Goal: Task Accomplishment & Management: Manage account settings

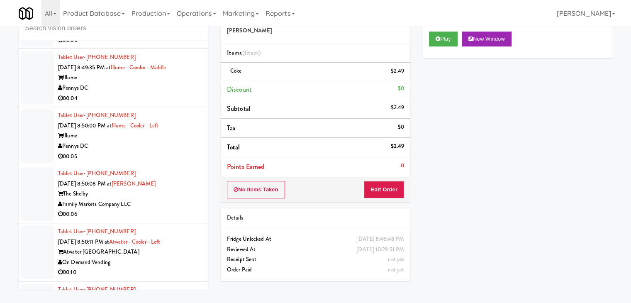
scroll to position [7724, 0]
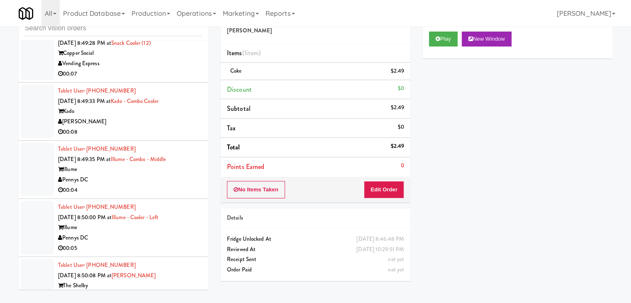
click at [158, 127] on div "[PERSON_NAME]" at bounding box center [130, 122] width 144 height 10
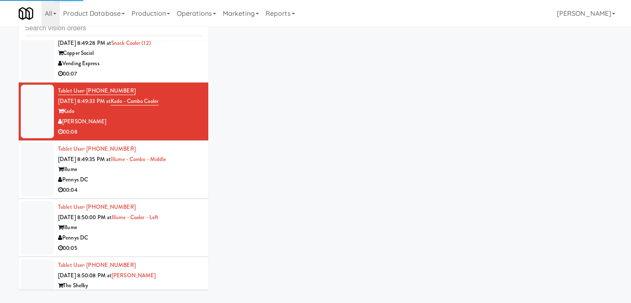
click at [178, 69] on div "Vending Express" at bounding box center [130, 64] width 144 height 10
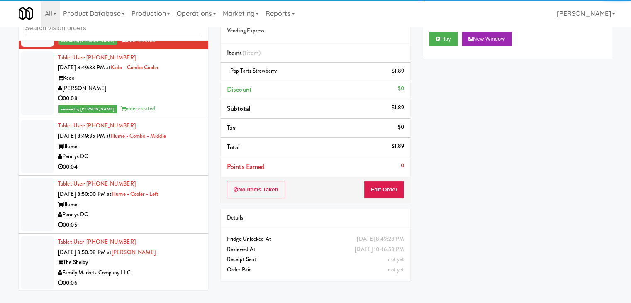
scroll to position [7849, 0]
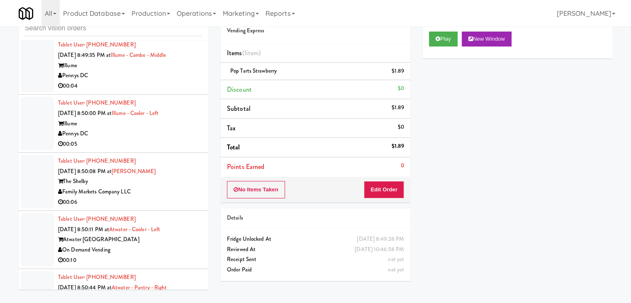
click at [168, 81] on div "Pennys DC" at bounding box center [130, 76] width 144 height 10
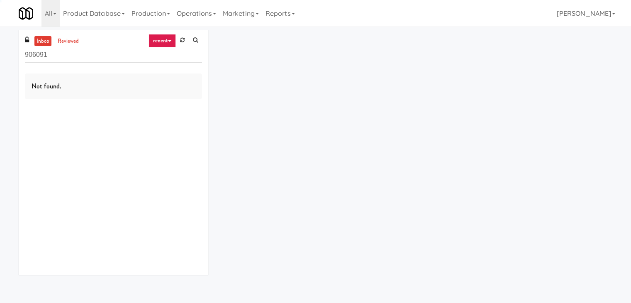
scroll to position [27, 0]
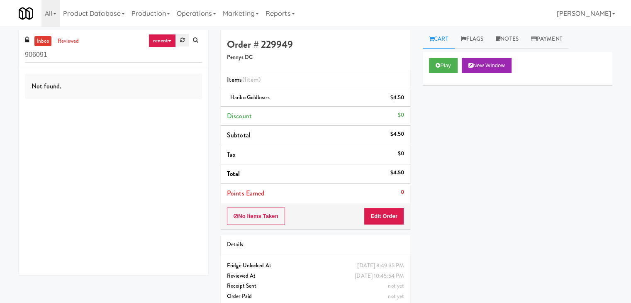
click at [178, 42] on link at bounding box center [182, 40] width 13 height 12
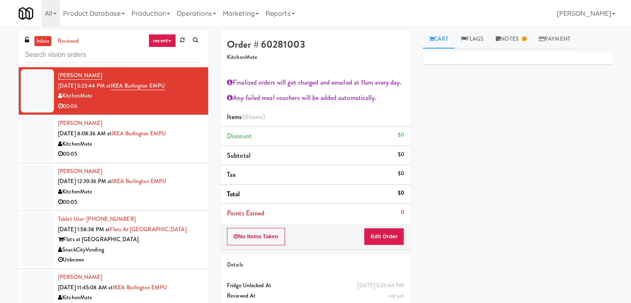
click at [166, 42] on link "recent" at bounding box center [162, 40] width 27 height 13
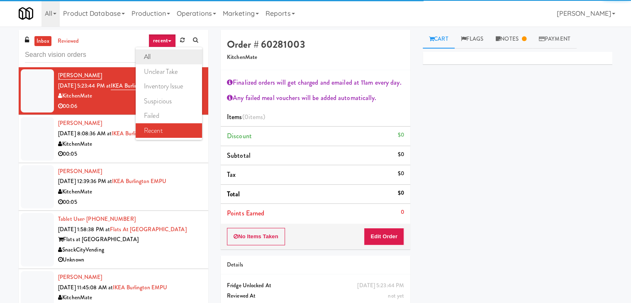
click at [167, 56] on link "all" at bounding box center [169, 56] width 66 height 15
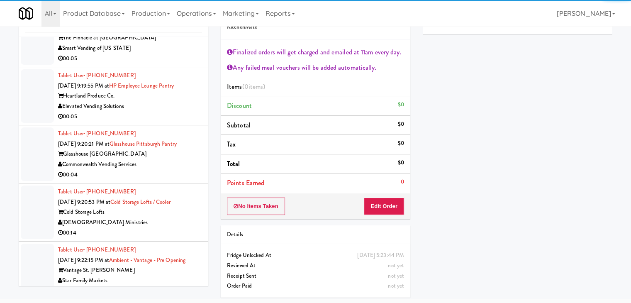
scroll to position [3945, 0]
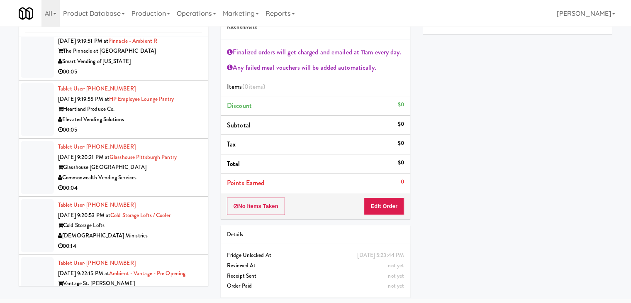
click at [160, 125] on div "00:05" at bounding box center [130, 130] width 144 height 10
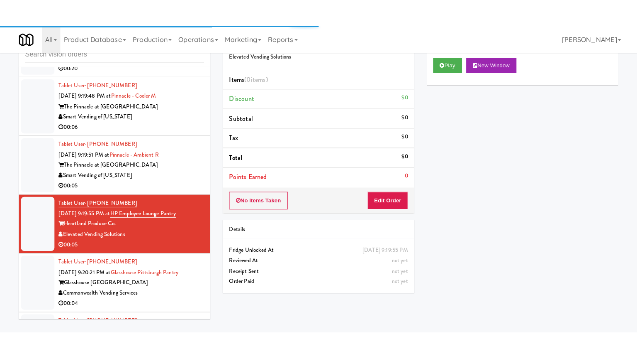
scroll to position [3862, 0]
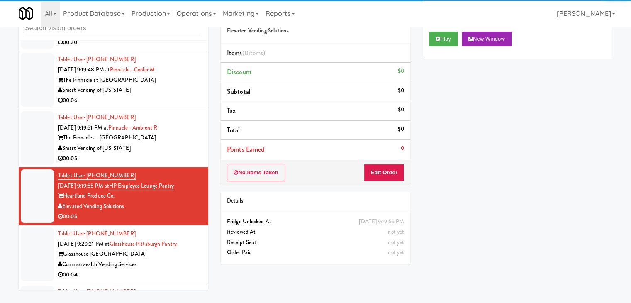
click at [161, 143] on div "Smart Vending of [US_STATE]" at bounding box center [130, 148] width 144 height 10
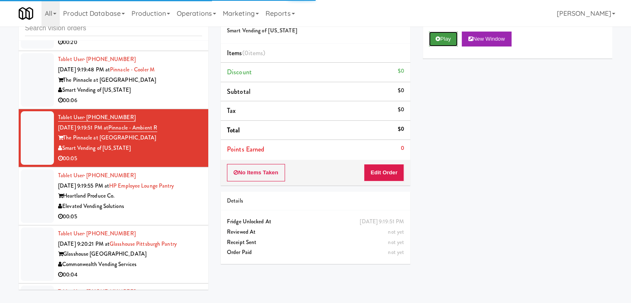
click at [448, 37] on button "Play" at bounding box center [443, 39] width 29 height 15
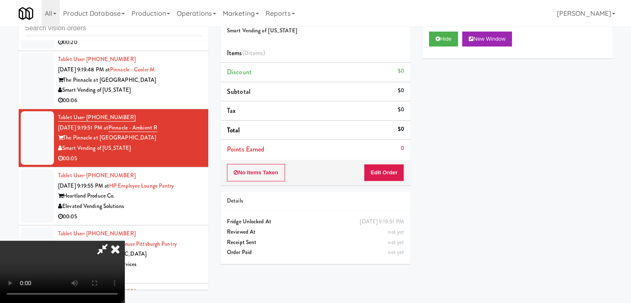
drag, startPoint x: 345, startPoint y: 175, endPoint x: 349, endPoint y: 183, distance: 8.8
click at [125, 241] on video at bounding box center [62, 272] width 125 height 62
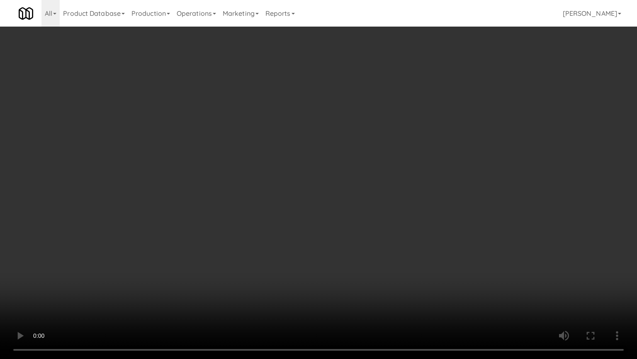
click at [398, 248] on video at bounding box center [318, 179] width 637 height 359
click at [399, 242] on video at bounding box center [318, 179] width 637 height 359
click at [392, 243] on video at bounding box center [318, 179] width 637 height 359
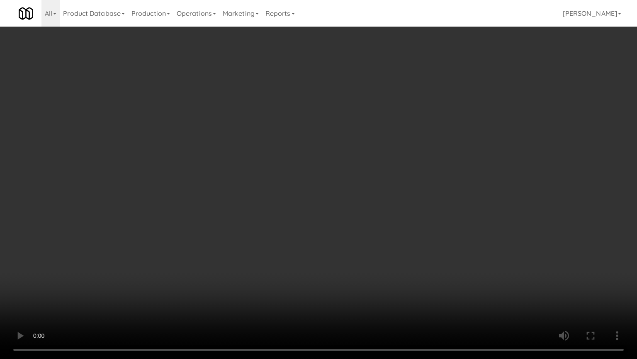
click at [392, 241] on video at bounding box center [318, 179] width 637 height 359
drag, startPoint x: 392, startPoint y: 241, endPoint x: 413, endPoint y: 155, distance: 88.6
click at [392, 239] on video at bounding box center [318, 179] width 637 height 359
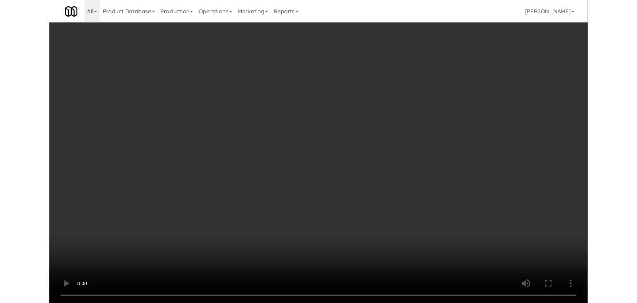
scroll to position [3862, 0]
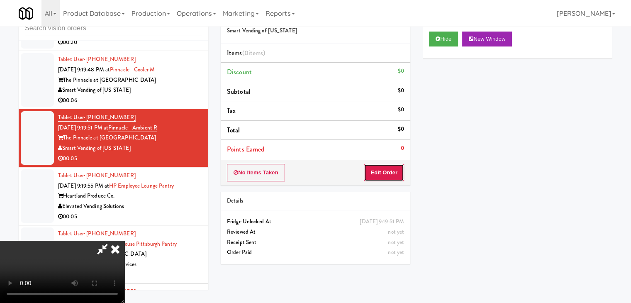
drag, startPoint x: 398, startPoint y: 173, endPoint x: 416, endPoint y: 154, distance: 26.4
click at [398, 173] on button "Edit Order" at bounding box center [384, 172] width 40 height 17
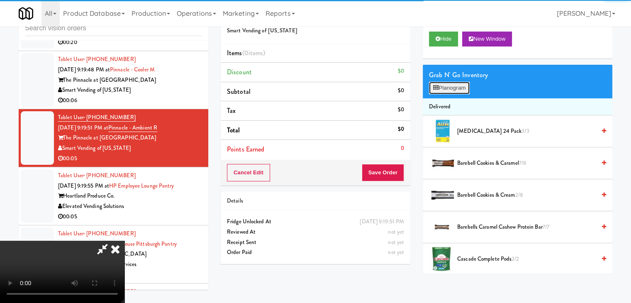
click at [451, 90] on button "Planogram" at bounding box center [449, 88] width 41 height 12
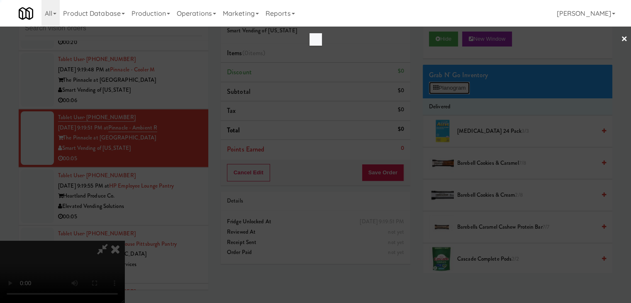
scroll to position [3852, 0]
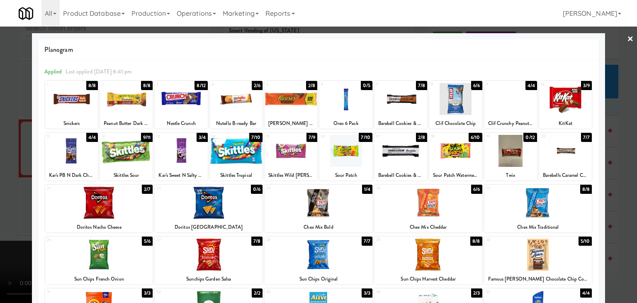
click at [183, 94] on div at bounding box center [181, 99] width 53 height 32
drag, startPoint x: 0, startPoint y: 148, endPoint x: 329, endPoint y: 161, distance: 328.9
click at [1, 148] on div at bounding box center [318, 151] width 637 height 303
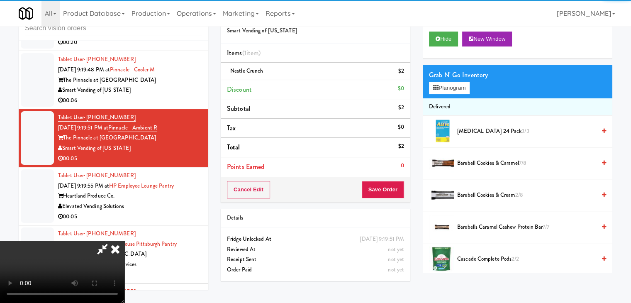
click at [125, 241] on video at bounding box center [62, 272] width 125 height 62
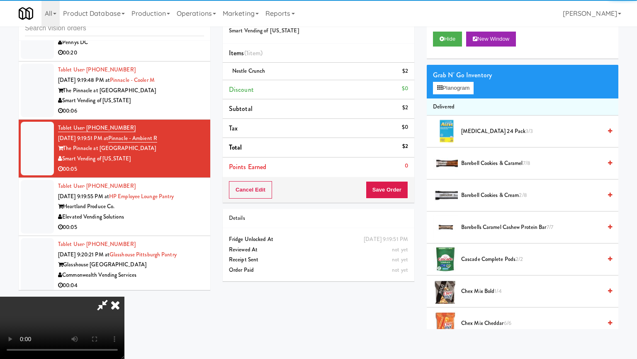
click at [125, 296] on video at bounding box center [62, 327] width 125 height 62
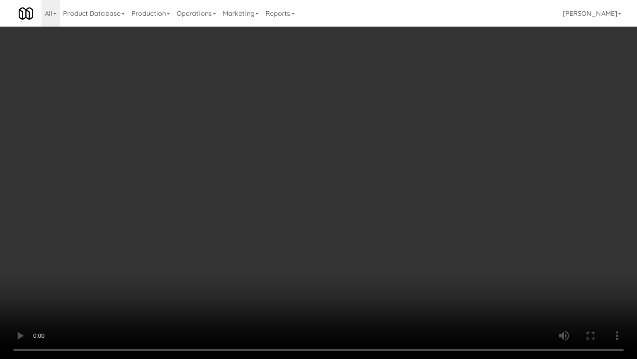
drag, startPoint x: 382, startPoint y: 209, endPoint x: 376, endPoint y: 208, distance: 5.6
click at [378, 209] on video at bounding box center [318, 179] width 637 height 359
click at [377, 208] on video at bounding box center [318, 179] width 637 height 359
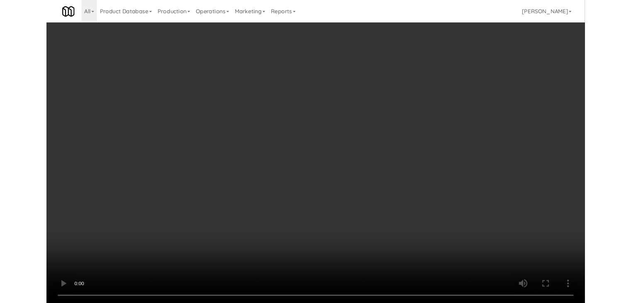
scroll to position [3862, 0]
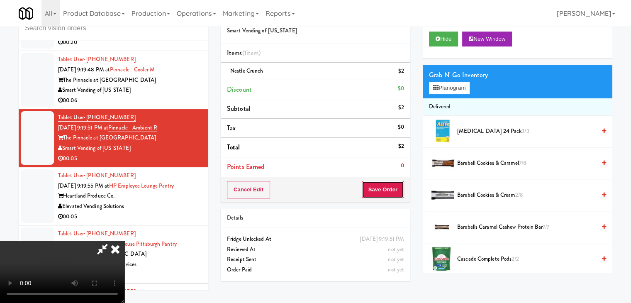
click at [397, 184] on button "Save Order" at bounding box center [383, 189] width 42 height 17
click at [397, 185] on button "Save Order" at bounding box center [383, 189] width 42 height 17
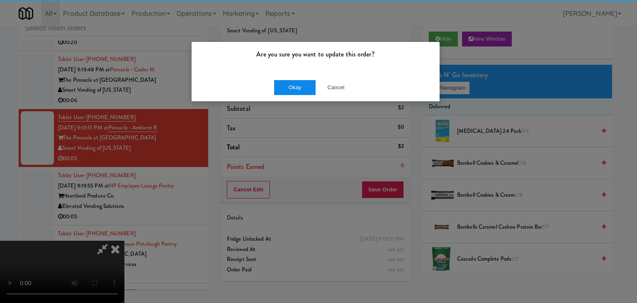
drag, startPoint x: 281, startPoint y: 95, endPoint x: 290, endPoint y: 88, distance: 11.3
click at [290, 88] on div "Okay Cancel" at bounding box center [316, 87] width 248 height 28
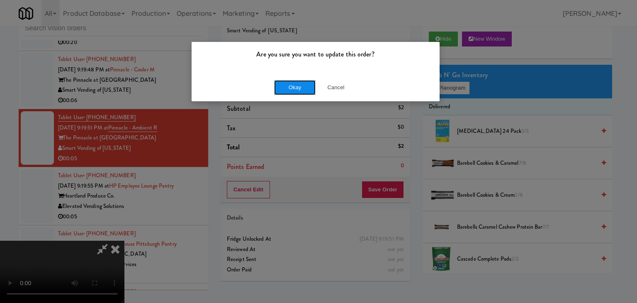
click at [290, 88] on button "Okay" at bounding box center [295, 87] width 42 height 15
click at [290, 88] on div "Okay Cancel" at bounding box center [316, 87] width 248 height 28
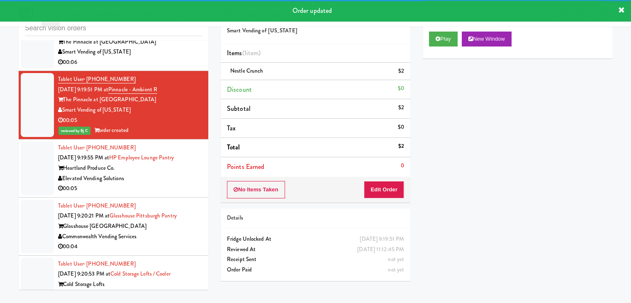
scroll to position [3987, 0]
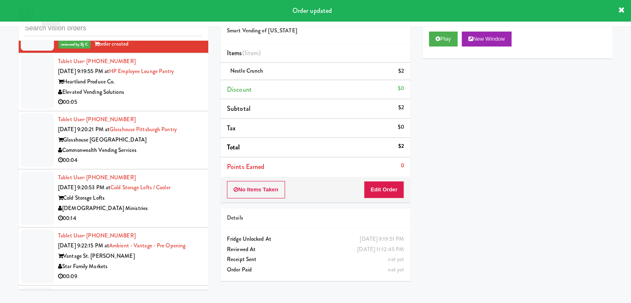
click at [171, 87] on div "Elevated Vending Solutions" at bounding box center [130, 92] width 144 height 10
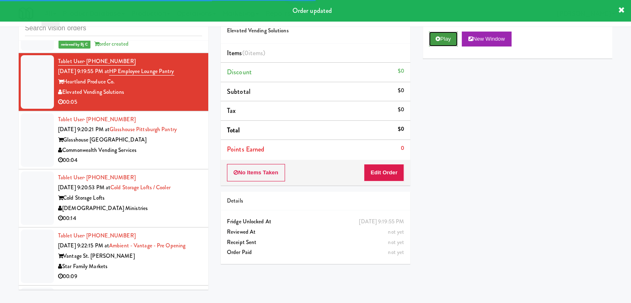
drag, startPoint x: 439, startPoint y: 39, endPoint x: 413, endPoint y: 113, distance: 78.8
click at [438, 39] on icon at bounding box center [438, 38] width 5 height 5
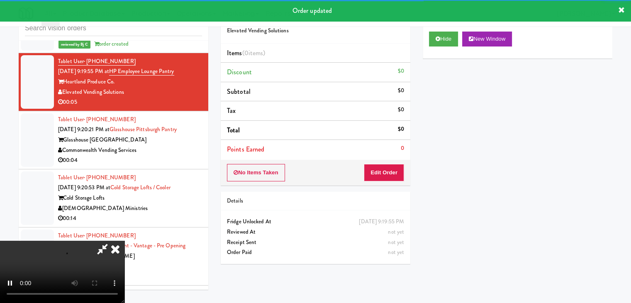
click at [390, 181] on div "No Items Taken Edit Order" at bounding box center [316, 173] width 190 height 26
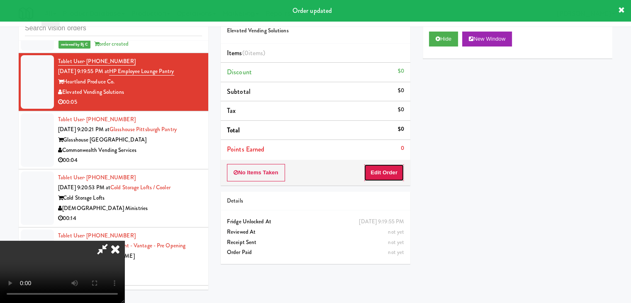
click at [391, 176] on button "Edit Order" at bounding box center [384, 172] width 40 height 17
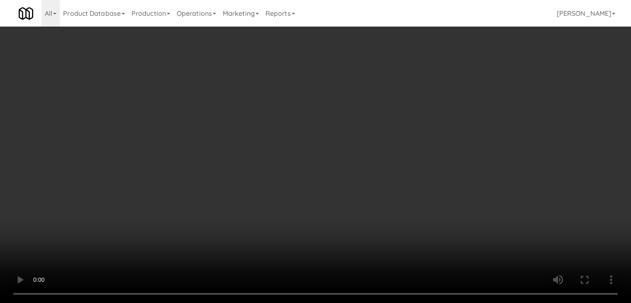
scroll to position [3977, 0]
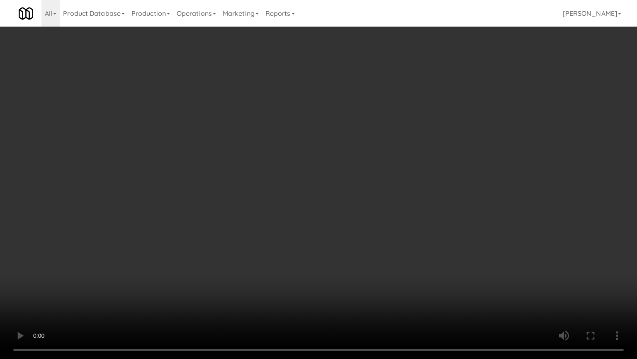
click at [364, 225] on video at bounding box center [318, 179] width 637 height 359
drag, startPoint x: 364, startPoint y: 225, endPoint x: 359, endPoint y: 226, distance: 5.1
click at [364, 225] on video at bounding box center [318, 179] width 637 height 359
click at [363, 224] on video at bounding box center [318, 179] width 637 height 359
click at [363, 223] on video at bounding box center [318, 179] width 637 height 359
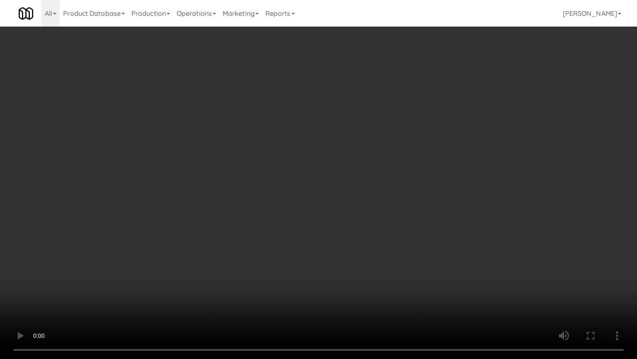
click at [366, 218] on video at bounding box center [318, 179] width 637 height 359
drag, startPoint x: 366, startPoint y: 218, endPoint x: 465, endPoint y: 100, distance: 154.7
click at [366, 218] on video at bounding box center [318, 179] width 637 height 359
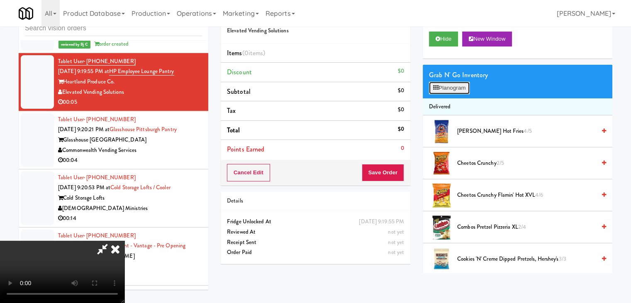
click at [458, 90] on button "Planogram" at bounding box center [449, 88] width 41 height 12
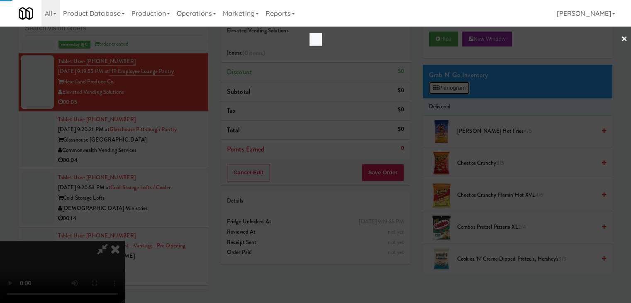
scroll to position [3977, 0]
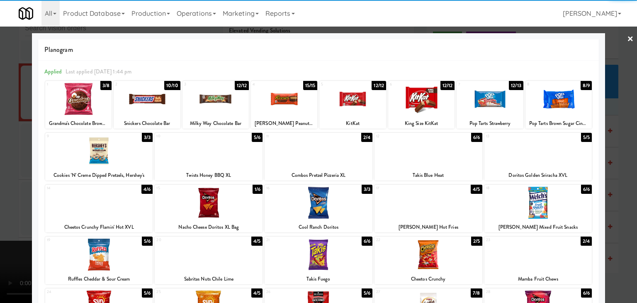
click at [221, 195] on div at bounding box center [209, 203] width 108 height 32
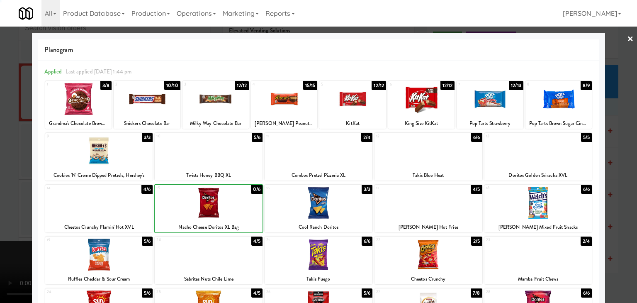
click at [12, 203] on div at bounding box center [318, 151] width 637 height 303
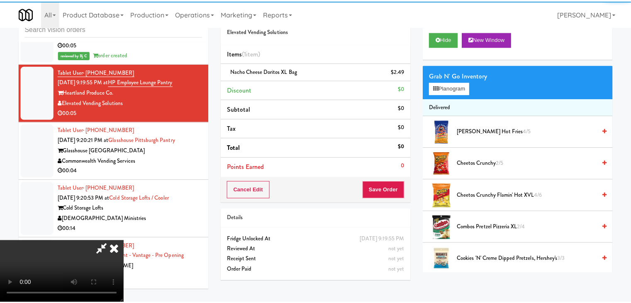
scroll to position [3987, 0]
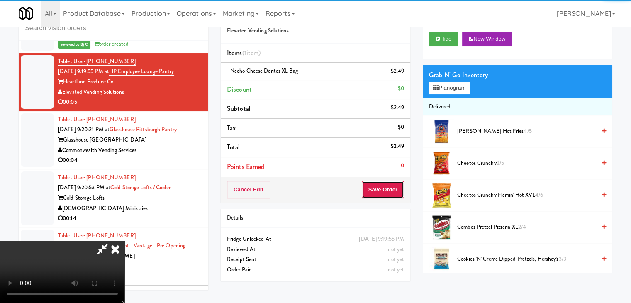
click at [382, 191] on button "Save Order" at bounding box center [383, 189] width 42 height 17
click at [382, 190] on button "Save Order" at bounding box center [383, 189] width 42 height 17
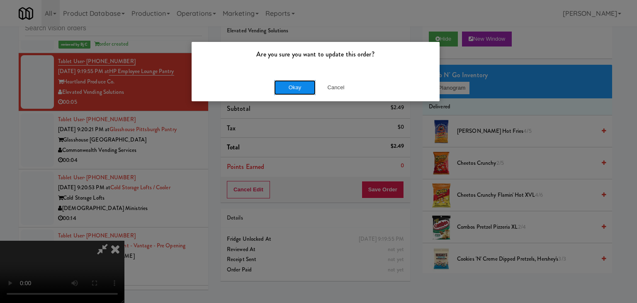
click at [300, 90] on button "Okay" at bounding box center [295, 87] width 42 height 15
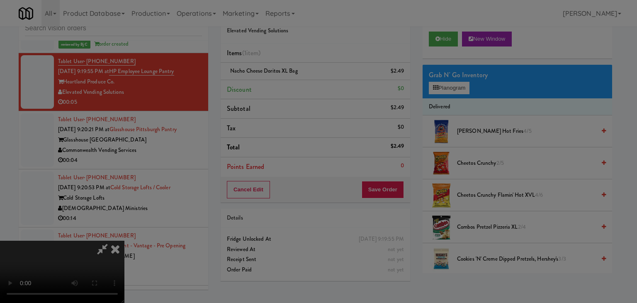
click at [300, 86] on div "Okay Cancel" at bounding box center [316, 72] width 248 height 28
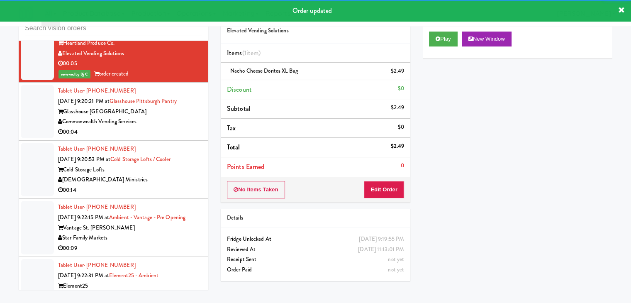
scroll to position [4070, 0]
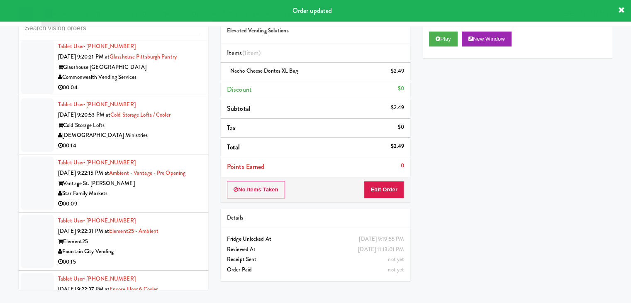
click at [180, 72] on div "Commonwealth Vending Services" at bounding box center [130, 77] width 144 height 10
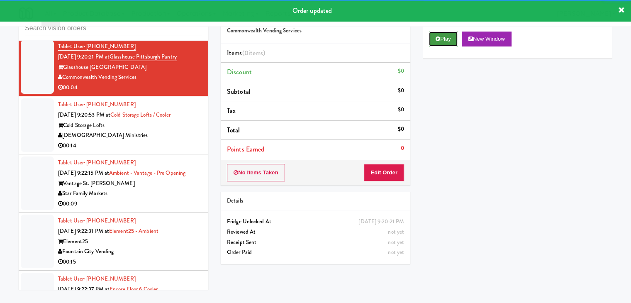
click at [441, 35] on button "Play" at bounding box center [443, 39] width 29 height 15
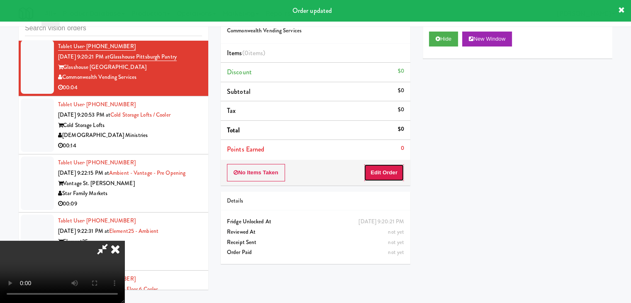
click at [372, 170] on button "Edit Order" at bounding box center [384, 172] width 40 height 17
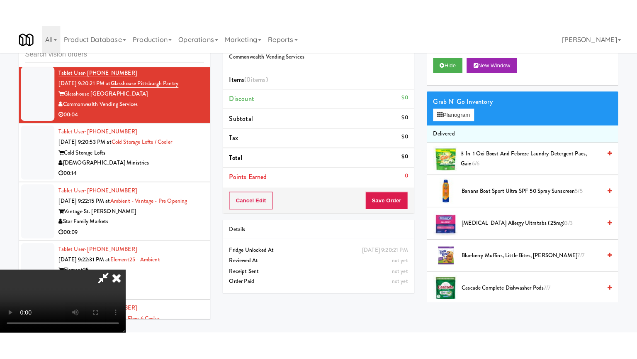
scroll to position [117, 0]
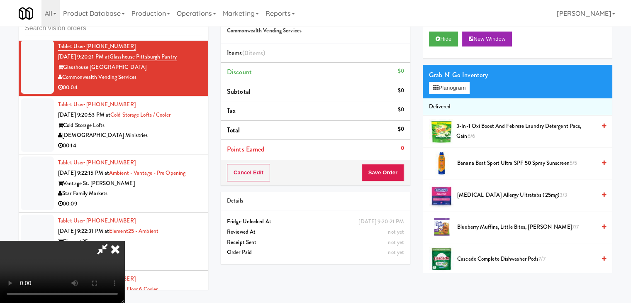
click at [125, 272] on video at bounding box center [62, 272] width 125 height 62
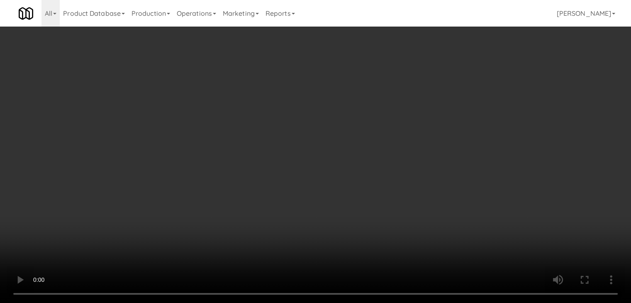
scroll to position [4060, 0]
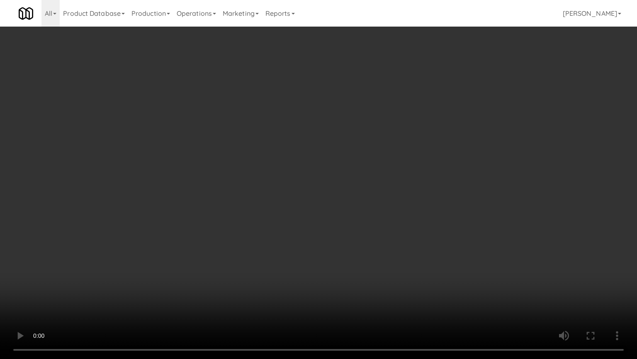
click at [342, 259] on video at bounding box center [318, 179] width 637 height 359
click at [347, 253] on video at bounding box center [318, 179] width 637 height 359
click at [347, 251] on video at bounding box center [318, 179] width 637 height 359
click at [383, 271] on video at bounding box center [318, 179] width 637 height 359
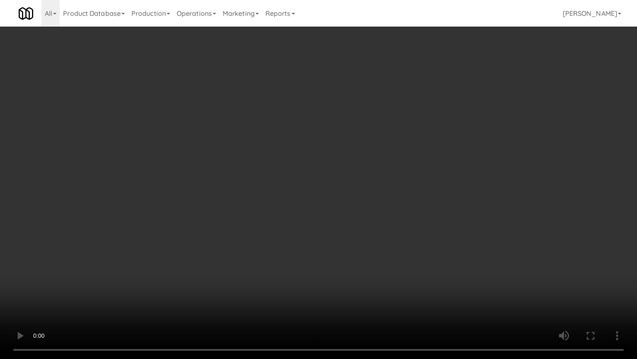
click at [374, 262] on video at bounding box center [318, 179] width 637 height 359
click at [364, 267] on video at bounding box center [318, 179] width 637 height 359
click at [362, 267] on video at bounding box center [318, 179] width 637 height 359
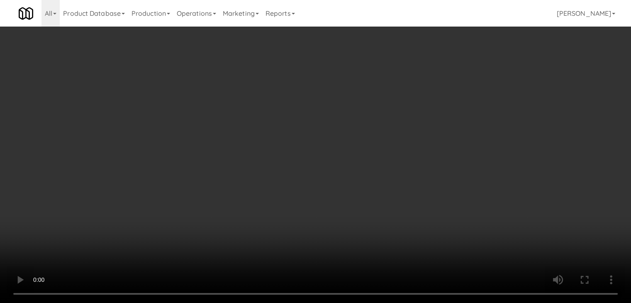
drag, startPoint x: 360, startPoint y: 229, endPoint x: 415, endPoint y: 118, distance: 123.8
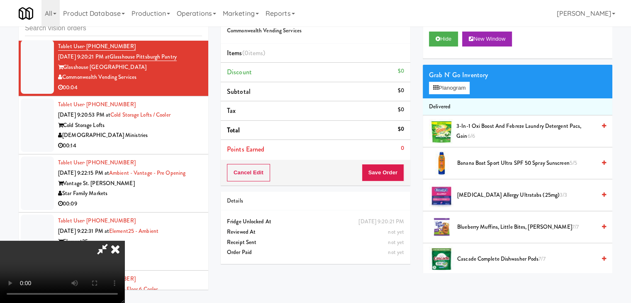
click at [125, 241] on video at bounding box center [62, 272] width 125 height 62
click at [451, 87] on button "Planogram" at bounding box center [449, 88] width 41 height 12
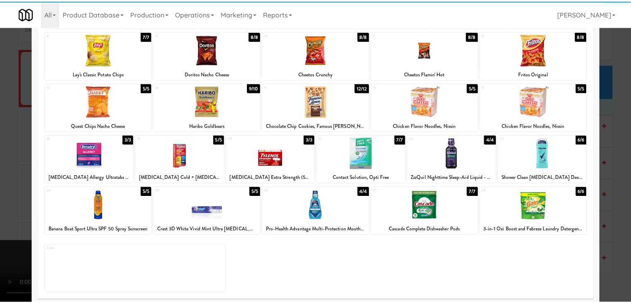
scroll to position [105, 0]
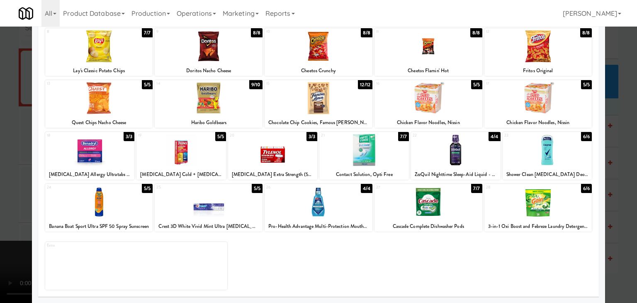
drag, startPoint x: 350, startPoint y: 150, endPoint x: 342, endPoint y: 151, distance: 8.1
click at [349, 150] on div at bounding box center [365, 150] width 90 height 32
drag, startPoint x: 4, startPoint y: 183, endPoint x: 268, endPoint y: 185, distance: 263.9
click at [12, 183] on div at bounding box center [318, 151] width 637 height 303
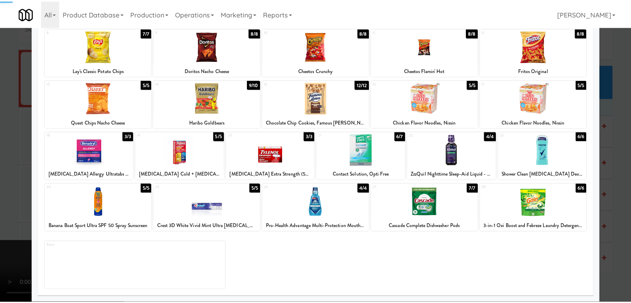
scroll to position [4070, 0]
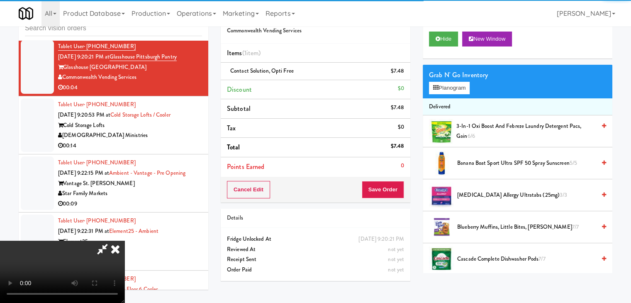
drag, startPoint x: 283, startPoint y: 185, endPoint x: 287, endPoint y: 186, distance: 4.3
click at [125, 241] on video at bounding box center [62, 272] width 125 height 62
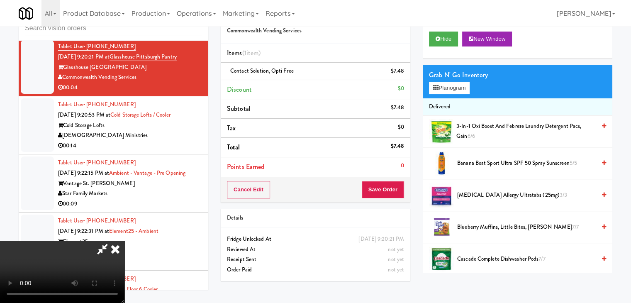
click at [125, 241] on video at bounding box center [62, 272] width 125 height 62
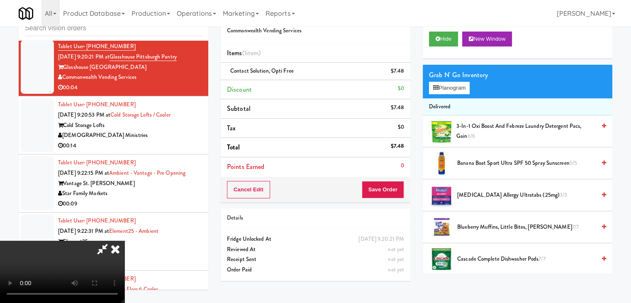
click at [125, 241] on video at bounding box center [62, 272] width 125 height 62
drag, startPoint x: 383, startPoint y: 181, endPoint x: 386, endPoint y: 188, distance: 6.9
click at [386, 186] on button "Save Order" at bounding box center [383, 189] width 42 height 17
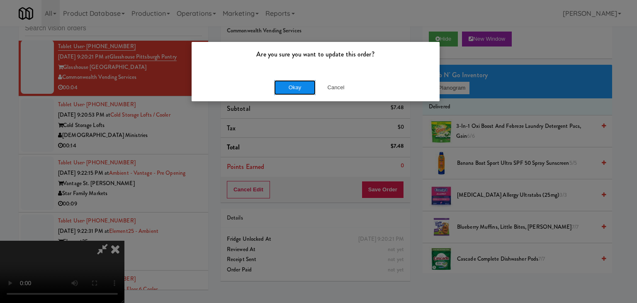
click at [299, 90] on button "Okay" at bounding box center [295, 87] width 42 height 15
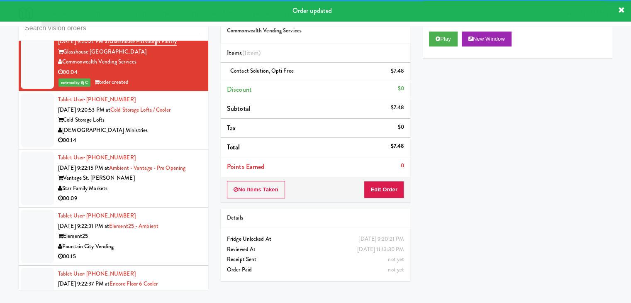
scroll to position [4111, 0]
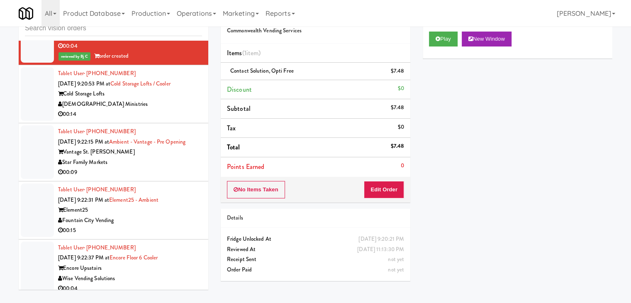
click at [183, 99] on div "[DEMOGRAPHIC_DATA] Ministries" at bounding box center [130, 104] width 144 height 10
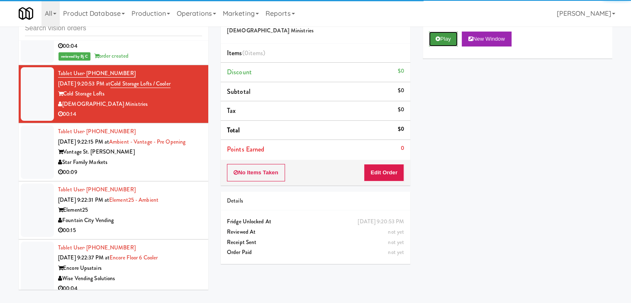
click at [447, 38] on button "Play" at bounding box center [443, 39] width 29 height 15
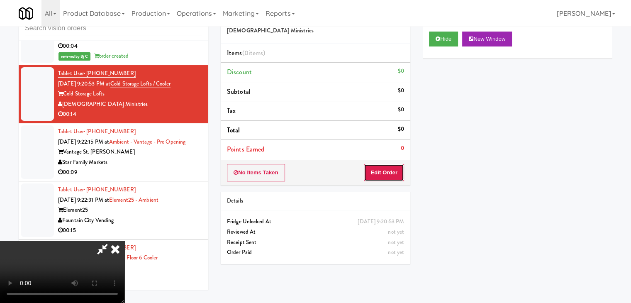
click at [394, 170] on button "Edit Order" at bounding box center [384, 172] width 40 height 17
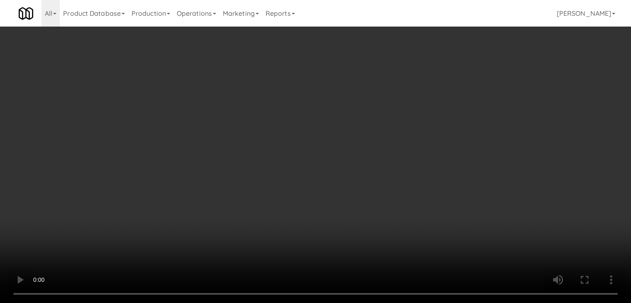
scroll to position [4101, 0]
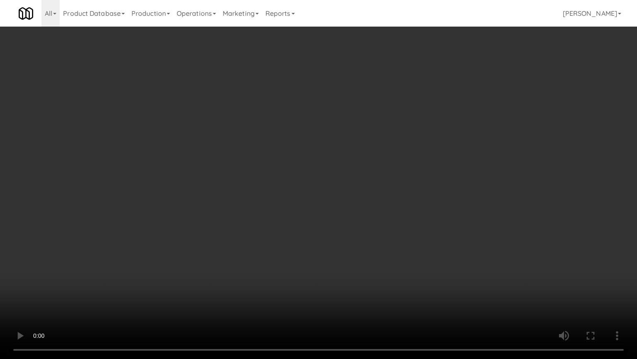
click at [363, 203] on video at bounding box center [318, 179] width 637 height 359
click at [362, 201] on video at bounding box center [318, 179] width 637 height 359
click at [370, 187] on video at bounding box center [318, 179] width 637 height 359
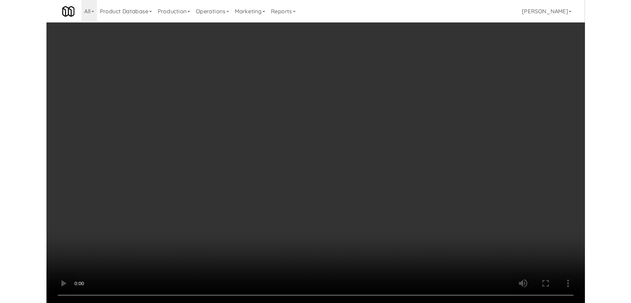
scroll to position [4111, 0]
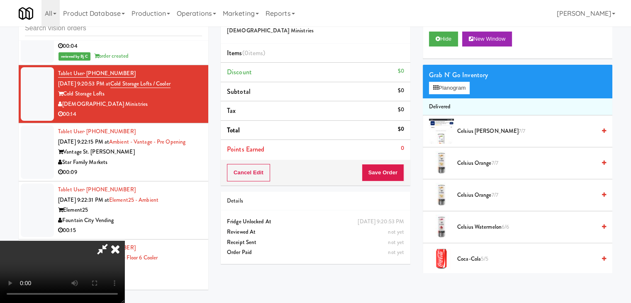
click at [125, 241] on video at bounding box center [62, 272] width 125 height 62
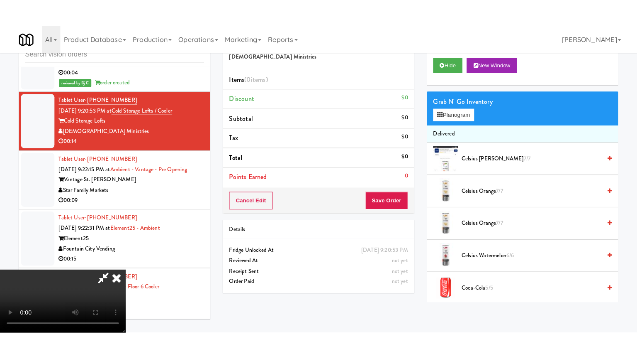
scroll to position [117, 0]
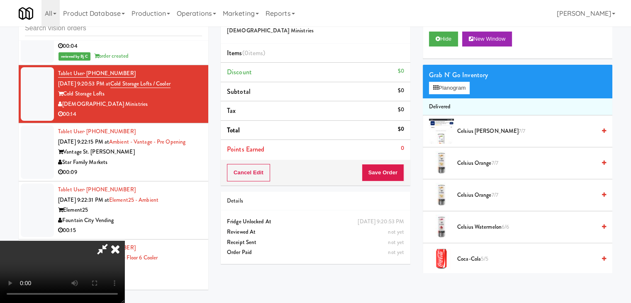
click at [125, 241] on video at bounding box center [62, 272] width 125 height 62
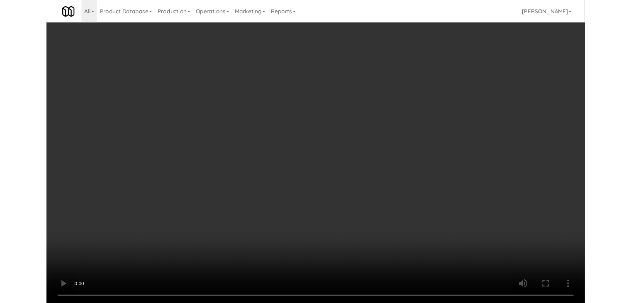
scroll to position [4101, 0]
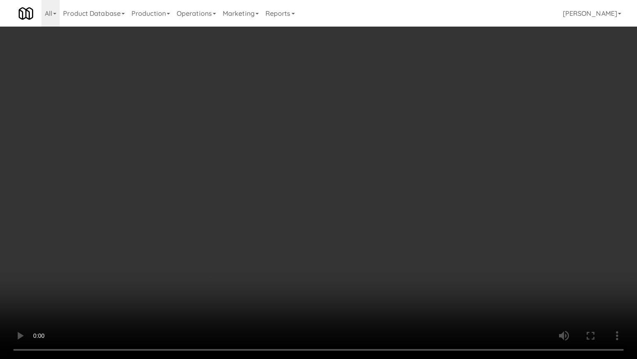
click at [387, 222] on video at bounding box center [318, 179] width 637 height 359
click at [397, 217] on video at bounding box center [318, 179] width 637 height 359
click at [398, 216] on video at bounding box center [318, 179] width 637 height 359
click at [405, 208] on video at bounding box center [318, 179] width 637 height 359
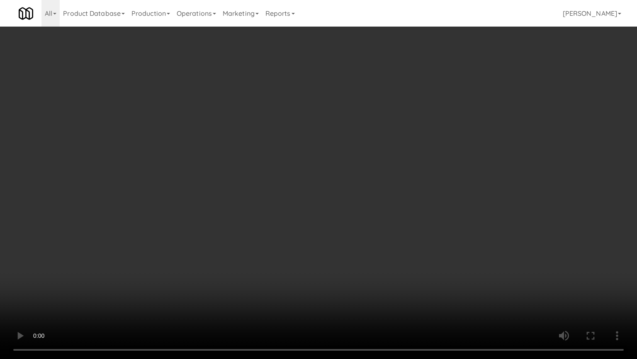
click at [405, 208] on video at bounding box center [318, 179] width 637 height 359
drag, startPoint x: 405, startPoint y: 208, endPoint x: 402, endPoint y: 210, distance: 4.5
click at [405, 208] on video at bounding box center [318, 179] width 637 height 359
click at [405, 205] on video at bounding box center [318, 179] width 637 height 359
drag, startPoint x: 405, startPoint y: 205, endPoint x: 436, endPoint y: 112, distance: 98.0
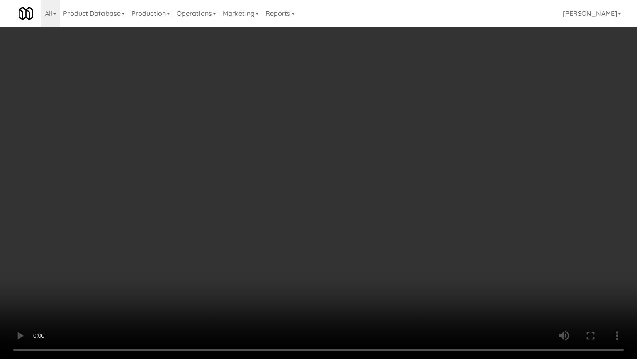
click at [405, 204] on video at bounding box center [318, 179] width 637 height 359
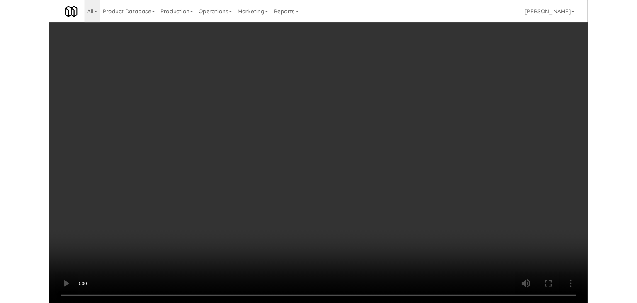
scroll to position [4111, 0]
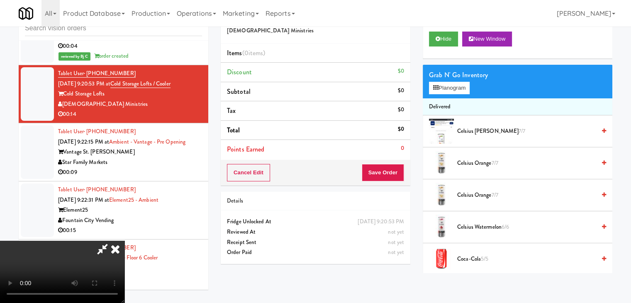
click at [125, 241] on video at bounding box center [62, 272] width 125 height 62
click at [451, 91] on button "Planogram" at bounding box center [449, 88] width 41 height 12
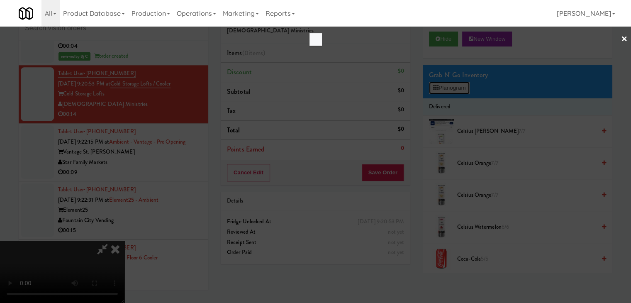
scroll to position [4101, 0]
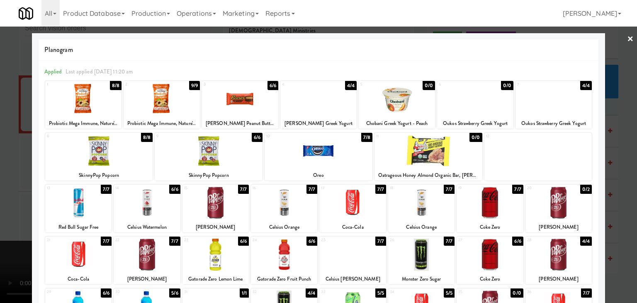
click at [488, 198] on div at bounding box center [490, 203] width 66 height 32
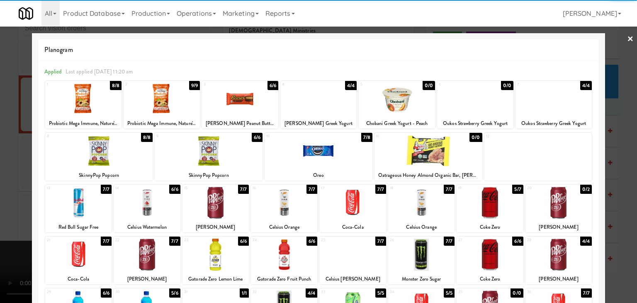
click at [215, 254] on div at bounding box center [216, 255] width 66 height 32
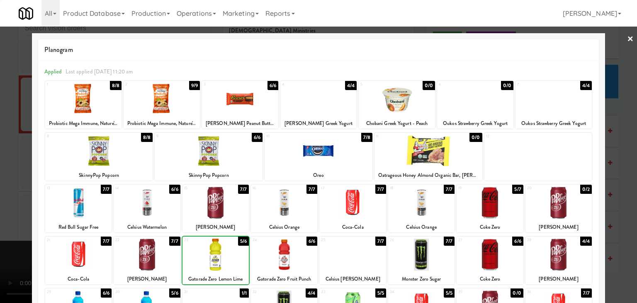
drag, startPoint x: 0, startPoint y: 252, endPoint x: 274, endPoint y: 245, distance: 274.0
click at [12, 248] on div at bounding box center [318, 151] width 637 height 303
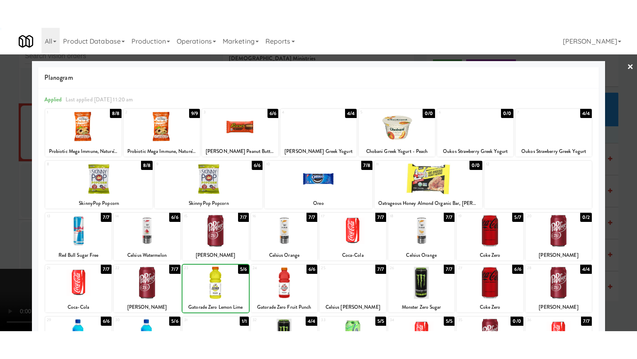
scroll to position [4111, 0]
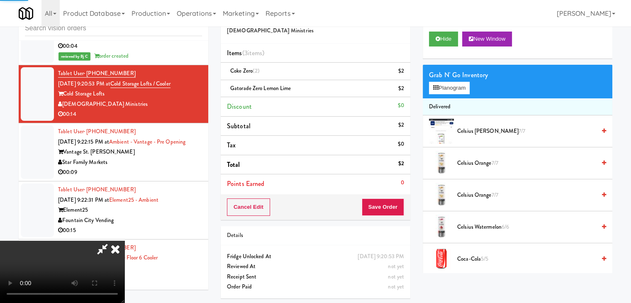
click at [125, 242] on video at bounding box center [62, 272] width 125 height 62
click at [125, 241] on video at bounding box center [62, 272] width 125 height 62
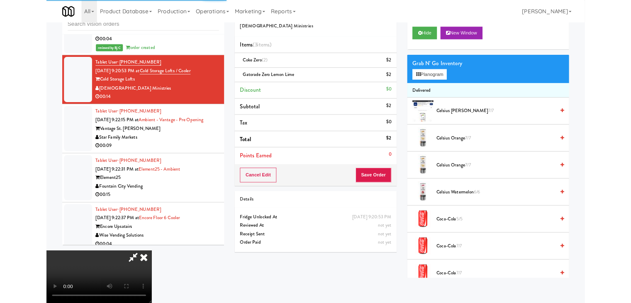
scroll to position [4101, 0]
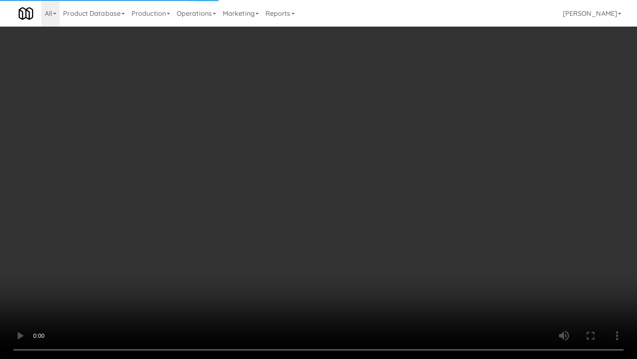
click at [320, 221] on video at bounding box center [318, 179] width 637 height 359
click at [134, 303] on video at bounding box center [318, 179] width 637 height 359
click at [266, 254] on video at bounding box center [318, 179] width 637 height 359
click at [278, 253] on video at bounding box center [318, 179] width 637 height 359
click at [277, 235] on video at bounding box center [318, 179] width 637 height 359
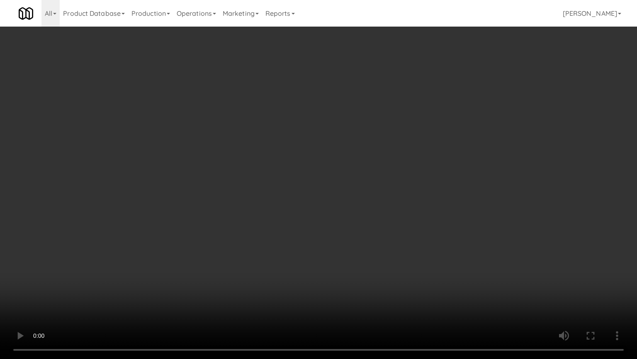
click at [277, 239] on video at bounding box center [318, 179] width 637 height 359
click at [278, 239] on video at bounding box center [318, 179] width 637 height 359
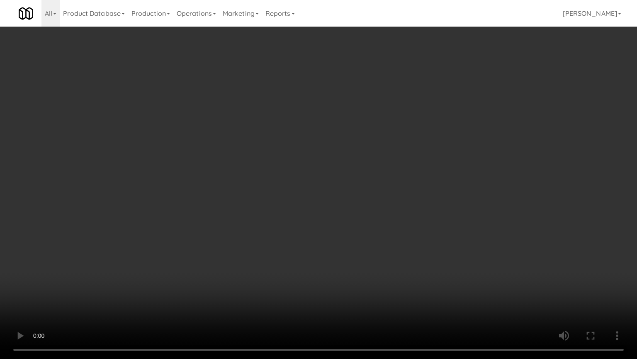
click at [278, 239] on video at bounding box center [318, 179] width 637 height 359
click at [279, 237] on video at bounding box center [318, 179] width 637 height 359
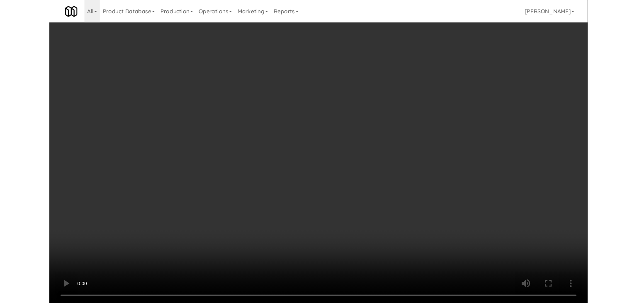
scroll to position [4111, 0]
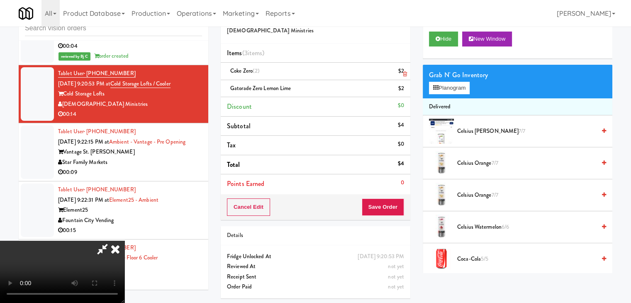
click at [405, 73] on icon at bounding box center [405, 73] width 4 height 5
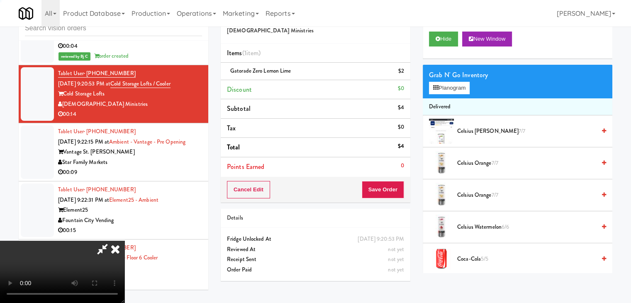
click at [405, 73] on icon at bounding box center [405, 73] width 4 height 5
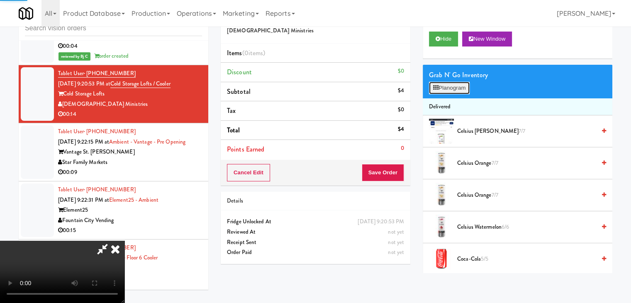
click at [452, 90] on button "Planogram" at bounding box center [449, 88] width 41 height 12
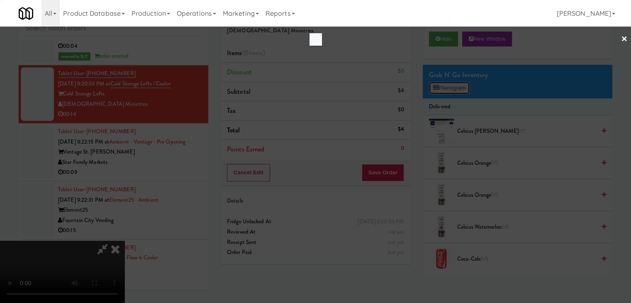
scroll to position [4101, 0]
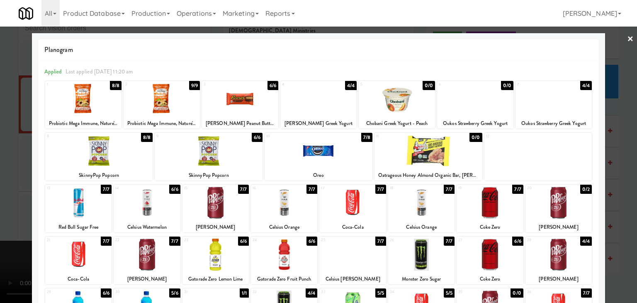
click at [339, 206] on div at bounding box center [353, 203] width 66 height 32
click at [211, 251] on div at bounding box center [216, 255] width 66 height 32
click at [6, 240] on div at bounding box center [318, 151] width 637 height 303
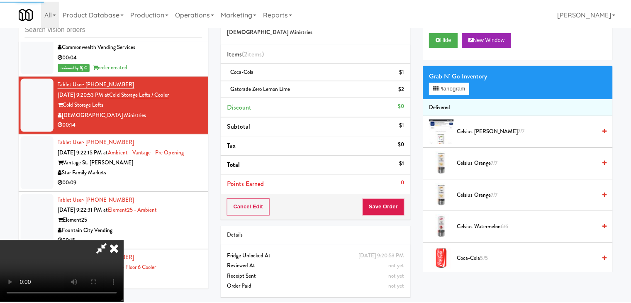
scroll to position [4111, 0]
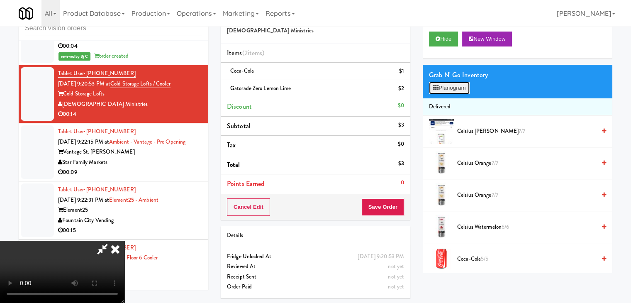
click at [449, 90] on button "Planogram" at bounding box center [449, 88] width 41 height 12
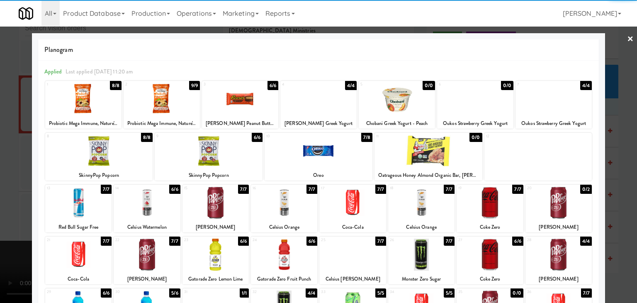
click at [500, 205] on div at bounding box center [490, 203] width 66 height 32
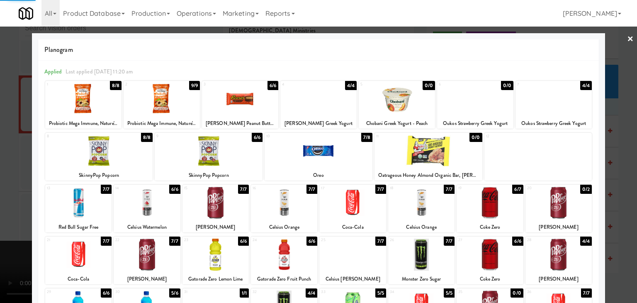
click at [1, 247] on div at bounding box center [318, 151] width 637 height 303
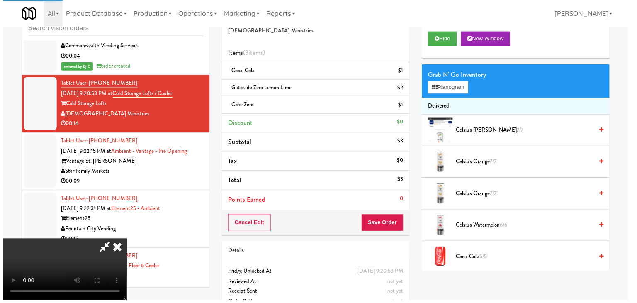
scroll to position [4111, 0]
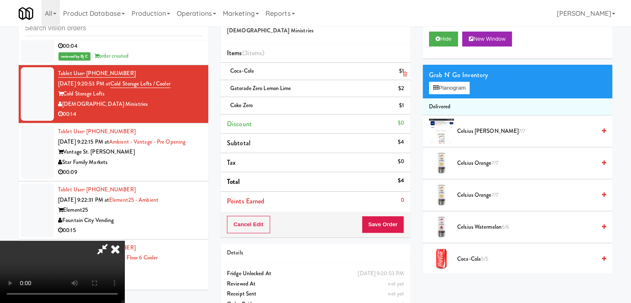
click at [405, 76] on icon at bounding box center [405, 73] width 4 height 5
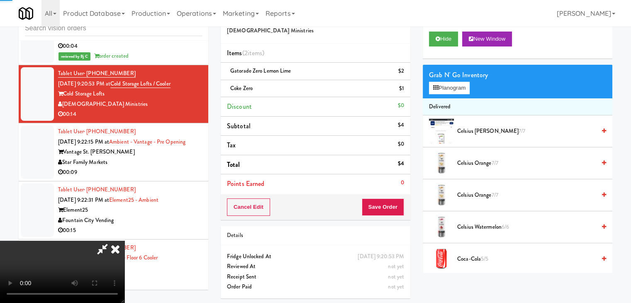
click at [405, 76] on icon at bounding box center [405, 73] width 4 height 5
click at [405, 89] on icon at bounding box center [405, 91] width 4 height 5
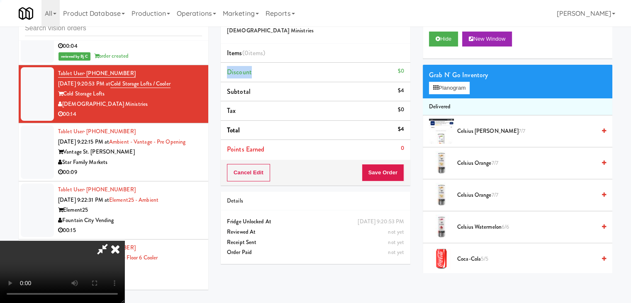
click at [405, 76] on li "Discount $0" at bounding box center [316, 73] width 190 height 20
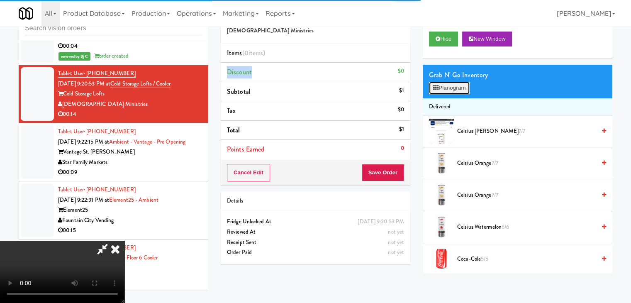
click at [455, 88] on button "Planogram" at bounding box center [449, 88] width 41 height 12
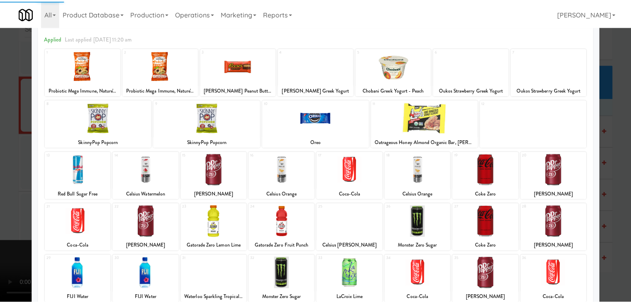
scroll to position [42, 0]
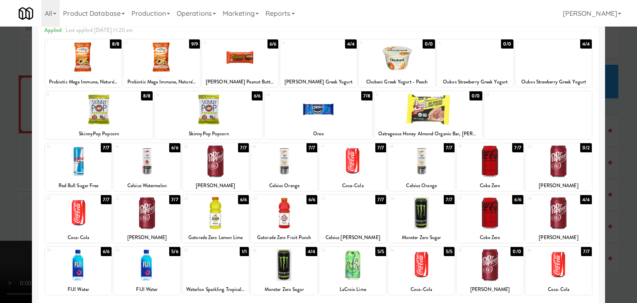
click at [351, 160] on div at bounding box center [353, 161] width 66 height 32
click at [355, 160] on div at bounding box center [353, 161] width 66 height 32
click at [226, 211] on div at bounding box center [216, 213] width 66 height 32
drag, startPoint x: 0, startPoint y: 234, endPoint x: 313, endPoint y: 203, distance: 314.9
click at [27, 225] on div at bounding box center [318, 151] width 637 height 303
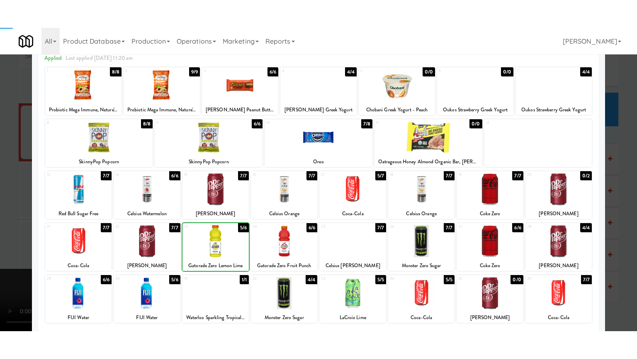
scroll to position [4111, 0]
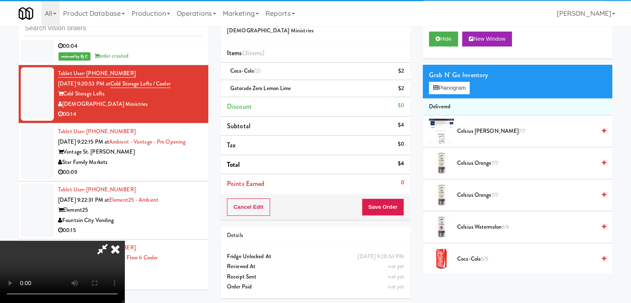
click at [125, 241] on video at bounding box center [62, 272] width 125 height 62
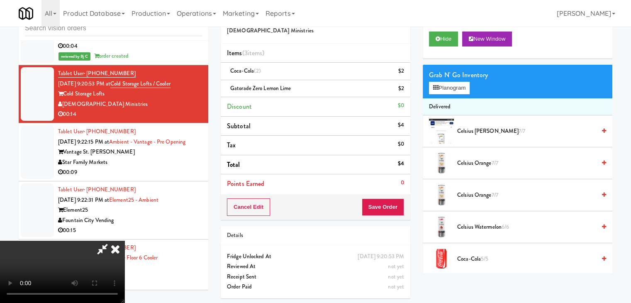
click at [125, 241] on video at bounding box center [62, 272] width 125 height 62
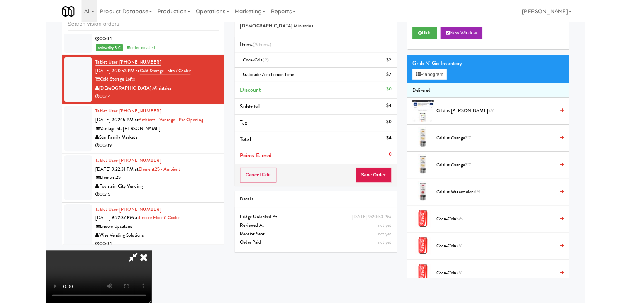
scroll to position [4101, 0]
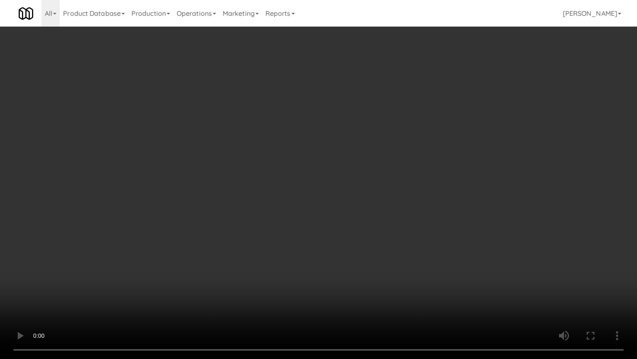
click at [241, 303] on video at bounding box center [318, 179] width 637 height 359
click at [400, 219] on video at bounding box center [318, 179] width 637 height 359
click at [405, 206] on video at bounding box center [318, 179] width 637 height 359
click at [439, 206] on video at bounding box center [318, 179] width 637 height 359
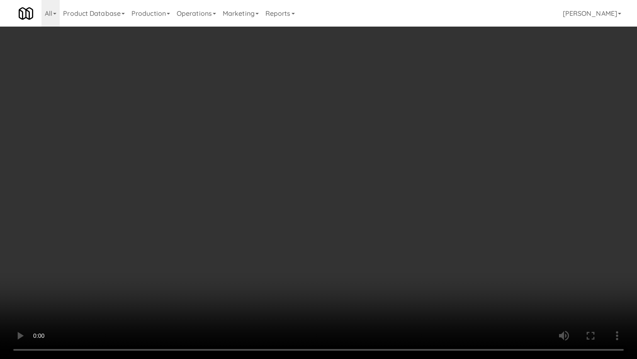
click at [439, 206] on video at bounding box center [318, 179] width 637 height 359
click at [440, 204] on video at bounding box center [318, 179] width 637 height 359
click at [428, 222] on video at bounding box center [318, 179] width 637 height 359
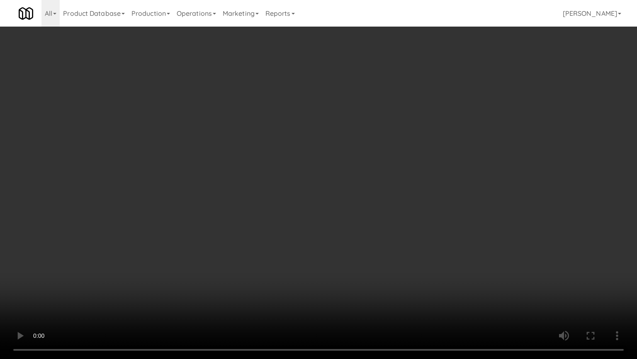
click at [428, 222] on video at bounding box center [318, 179] width 637 height 359
click at [430, 221] on video at bounding box center [318, 179] width 637 height 359
click at [432, 218] on video at bounding box center [318, 179] width 637 height 359
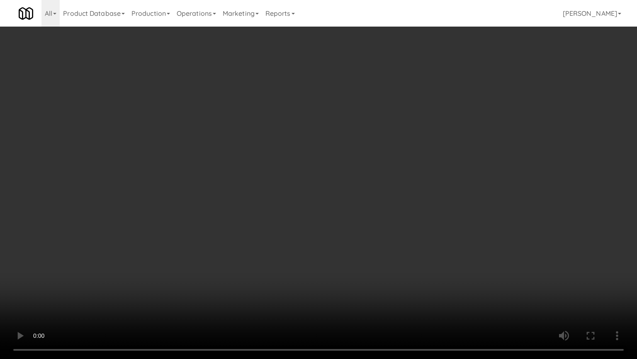
click at [433, 217] on video at bounding box center [318, 179] width 637 height 359
click at [437, 215] on video at bounding box center [318, 179] width 637 height 359
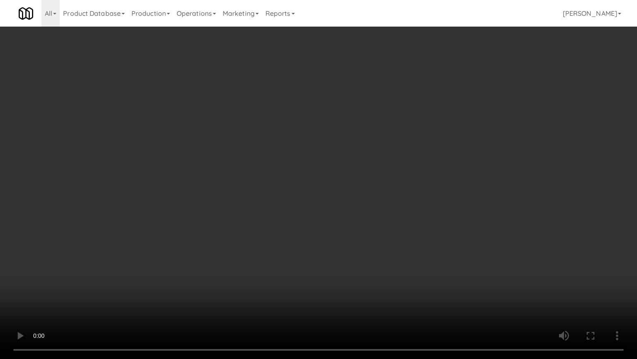
click at [437, 215] on video at bounding box center [318, 179] width 637 height 359
click at [437, 214] on video at bounding box center [318, 179] width 637 height 359
click at [418, 195] on video at bounding box center [318, 179] width 637 height 359
drag, startPoint x: 418, startPoint y: 195, endPoint x: 422, endPoint y: 154, distance: 40.8
click at [417, 195] on video at bounding box center [318, 179] width 637 height 359
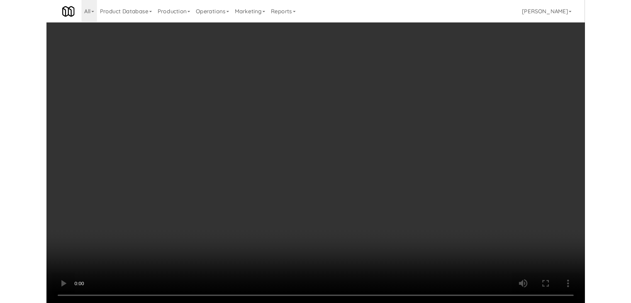
scroll to position [4111, 0]
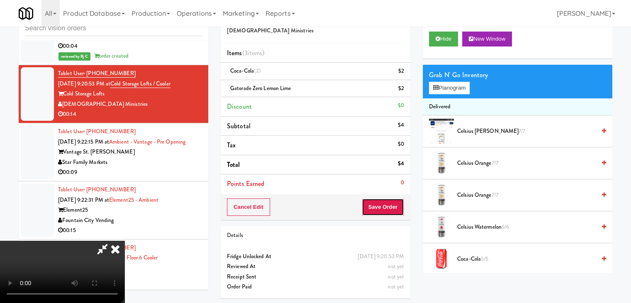
click at [388, 202] on button "Save Order" at bounding box center [383, 206] width 42 height 17
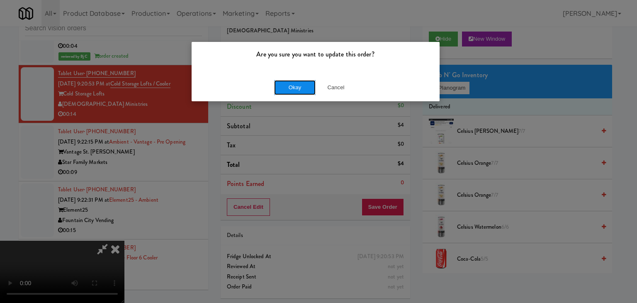
click at [307, 88] on button "Okay" at bounding box center [295, 87] width 42 height 15
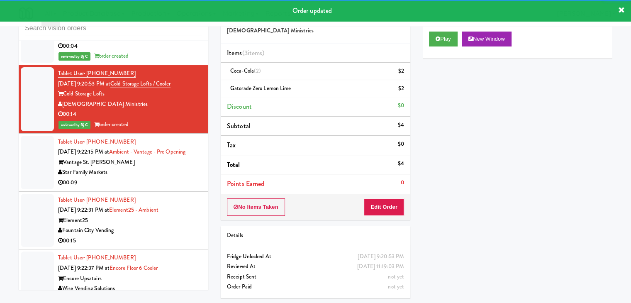
click at [147, 161] on div "Vantage St. Pete" at bounding box center [130, 162] width 144 height 10
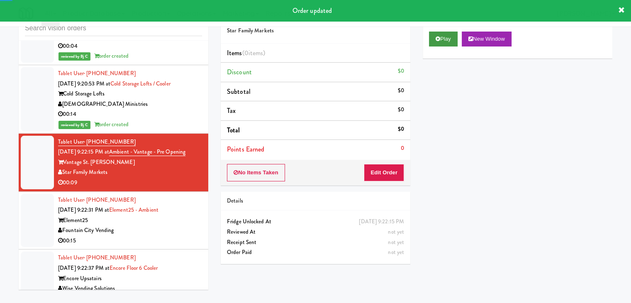
drag, startPoint x: 445, startPoint y: 22, endPoint x: 438, endPoint y: 42, distance: 21.1
click at [432, 48] on div "Play New Window" at bounding box center [518, 41] width 190 height 33
click at [439, 40] on icon at bounding box center [438, 38] width 5 height 5
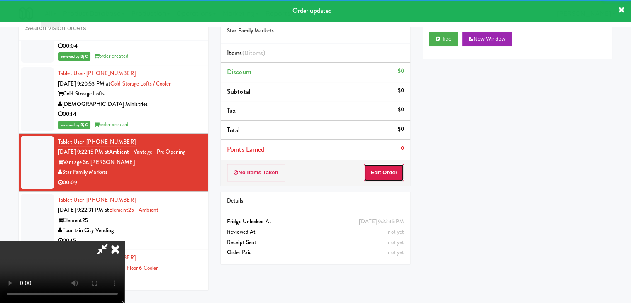
click at [375, 167] on button "Edit Order" at bounding box center [384, 172] width 40 height 17
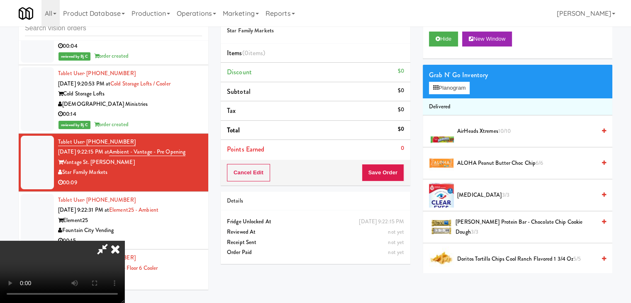
click at [74, 256] on video at bounding box center [62, 272] width 125 height 62
click at [113, 250] on icon at bounding box center [115, 249] width 18 height 17
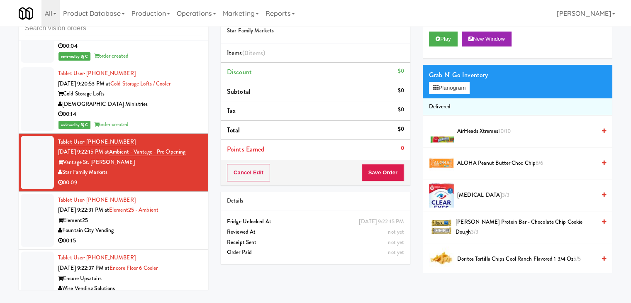
click at [154, 236] on div "00:15" at bounding box center [130, 241] width 144 height 10
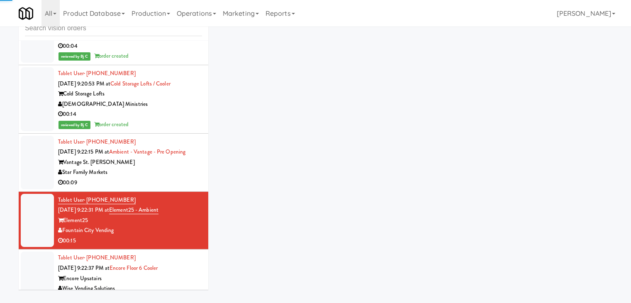
click at [185, 158] on div "Vantage St. Pete" at bounding box center [130, 162] width 144 height 10
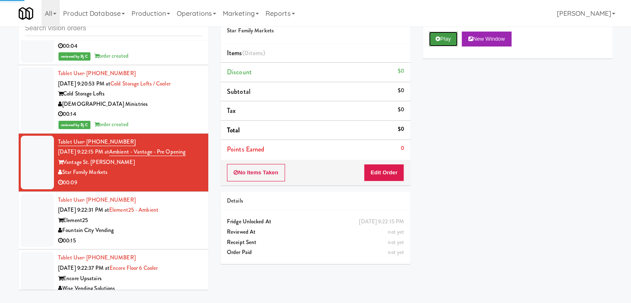
click at [443, 41] on button "Play" at bounding box center [443, 39] width 29 height 15
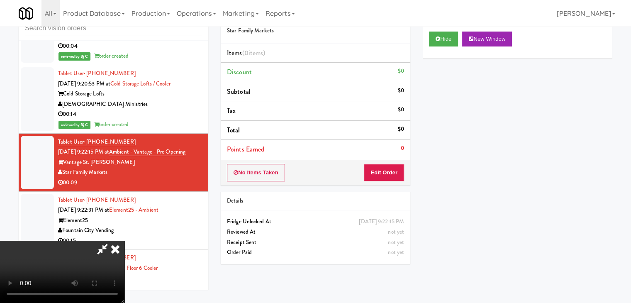
click at [116, 245] on icon at bounding box center [115, 249] width 18 height 17
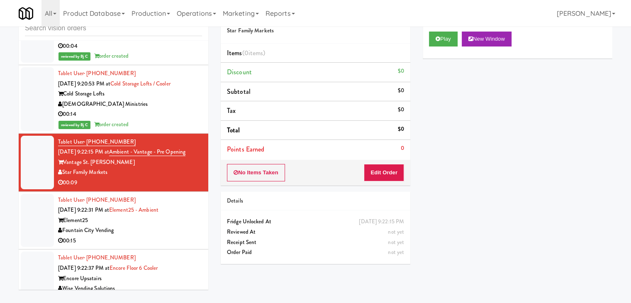
click at [168, 229] on div "Fountain City Vending" at bounding box center [130, 230] width 144 height 10
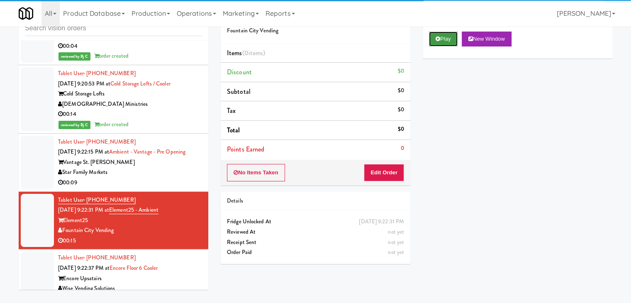
click at [443, 36] on button "Play" at bounding box center [443, 39] width 29 height 15
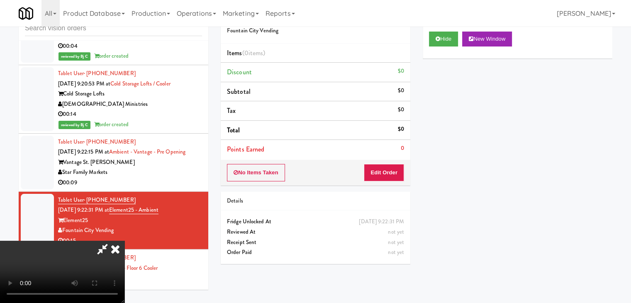
click at [117, 248] on icon at bounding box center [115, 249] width 18 height 17
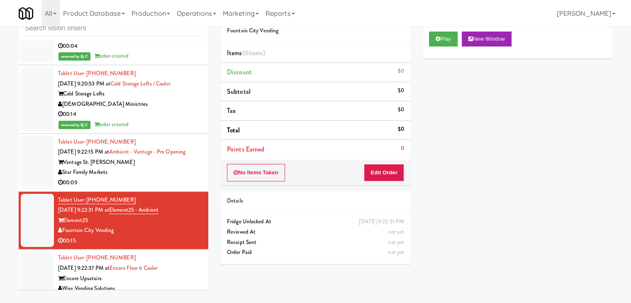
click at [150, 178] on div "00:09" at bounding box center [130, 183] width 144 height 10
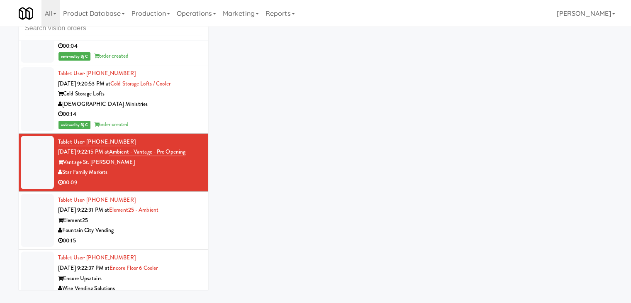
click at [151, 218] on div "Element25" at bounding box center [130, 220] width 144 height 10
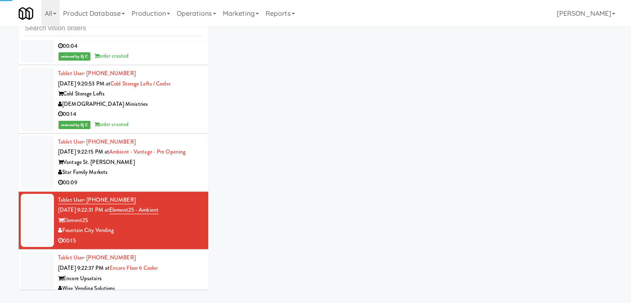
click at [161, 170] on div "Star Family Markets" at bounding box center [130, 172] width 144 height 10
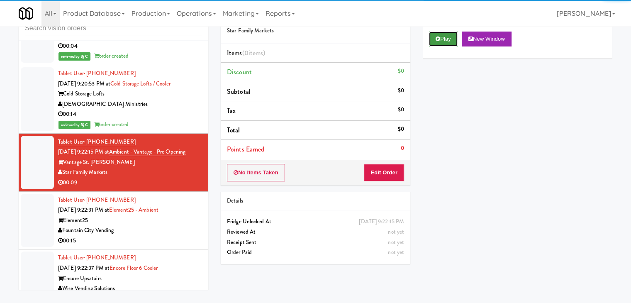
click at [452, 38] on button "Play" at bounding box center [443, 39] width 29 height 15
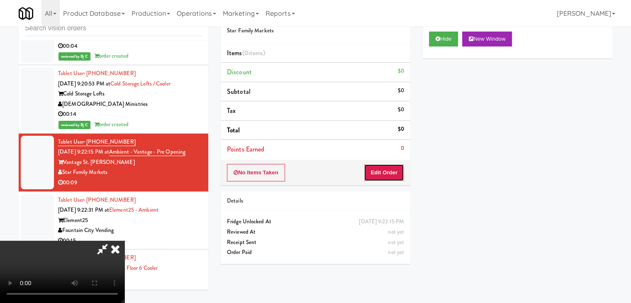
click at [392, 178] on button "Edit Order" at bounding box center [384, 172] width 40 height 17
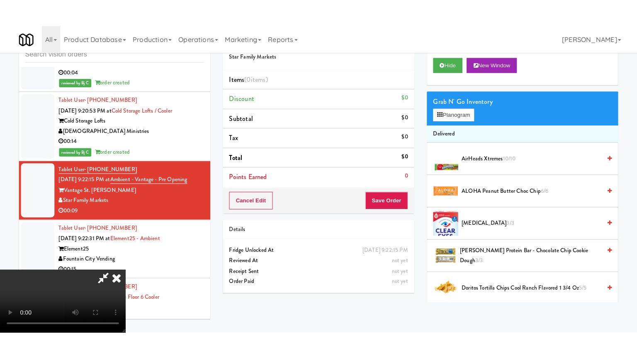
scroll to position [117, 0]
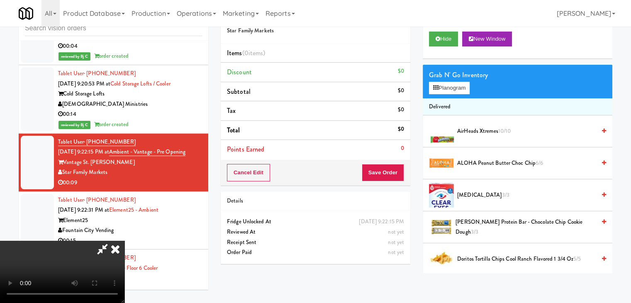
click at [125, 241] on video at bounding box center [62, 272] width 125 height 62
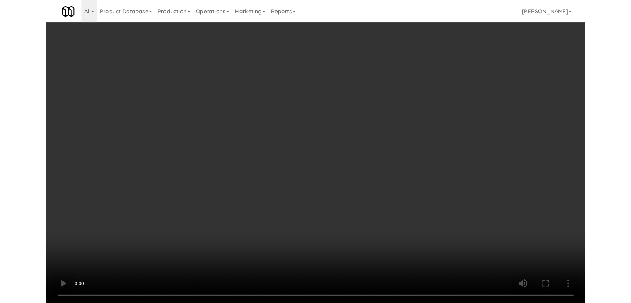
scroll to position [4101, 0]
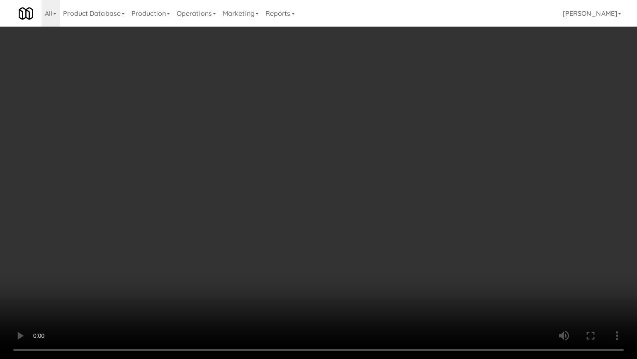
click at [244, 234] on video at bounding box center [318, 179] width 637 height 359
click at [281, 251] on video at bounding box center [318, 179] width 637 height 359
click at [378, 204] on video at bounding box center [318, 179] width 637 height 359
click at [403, 189] on video at bounding box center [318, 179] width 637 height 359
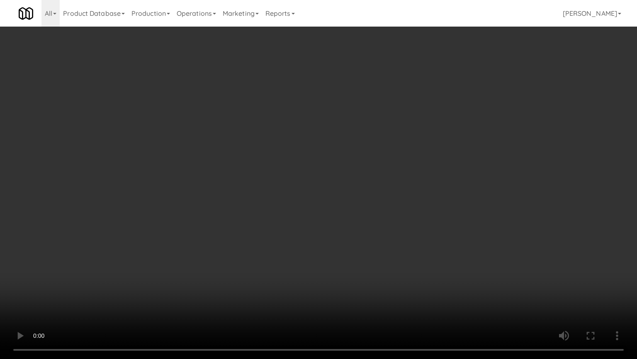
click at [403, 189] on video at bounding box center [318, 179] width 637 height 359
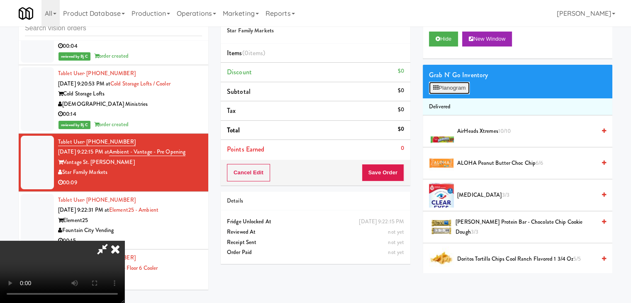
click at [458, 83] on button "Planogram" at bounding box center [449, 88] width 41 height 12
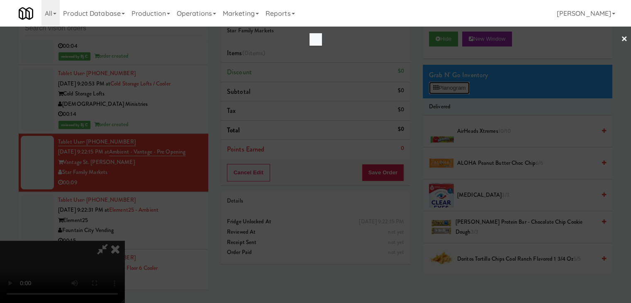
scroll to position [4101, 0]
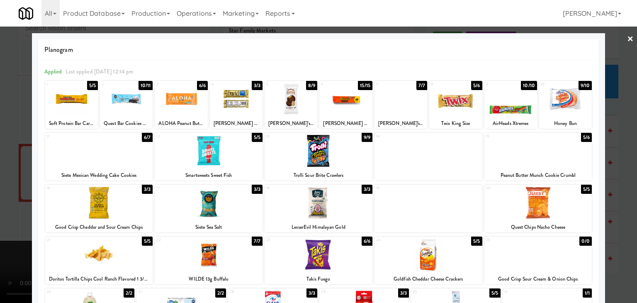
click at [581, 95] on div at bounding box center [566, 99] width 53 height 32
click at [621, 113] on div at bounding box center [318, 151] width 637 height 303
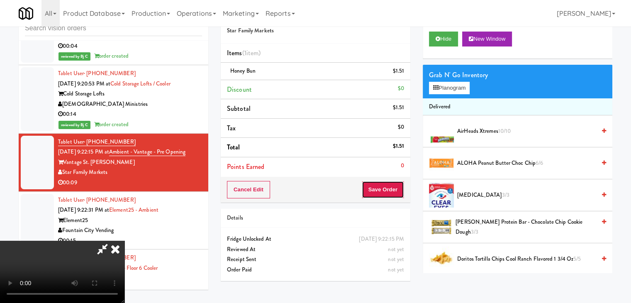
drag, startPoint x: 402, startPoint y: 184, endPoint x: 400, endPoint y: 188, distance: 4.9
click at [402, 184] on button "Save Order" at bounding box center [383, 189] width 42 height 17
click at [400, 188] on button "Save Order" at bounding box center [383, 189] width 42 height 17
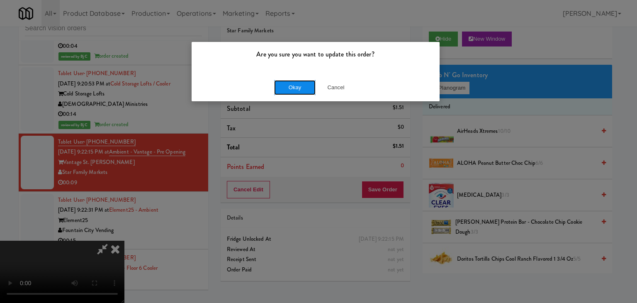
click at [304, 88] on button "Okay" at bounding box center [295, 87] width 42 height 15
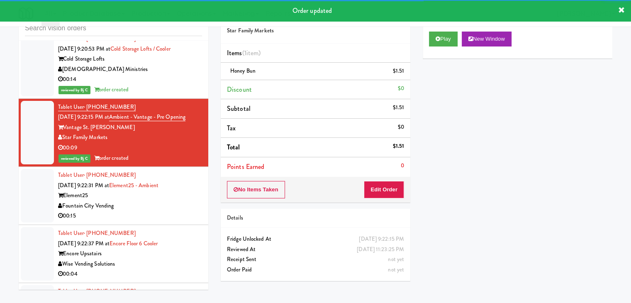
scroll to position [4194, 0]
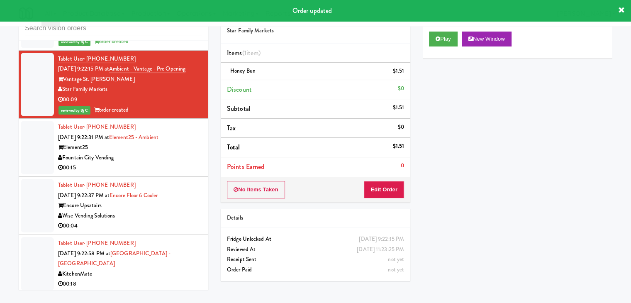
drag, startPoint x: 178, startPoint y: 164, endPoint x: 173, endPoint y: 164, distance: 4.2
click at [177, 164] on div "00:15" at bounding box center [130, 168] width 144 height 10
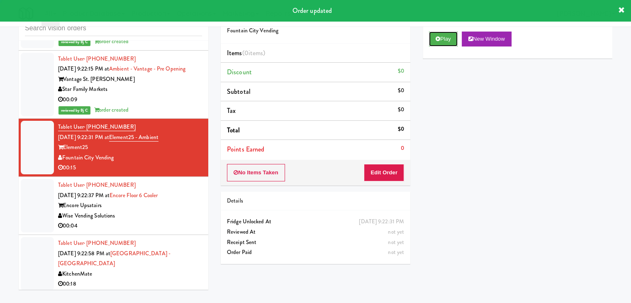
click at [450, 37] on button "Play" at bounding box center [443, 39] width 29 height 15
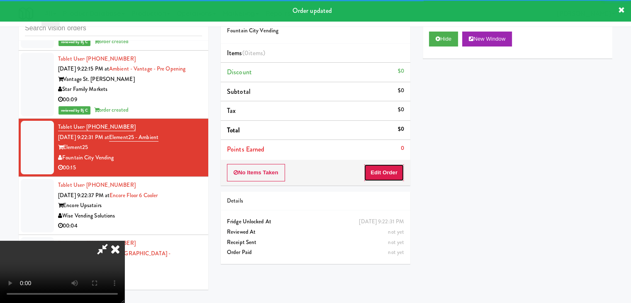
click at [390, 167] on button "Edit Order" at bounding box center [384, 172] width 40 height 17
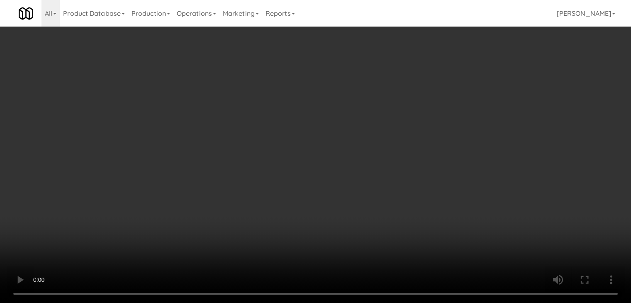
scroll to position [4184, 0]
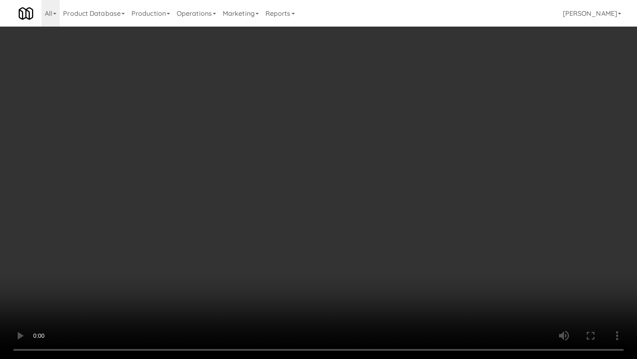
click at [424, 219] on video at bounding box center [318, 179] width 637 height 359
click at [425, 219] on video at bounding box center [318, 179] width 637 height 359
click at [447, 194] on video at bounding box center [318, 179] width 637 height 359
click at [448, 194] on video at bounding box center [318, 179] width 637 height 359
click at [446, 188] on video at bounding box center [318, 179] width 637 height 359
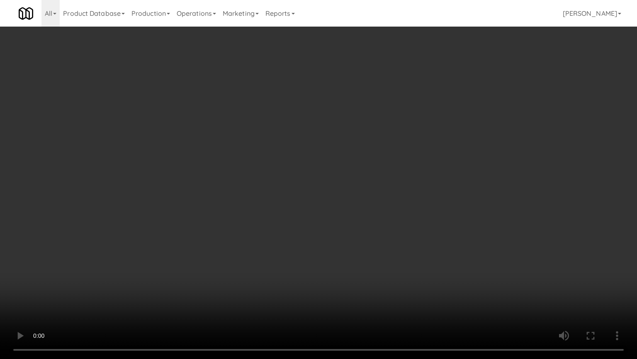
click at [446, 188] on video at bounding box center [318, 179] width 637 height 359
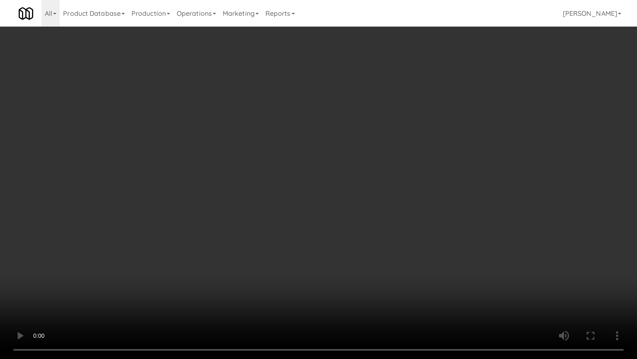
click at [446, 188] on video at bounding box center [318, 179] width 637 height 359
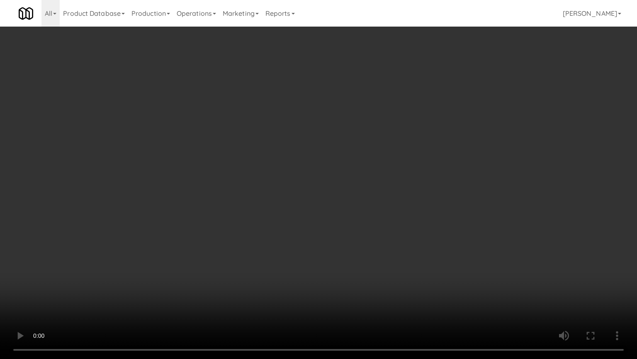
click at [446, 188] on video at bounding box center [318, 179] width 637 height 359
click at [447, 187] on video at bounding box center [318, 179] width 637 height 359
click at [447, 186] on video at bounding box center [318, 179] width 637 height 359
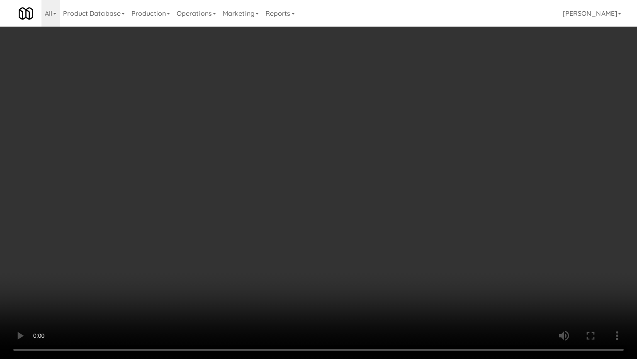
click at [447, 186] on video at bounding box center [318, 179] width 637 height 359
click at [445, 184] on video at bounding box center [318, 179] width 637 height 359
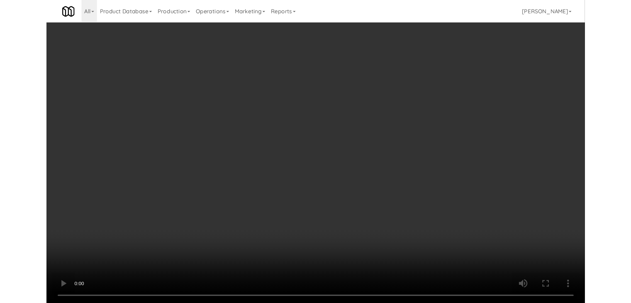
scroll to position [4194, 0]
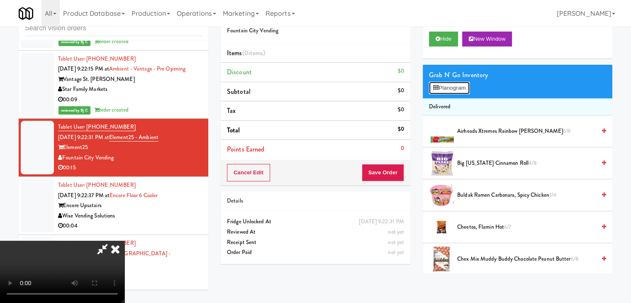
click at [446, 88] on button "Planogram" at bounding box center [449, 88] width 41 height 12
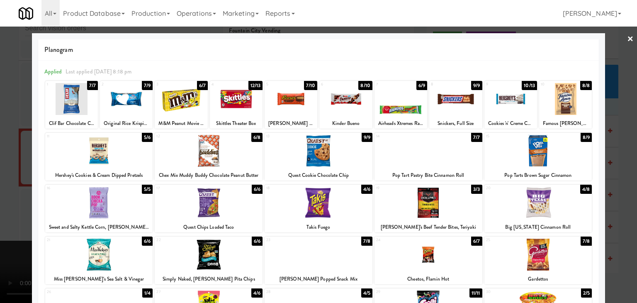
click at [104, 246] on div at bounding box center [99, 255] width 108 height 32
click at [401, 102] on div at bounding box center [401, 99] width 53 height 32
click at [447, 100] on div at bounding box center [456, 99] width 53 height 32
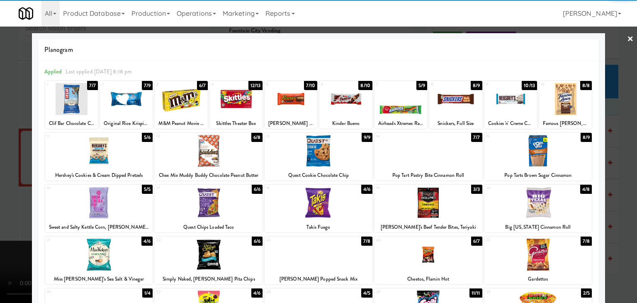
click at [123, 105] on div at bounding box center [126, 99] width 53 height 32
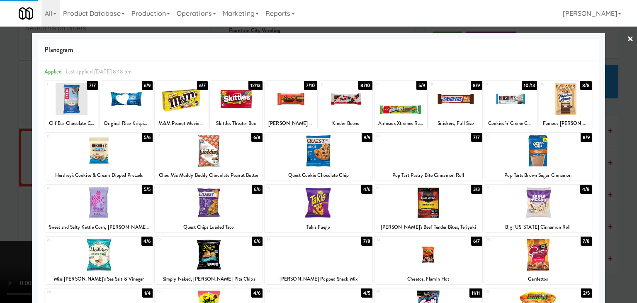
drag, startPoint x: 0, startPoint y: 137, endPoint x: 136, endPoint y: 152, distance: 137.0
click at [4, 138] on div at bounding box center [318, 151] width 637 height 303
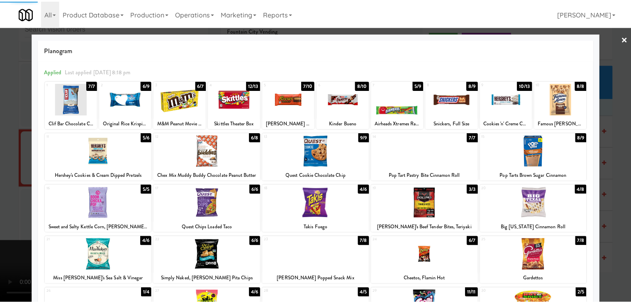
scroll to position [4194, 0]
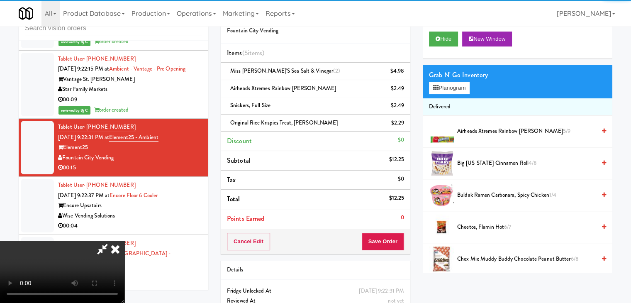
click at [125, 241] on video at bounding box center [62, 272] width 125 height 62
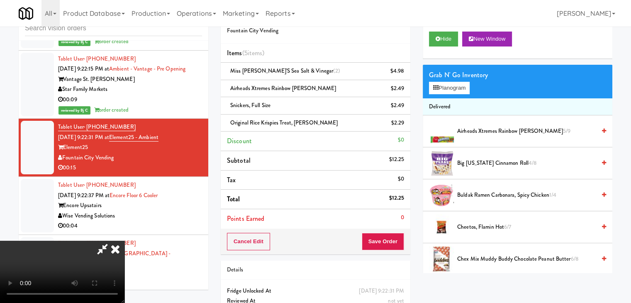
drag, startPoint x: 407, startPoint y: 233, endPoint x: 398, endPoint y: 241, distance: 12.3
click at [398, 241] on div "Cancel Edit Save Order" at bounding box center [316, 242] width 190 height 26
click at [398, 241] on button "Save Order" at bounding box center [383, 241] width 42 height 17
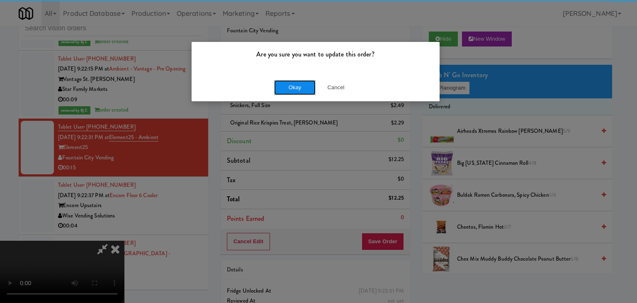
click at [289, 92] on button "Okay" at bounding box center [295, 87] width 42 height 15
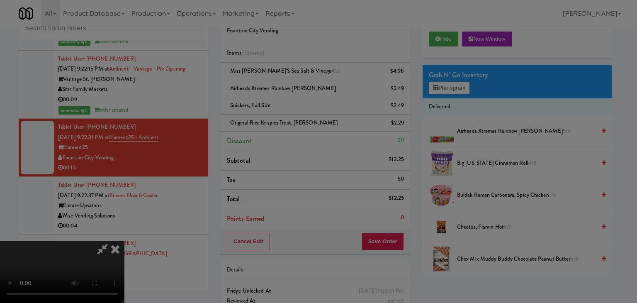
click at [289, 86] on div "Okay Cancel" at bounding box center [316, 72] width 248 height 28
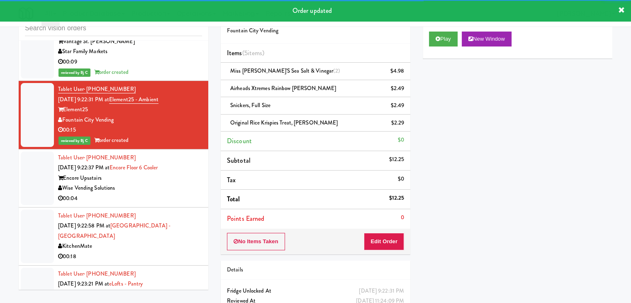
scroll to position [4360, 0]
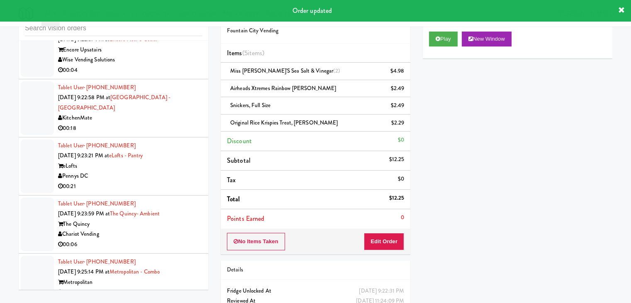
click at [186, 65] on div "00:04" at bounding box center [130, 70] width 144 height 10
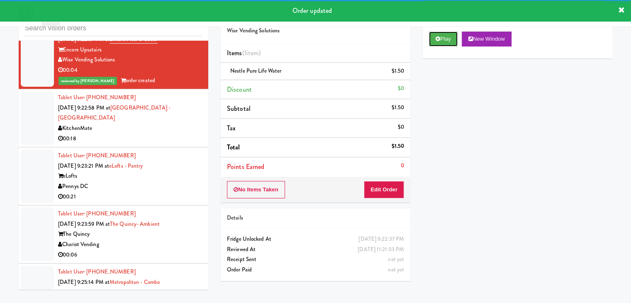
drag, startPoint x: 449, startPoint y: 39, endPoint x: 175, endPoint y: 103, distance: 281.3
click at [176, 102] on div "inbox reviewed all all unclear take inventory issue suspicious failed recent Ta…" at bounding box center [315, 149] width 606 height 293
click at [165, 123] on div "KitchenMate" at bounding box center [130, 128] width 144 height 10
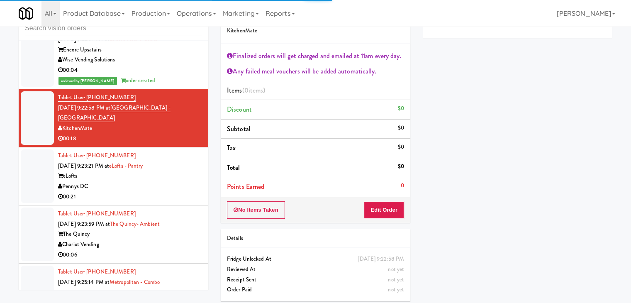
drag, startPoint x: 173, startPoint y: 182, endPoint x: 226, endPoint y: 155, distance: 58.8
click at [174, 182] on div "Pennys DC" at bounding box center [130, 186] width 144 height 10
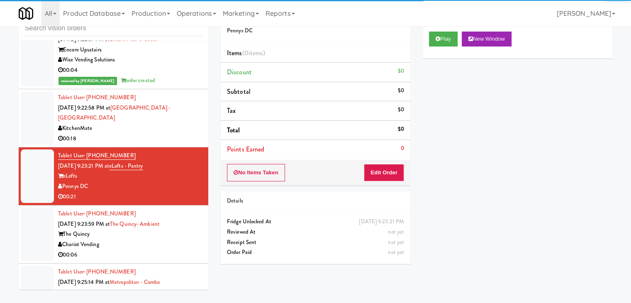
click at [446, 47] on div "Play New Window" at bounding box center [518, 41] width 190 height 33
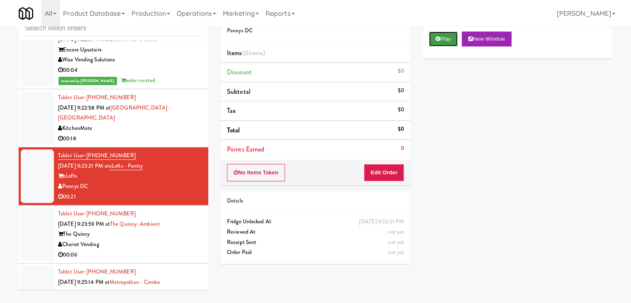
drag, startPoint x: 442, startPoint y: 31, endPoint x: 448, endPoint y: 39, distance: 9.5
click at [446, 37] on button "Play" at bounding box center [443, 39] width 29 height 15
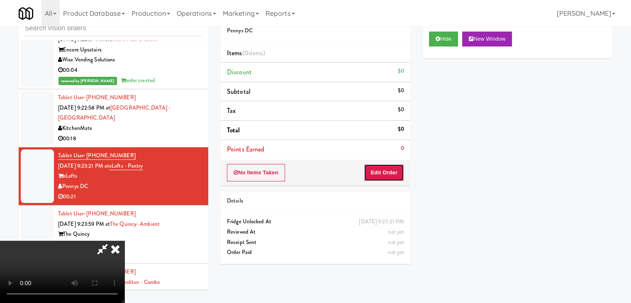
click at [400, 172] on button "Edit Order" at bounding box center [384, 172] width 40 height 17
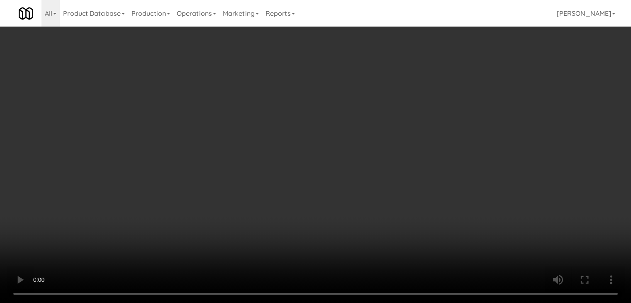
scroll to position [4340, 0]
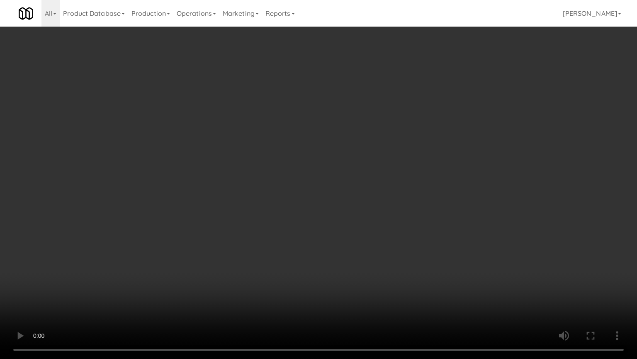
click at [356, 296] on video at bounding box center [318, 179] width 637 height 359
click at [356, 295] on video at bounding box center [318, 179] width 637 height 359
click at [358, 295] on video at bounding box center [318, 179] width 637 height 359
click at [359, 295] on video at bounding box center [318, 179] width 637 height 359
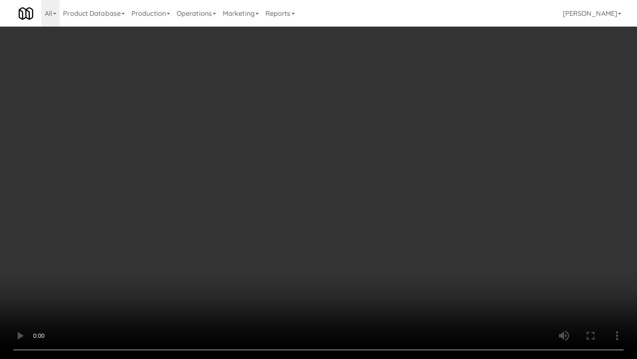
click at [359, 294] on video at bounding box center [318, 179] width 637 height 359
click at [363, 292] on video at bounding box center [318, 179] width 637 height 359
click at [373, 288] on video at bounding box center [318, 179] width 637 height 359
click at [375, 288] on video at bounding box center [318, 179] width 637 height 359
click at [375, 287] on video at bounding box center [318, 179] width 637 height 359
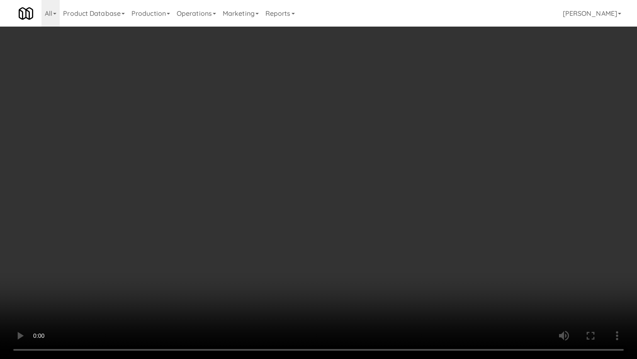
click at [386, 266] on video at bounding box center [318, 179] width 637 height 359
click at [387, 266] on video at bounding box center [318, 179] width 637 height 359
click at [387, 265] on video at bounding box center [318, 179] width 637 height 359
click at [389, 264] on video at bounding box center [318, 179] width 637 height 359
drag, startPoint x: 397, startPoint y: 261, endPoint x: 400, endPoint y: 258, distance: 4.4
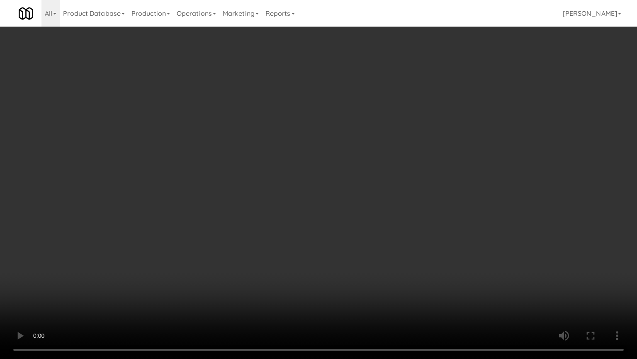
click at [398, 260] on video at bounding box center [318, 179] width 637 height 359
click at [401, 257] on video at bounding box center [318, 179] width 637 height 359
click at [403, 256] on video at bounding box center [318, 179] width 637 height 359
click at [424, 230] on video at bounding box center [318, 179] width 637 height 359
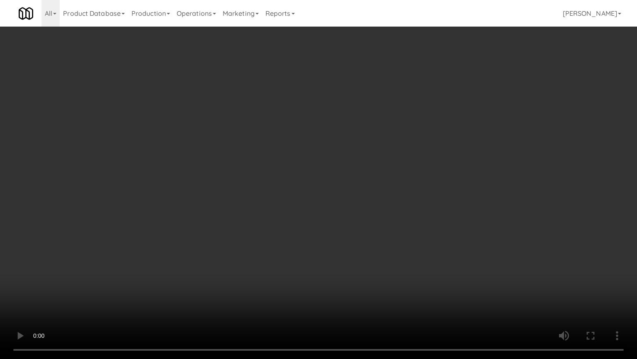
click at [424, 230] on video at bounding box center [318, 179] width 637 height 359
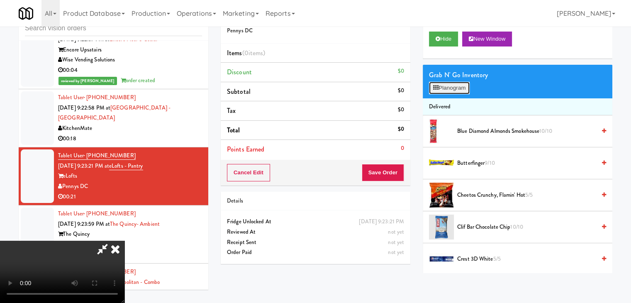
click at [457, 87] on button "Planogram" at bounding box center [449, 88] width 41 height 12
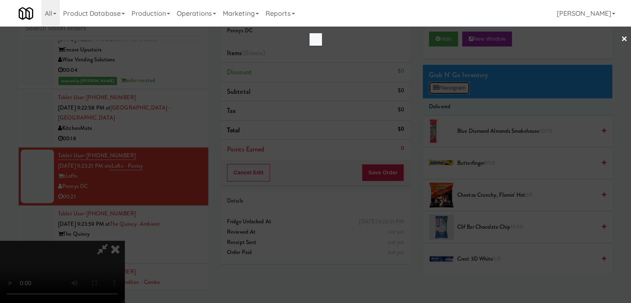
scroll to position [4340, 0]
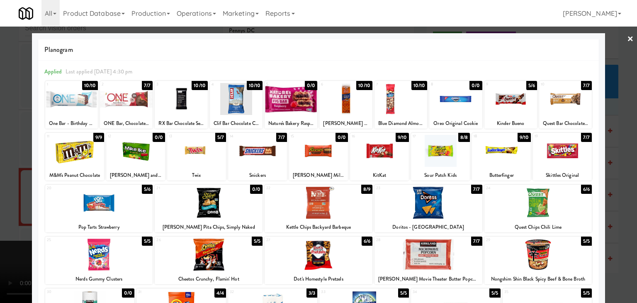
click at [424, 249] on div at bounding box center [429, 255] width 108 height 32
click at [6, 219] on div at bounding box center [318, 151] width 637 height 303
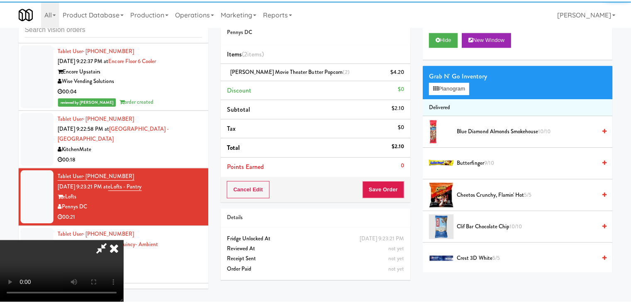
scroll to position [4360, 0]
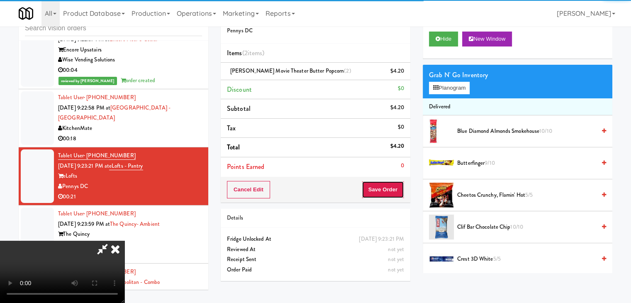
click at [388, 187] on button "Save Order" at bounding box center [383, 189] width 42 height 17
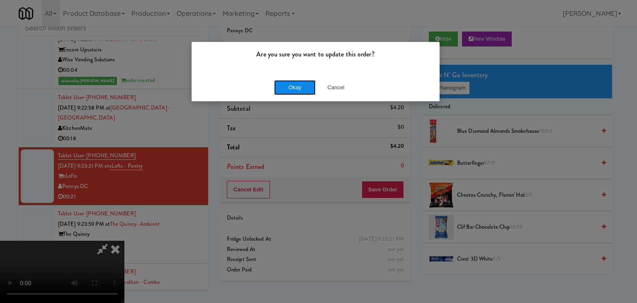
click at [299, 83] on button "Okay" at bounding box center [295, 87] width 42 height 15
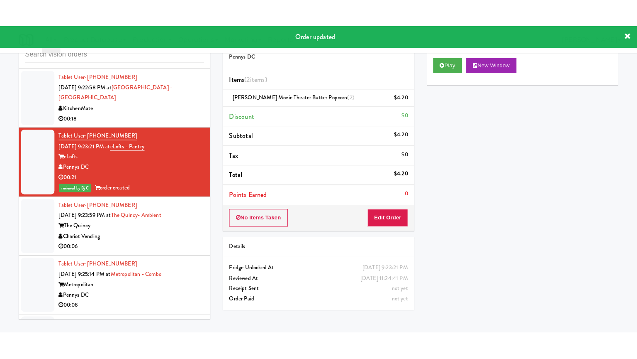
scroll to position [4443, 0]
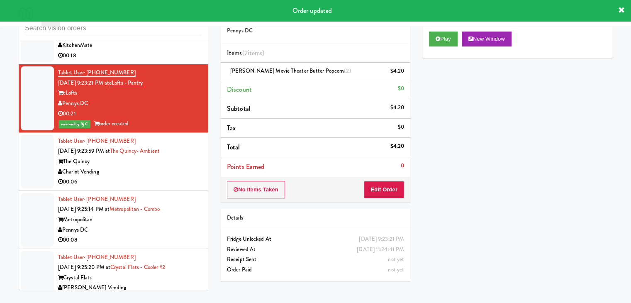
click at [186, 158] on div "The Quincy" at bounding box center [130, 161] width 144 height 10
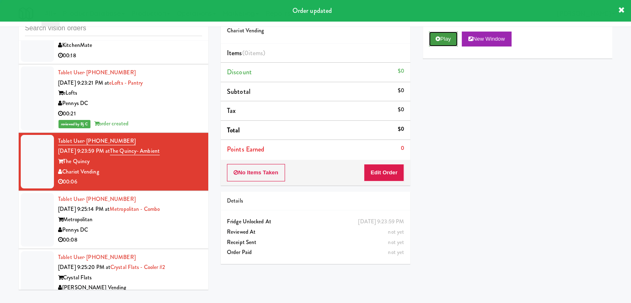
click at [450, 42] on button "Play" at bounding box center [443, 39] width 29 height 15
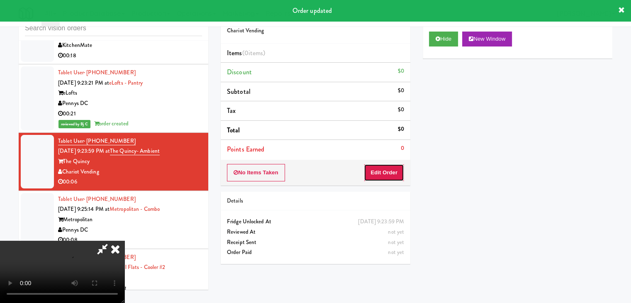
click at [392, 171] on button "Edit Order" at bounding box center [384, 172] width 40 height 17
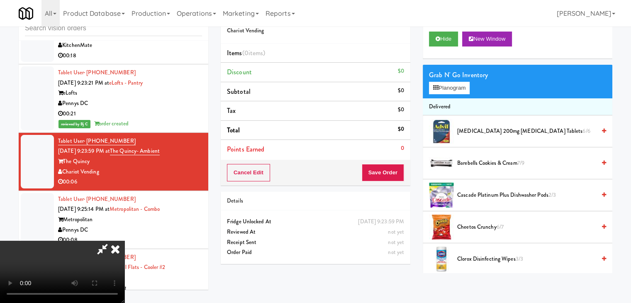
scroll to position [4423, 0]
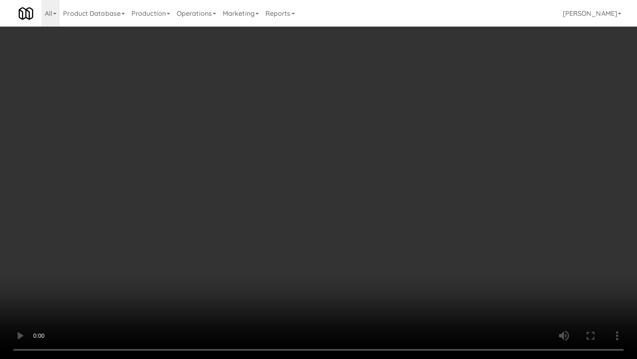
click at [385, 257] on video at bounding box center [318, 179] width 637 height 359
click at [388, 256] on video at bounding box center [318, 179] width 637 height 359
click at [393, 248] on video at bounding box center [318, 179] width 637 height 359
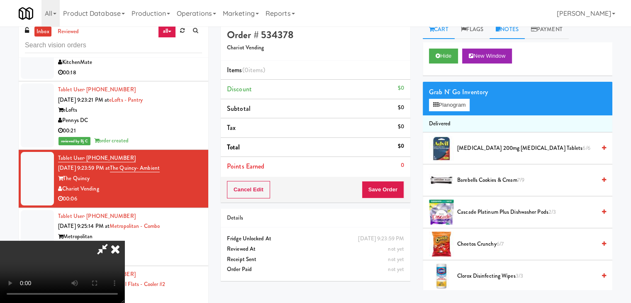
scroll to position [0, 0]
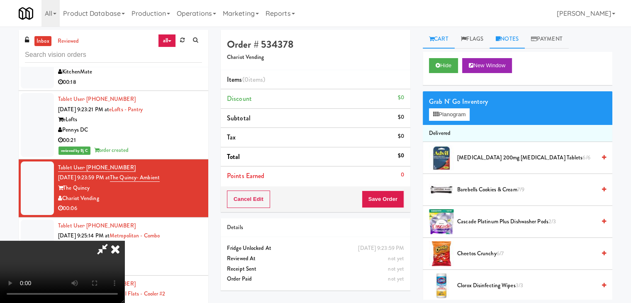
click at [509, 30] on link "Notes" at bounding box center [507, 39] width 35 height 19
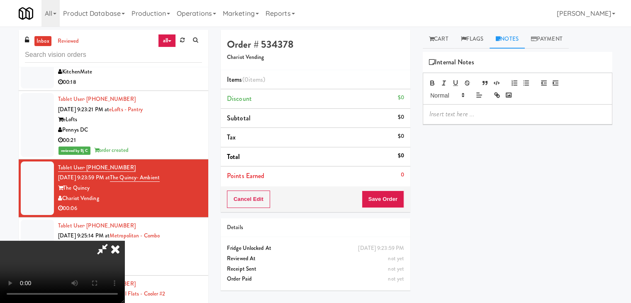
click at [482, 115] on p at bounding box center [518, 114] width 176 height 9
click at [125, 241] on video at bounding box center [62, 272] width 125 height 62
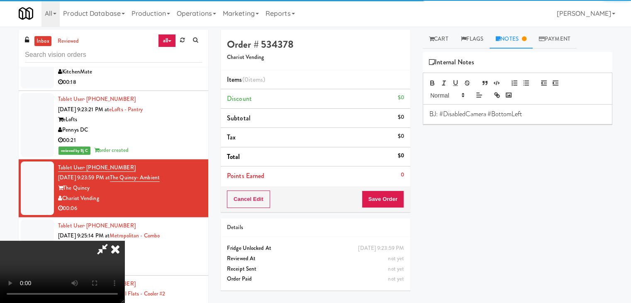
drag, startPoint x: 251, startPoint y: 181, endPoint x: 260, endPoint y: 215, distance: 36.1
click at [125, 241] on video at bounding box center [62, 272] width 125 height 62
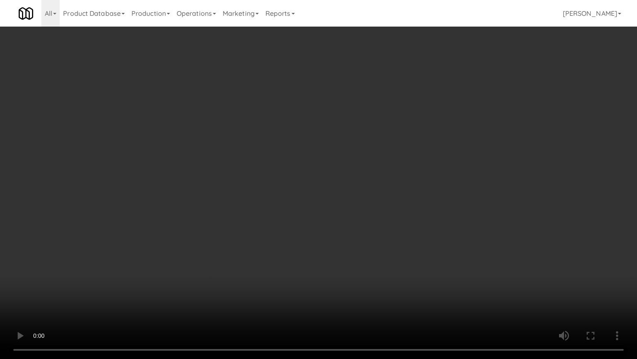
click at [433, 236] on video at bounding box center [318, 179] width 637 height 359
click at [457, 239] on video at bounding box center [318, 179] width 637 height 359
click at [449, 229] on video at bounding box center [318, 179] width 637 height 359
click at [450, 229] on video at bounding box center [318, 179] width 637 height 359
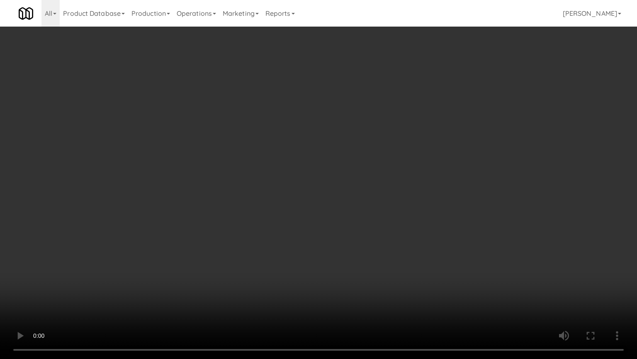
click at [450, 228] on video at bounding box center [318, 179] width 637 height 359
click at [430, 232] on video at bounding box center [318, 179] width 637 height 359
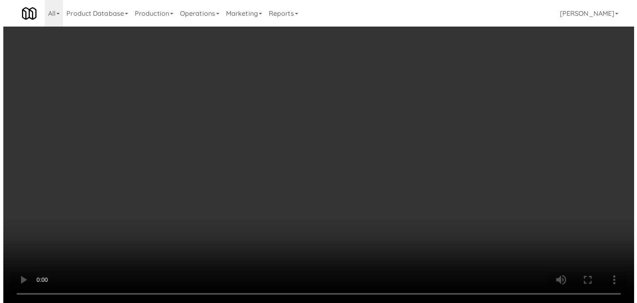
scroll to position [4443, 0]
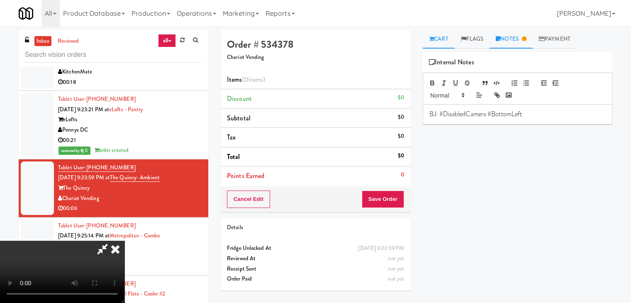
click at [444, 40] on link "Cart" at bounding box center [439, 39] width 32 height 19
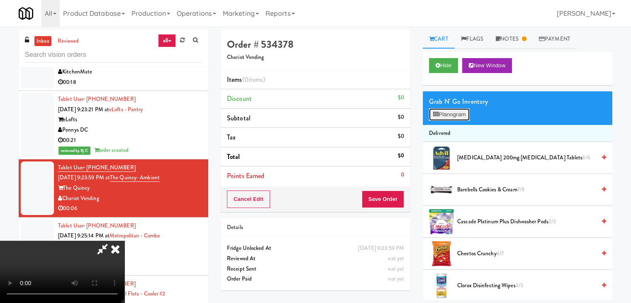
click at [461, 112] on button "Planogram" at bounding box center [449, 114] width 41 height 12
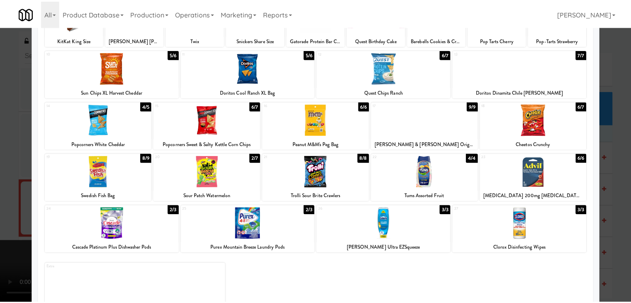
scroll to position [42, 0]
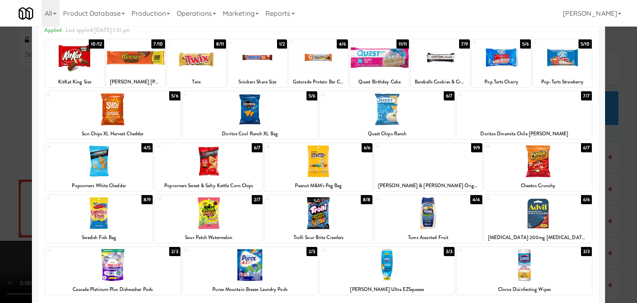
drag, startPoint x: 0, startPoint y: 210, endPoint x: 61, endPoint y: 210, distance: 61.4
click at [1, 210] on div at bounding box center [318, 151] width 637 height 303
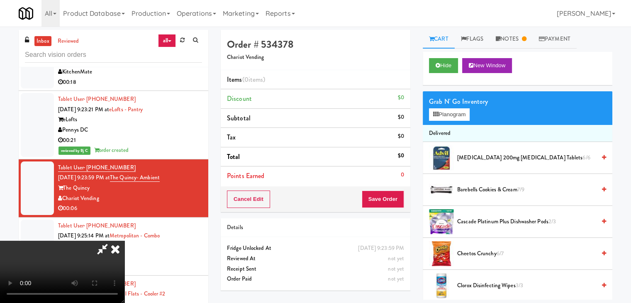
click at [125, 241] on video at bounding box center [62, 272] width 125 height 62
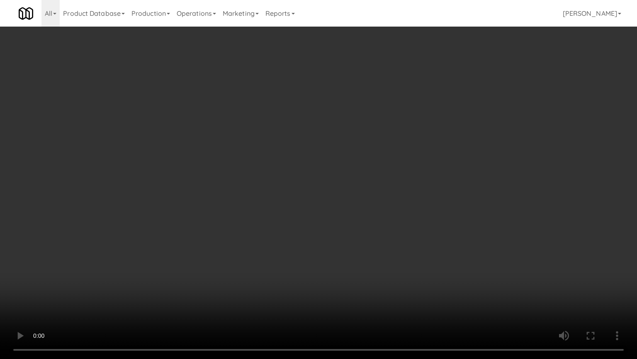
click at [346, 246] on video at bounding box center [318, 179] width 637 height 359
click at [347, 245] on video at bounding box center [318, 179] width 637 height 359
click at [352, 244] on video at bounding box center [318, 179] width 637 height 359
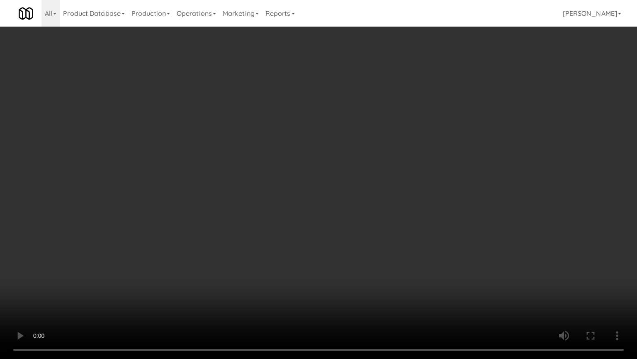
click at [352, 244] on video at bounding box center [318, 179] width 637 height 359
click at [352, 243] on video at bounding box center [318, 179] width 637 height 359
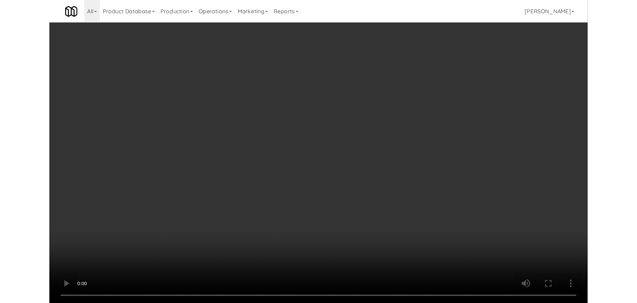
scroll to position [4443, 0]
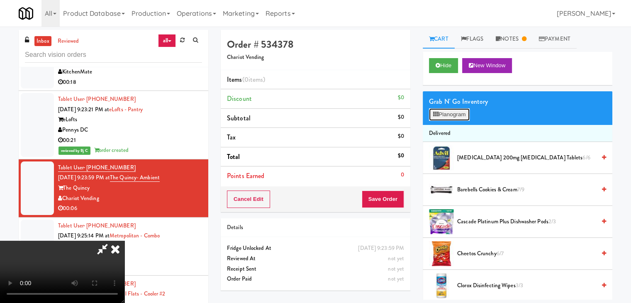
click at [452, 116] on button "Planogram" at bounding box center [449, 114] width 41 height 12
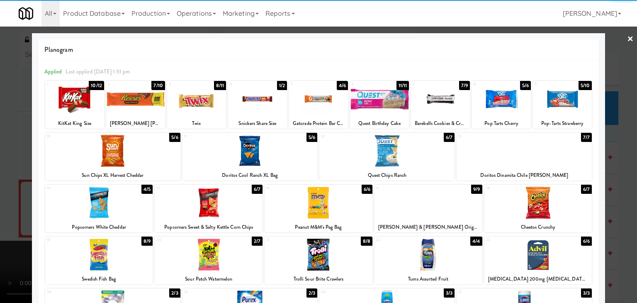
drag, startPoint x: 311, startPoint y: 253, endPoint x: 132, endPoint y: 244, distance: 179.1
click at [311, 253] on div at bounding box center [319, 255] width 108 height 32
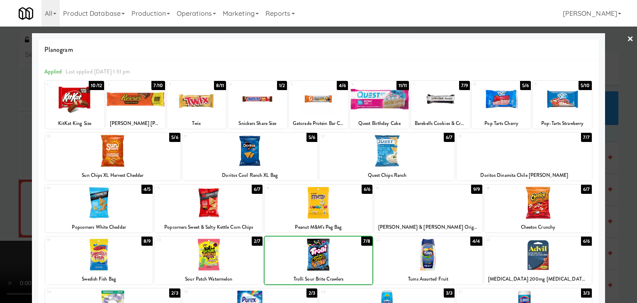
drag, startPoint x: 2, startPoint y: 225, endPoint x: 144, endPoint y: 224, distance: 141.9
click at [8, 225] on div at bounding box center [318, 151] width 637 height 303
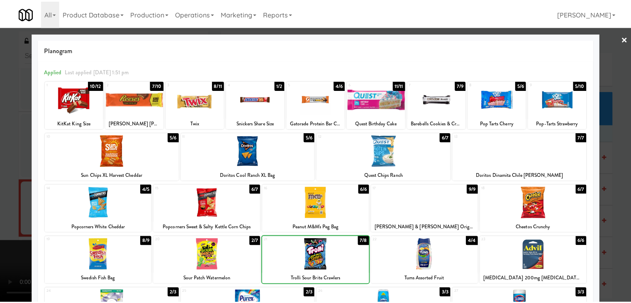
scroll to position [4443, 0]
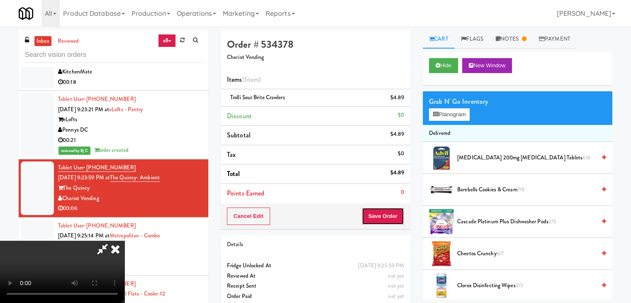
drag, startPoint x: 395, startPoint y: 208, endPoint x: 392, endPoint y: 212, distance: 4.7
click at [393, 210] on button "Save Order" at bounding box center [383, 216] width 42 height 17
click at [392, 212] on button "Save Order" at bounding box center [383, 216] width 42 height 17
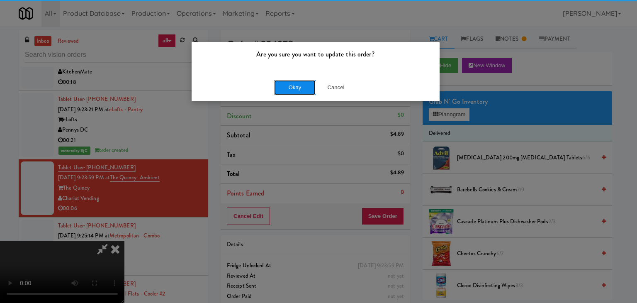
click at [287, 88] on button "Okay" at bounding box center [295, 87] width 42 height 15
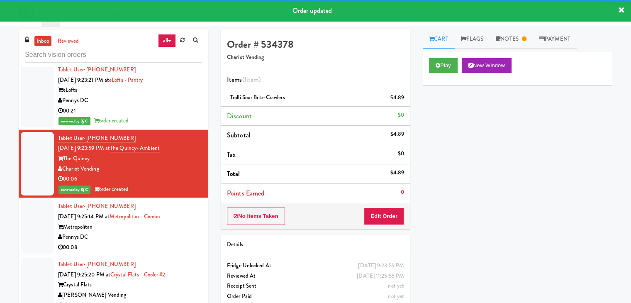
scroll to position [4526, 0]
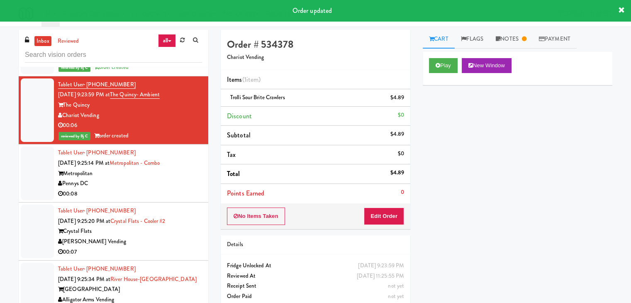
drag, startPoint x: 164, startPoint y: 192, endPoint x: 170, endPoint y: 192, distance: 6.2
click at [165, 191] on div "00:08" at bounding box center [130, 194] width 144 height 10
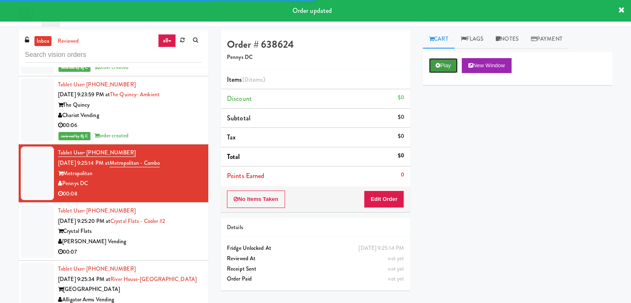
drag, startPoint x: 440, startPoint y: 66, endPoint x: 439, endPoint y: 72, distance: 6.4
click at [440, 66] on button "Play" at bounding box center [443, 65] width 29 height 15
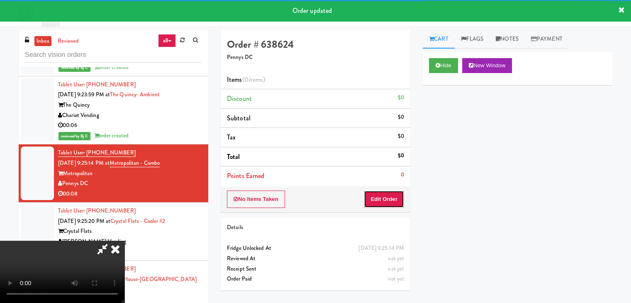
click at [392, 199] on button "Edit Order" at bounding box center [384, 198] width 40 height 17
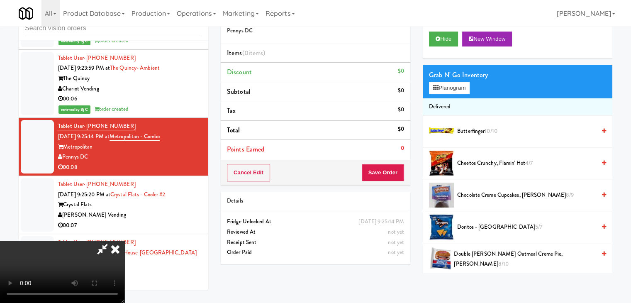
scroll to position [4506, 0]
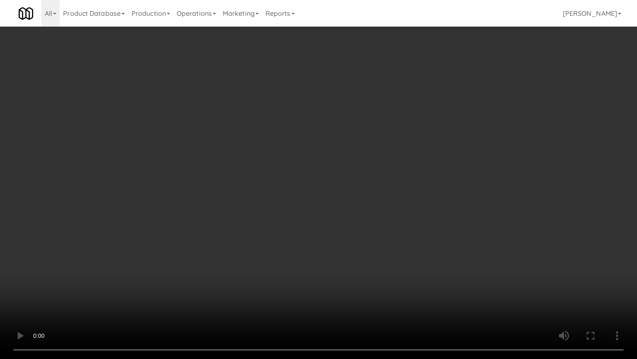
click at [427, 206] on video at bounding box center [318, 179] width 637 height 359
drag, startPoint x: 424, startPoint y: 207, endPoint x: 415, endPoint y: 210, distance: 9.7
click at [424, 208] on video at bounding box center [318, 179] width 637 height 359
click at [418, 207] on video at bounding box center [318, 179] width 637 height 359
click at [423, 206] on video at bounding box center [318, 179] width 637 height 359
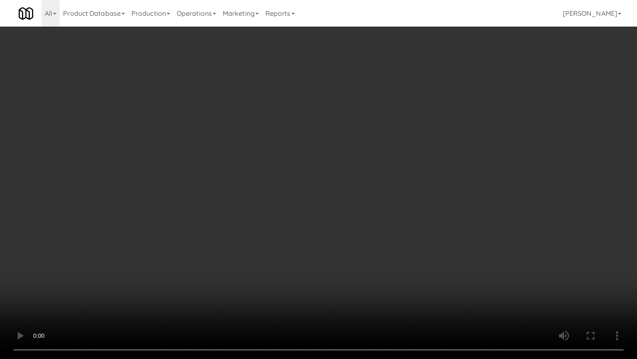
click at [428, 207] on video at bounding box center [318, 179] width 637 height 359
click at [430, 206] on video at bounding box center [318, 179] width 637 height 359
click at [420, 209] on video at bounding box center [318, 179] width 637 height 359
drag, startPoint x: 420, startPoint y: 209, endPoint x: 475, endPoint y: 106, distance: 116.4
click at [421, 205] on video at bounding box center [318, 179] width 637 height 359
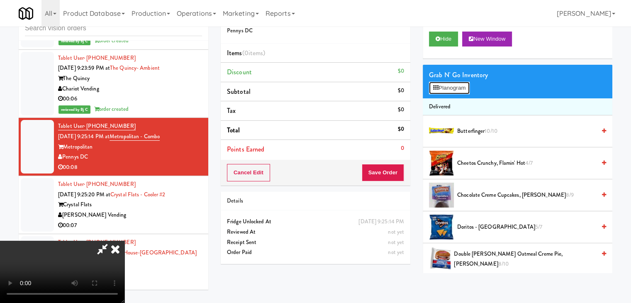
click at [456, 86] on button "Planogram" at bounding box center [449, 88] width 41 height 12
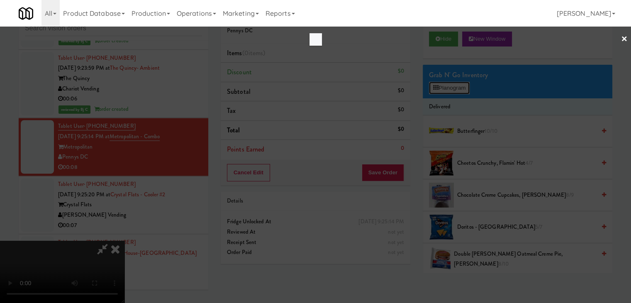
scroll to position [4506, 0]
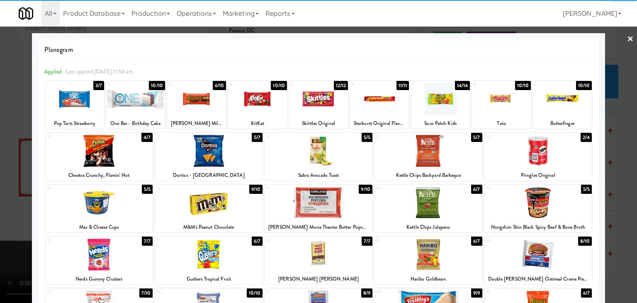
drag, startPoint x: 193, startPoint y: 254, endPoint x: 136, endPoint y: 249, distance: 57.8
click at [193, 254] on div at bounding box center [209, 255] width 108 height 32
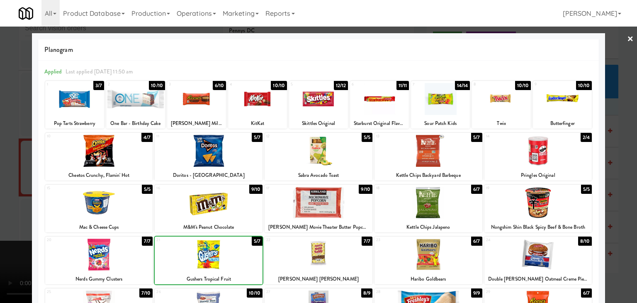
drag, startPoint x: 1, startPoint y: 229, endPoint x: 74, endPoint y: 227, distance: 72.6
click at [9, 228] on div at bounding box center [318, 151] width 637 height 303
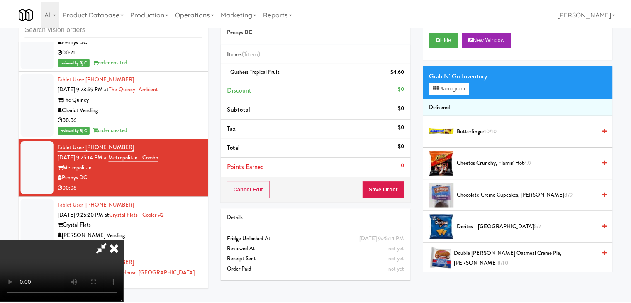
scroll to position [4526, 0]
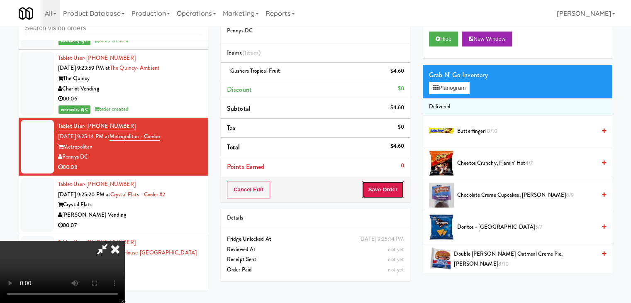
click at [382, 190] on button "Save Order" at bounding box center [383, 189] width 42 height 17
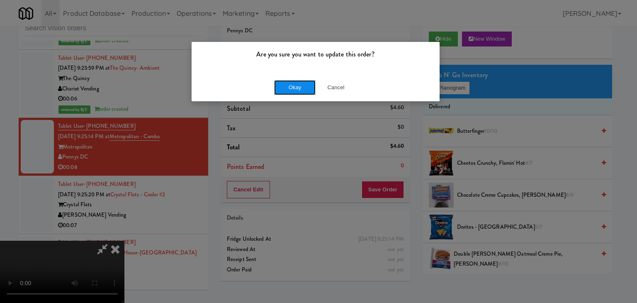
click at [297, 82] on button "Okay" at bounding box center [295, 87] width 42 height 15
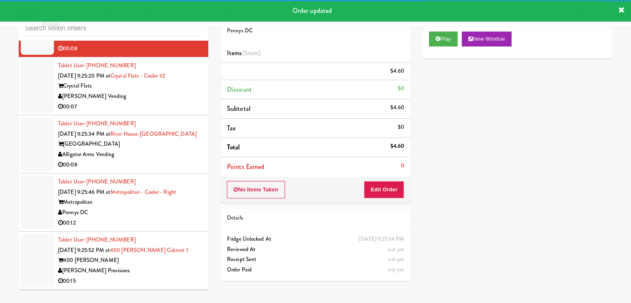
scroll to position [4651, 0]
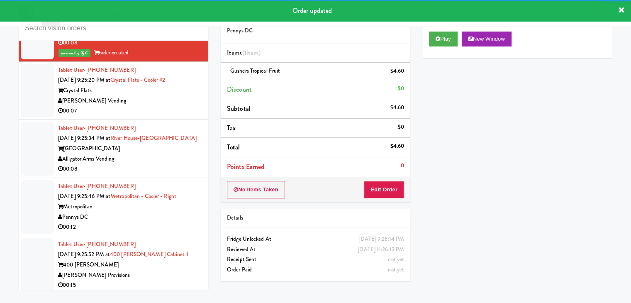
drag, startPoint x: 173, startPoint y: 98, endPoint x: 171, endPoint y: 103, distance: 5.6
click at [174, 98] on div "[PERSON_NAME] Vending" at bounding box center [130, 101] width 144 height 10
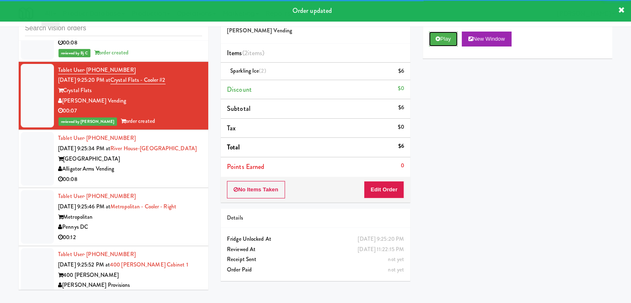
drag, startPoint x: 440, startPoint y: 38, endPoint x: 160, endPoint y: 147, distance: 300.8
click at [167, 137] on div "inbox reviewed all all unclear take inventory issue suspicious failed recent Ta…" at bounding box center [315, 149] width 606 height 293
drag, startPoint x: 158, startPoint y: 168, endPoint x: 173, endPoint y: 164, distance: 16.3
click at [159, 167] on div "Alligator Arms Vending" at bounding box center [130, 169] width 144 height 10
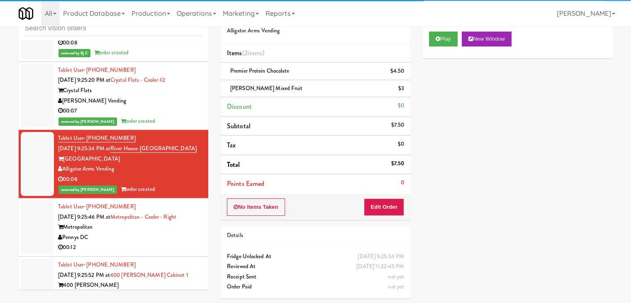
drag, startPoint x: 146, startPoint y: 251, endPoint x: 153, endPoint y: 248, distance: 7.8
click at [149, 248] on li "Tablet User · (202) 425-4135 Aug 18, 2025 9:25:46 PM at Metropolitan - Cooler -…" at bounding box center [114, 227] width 190 height 58
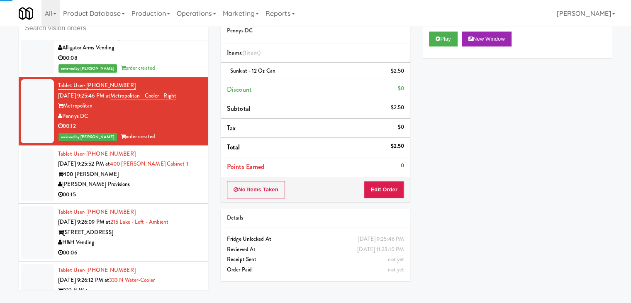
scroll to position [4775, 0]
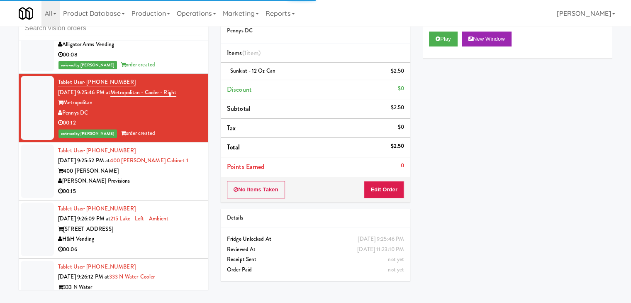
click at [173, 179] on div "[PERSON_NAME] Provisions" at bounding box center [130, 181] width 144 height 10
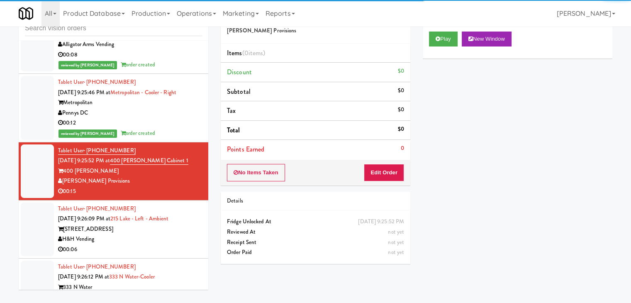
click at [422, 47] on div "Cart Flags Notes Payment Play New Window Primary Flag Clear Flag if unable to d…" at bounding box center [518, 138] width 202 height 270
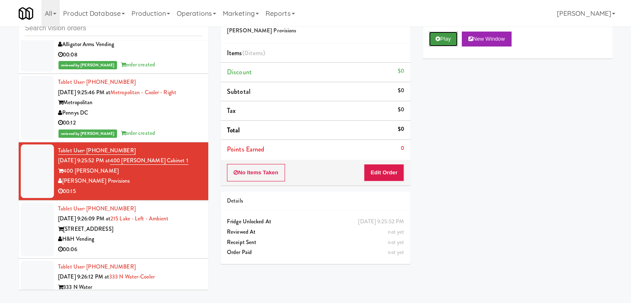
click at [437, 42] on button "Play" at bounding box center [443, 39] width 29 height 15
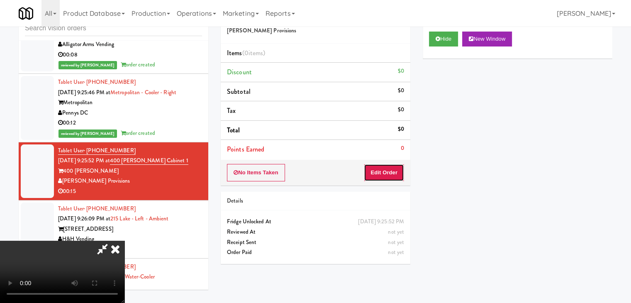
click at [390, 171] on button "Edit Order" at bounding box center [384, 172] width 40 height 17
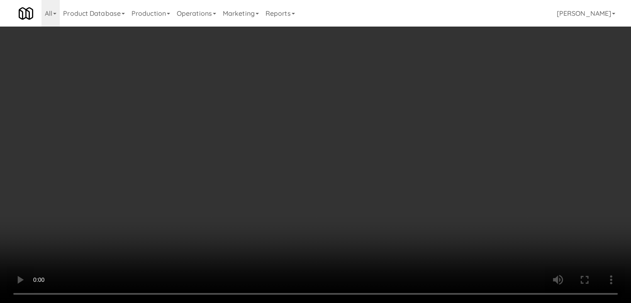
scroll to position [4755, 0]
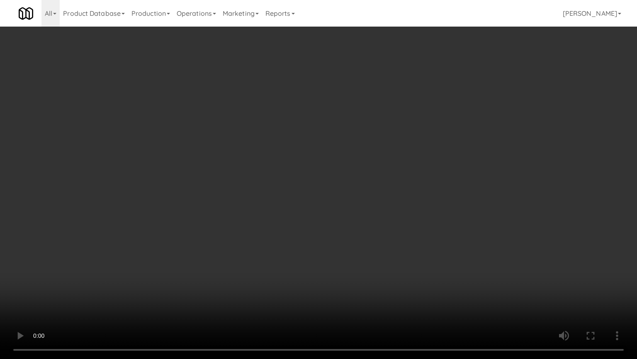
click at [414, 246] on video at bounding box center [318, 179] width 637 height 359
drag, startPoint x: 410, startPoint y: 244, endPoint x: 407, endPoint y: 249, distance: 5.8
click at [408, 247] on video at bounding box center [318, 179] width 637 height 359
click at [412, 212] on video at bounding box center [318, 179] width 637 height 359
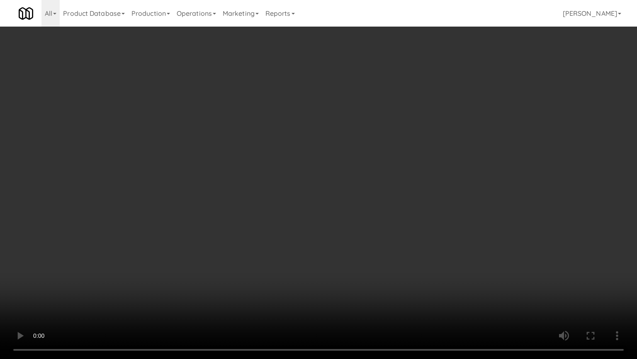
click at [419, 208] on video at bounding box center [318, 179] width 637 height 359
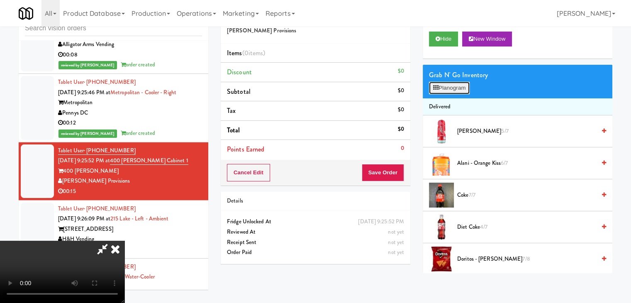
click at [460, 83] on button "Planogram" at bounding box center [449, 88] width 41 height 12
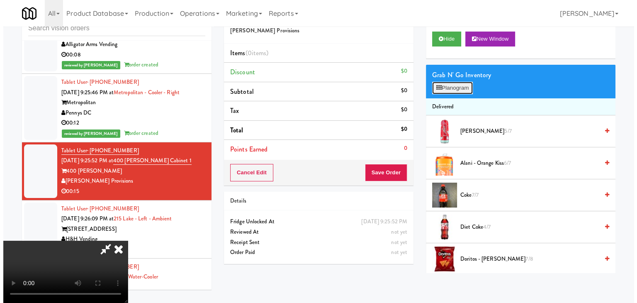
scroll to position [4755, 0]
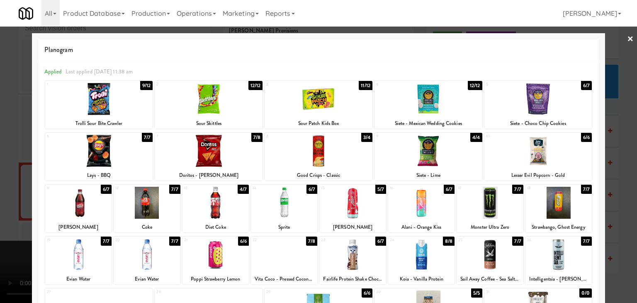
click at [321, 107] on div at bounding box center [319, 99] width 108 height 32
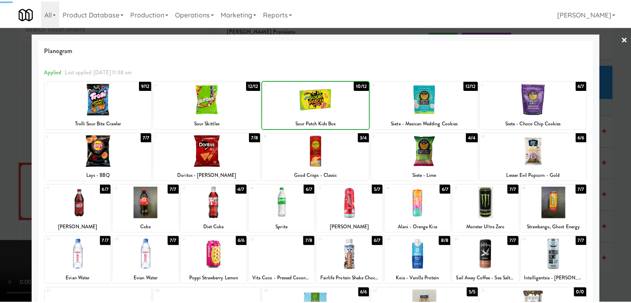
scroll to position [83, 0]
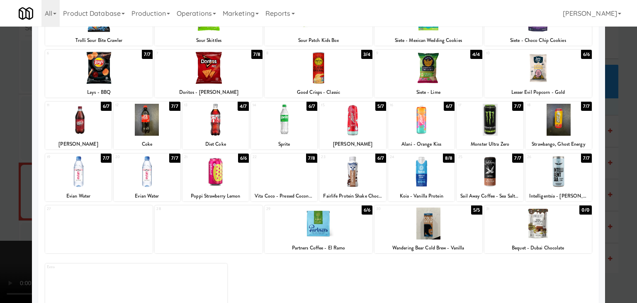
drag, startPoint x: 0, startPoint y: 176, endPoint x: 37, endPoint y: 176, distance: 36.9
click at [1, 176] on div at bounding box center [318, 151] width 637 height 303
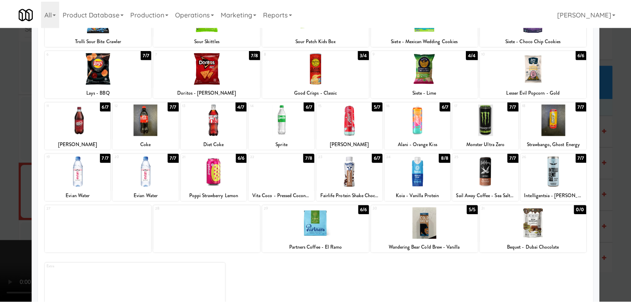
scroll to position [4775, 0]
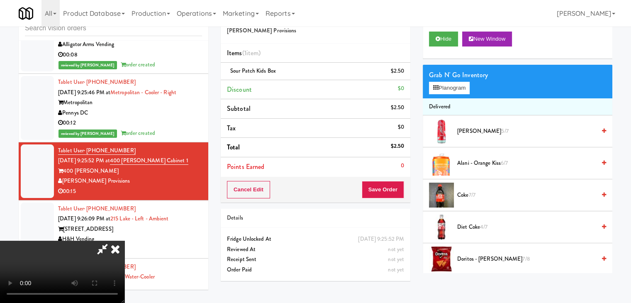
click at [125, 241] on video at bounding box center [62, 272] width 125 height 62
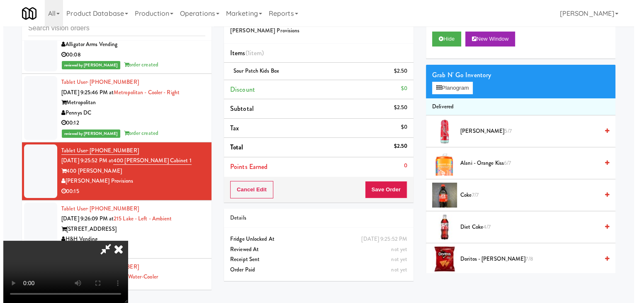
scroll to position [83, 0]
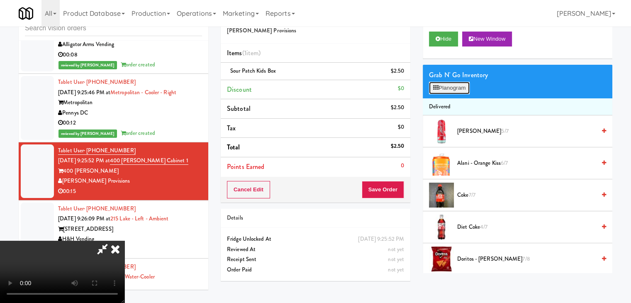
click at [452, 88] on button "Planogram" at bounding box center [449, 88] width 41 height 12
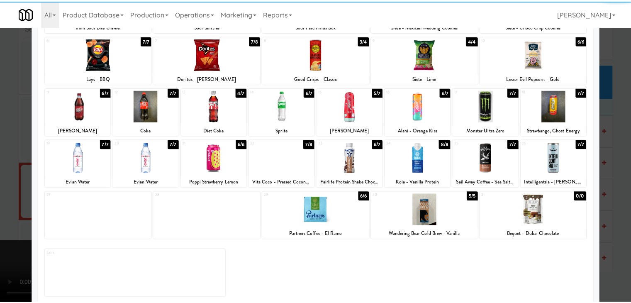
scroll to position [105, 0]
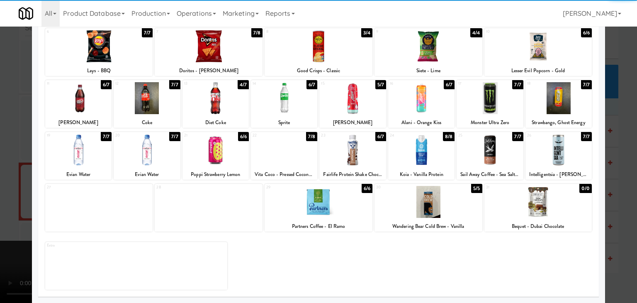
click at [276, 149] on div at bounding box center [284, 150] width 66 height 32
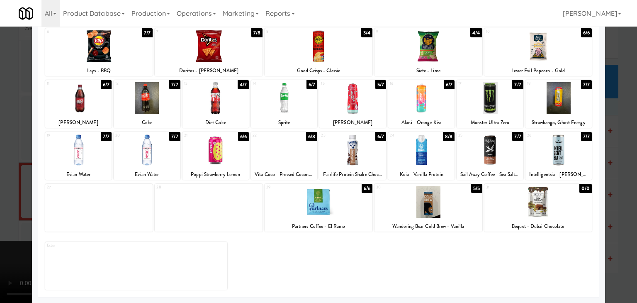
click at [3, 150] on div at bounding box center [318, 151] width 637 height 303
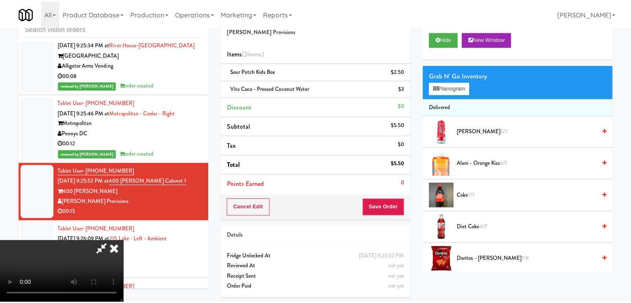
scroll to position [4775, 0]
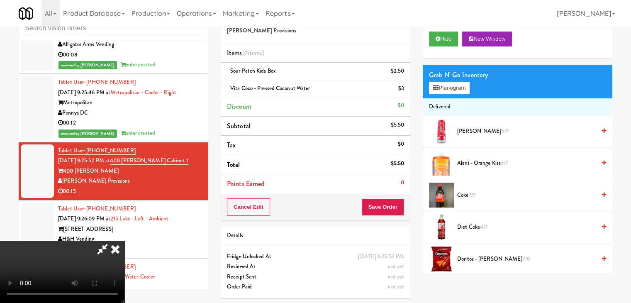
click at [125, 241] on video at bounding box center [62, 272] width 125 height 62
click at [392, 203] on button "Save Order" at bounding box center [383, 206] width 42 height 17
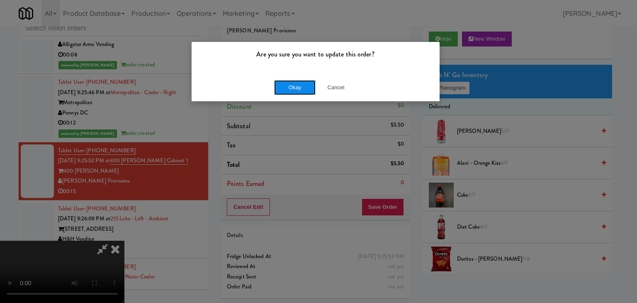
click at [300, 90] on button "Okay" at bounding box center [295, 87] width 42 height 15
click at [300, 90] on div "Okay Cancel" at bounding box center [316, 87] width 248 height 28
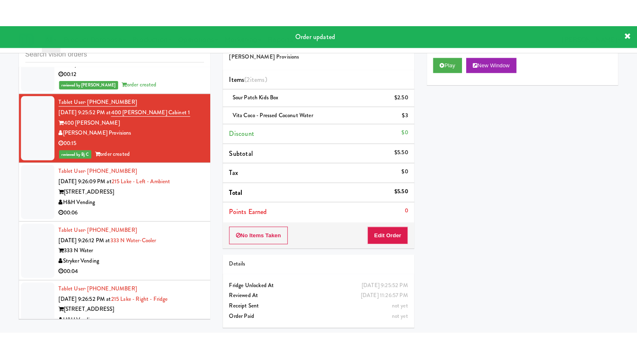
scroll to position [4858, 0]
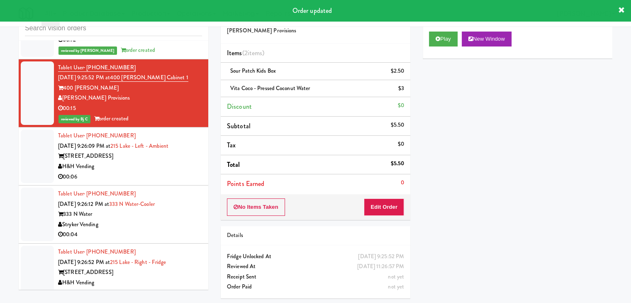
click at [157, 163] on div "H&H Vending" at bounding box center [130, 166] width 144 height 10
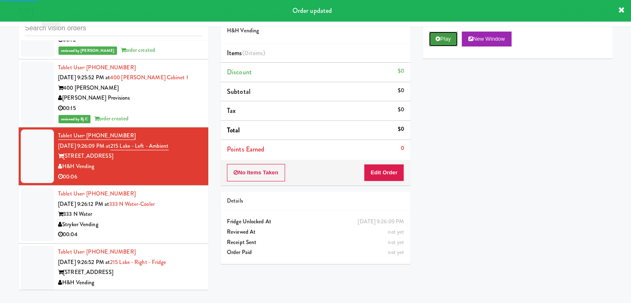
click at [444, 39] on button "Play" at bounding box center [443, 39] width 29 height 15
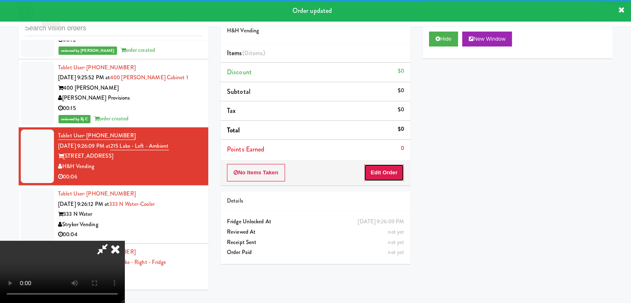
click at [393, 166] on button "Edit Order" at bounding box center [384, 172] width 40 height 17
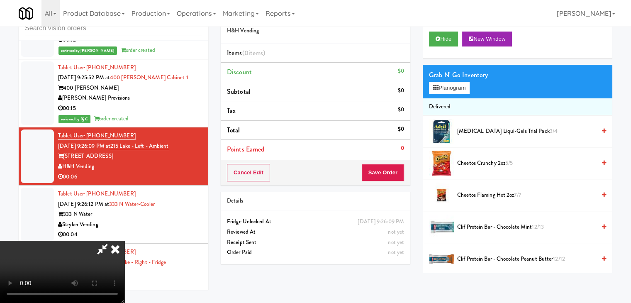
scroll to position [4838, 0]
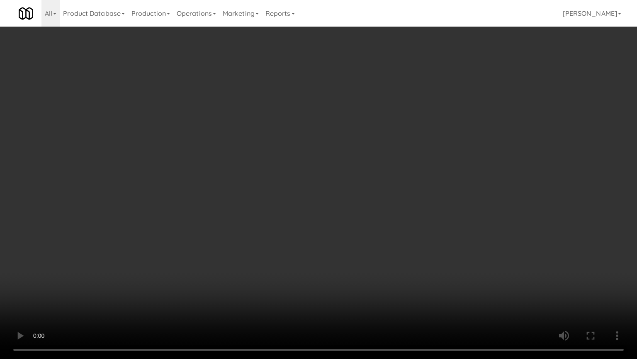
click at [371, 264] on video at bounding box center [318, 179] width 637 height 359
click at [330, 262] on video at bounding box center [318, 179] width 637 height 359
click at [343, 249] on video at bounding box center [318, 179] width 637 height 359
click at [350, 246] on video at bounding box center [318, 179] width 637 height 359
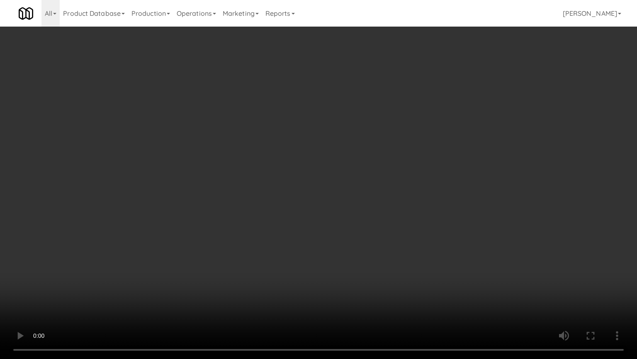
scroll to position [4858, 0]
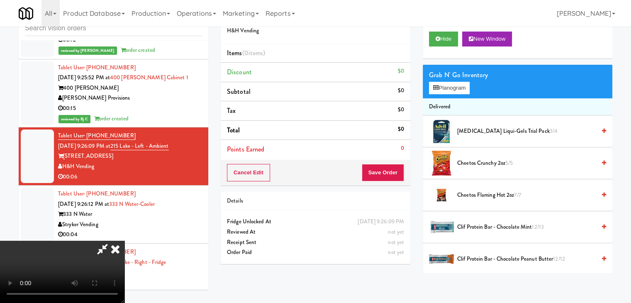
click at [125, 241] on video at bounding box center [62, 272] width 125 height 62
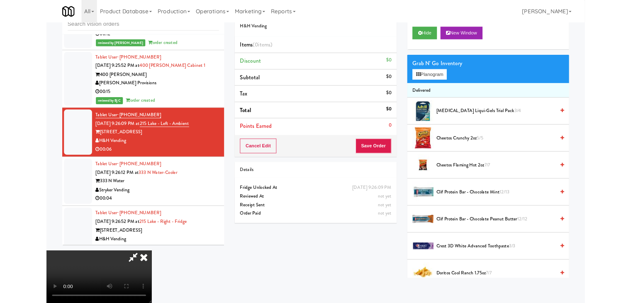
scroll to position [4838, 0]
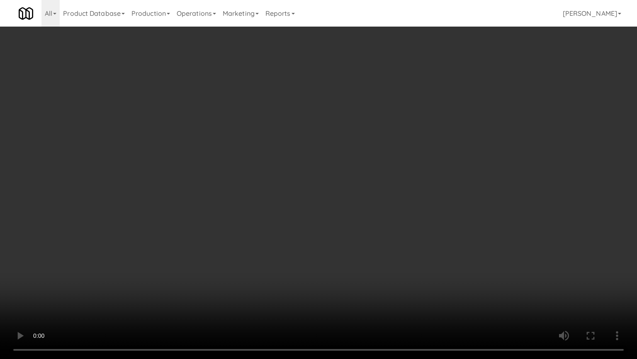
click at [383, 262] on video at bounding box center [318, 179] width 637 height 359
click at [357, 294] on video at bounding box center [318, 179] width 637 height 359
click at [360, 294] on video at bounding box center [318, 179] width 637 height 359
click at [361, 283] on video at bounding box center [318, 179] width 637 height 359
click at [366, 281] on video at bounding box center [318, 179] width 637 height 359
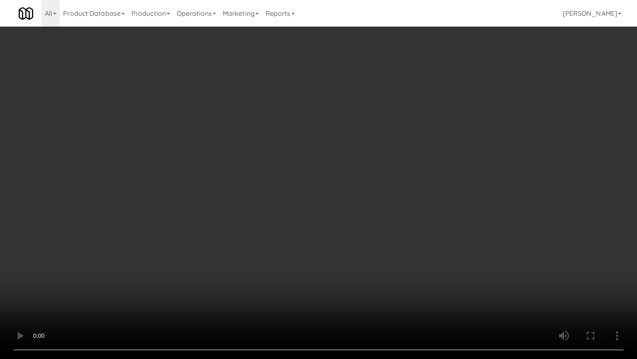
click at [370, 281] on video at bounding box center [318, 179] width 637 height 359
click at [370, 282] on video at bounding box center [318, 179] width 637 height 359
click at [352, 294] on video at bounding box center [318, 179] width 637 height 359
click at [359, 269] on video at bounding box center [318, 179] width 637 height 359
click at [371, 245] on video at bounding box center [318, 179] width 637 height 359
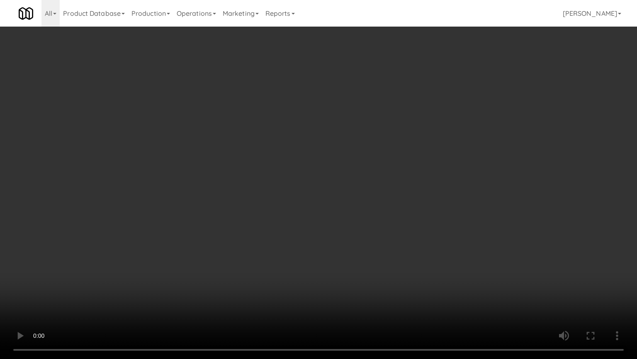
click at [415, 231] on video at bounding box center [318, 179] width 637 height 359
drag, startPoint x: 415, startPoint y: 231, endPoint x: 474, endPoint y: 131, distance: 116.4
click at [415, 231] on video at bounding box center [318, 179] width 637 height 359
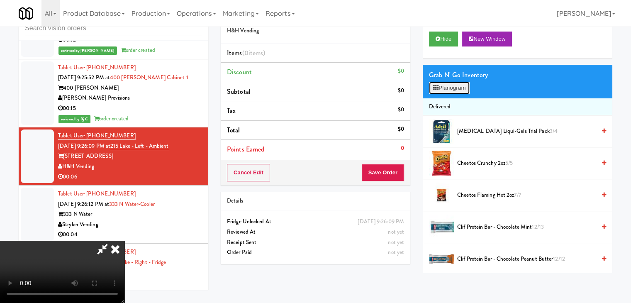
click at [449, 90] on button "Planogram" at bounding box center [449, 88] width 41 height 12
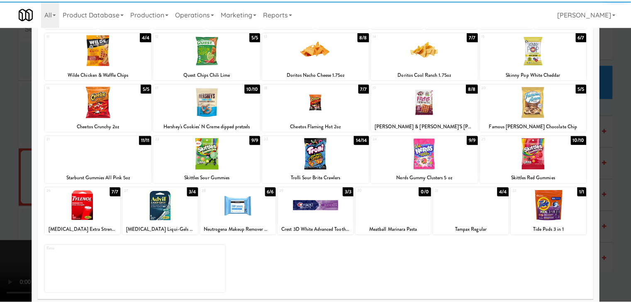
scroll to position [105, 0]
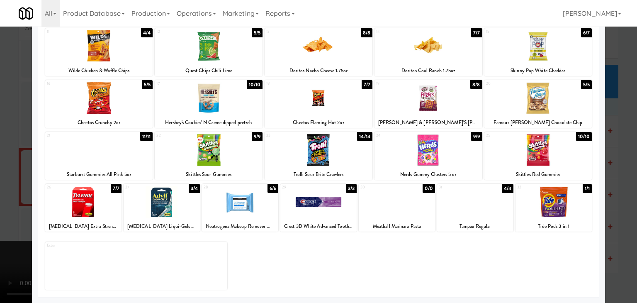
click at [241, 207] on div at bounding box center [240, 202] width 76 height 32
drag, startPoint x: 0, startPoint y: 213, endPoint x: 83, endPoint y: 207, distance: 83.3
click at [0, 212] on div at bounding box center [318, 151] width 637 height 303
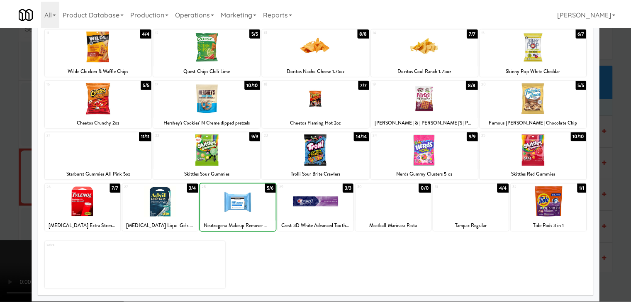
scroll to position [4858, 0]
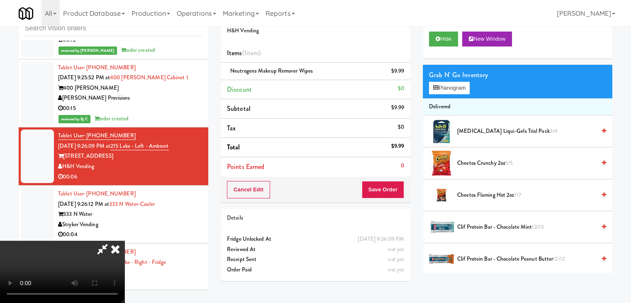
click at [125, 241] on video at bounding box center [62, 272] width 125 height 62
click at [403, 189] on button "Save Order" at bounding box center [383, 189] width 42 height 17
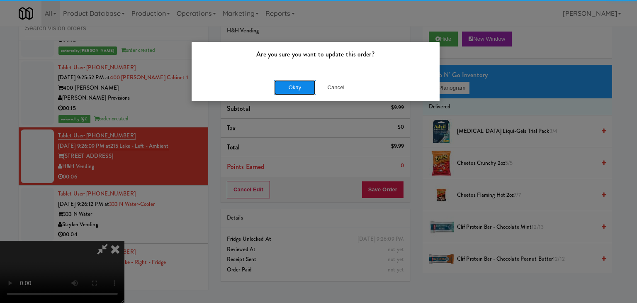
click at [300, 87] on button "Okay" at bounding box center [295, 87] width 42 height 15
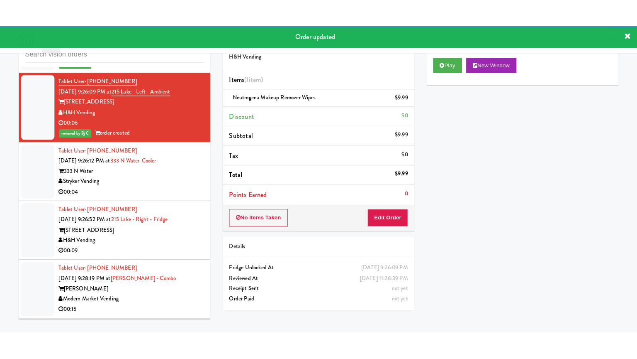
scroll to position [4941, 0]
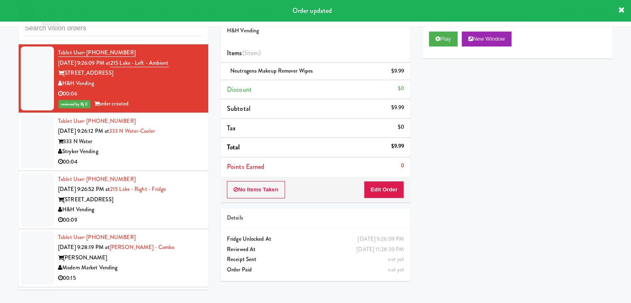
click at [171, 150] on div "Tablet User · (480) 363-1364 Aug 18, 2025 9:26:12 PM at 333 N Water-Cooler 333 …" at bounding box center [130, 141] width 144 height 51
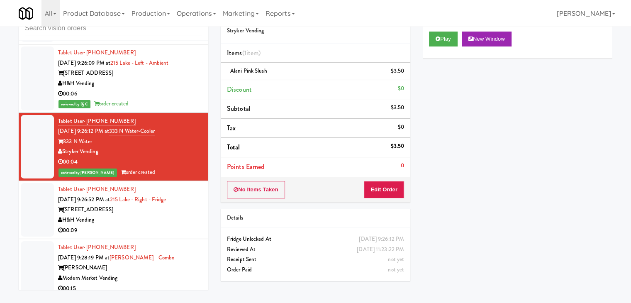
click at [148, 225] on div "00:09" at bounding box center [130, 230] width 144 height 10
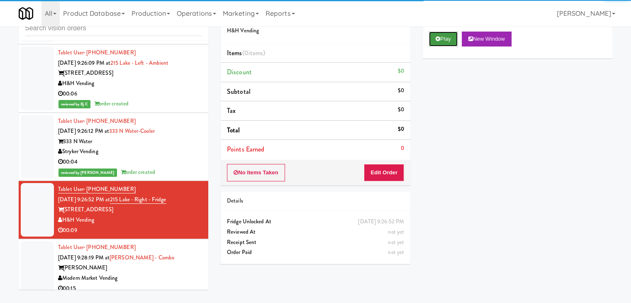
click at [444, 36] on button "Play" at bounding box center [443, 39] width 29 height 15
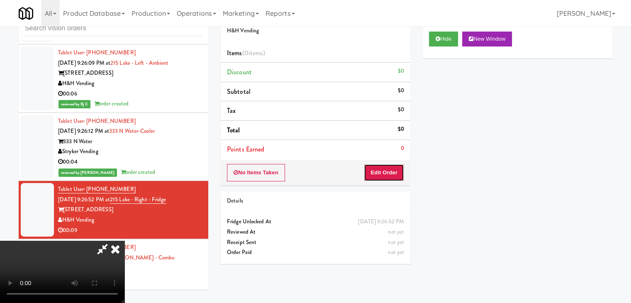
click at [392, 170] on button "Edit Order" at bounding box center [384, 172] width 40 height 17
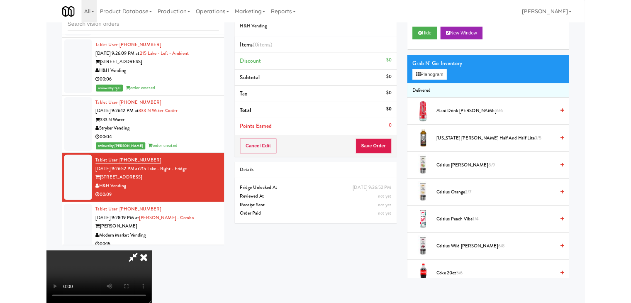
scroll to position [4921, 0]
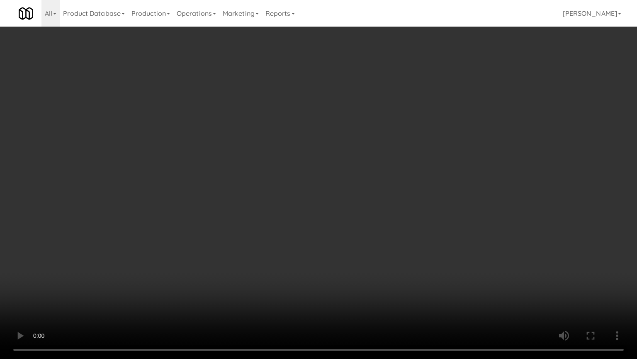
click at [401, 223] on video at bounding box center [318, 179] width 637 height 359
click at [406, 217] on video at bounding box center [318, 179] width 637 height 359
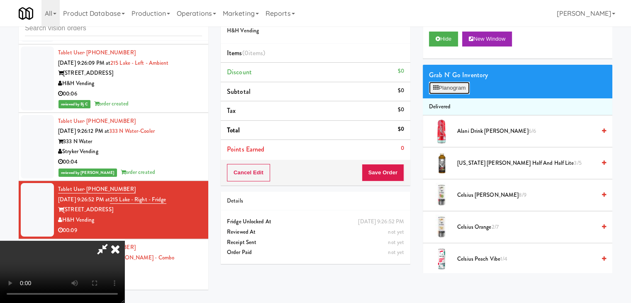
click at [458, 88] on button "Planogram" at bounding box center [449, 88] width 41 height 12
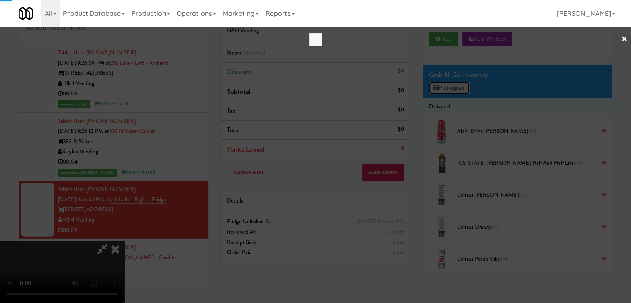
scroll to position [4921, 0]
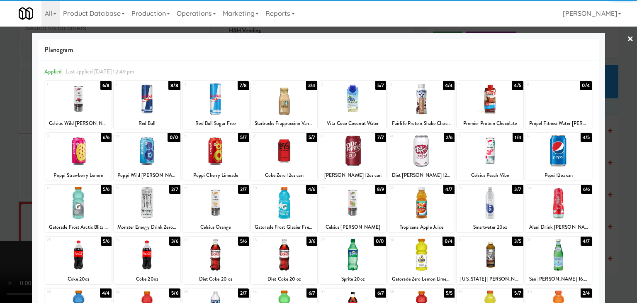
click at [278, 156] on div at bounding box center [284, 151] width 66 height 32
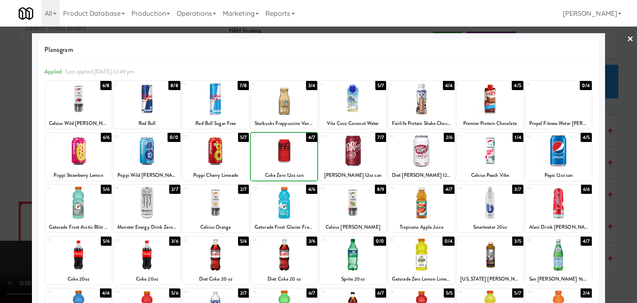
click at [278, 156] on div at bounding box center [284, 151] width 66 height 32
click at [3, 160] on div at bounding box center [318, 151] width 637 height 303
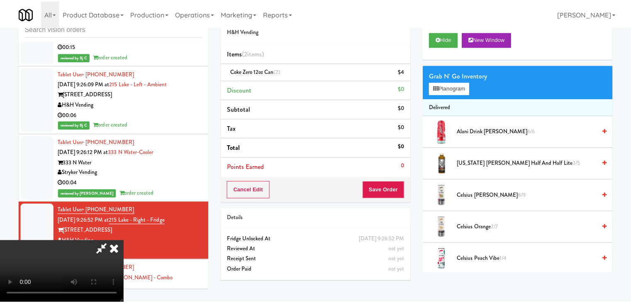
scroll to position [4941, 0]
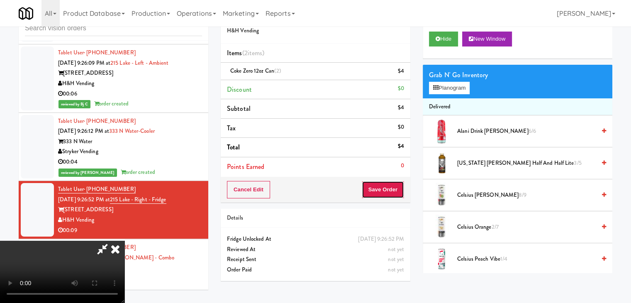
click at [387, 189] on button "Save Order" at bounding box center [383, 189] width 42 height 17
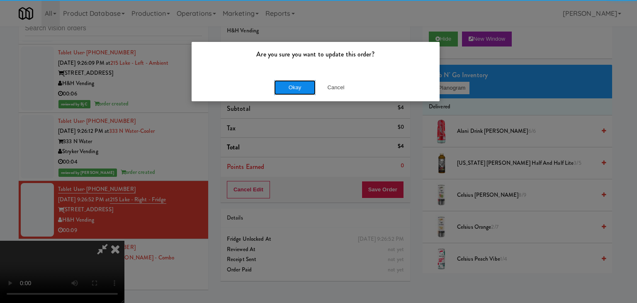
click at [284, 90] on button "Okay" at bounding box center [295, 87] width 42 height 15
click at [287, 89] on div "Okay Cancel" at bounding box center [316, 87] width 248 height 28
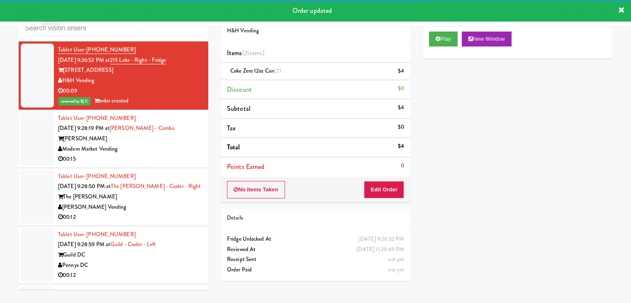
scroll to position [5107, 0]
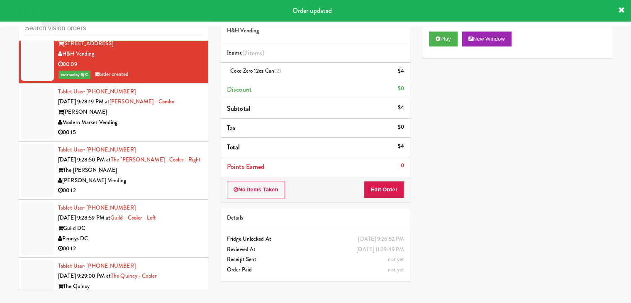
click at [173, 128] on div "00:15" at bounding box center [130, 132] width 144 height 10
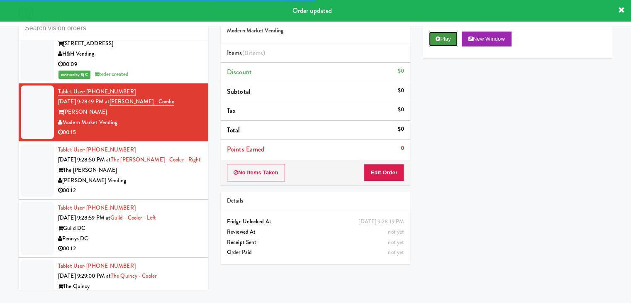
click at [444, 39] on button "Play" at bounding box center [443, 39] width 29 height 15
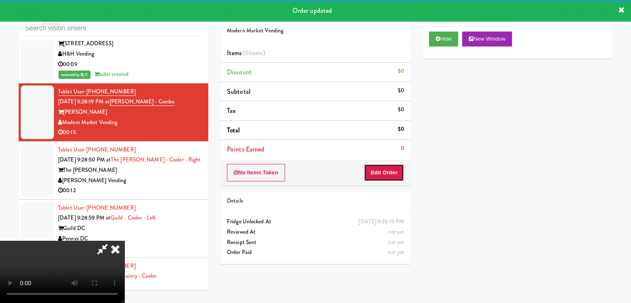
click at [392, 170] on button "Edit Order" at bounding box center [384, 172] width 40 height 17
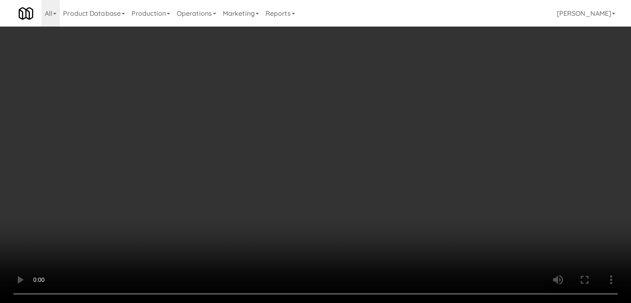
scroll to position [5087, 0]
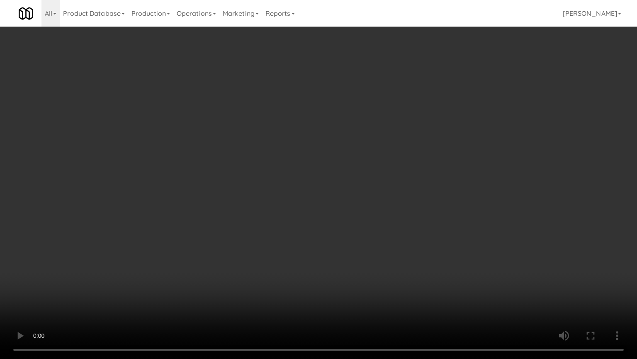
click at [345, 276] on video at bounding box center [318, 179] width 637 height 359
click at [330, 272] on video at bounding box center [318, 179] width 637 height 359
click at [342, 251] on video at bounding box center [318, 179] width 637 height 359
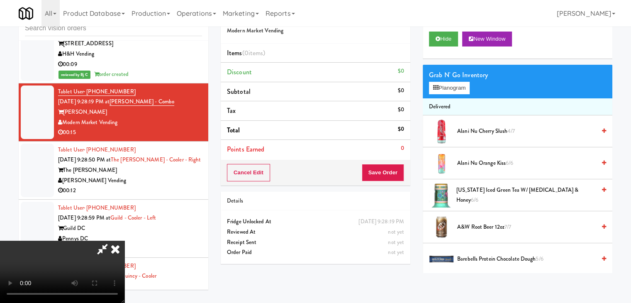
click at [125, 241] on video at bounding box center [62, 272] width 125 height 62
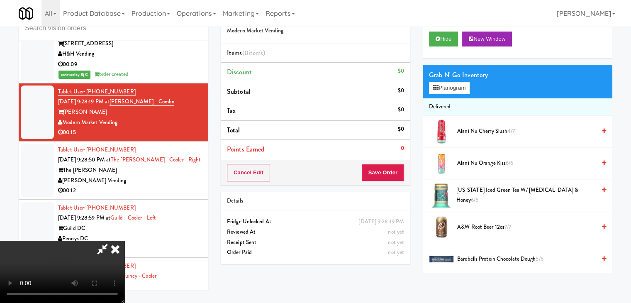
click at [125, 241] on video at bounding box center [62, 272] width 125 height 62
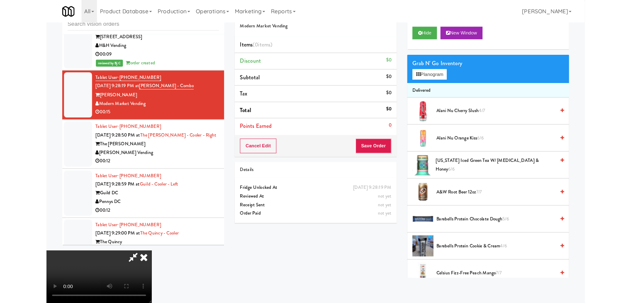
scroll to position [5087, 0]
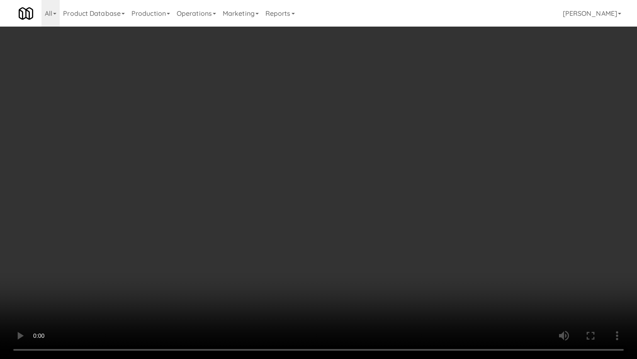
click at [293, 234] on video at bounding box center [318, 179] width 637 height 359
drag, startPoint x: 293, startPoint y: 234, endPoint x: 296, endPoint y: 198, distance: 36.2
click at [293, 234] on video at bounding box center [318, 179] width 637 height 359
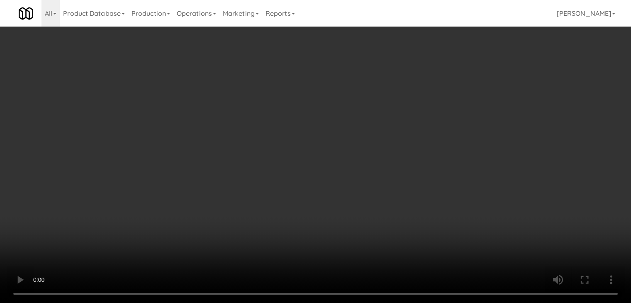
scroll to position [5107, 0]
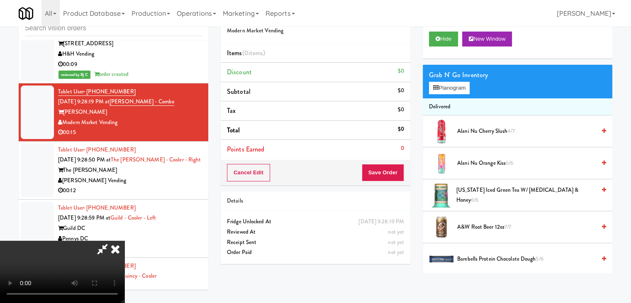
click at [125, 241] on icon at bounding box center [115, 249] width 18 height 17
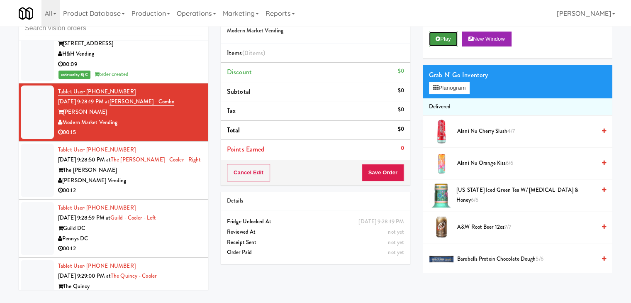
click at [453, 35] on button "Play" at bounding box center [443, 39] width 29 height 15
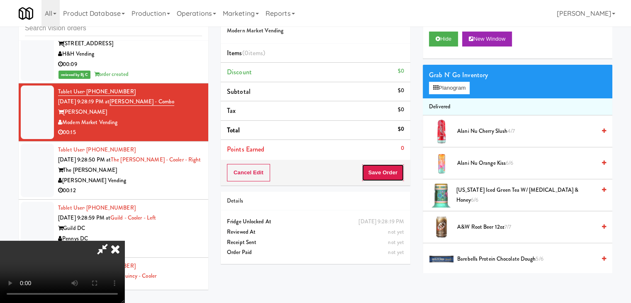
drag, startPoint x: 384, startPoint y: 173, endPoint x: 387, endPoint y: 168, distance: 5.2
click at [385, 172] on button "Save Order" at bounding box center [383, 172] width 42 height 17
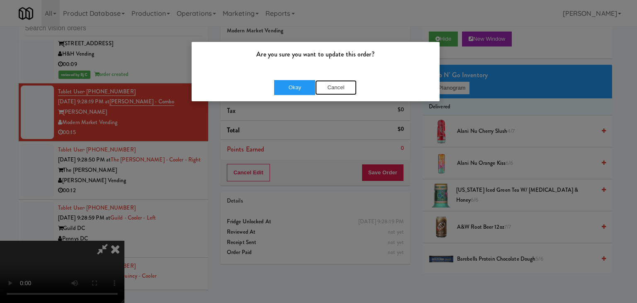
drag, startPoint x: 339, startPoint y: 85, endPoint x: 354, endPoint y: 112, distance: 30.8
click at [339, 84] on button "Cancel" at bounding box center [336, 87] width 42 height 15
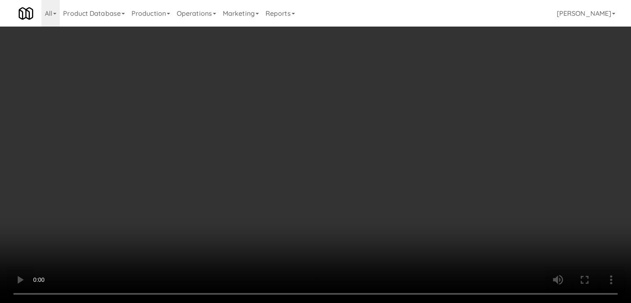
scroll to position [5087, 0]
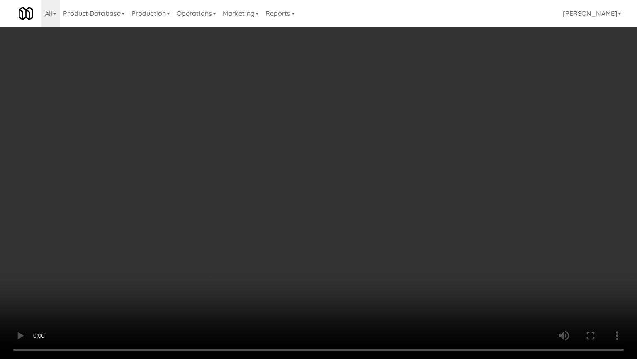
click at [392, 203] on video at bounding box center [318, 179] width 637 height 359
click at [392, 207] on video at bounding box center [318, 179] width 637 height 359
click at [454, 189] on video at bounding box center [318, 179] width 637 height 359
click at [455, 188] on video at bounding box center [318, 179] width 637 height 359
click at [400, 183] on video at bounding box center [318, 179] width 637 height 359
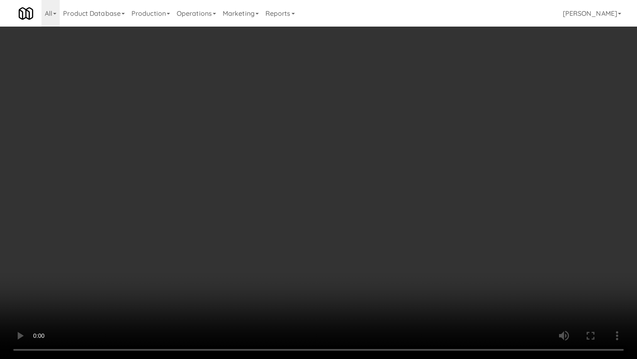
click at [400, 183] on video at bounding box center [318, 179] width 637 height 359
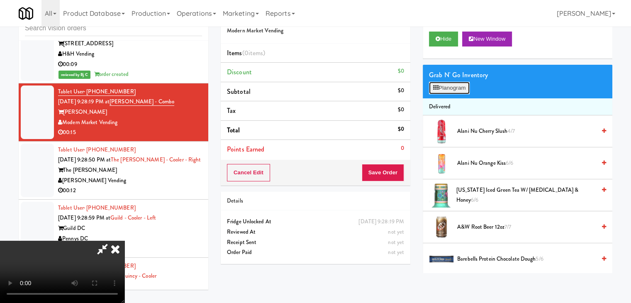
click at [452, 83] on button "Planogram" at bounding box center [449, 88] width 41 height 12
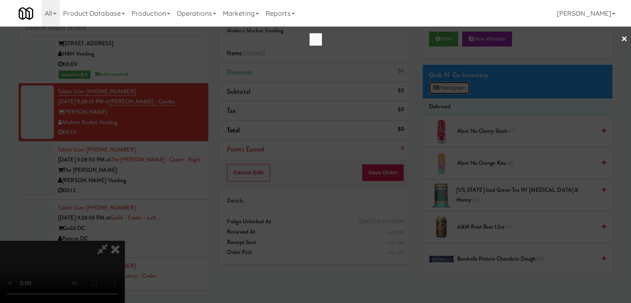
scroll to position [5087, 0]
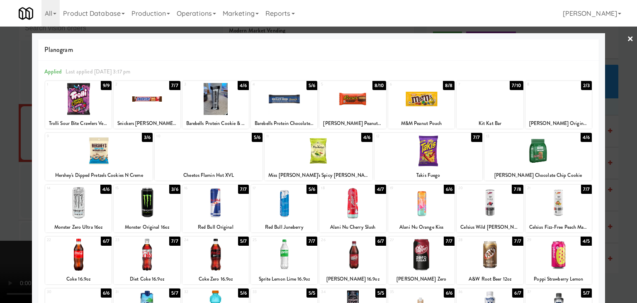
click at [228, 151] on div at bounding box center [209, 151] width 108 height 32
click at [544, 101] on div at bounding box center [559, 99] width 66 height 32
drag, startPoint x: 0, startPoint y: 137, endPoint x: 38, endPoint y: 136, distance: 37.8
click at [0, 137] on div at bounding box center [318, 151] width 637 height 303
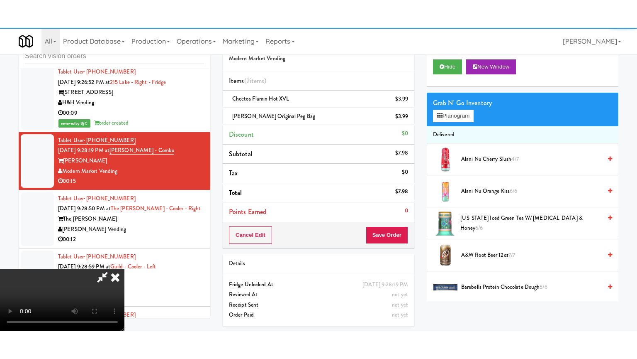
scroll to position [5107, 0]
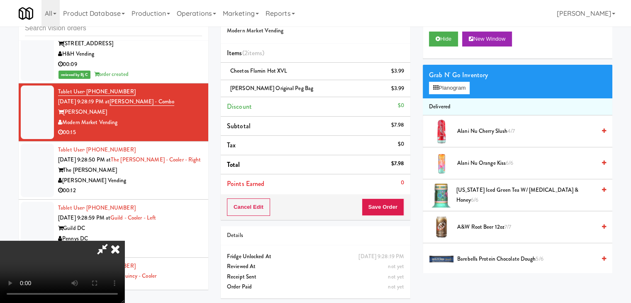
click at [125, 241] on video at bounding box center [62, 272] width 125 height 62
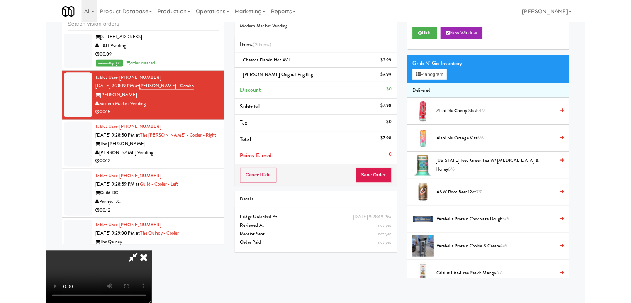
scroll to position [5087, 0]
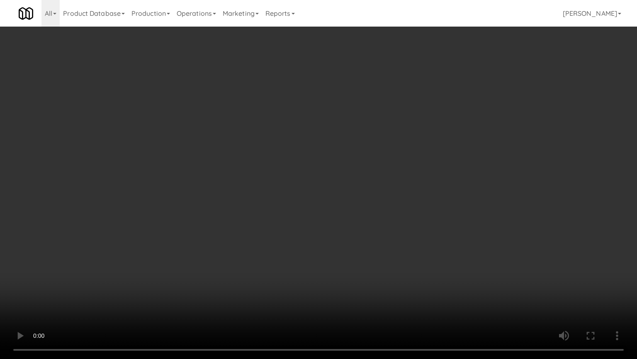
click at [395, 207] on video at bounding box center [318, 179] width 637 height 359
click at [399, 206] on video at bounding box center [318, 179] width 637 height 359
click at [418, 209] on video at bounding box center [318, 179] width 637 height 359
click at [420, 209] on video at bounding box center [318, 179] width 637 height 359
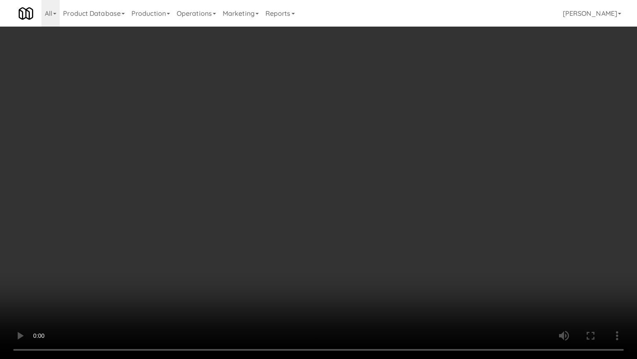
click at [422, 206] on video at bounding box center [318, 179] width 637 height 359
click at [423, 205] on video at bounding box center [318, 179] width 637 height 359
click at [423, 204] on video at bounding box center [318, 179] width 637 height 359
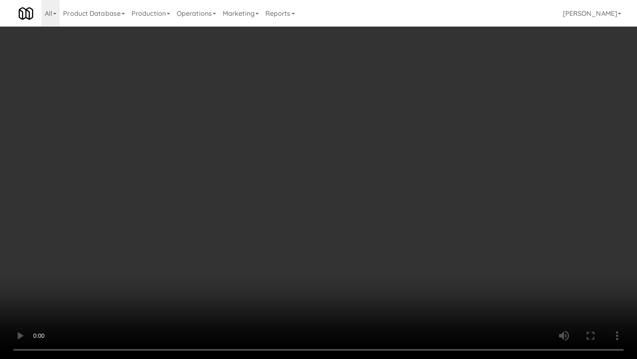
click at [423, 204] on video at bounding box center [318, 179] width 637 height 359
click at [424, 204] on video at bounding box center [318, 179] width 637 height 359
click at [472, 198] on video at bounding box center [318, 179] width 637 height 359
click at [479, 192] on video at bounding box center [318, 179] width 637 height 359
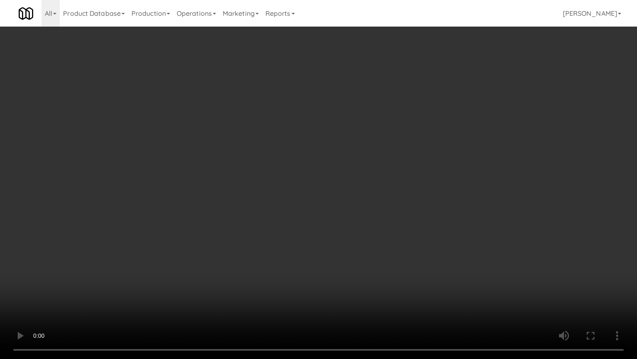
click at [486, 189] on video at bounding box center [318, 179] width 637 height 359
click at [475, 196] on video at bounding box center [318, 179] width 637 height 359
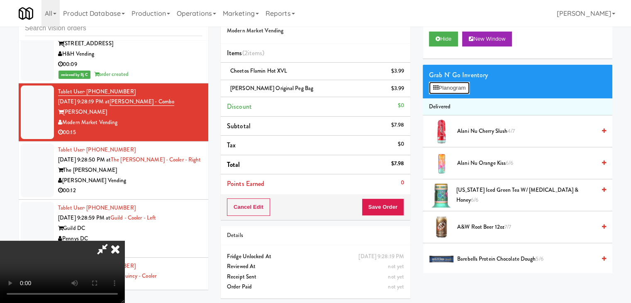
click at [452, 88] on button "Planogram" at bounding box center [449, 88] width 41 height 12
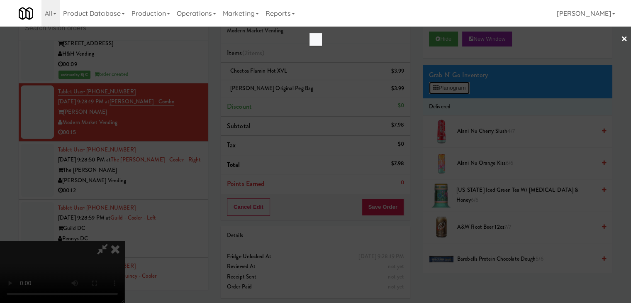
scroll to position [5087, 0]
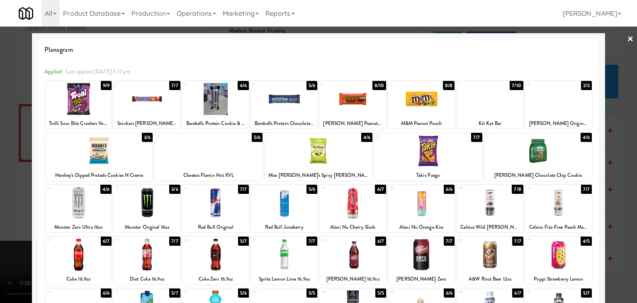
drag, startPoint x: 0, startPoint y: 169, endPoint x: 141, endPoint y: 171, distance: 140.7
click at [2, 169] on div at bounding box center [318, 151] width 637 height 303
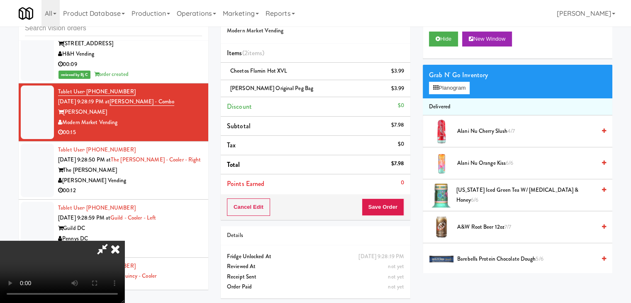
scroll to position [117, 0]
click at [393, 205] on button "Save Order" at bounding box center [383, 206] width 42 height 17
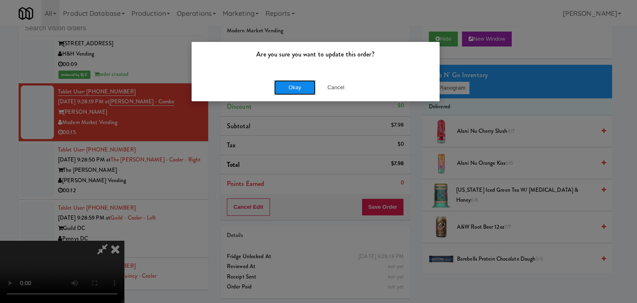
click at [299, 85] on button "Okay" at bounding box center [295, 87] width 42 height 15
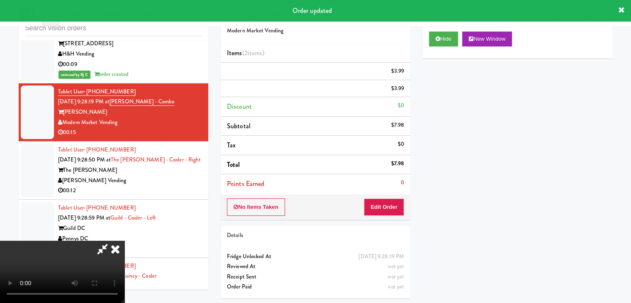
scroll to position [0, 0]
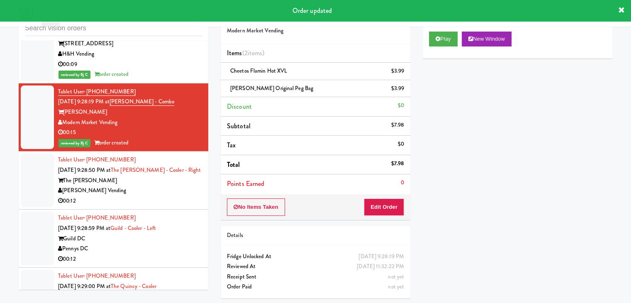
click at [155, 186] on div "[PERSON_NAME] Vending" at bounding box center [130, 191] width 144 height 10
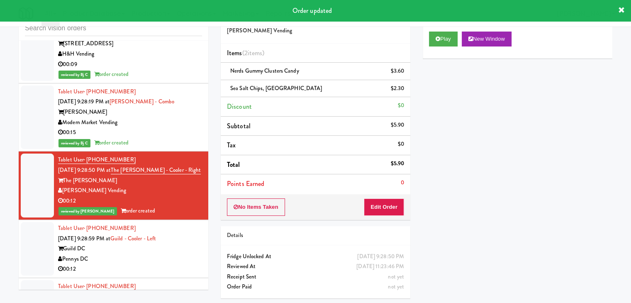
scroll to position [5190, 0]
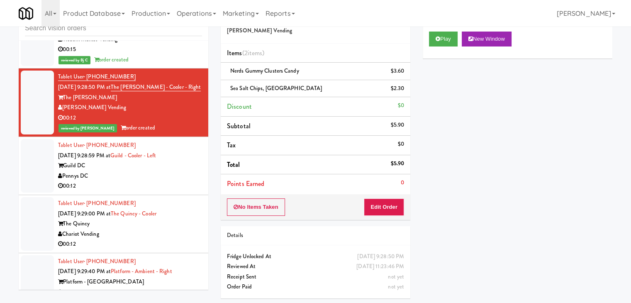
click at [154, 171] on div "Pennys DC" at bounding box center [130, 176] width 144 height 10
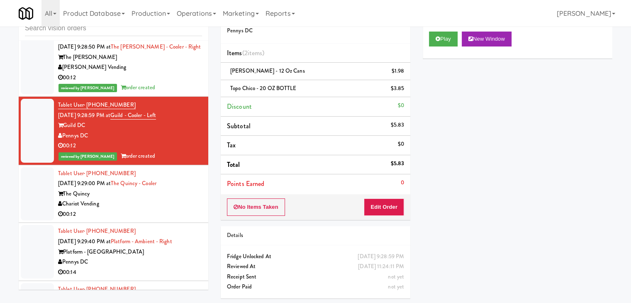
scroll to position [5315, 0]
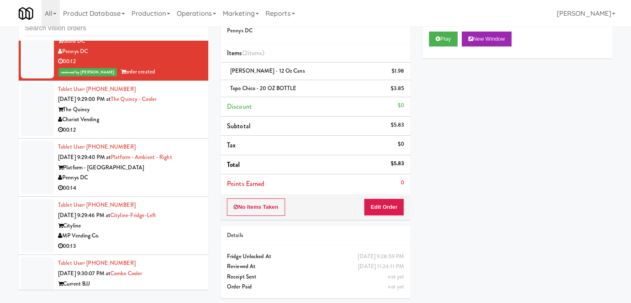
click at [184, 115] on div "Chariot Vending" at bounding box center [130, 120] width 144 height 10
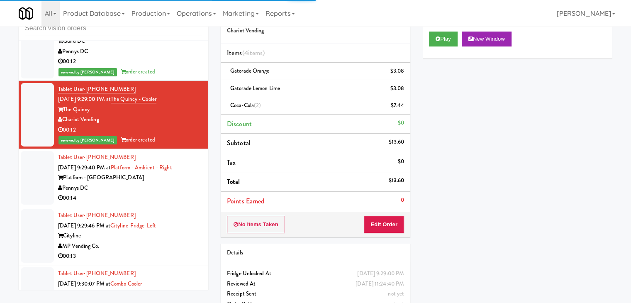
click at [162, 194] on div "00:14" at bounding box center [130, 198] width 144 height 10
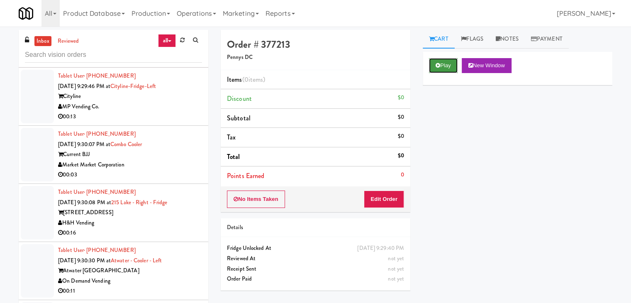
click at [432, 68] on button "Play" at bounding box center [443, 65] width 29 height 15
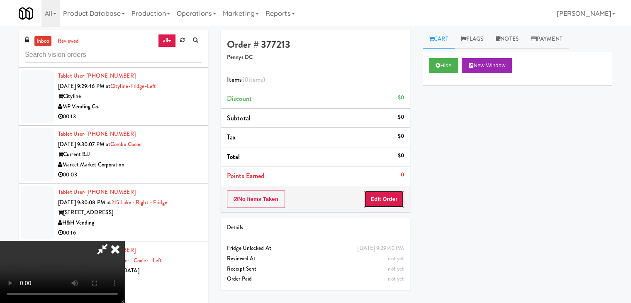
click at [381, 197] on button "Edit Order" at bounding box center [384, 198] width 40 height 17
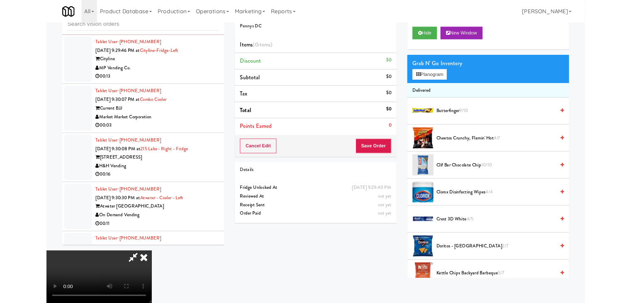
scroll to position [5460, 0]
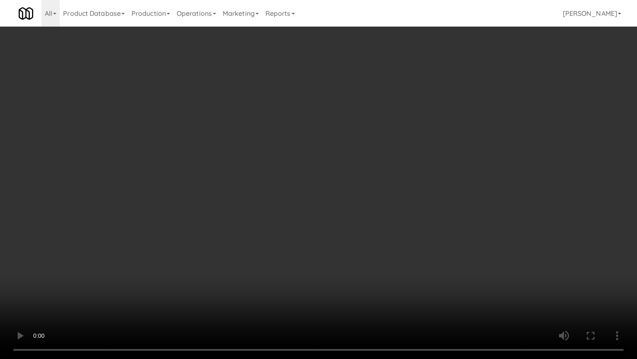
click at [413, 232] on video at bounding box center [318, 179] width 637 height 359
click at [412, 232] on video at bounding box center [318, 179] width 637 height 359
click at [381, 215] on video at bounding box center [318, 179] width 637 height 359
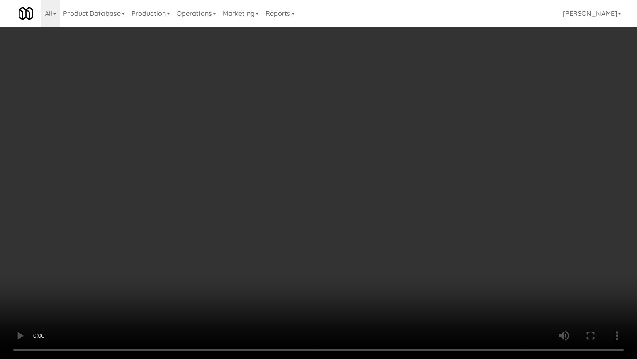
click at [380, 214] on video at bounding box center [318, 179] width 637 height 359
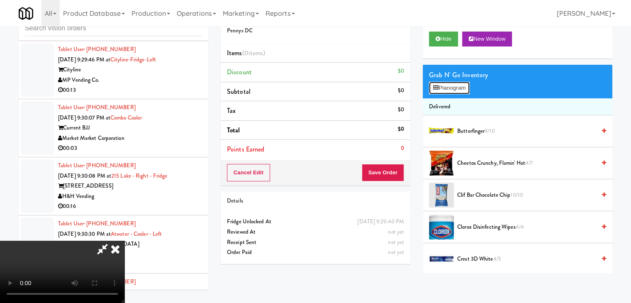
click at [446, 86] on button "Planogram" at bounding box center [449, 88] width 41 height 12
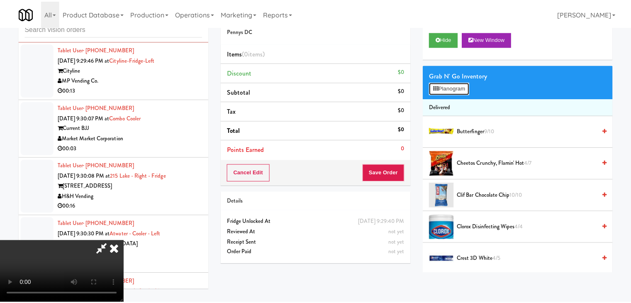
scroll to position [5460, 0]
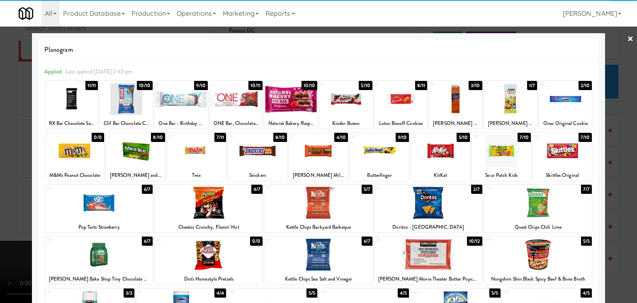
click at [458, 98] on div at bounding box center [456, 99] width 53 height 32
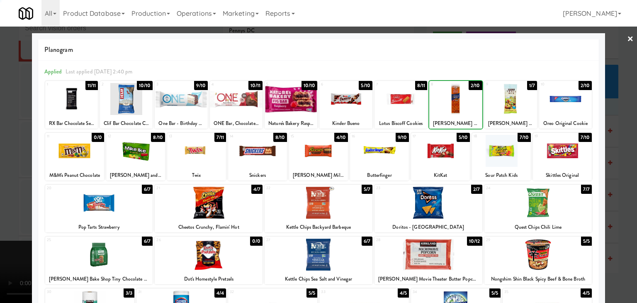
click at [458, 98] on div at bounding box center [456, 99] width 53 height 32
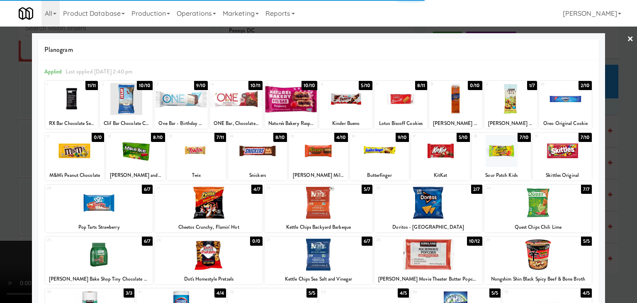
drag, startPoint x: 0, startPoint y: 123, endPoint x: 63, endPoint y: 125, distance: 63.5
click at [0, 124] on div at bounding box center [318, 151] width 637 height 303
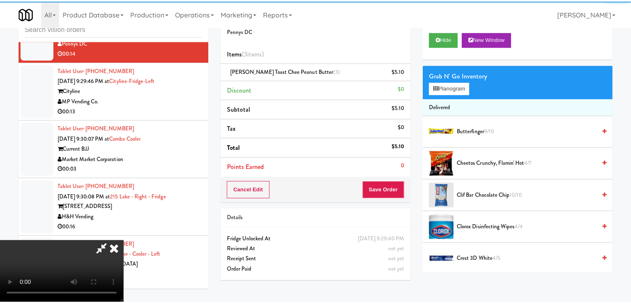
scroll to position [5481, 0]
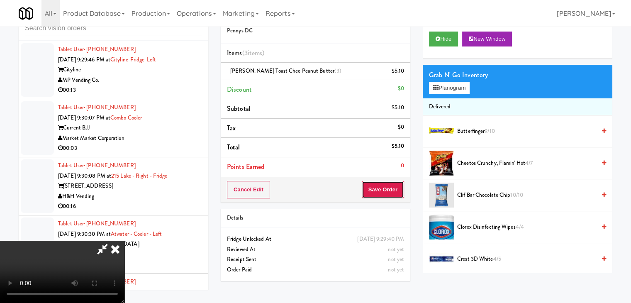
click at [385, 185] on button "Save Order" at bounding box center [383, 189] width 42 height 17
click at [386, 185] on button "Save Order" at bounding box center [383, 189] width 42 height 17
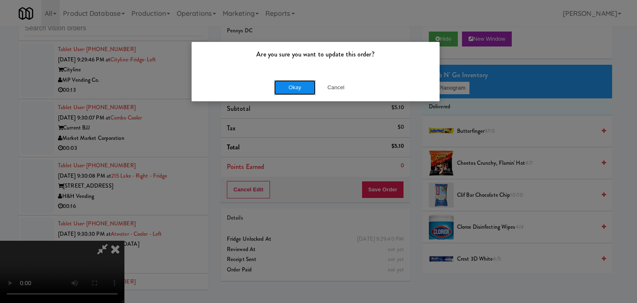
click at [297, 85] on button "Okay" at bounding box center [295, 87] width 42 height 15
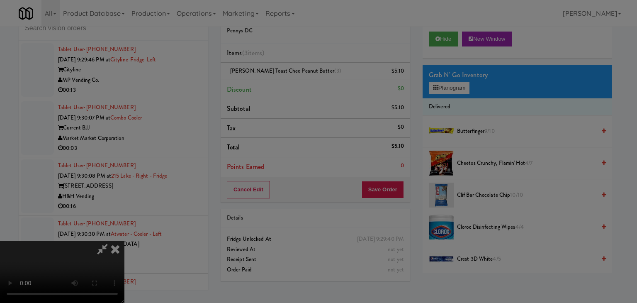
click at [297, 80] on button "Okay" at bounding box center [295, 72] width 42 height 15
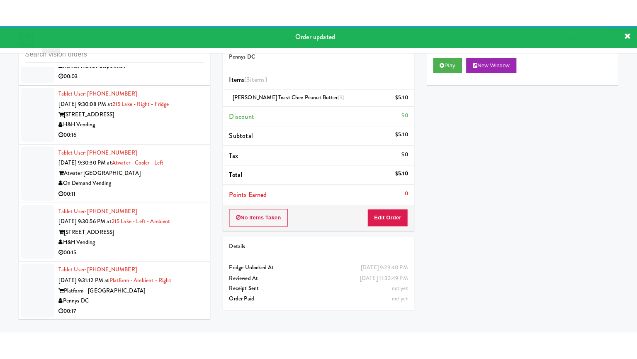
scroll to position [5449, 0]
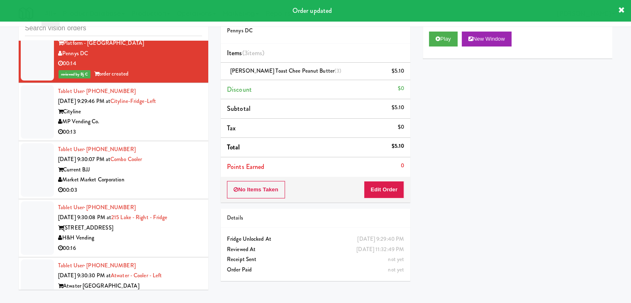
drag, startPoint x: 172, startPoint y: 120, endPoint x: 165, endPoint y: 130, distance: 12.3
click at [172, 120] on div "MP Vending Co." at bounding box center [130, 122] width 144 height 10
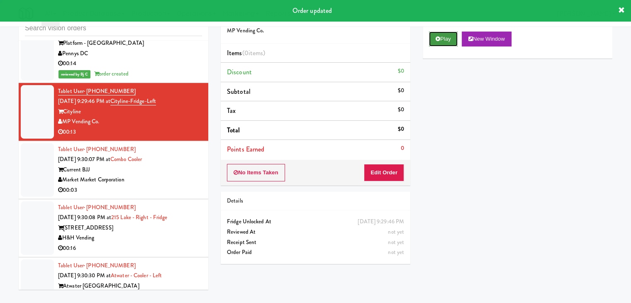
click at [445, 42] on button "Play" at bounding box center [443, 39] width 29 height 15
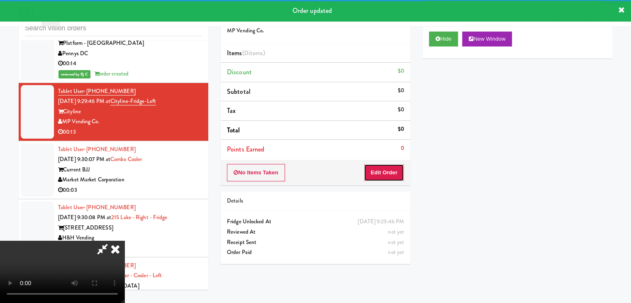
click at [387, 173] on button "Edit Order" at bounding box center [384, 172] width 40 height 17
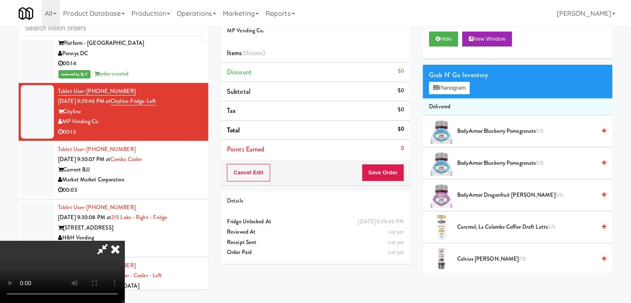
scroll to position [5429, 0]
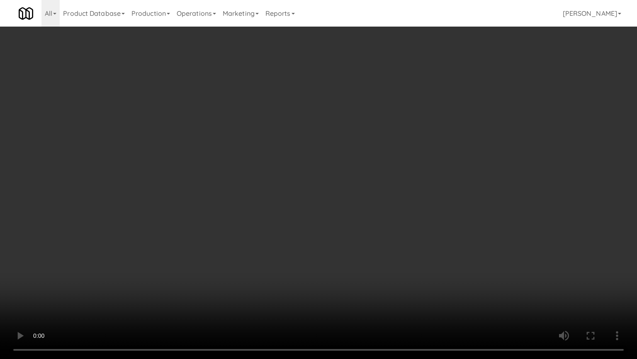
click at [397, 237] on video at bounding box center [318, 179] width 637 height 359
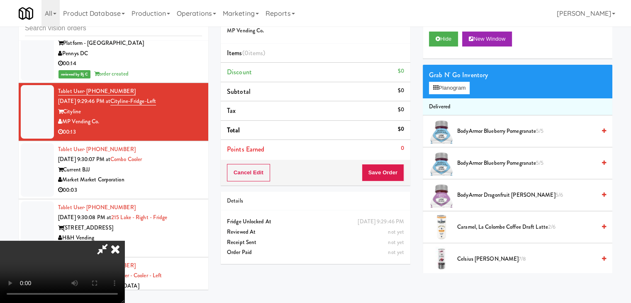
click at [125, 241] on video at bounding box center [62, 272] width 125 height 62
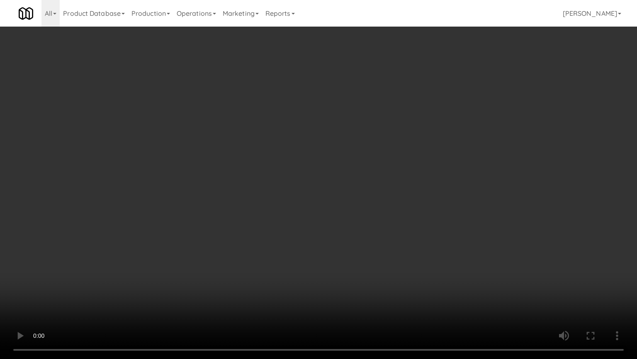
click at [356, 212] on video at bounding box center [318, 179] width 637 height 359
click at [362, 208] on video at bounding box center [318, 179] width 637 height 359
drag, startPoint x: 362, startPoint y: 208, endPoint x: 359, endPoint y: 173, distance: 35.4
click at [361, 208] on video at bounding box center [318, 179] width 637 height 359
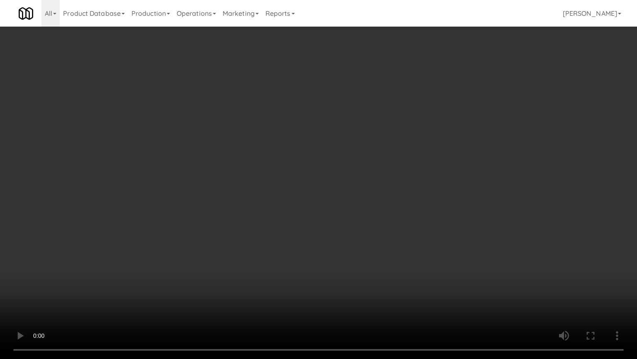
scroll to position [5449, 0]
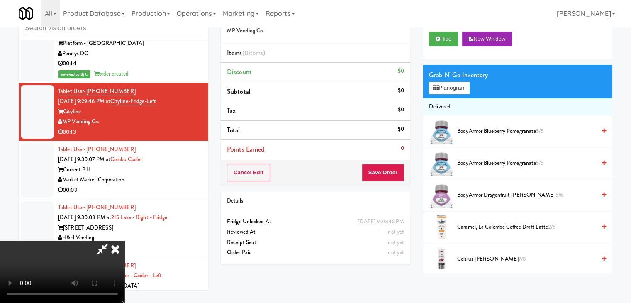
click at [125, 241] on video at bounding box center [62, 272] width 125 height 62
drag, startPoint x: 269, startPoint y: 142, endPoint x: 268, endPoint y: 176, distance: 34.5
click at [125, 241] on video at bounding box center [62, 272] width 125 height 62
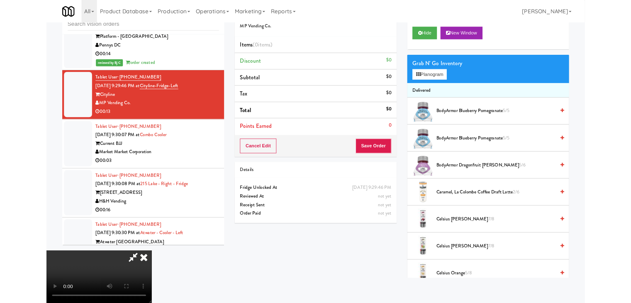
scroll to position [5429, 0]
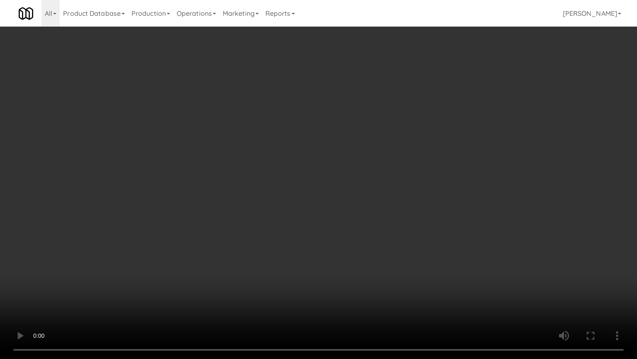
click at [479, 174] on video at bounding box center [318, 179] width 637 height 359
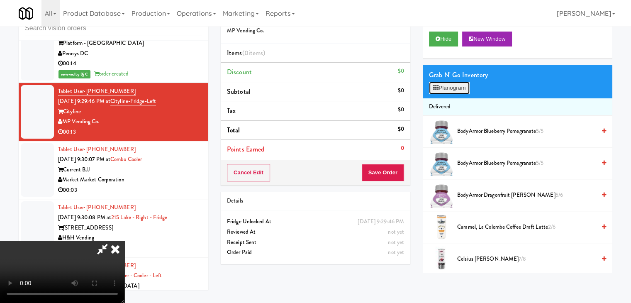
click at [463, 83] on button "Planogram" at bounding box center [449, 88] width 41 height 12
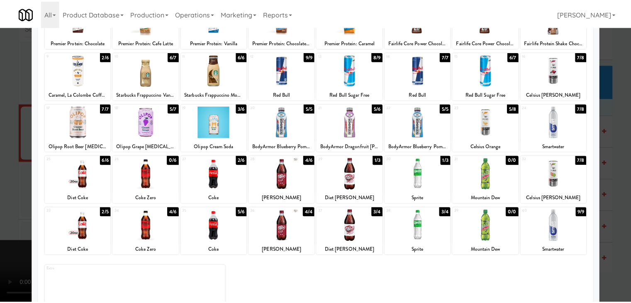
scroll to position [83, 0]
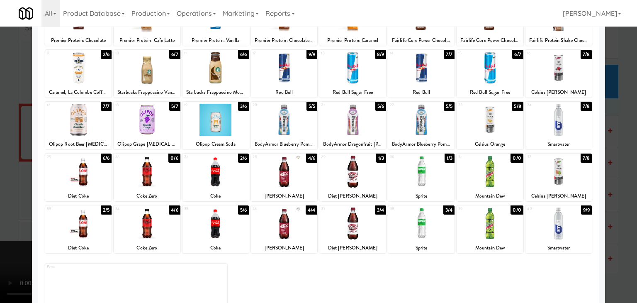
drag, startPoint x: 0, startPoint y: 228, endPoint x: 45, endPoint y: 227, distance: 44.8
click at [1, 227] on div at bounding box center [318, 151] width 637 height 303
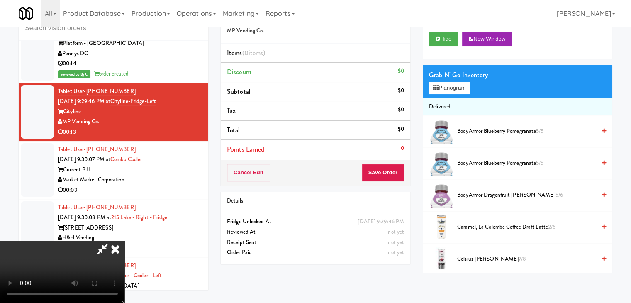
click at [125, 241] on video at bounding box center [62, 272] width 125 height 62
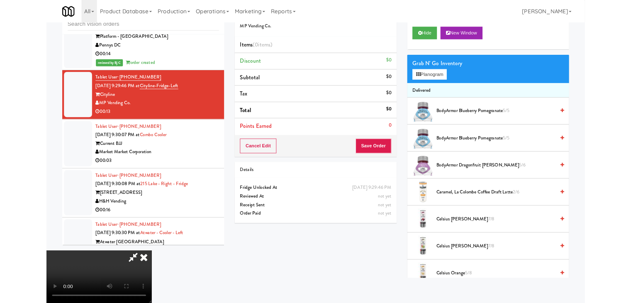
scroll to position [5429, 0]
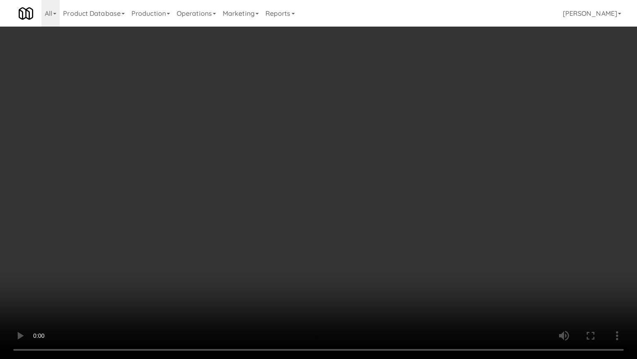
click at [373, 229] on video at bounding box center [318, 179] width 637 height 359
click at [378, 233] on video at bounding box center [318, 179] width 637 height 359
click at [378, 232] on video at bounding box center [318, 179] width 637 height 359
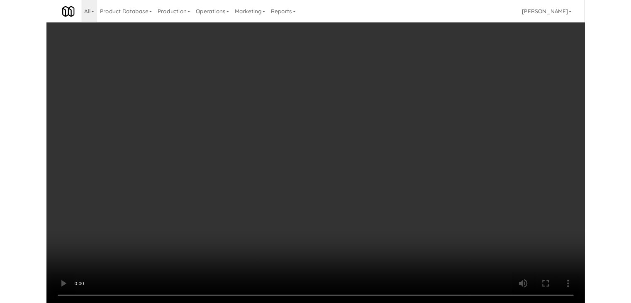
scroll to position [5449, 0]
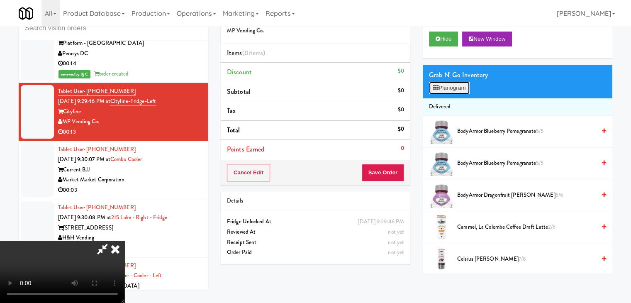
click at [440, 82] on button "Planogram" at bounding box center [449, 88] width 41 height 12
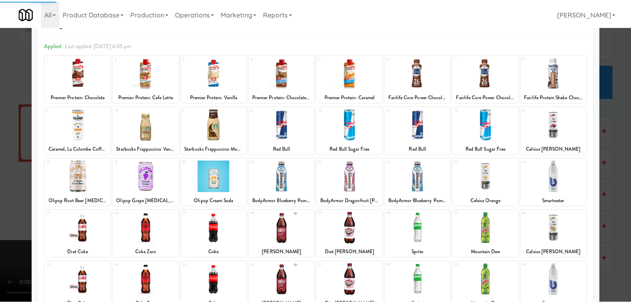
scroll to position [42, 0]
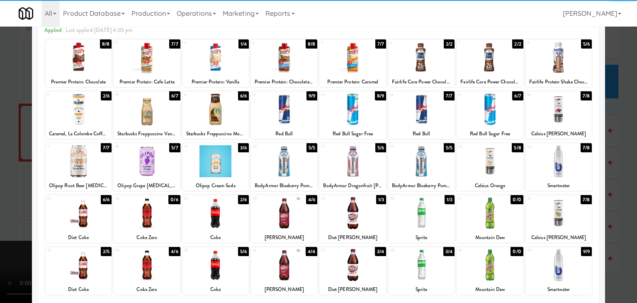
click at [289, 205] on div at bounding box center [284, 213] width 66 height 32
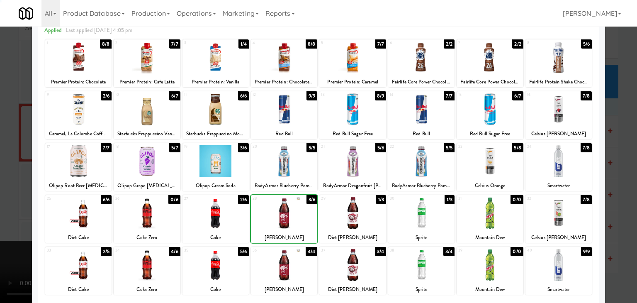
drag, startPoint x: 12, startPoint y: 212, endPoint x: 208, endPoint y: 191, distance: 197.4
click at [15, 212] on div at bounding box center [318, 151] width 637 height 303
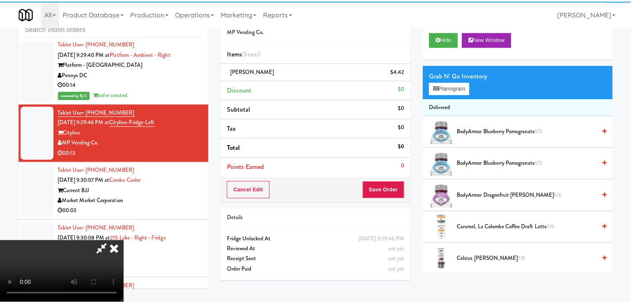
scroll to position [5449, 0]
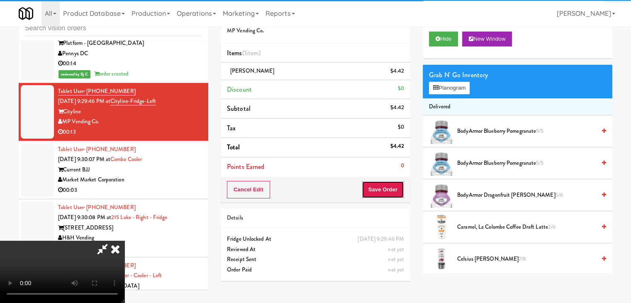
click at [392, 189] on button "Save Order" at bounding box center [383, 189] width 42 height 17
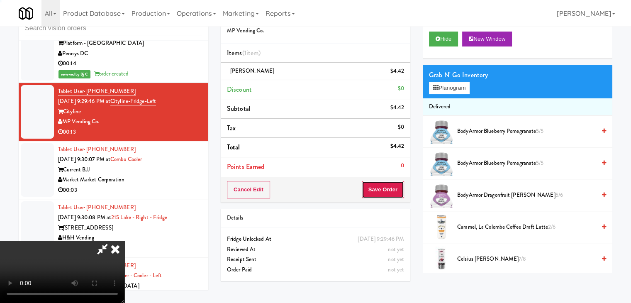
click at [392, 190] on button "Save Order" at bounding box center [383, 189] width 42 height 17
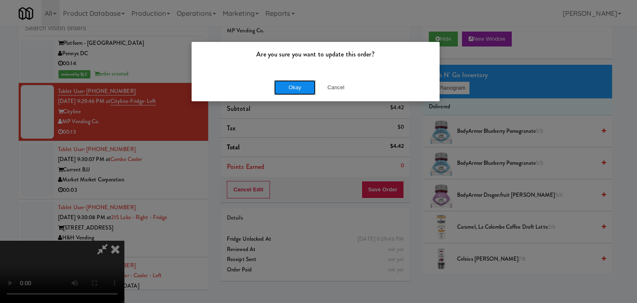
click at [296, 83] on button "Okay" at bounding box center [295, 87] width 42 height 15
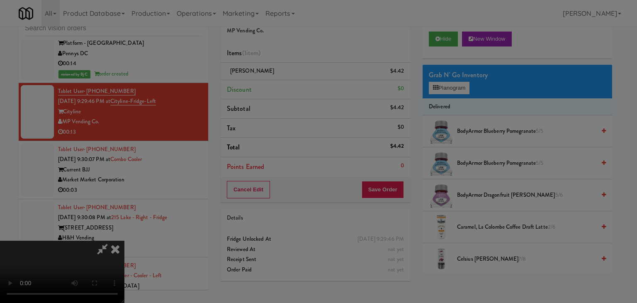
click at [297, 80] on button "Okay" at bounding box center [295, 72] width 42 height 15
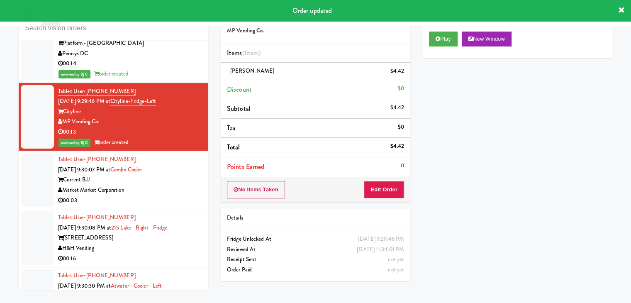
click at [183, 188] on div "Market Market Corporation" at bounding box center [130, 190] width 144 height 10
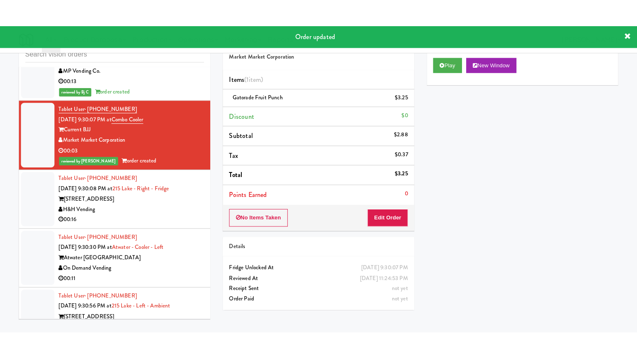
scroll to position [5532, 0]
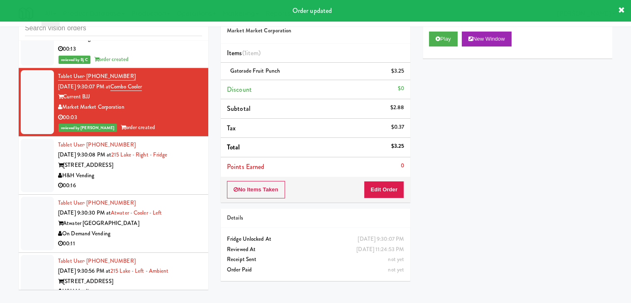
click at [159, 171] on div "H&H Vending" at bounding box center [130, 176] width 144 height 10
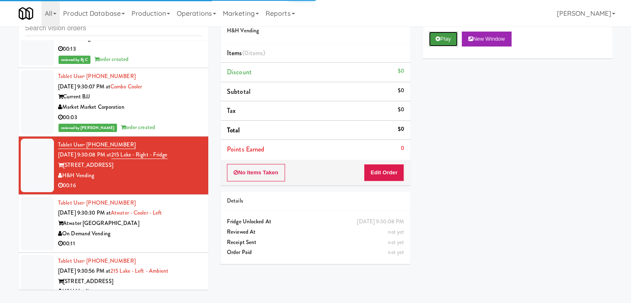
click at [445, 42] on button "Play" at bounding box center [443, 39] width 29 height 15
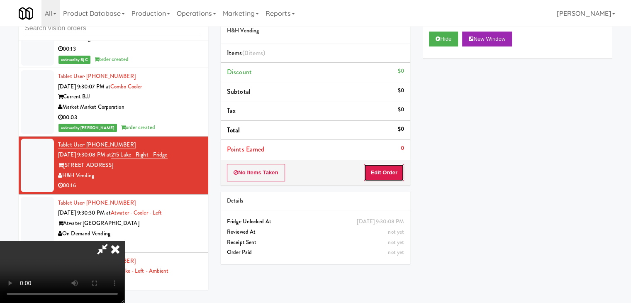
click at [385, 173] on button "Edit Order" at bounding box center [384, 172] width 40 height 17
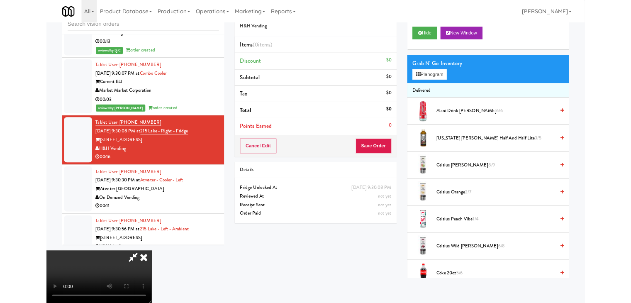
scroll to position [5512, 0]
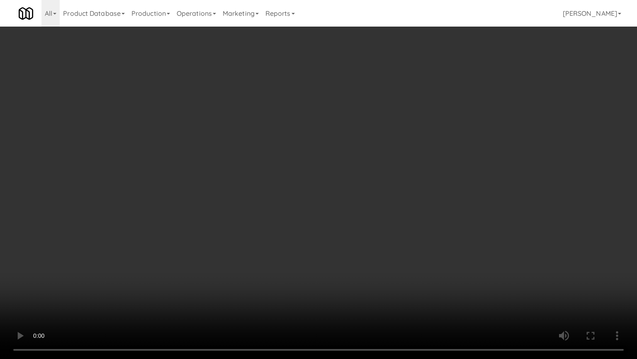
click at [402, 205] on video at bounding box center [318, 179] width 637 height 359
click at [401, 205] on video at bounding box center [318, 179] width 637 height 359
click at [402, 204] on video at bounding box center [318, 179] width 637 height 359
drag, startPoint x: 403, startPoint y: 203, endPoint x: 408, endPoint y: 156, distance: 47.7
click at [403, 202] on video at bounding box center [318, 179] width 637 height 359
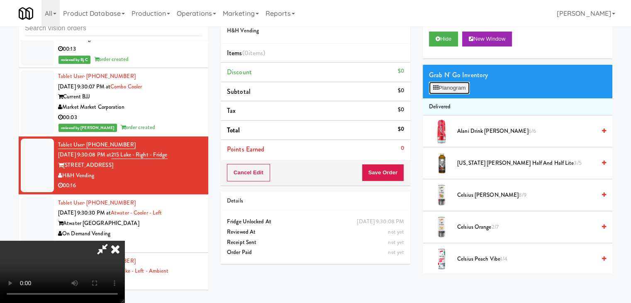
click at [461, 91] on button "Planogram" at bounding box center [449, 88] width 41 height 12
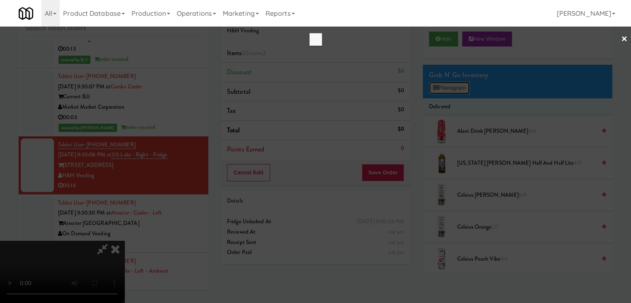
scroll to position [5512, 0]
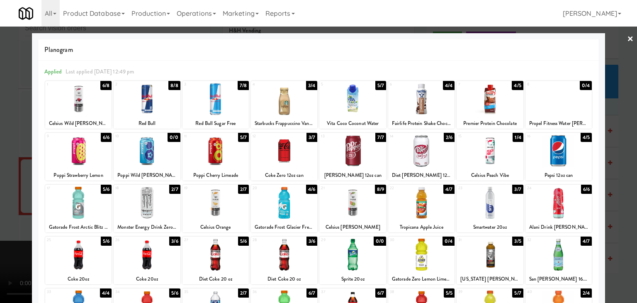
click at [273, 160] on div at bounding box center [284, 151] width 66 height 32
drag, startPoint x: 21, startPoint y: 185, endPoint x: 328, endPoint y: 188, distance: 307.1
click at [27, 185] on div at bounding box center [318, 151] width 637 height 303
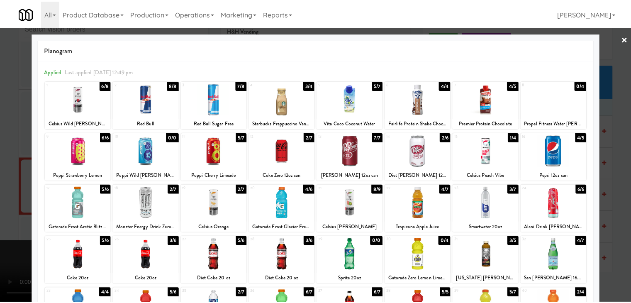
scroll to position [5532, 0]
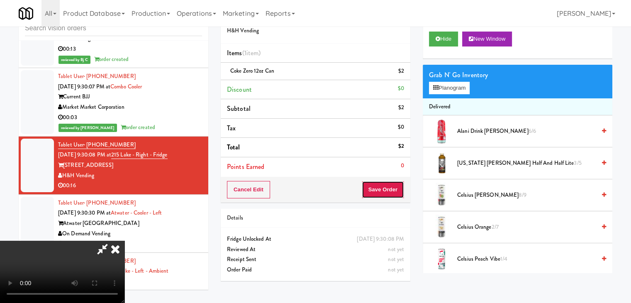
click at [400, 189] on button "Save Order" at bounding box center [383, 189] width 42 height 17
drag, startPoint x: 399, startPoint y: 189, endPoint x: 389, endPoint y: 176, distance: 16.2
click at [399, 188] on button "Save Order" at bounding box center [383, 189] width 42 height 17
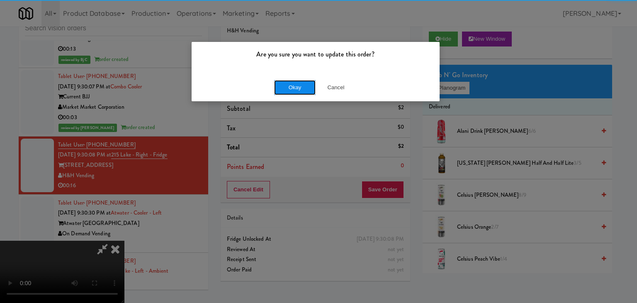
click at [291, 82] on button "Okay" at bounding box center [295, 87] width 42 height 15
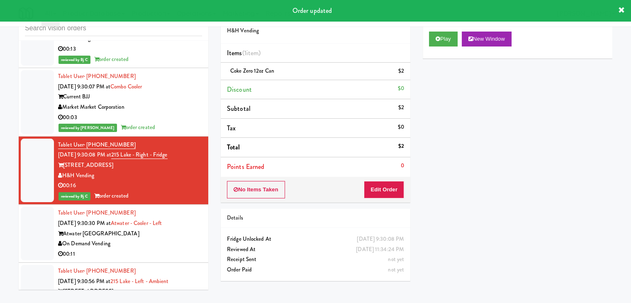
scroll to position [0, 0]
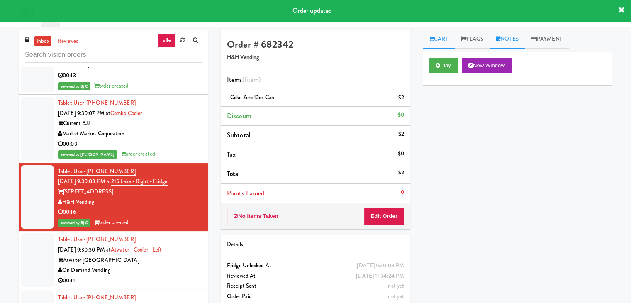
click at [511, 39] on link "Notes" at bounding box center [507, 39] width 35 height 19
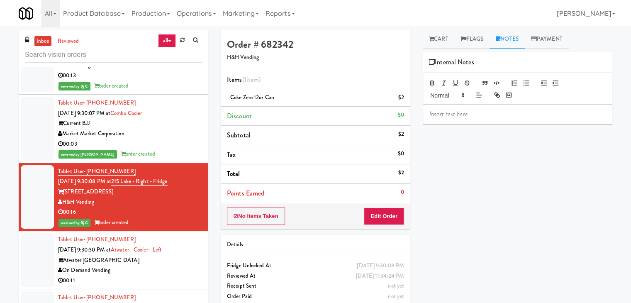
click at [467, 115] on p at bounding box center [518, 114] width 176 height 9
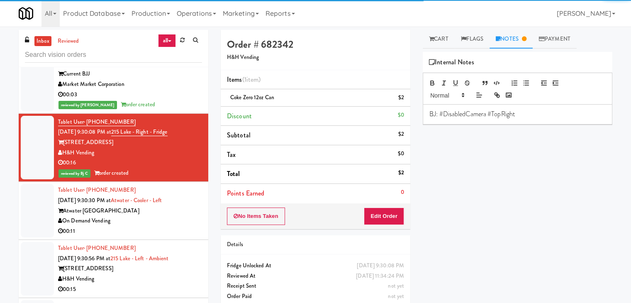
scroll to position [5615, 0]
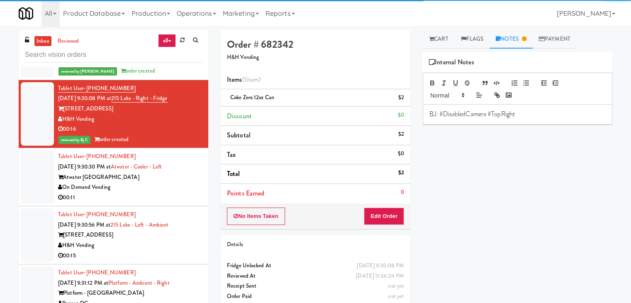
click at [151, 198] on div "00:11" at bounding box center [130, 198] width 144 height 10
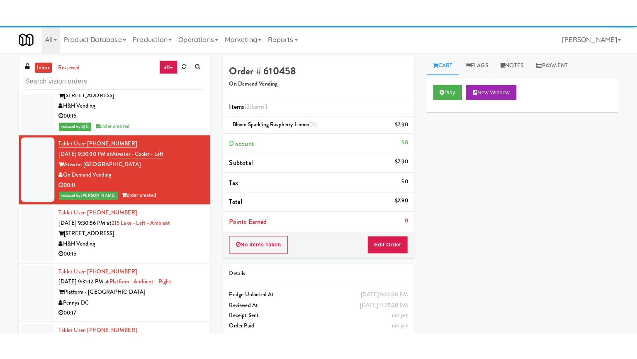
scroll to position [5698, 0]
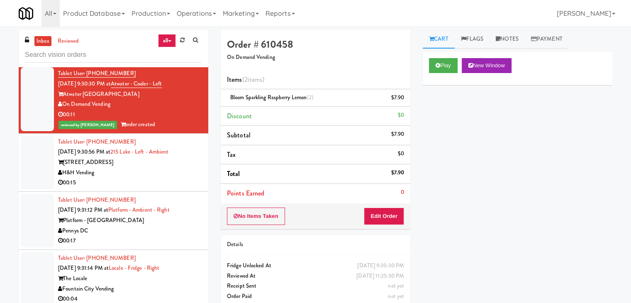
click at [157, 178] on div "00:15" at bounding box center [130, 183] width 144 height 10
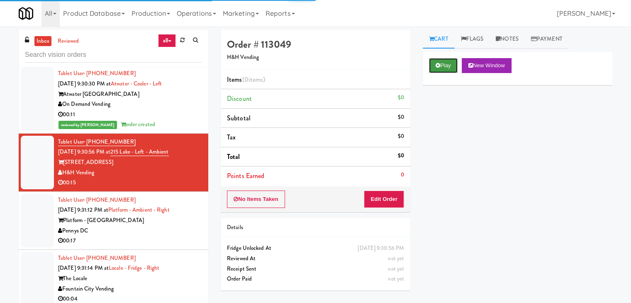
click at [437, 71] on button "Play" at bounding box center [443, 65] width 29 height 15
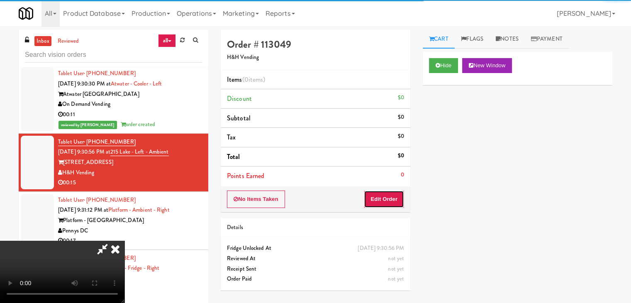
click at [383, 201] on button "Edit Order" at bounding box center [384, 198] width 40 height 17
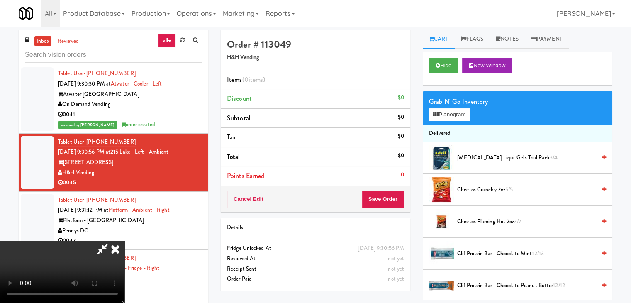
scroll to position [5678, 0]
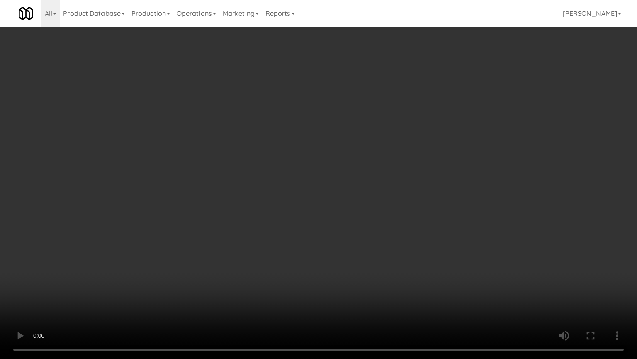
click at [412, 254] on video at bounding box center [318, 179] width 637 height 359
click at [412, 257] on video at bounding box center [318, 179] width 637 height 359
click at [412, 256] on video at bounding box center [318, 179] width 637 height 359
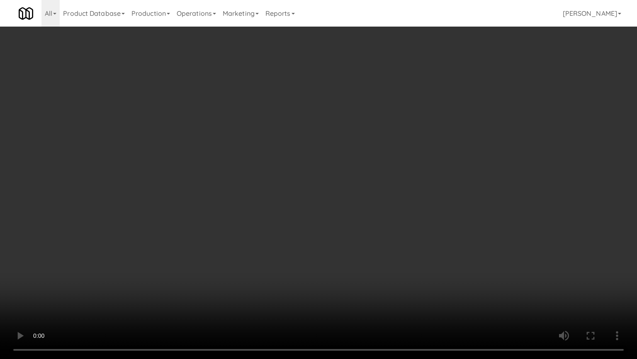
click at [412, 256] on video at bounding box center [318, 179] width 637 height 359
click at [411, 256] on video at bounding box center [318, 179] width 637 height 359
click at [412, 256] on video at bounding box center [318, 179] width 637 height 359
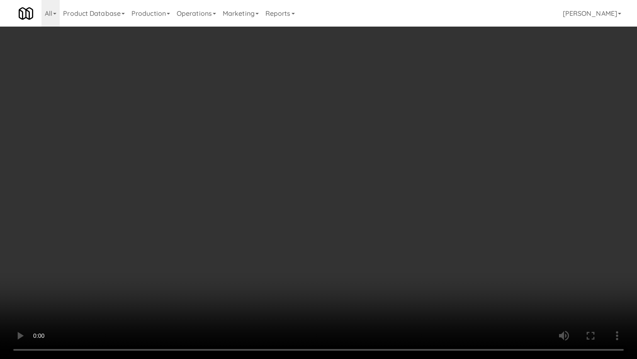
click at [412, 257] on video at bounding box center [318, 179] width 637 height 359
click at [413, 256] on video at bounding box center [318, 179] width 637 height 359
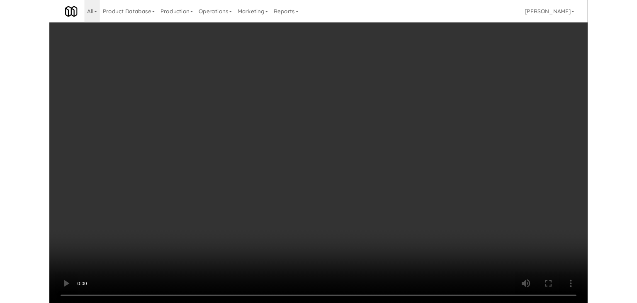
scroll to position [5698, 0]
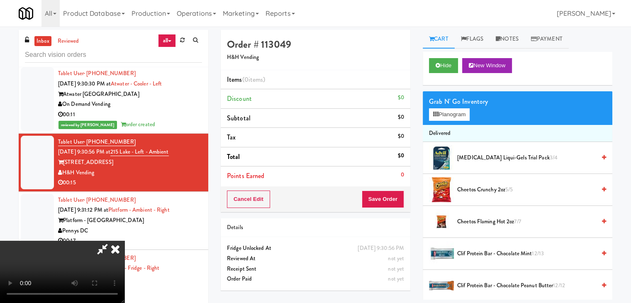
click at [125, 241] on video at bounding box center [62, 272] width 125 height 62
click at [460, 113] on button "Planogram" at bounding box center [449, 114] width 41 height 12
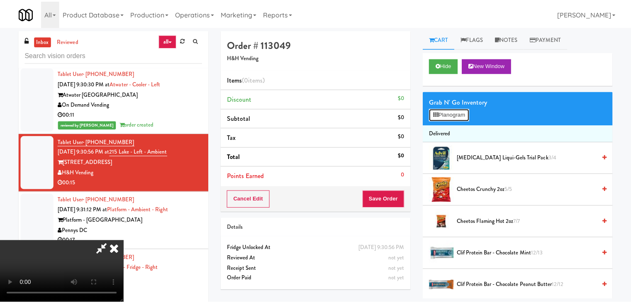
scroll to position [5678, 0]
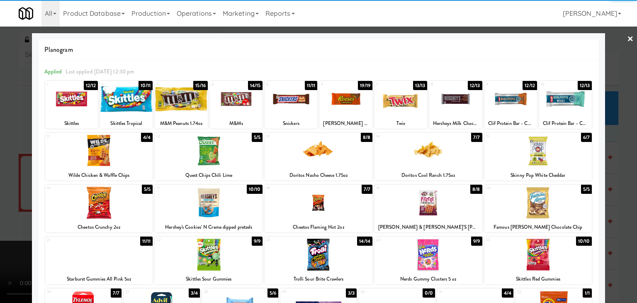
click at [400, 105] on div at bounding box center [401, 99] width 53 height 32
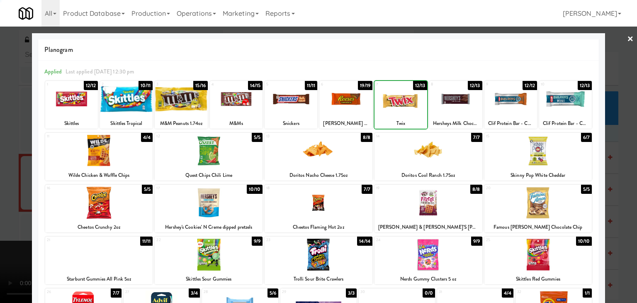
click at [298, 103] on div at bounding box center [291, 99] width 53 height 32
drag, startPoint x: 0, startPoint y: 129, endPoint x: 114, endPoint y: 133, distance: 114.2
click at [8, 129] on div at bounding box center [318, 151] width 637 height 303
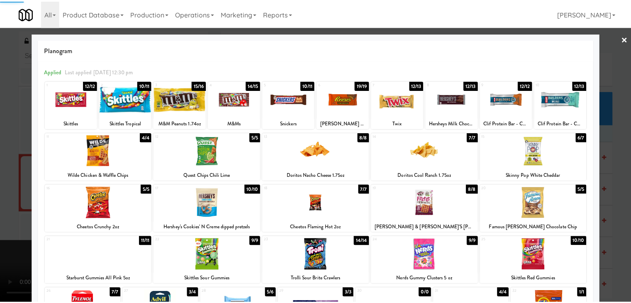
scroll to position [5698, 0]
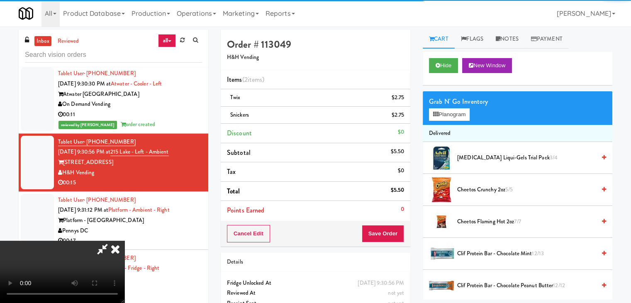
click at [125, 241] on video at bounding box center [62, 272] width 125 height 62
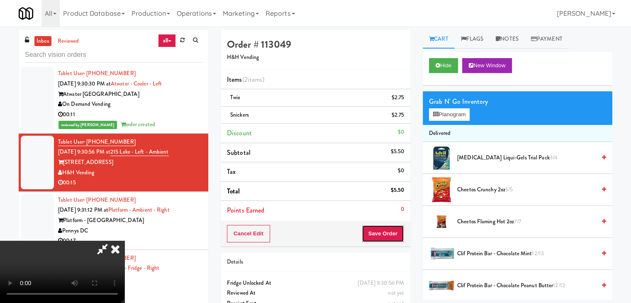
click at [389, 237] on button "Save Order" at bounding box center [383, 233] width 42 height 17
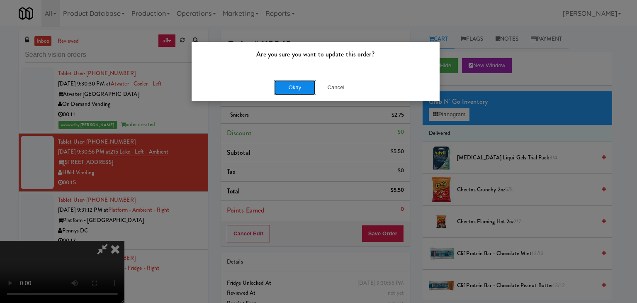
click at [304, 88] on button "Okay" at bounding box center [295, 87] width 42 height 15
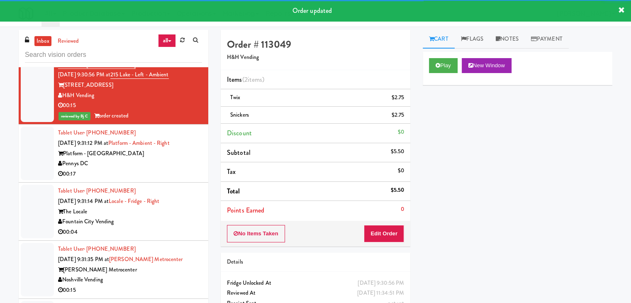
scroll to position [5781, 0]
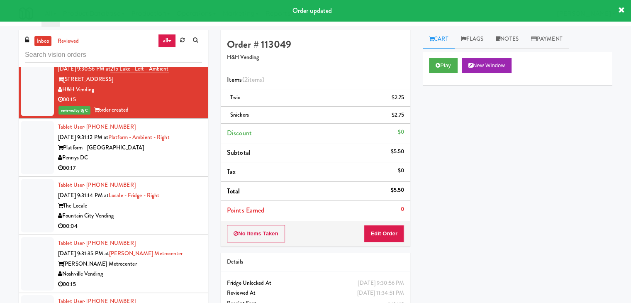
drag, startPoint x: 161, startPoint y: 152, endPoint x: 161, endPoint y: 157, distance: 5.0
click at [161, 153] on div "Pennys DC" at bounding box center [130, 158] width 144 height 10
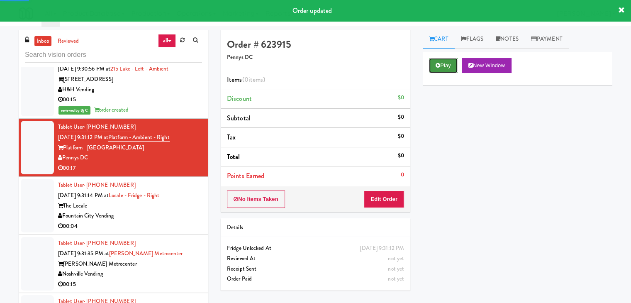
click at [452, 64] on button "Play" at bounding box center [443, 65] width 29 height 15
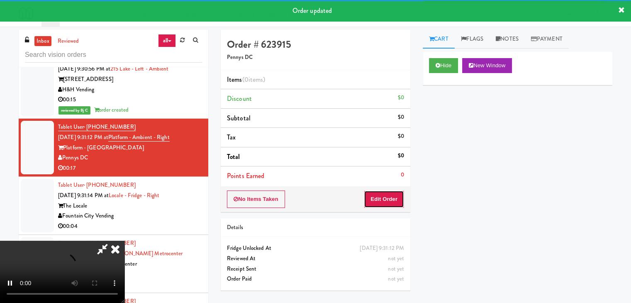
click at [393, 196] on button "Edit Order" at bounding box center [384, 198] width 40 height 17
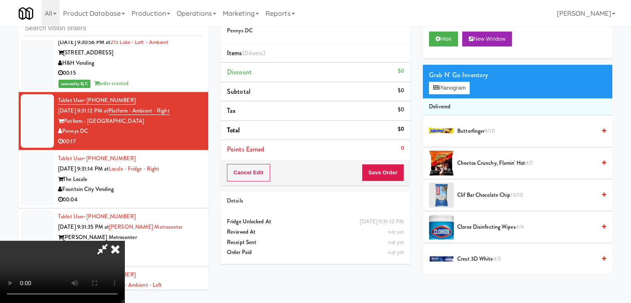
scroll to position [5761, 0]
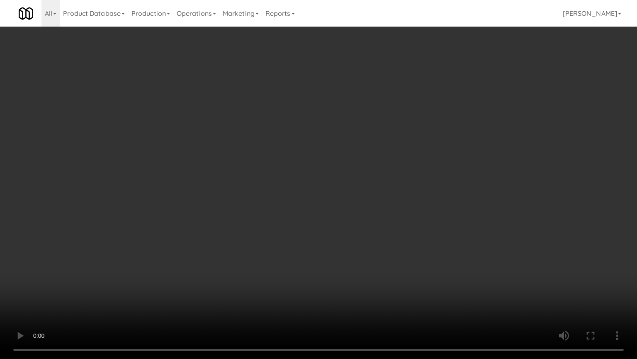
click at [366, 269] on video at bounding box center [318, 179] width 637 height 359
click at [365, 272] on video at bounding box center [318, 179] width 637 height 359
click at [364, 273] on video at bounding box center [318, 179] width 637 height 359
click at [362, 273] on video at bounding box center [318, 179] width 637 height 359
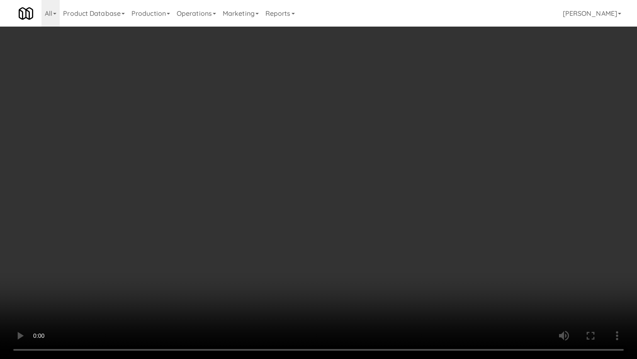
click at [362, 273] on video at bounding box center [318, 179] width 637 height 359
click at [399, 219] on video at bounding box center [318, 179] width 637 height 359
drag, startPoint x: 400, startPoint y: 217, endPoint x: 413, endPoint y: 165, distance: 54.3
click at [400, 217] on video at bounding box center [318, 179] width 637 height 359
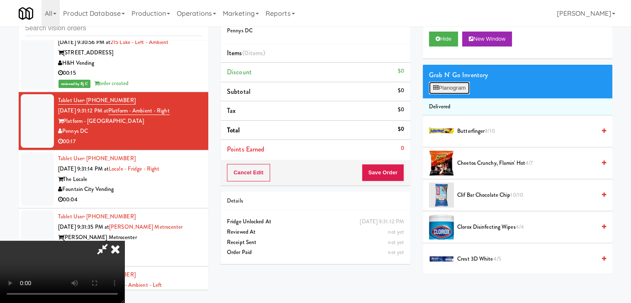
click at [457, 89] on button "Planogram" at bounding box center [449, 88] width 41 height 12
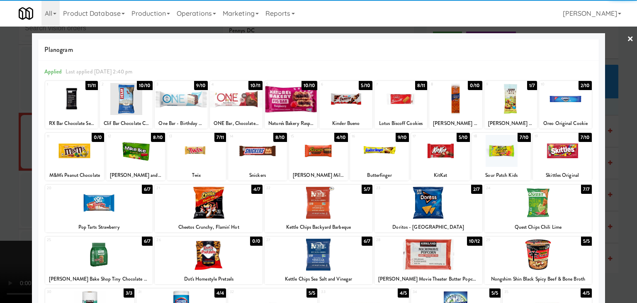
drag, startPoint x: 528, startPoint y: 198, endPoint x: 598, endPoint y: 205, distance: 70.0
click at [528, 198] on div at bounding box center [539, 203] width 108 height 32
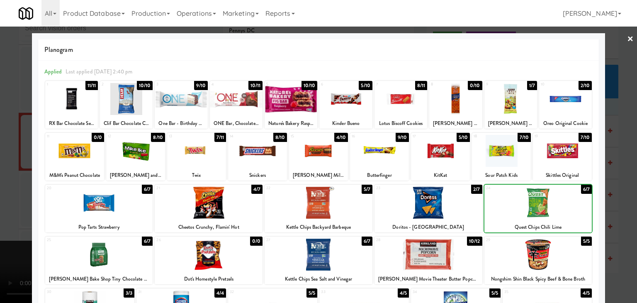
click at [608, 202] on div at bounding box center [318, 151] width 637 height 303
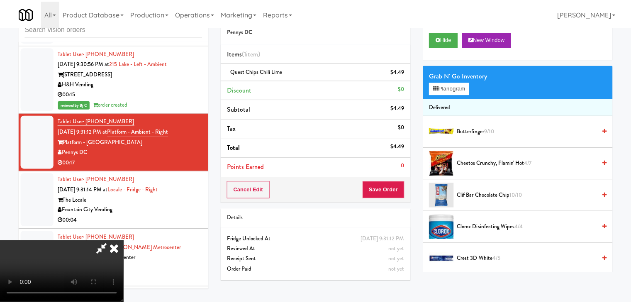
scroll to position [5781, 0]
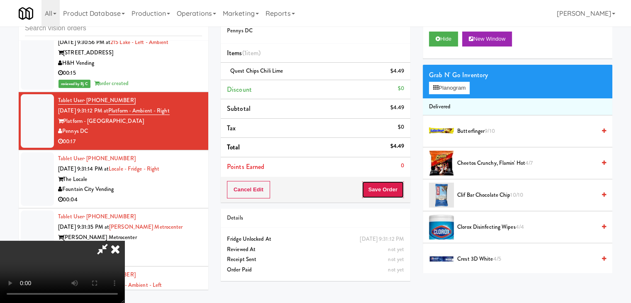
click at [391, 186] on button "Save Order" at bounding box center [383, 189] width 42 height 17
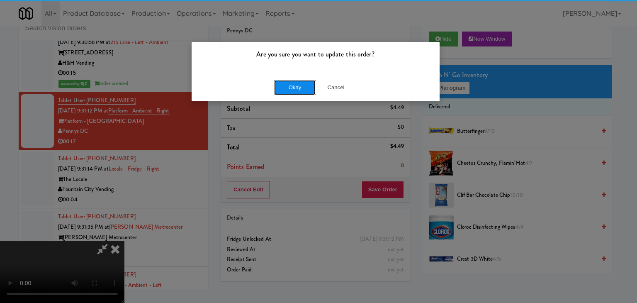
click at [297, 86] on button "Okay" at bounding box center [295, 87] width 42 height 15
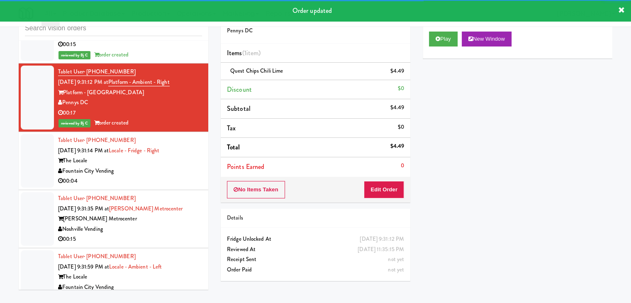
scroll to position [5864, 0]
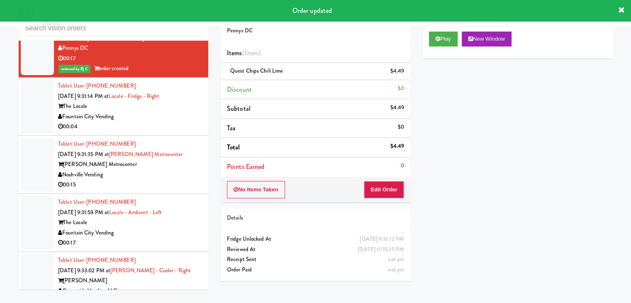
click at [166, 123] on div "00:04" at bounding box center [130, 127] width 144 height 10
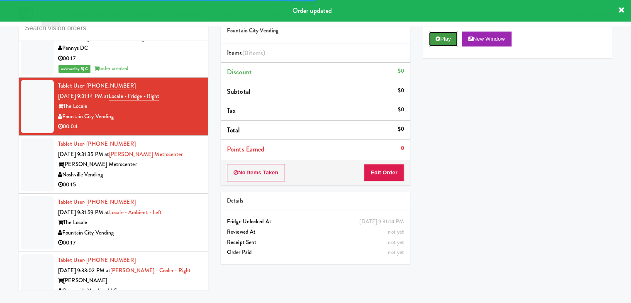
click at [440, 42] on button "Play" at bounding box center [443, 39] width 29 height 15
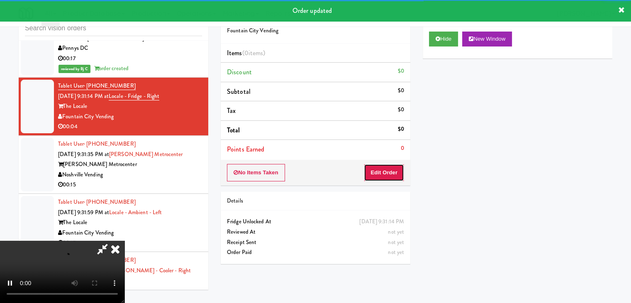
click at [376, 166] on button "Edit Order" at bounding box center [384, 172] width 40 height 17
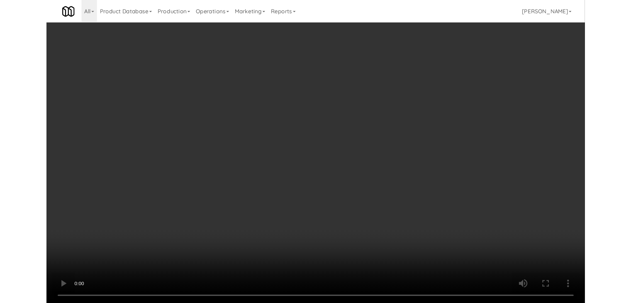
scroll to position [5844, 0]
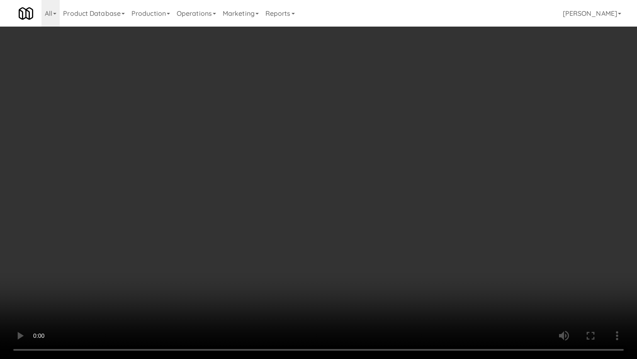
click at [398, 244] on video at bounding box center [318, 179] width 637 height 359
click at [401, 250] on video at bounding box center [318, 179] width 637 height 359
click at [400, 246] on video at bounding box center [318, 179] width 637 height 359
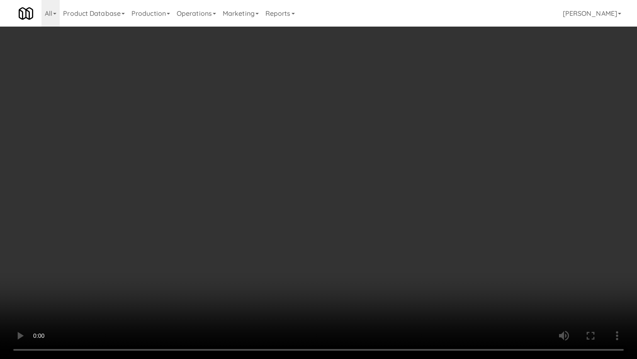
drag, startPoint x: 400, startPoint y: 246, endPoint x: 408, endPoint y: 200, distance: 47.2
click at [400, 246] on video at bounding box center [318, 179] width 637 height 359
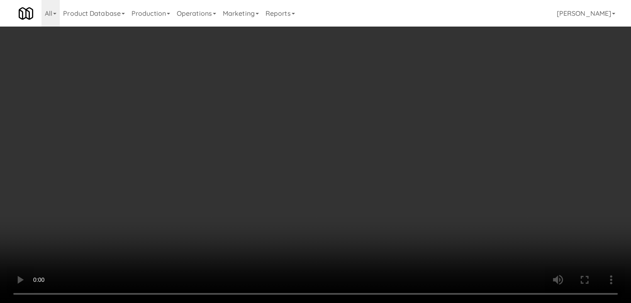
click at [464, 82] on button "Planogram" at bounding box center [449, 88] width 41 height 12
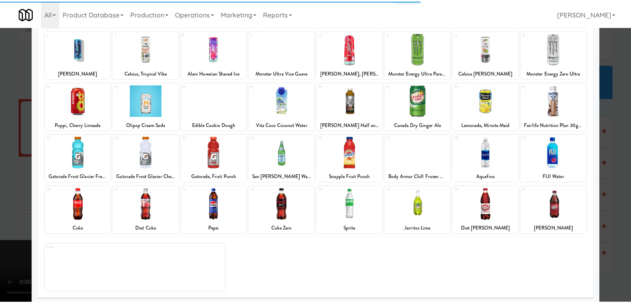
scroll to position [105, 0]
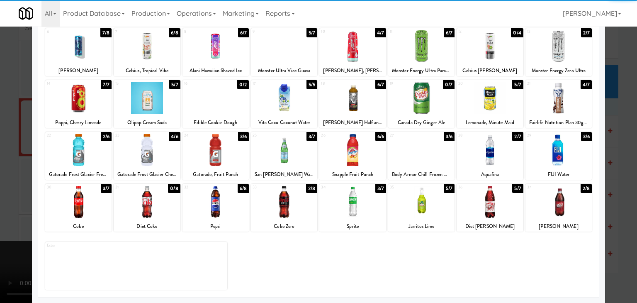
click at [435, 207] on div at bounding box center [421, 202] width 66 height 32
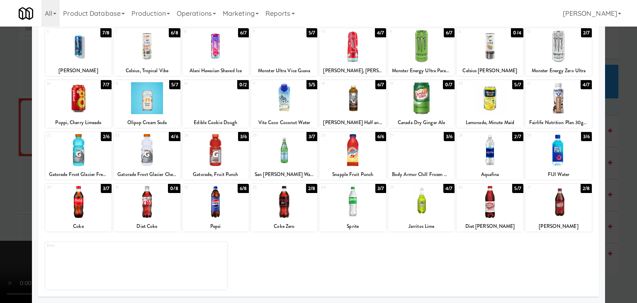
drag, startPoint x: 5, startPoint y: 201, endPoint x: 148, endPoint y: 199, distance: 143.2
click at [12, 200] on div at bounding box center [318, 151] width 637 height 303
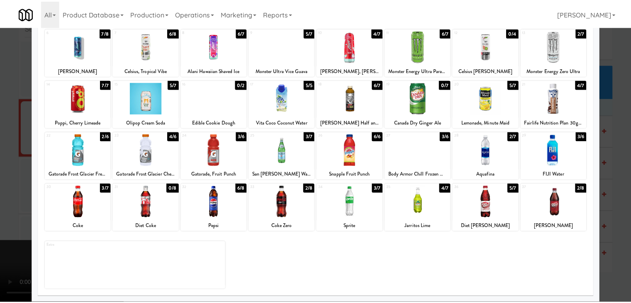
scroll to position [5864, 0]
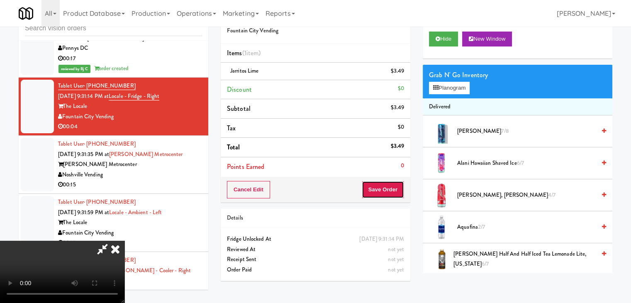
click at [389, 192] on button "Save Order" at bounding box center [383, 189] width 42 height 17
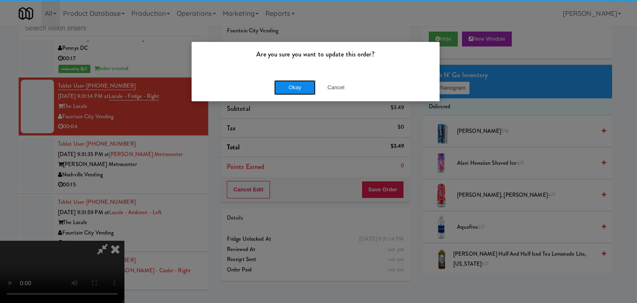
click at [290, 88] on button "Okay" at bounding box center [295, 87] width 42 height 15
click at [290, 88] on div "Okay Cancel" at bounding box center [316, 87] width 248 height 28
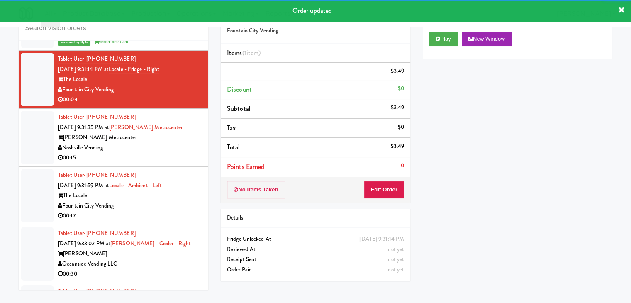
scroll to position [5906, 0]
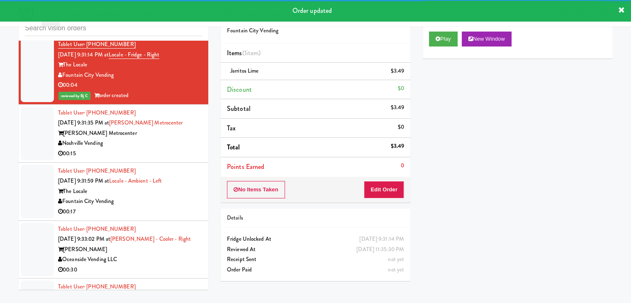
click at [170, 149] on div "00:15" at bounding box center [130, 154] width 144 height 10
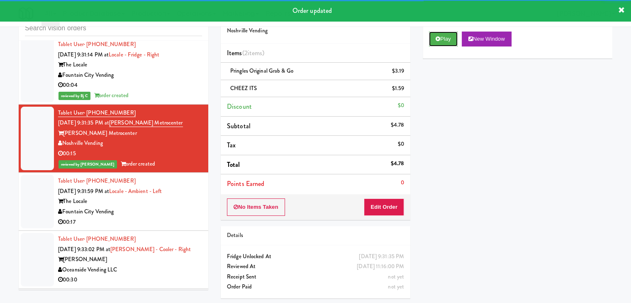
drag, startPoint x: 448, startPoint y: 37, endPoint x: 205, endPoint y: 165, distance: 274.9
click at [205, 165] on div "inbox reviewed all all unclear take inventory issue suspicious failed recent Ta…" at bounding box center [315, 153] width 606 height 301
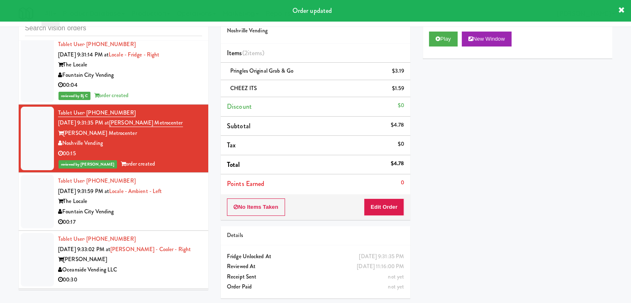
click at [183, 200] on div "The Locale" at bounding box center [130, 201] width 144 height 10
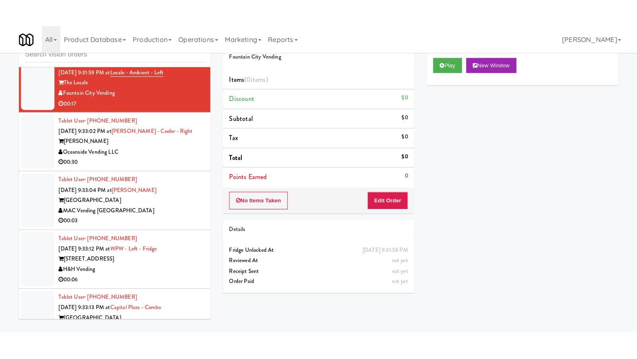
scroll to position [6072, 0]
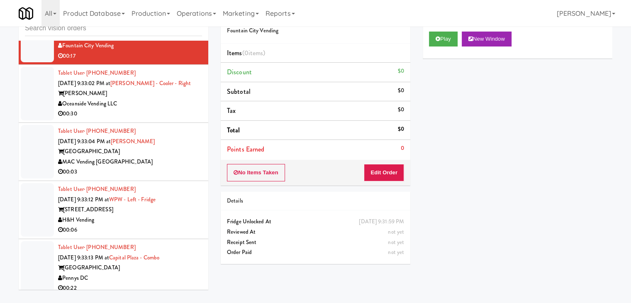
click at [183, 160] on div "Tablet User · (669) 230-9257 Aug 18, 2025 9:33:04 PM at Almaden - Fridge Almade…" at bounding box center [130, 151] width 144 height 51
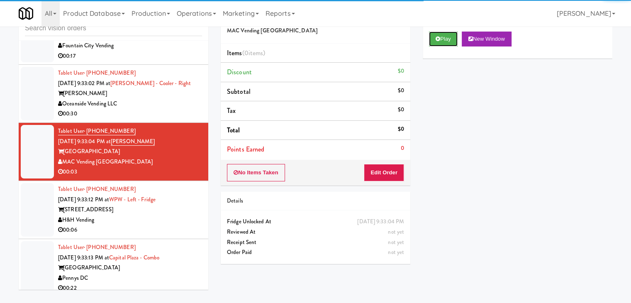
drag, startPoint x: 448, startPoint y: 41, endPoint x: 438, endPoint y: 65, distance: 25.7
click at [447, 44] on button "Play" at bounding box center [443, 39] width 29 height 15
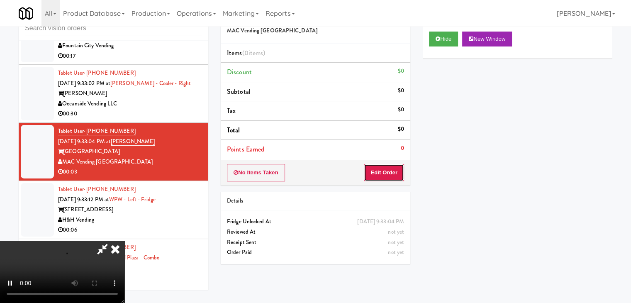
click at [388, 166] on button "Edit Order" at bounding box center [384, 172] width 40 height 17
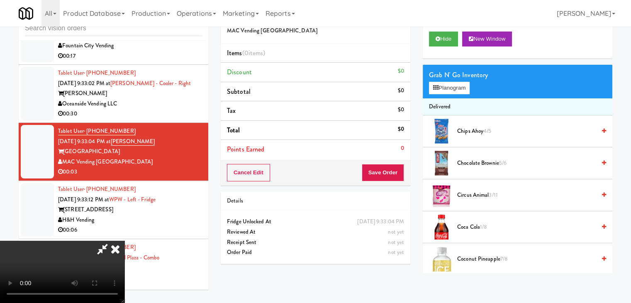
scroll to position [6051, 0]
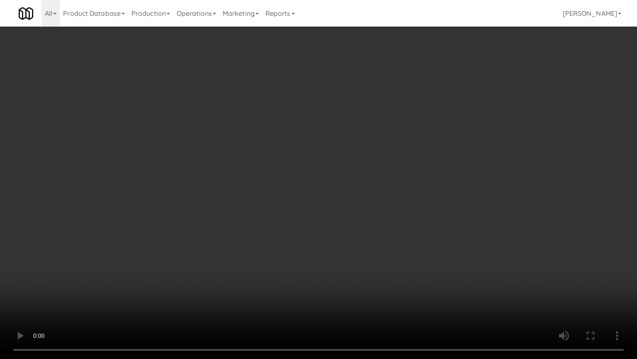
click at [352, 276] on video at bounding box center [318, 179] width 637 height 359
drag, startPoint x: 351, startPoint y: 276, endPoint x: 342, endPoint y: 239, distance: 38.1
click at [344, 275] on video at bounding box center [318, 179] width 637 height 359
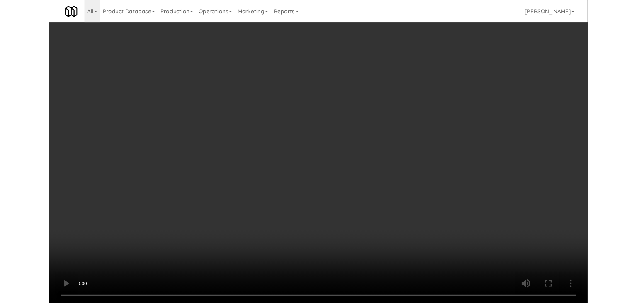
scroll to position [6072, 0]
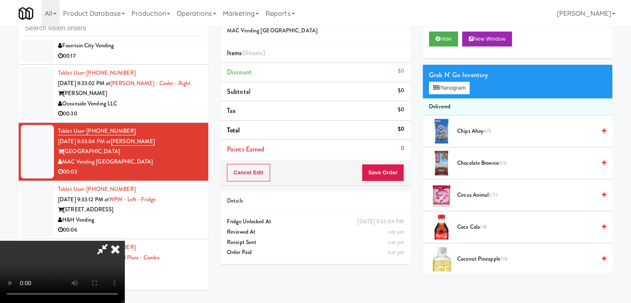
click at [125, 264] on video at bounding box center [62, 272] width 125 height 62
click at [125, 243] on video at bounding box center [62, 272] width 125 height 62
click at [448, 85] on button "Planogram" at bounding box center [449, 88] width 41 height 12
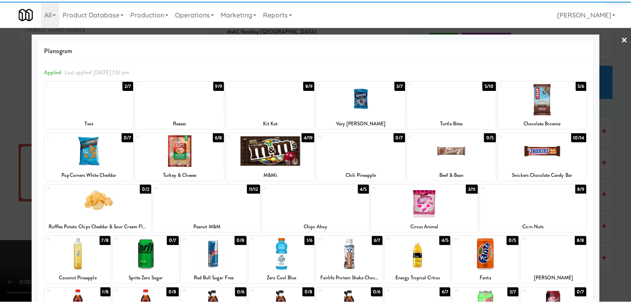
scroll to position [105, 0]
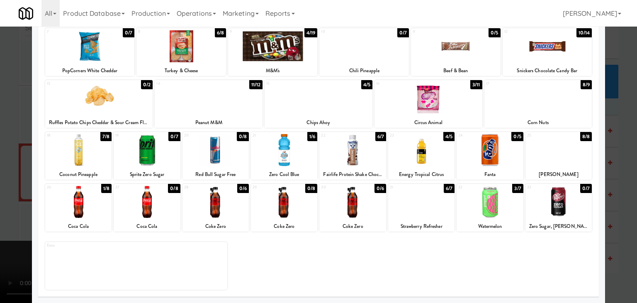
click at [227, 211] on div at bounding box center [216, 202] width 66 height 32
click at [291, 210] on div at bounding box center [284, 202] width 66 height 32
drag, startPoint x: 1, startPoint y: 212, endPoint x: 66, endPoint y: 213, distance: 64.7
click at [2, 212] on div at bounding box center [318, 151] width 637 height 303
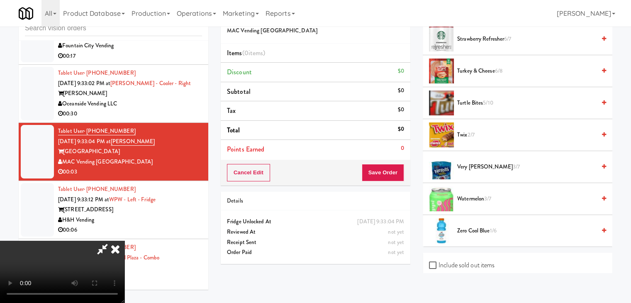
scroll to position [608, 0]
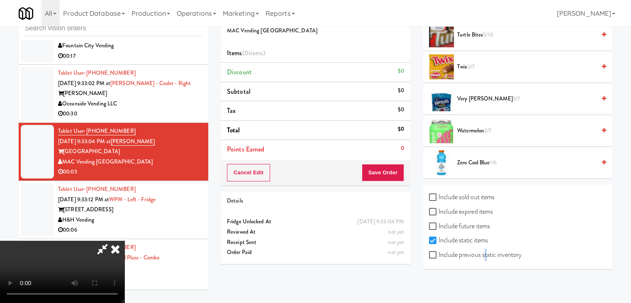
click at [485, 252] on label "Include previous static inventory" at bounding box center [475, 255] width 93 height 12
drag, startPoint x: 452, startPoint y: 237, endPoint x: 450, endPoint y: 245, distance: 8.9
click at [452, 239] on label "Include static items" at bounding box center [458, 240] width 59 height 12
click at [439, 239] on input "Include static items" at bounding box center [434, 240] width 10 height 7
checkbox input "false"
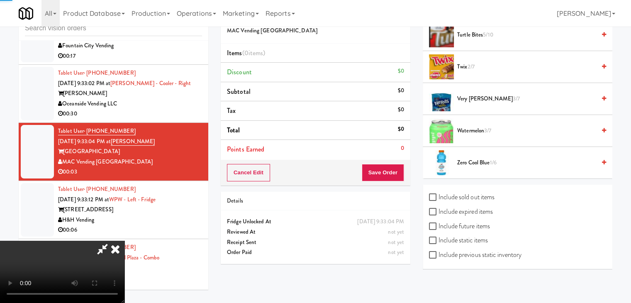
click at [449, 249] on label "Include previous static inventory" at bounding box center [475, 255] width 93 height 12
click at [439, 252] on input "Include previous static inventory" at bounding box center [434, 255] width 10 height 7
checkbox input "true"
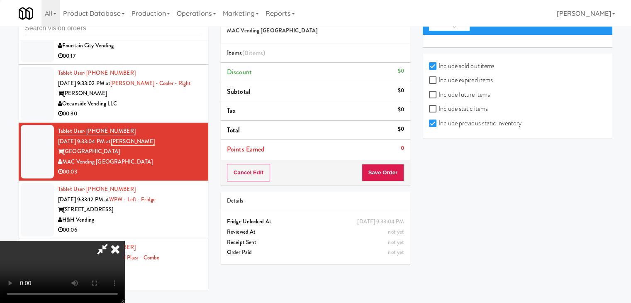
scroll to position [63, 0]
click at [462, 104] on label "Include static items" at bounding box center [458, 109] width 59 height 12
click at [439, 106] on input "Include static items" at bounding box center [434, 109] width 10 height 7
checkbox input "true"
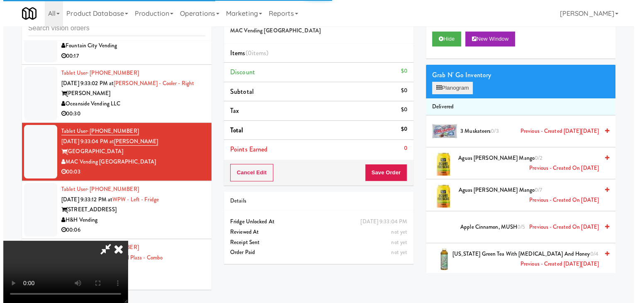
scroll to position [0, 0]
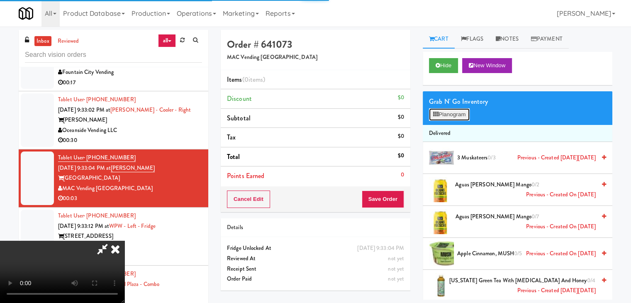
click at [459, 115] on button "Planogram" at bounding box center [449, 114] width 41 height 12
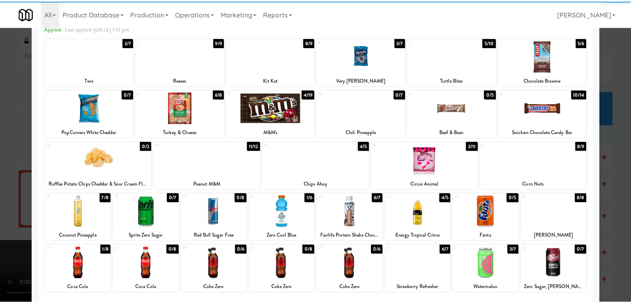
scroll to position [105, 0]
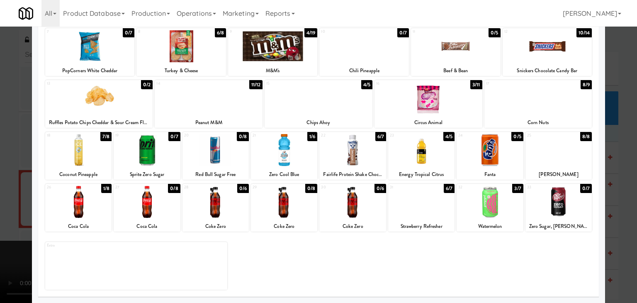
click at [253, 210] on div at bounding box center [284, 202] width 66 height 32
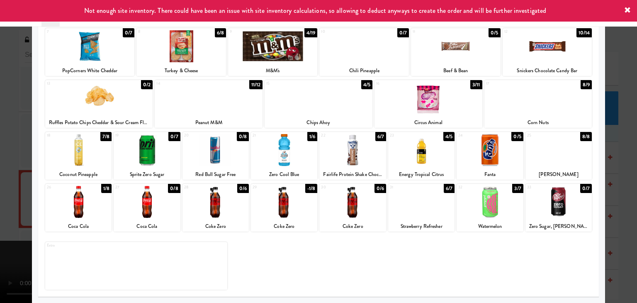
click at [12, 210] on div at bounding box center [318, 151] width 637 height 303
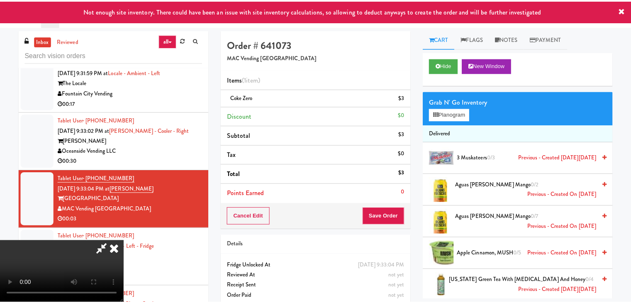
scroll to position [6072, 0]
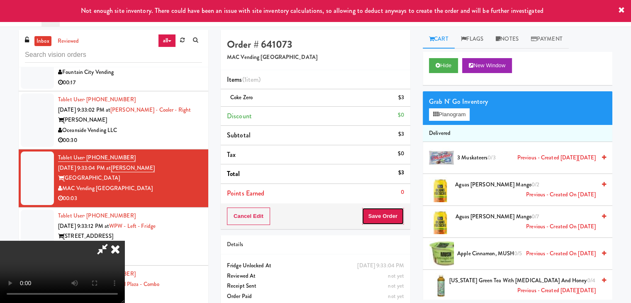
click at [402, 216] on button "Save Order" at bounding box center [383, 216] width 42 height 17
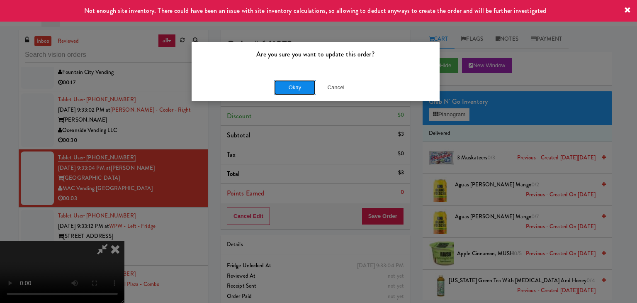
click at [300, 87] on button "Okay" at bounding box center [295, 87] width 42 height 15
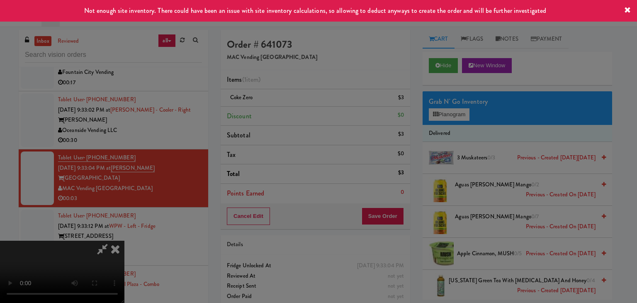
click at [300, 80] on button "Okay" at bounding box center [295, 72] width 42 height 15
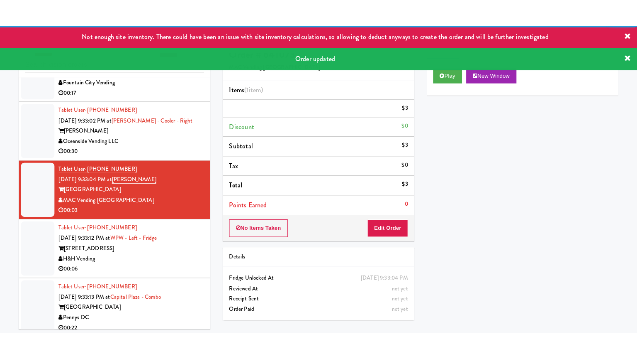
scroll to position [27, 0]
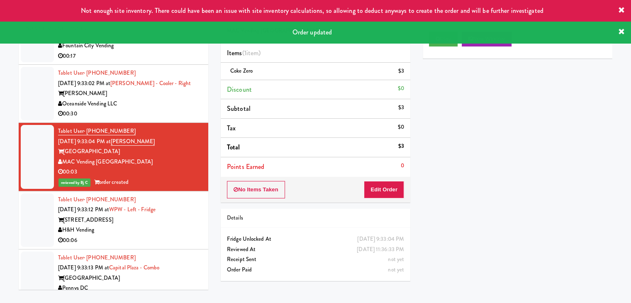
click at [177, 221] on div "Tablet User · (312) 560-6745 Aug 18, 2025 9:33:12 PM at WPW - Left - Fridge 343…" at bounding box center [130, 220] width 144 height 51
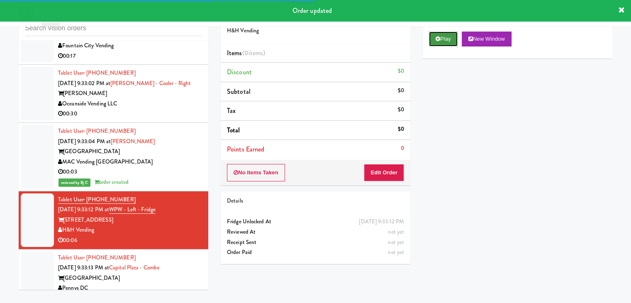
click at [443, 36] on button "Play" at bounding box center [443, 39] width 29 height 15
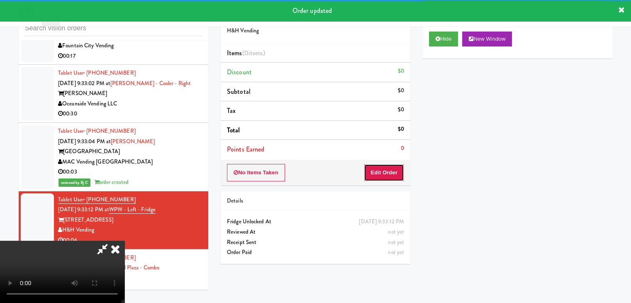
click at [380, 167] on button "Edit Order" at bounding box center [384, 172] width 40 height 17
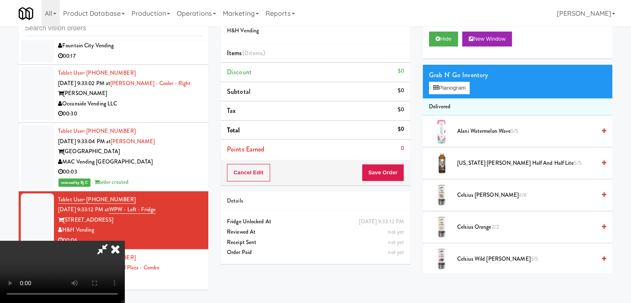
scroll to position [6051, 0]
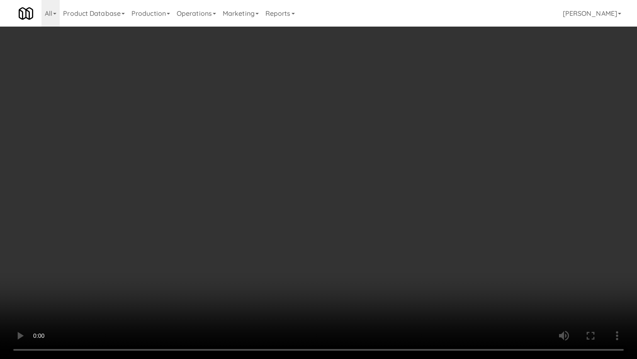
click at [284, 285] on video at bounding box center [318, 179] width 637 height 359
click at [277, 283] on video at bounding box center [318, 179] width 637 height 359
drag, startPoint x: 277, startPoint y: 283, endPoint x: 276, endPoint y: 248, distance: 35.7
click at [277, 283] on video at bounding box center [318, 179] width 637 height 359
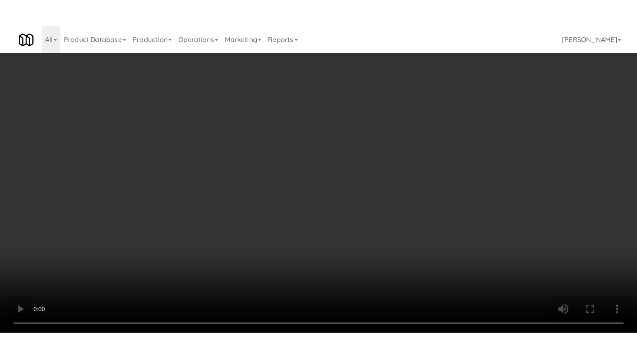
scroll to position [6072, 0]
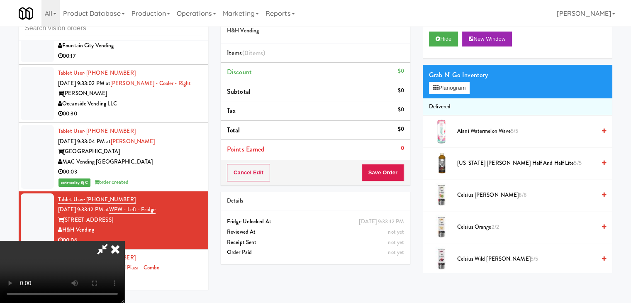
click at [125, 241] on video at bounding box center [62, 272] width 125 height 62
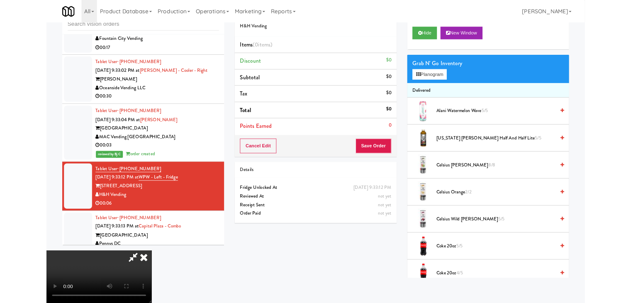
scroll to position [6051, 0]
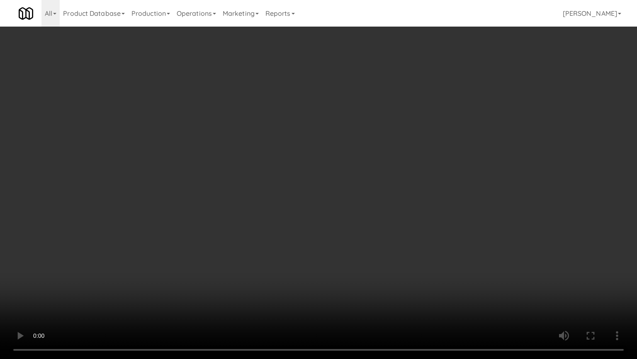
click at [313, 278] on video at bounding box center [318, 179] width 637 height 359
click at [322, 277] on video at bounding box center [318, 179] width 637 height 359
click at [353, 226] on video at bounding box center [318, 179] width 637 height 359
drag, startPoint x: 353, startPoint y: 226, endPoint x: 357, endPoint y: 188, distance: 38.4
click at [354, 226] on video at bounding box center [318, 179] width 637 height 359
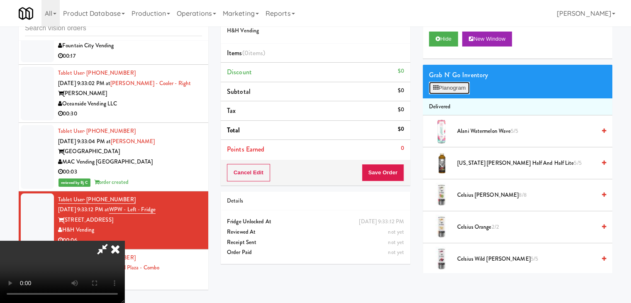
click at [464, 85] on button "Planogram" at bounding box center [449, 88] width 41 height 12
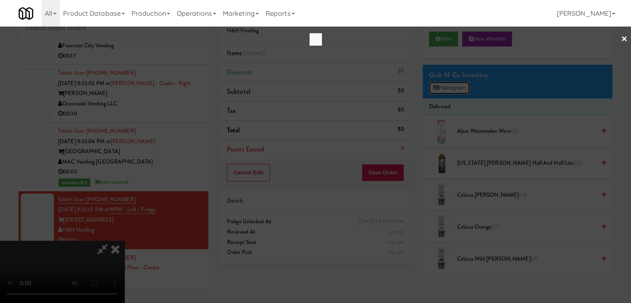
scroll to position [6051, 0]
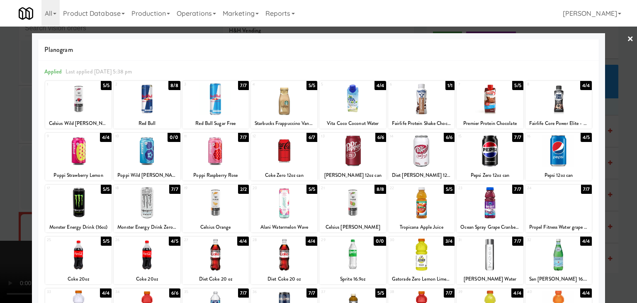
drag, startPoint x: 282, startPoint y: 153, endPoint x: 278, endPoint y: 153, distance: 4.6
click at [282, 152] on div at bounding box center [284, 151] width 66 height 32
click at [0, 173] on div at bounding box center [318, 151] width 637 height 303
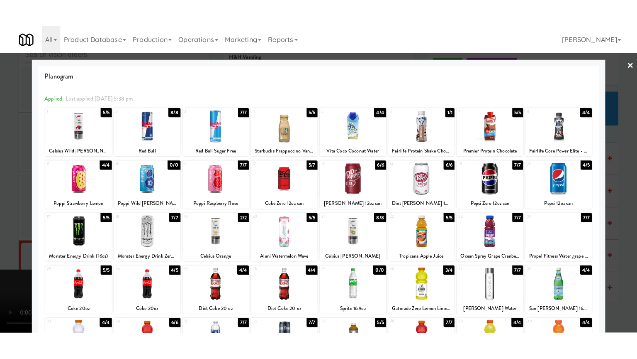
scroll to position [6072, 0]
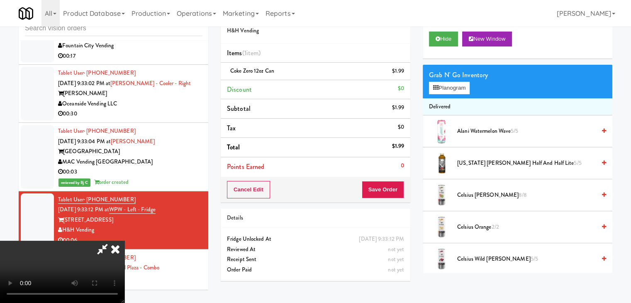
click at [125, 241] on video at bounding box center [62, 272] width 125 height 62
drag, startPoint x: 320, startPoint y: 185, endPoint x: 321, endPoint y: 219, distance: 34.1
click at [125, 241] on video at bounding box center [62, 272] width 125 height 62
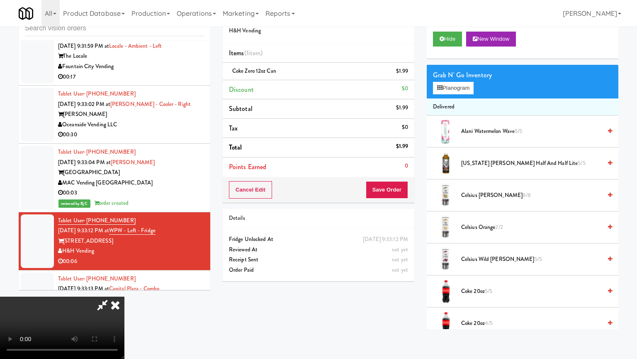
click at [125, 296] on video at bounding box center [62, 327] width 125 height 62
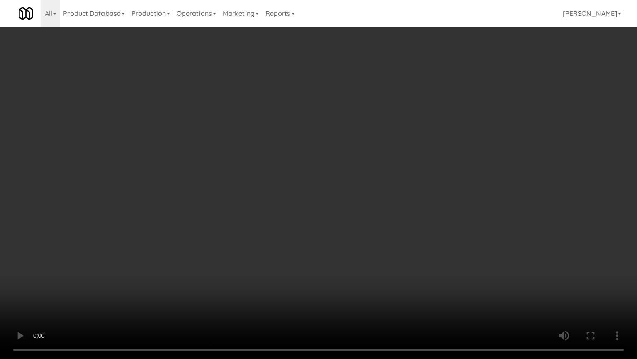
click at [334, 216] on video at bounding box center [318, 179] width 637 height 359
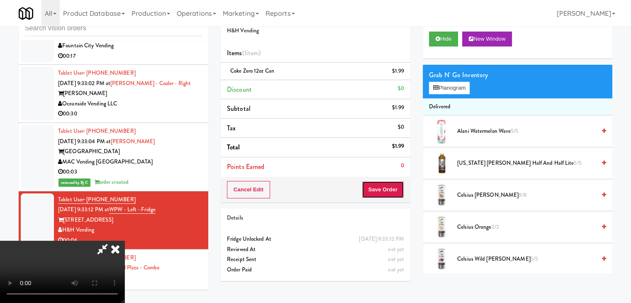
click at [386, 183] on button "Save Order" at bounding box center [383, 189] width 42 height 17
click at [385, 183] on button "Save Order" at bounding box center [383, 189] width 42 height 17
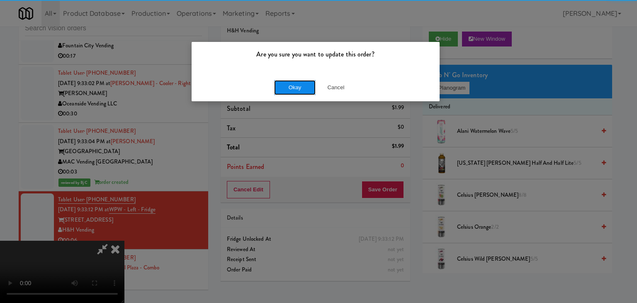
click at [289, 88] on button "Okay" at bounding box center [295, 87] width 42 height 15
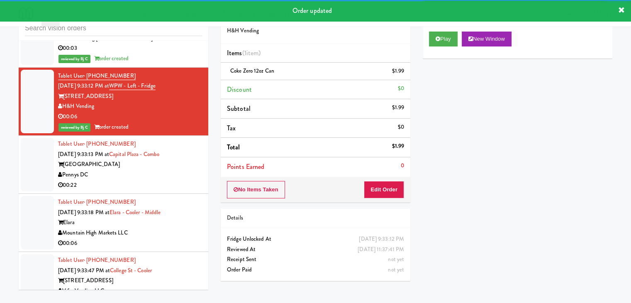
scroll to position [6196, 0]
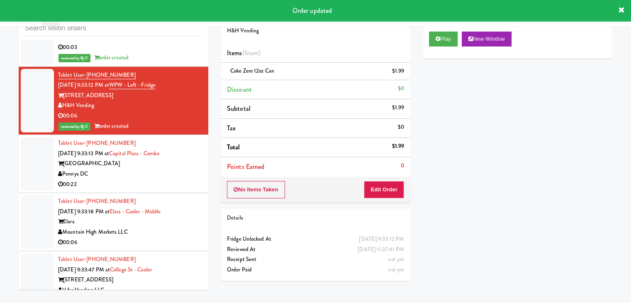
click at [163, 184] on div "00:22" at bounding box center [130, 184] width 144 height 10
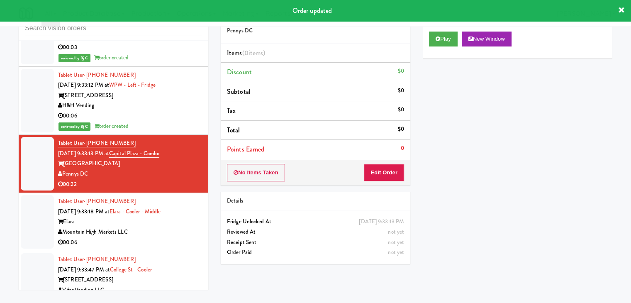
click at [185, 239] on div "00:06" at bounding box center [130, 242] width 144 height 10
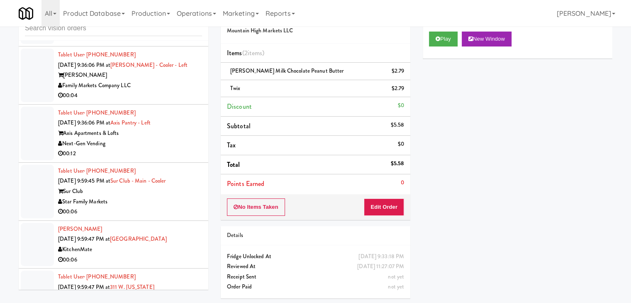
scroll to position [6819, 0]
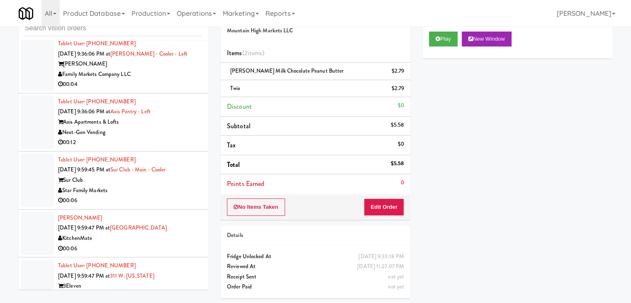
click at [183, 70] on div "Family Markets Company LLC" at bounding box center [130, 74] width 144 height 10
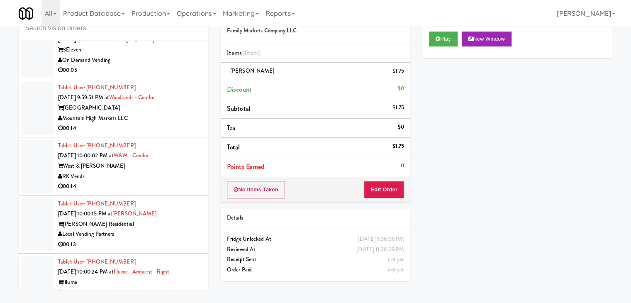
scroll to position [7068, 0]
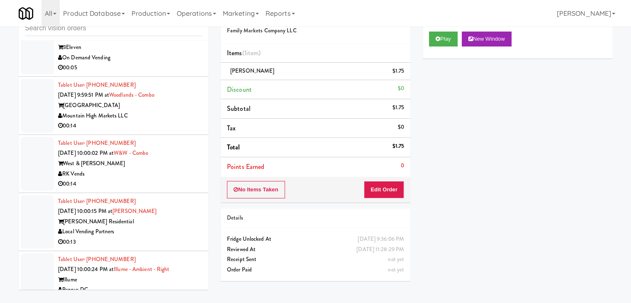
click at [154, 179] on div "00:14" at bounding box center [130, 184] width 144 height 10
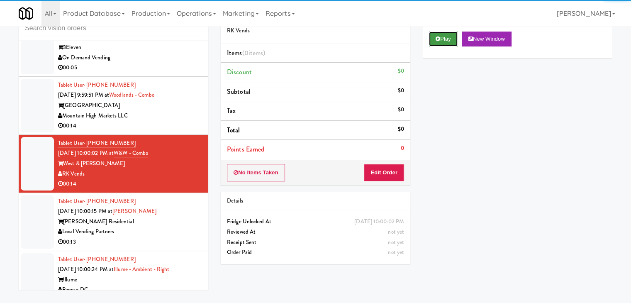
click at [437, 38] on icon at bounding box center [438, 38] width 5 height 5
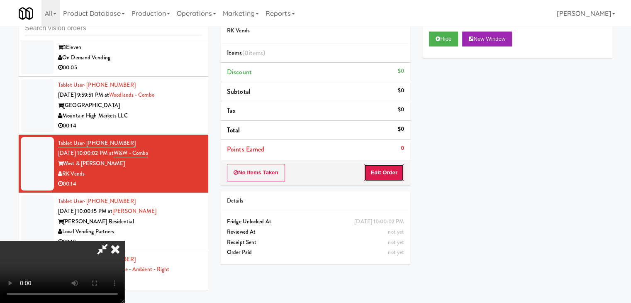
click at [388, 173] on button "Edit Order" at bounding box center [384, 172] width 40 height 17
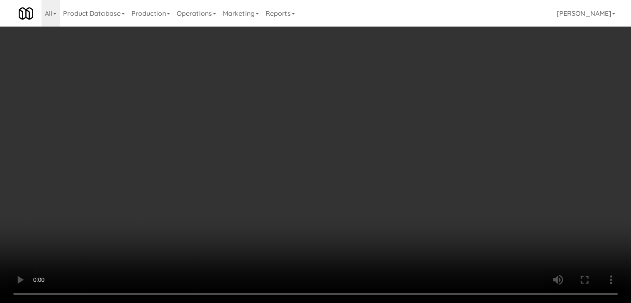
scroll to position [7047, 0]
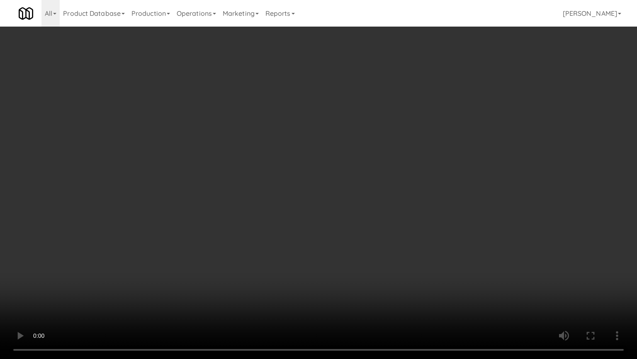
click at [364, 272] on video at bounding box center [318, 179] width 637 height 359
click at [362, 271] on video at bounding box center [318, 179] width 637 height 359
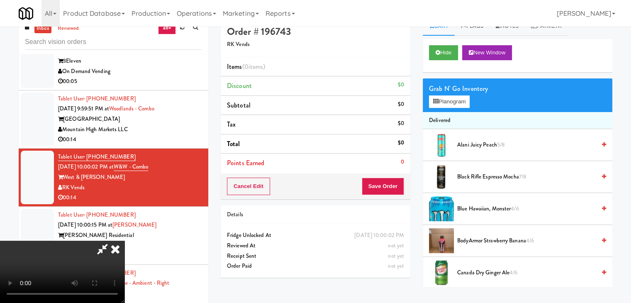
scroll to position [0, 0]
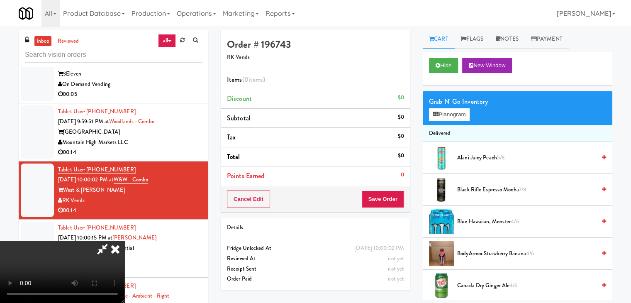
click at [125, 241] on video at bounding box center [62, 272] width 125 height 62
click at [125, 241] on icon at bounding box center [115, 249] width 18 height 17
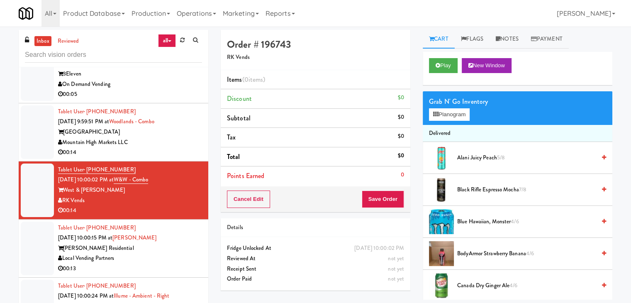
click at [159, 82] on div "On Demand Vending" at bounding box center [130, 84] width 144 height 10
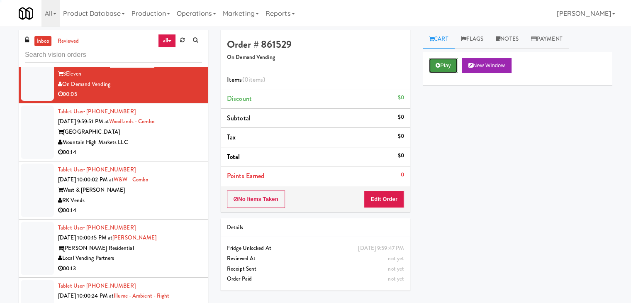
drag, startPoint x: 449, startPoint y: 58, endPoint x: 448, endPoint y: 63, distance: 5.9
click at [448, 58] on button "Play" at bounding box center [443, 65] width 29 height 15
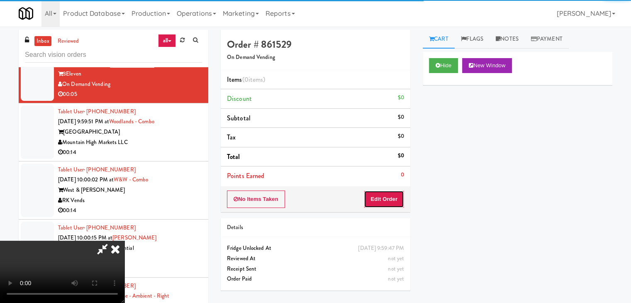
click at [377, 201] on button "Edit Order" at bounding box center [384, 198] width 40 height 17
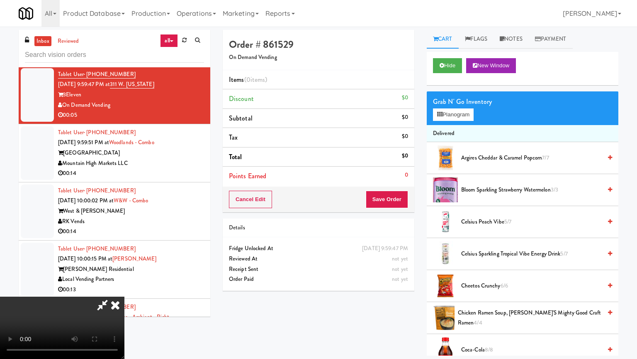
click at [125, 296] on video at bounding box center [62, 327] width 125 height 62
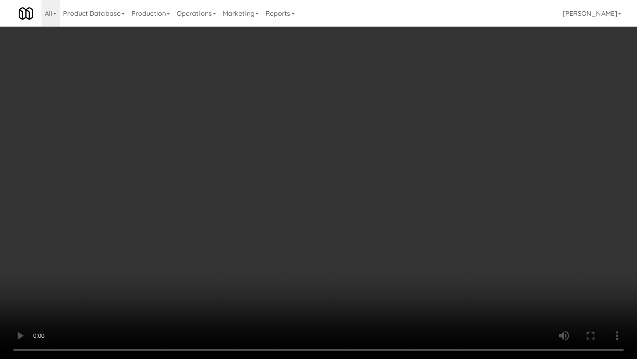
click at [352, 251] on video at bounding box center [318, 179] width 637 height 359
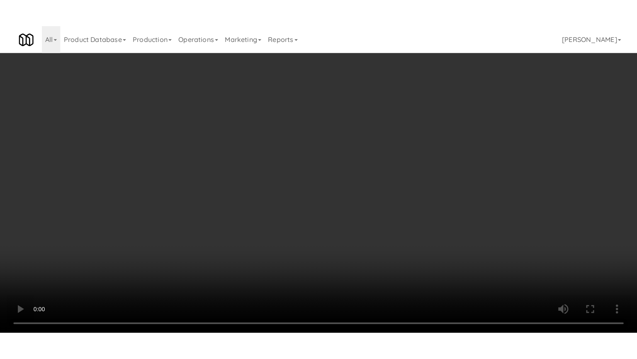
scroll to position [7068, 0]
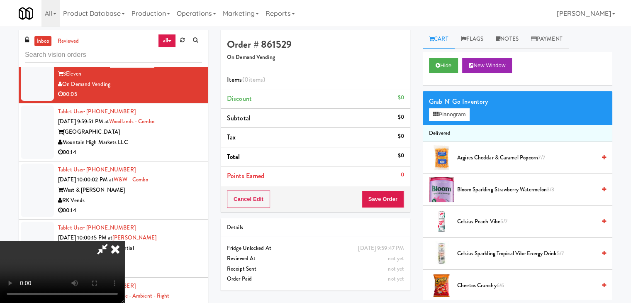
click at [125, 241] on video at bounding box center [62, 272] width 125 height 62
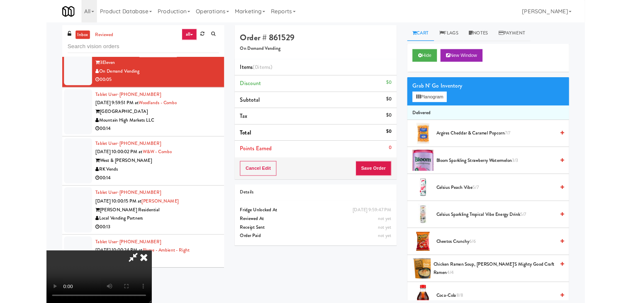
scroll to position [7047, 0]
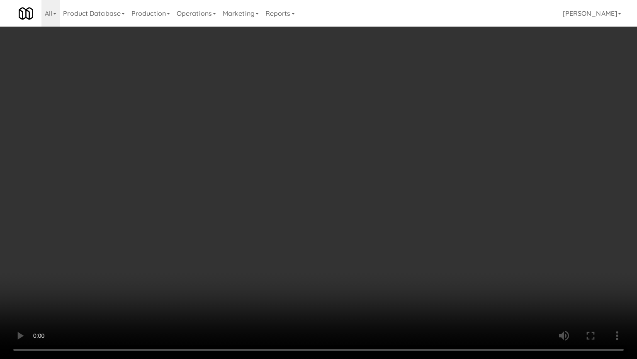
click at [337, 269] on video at bounding box center [318, 179] width 637 height 359
click at [346, 266] on video at bounding box center [318, 179] width 637 height 359
click at [347, 266] on video at bounding box center [318, 179] width 637 height 359
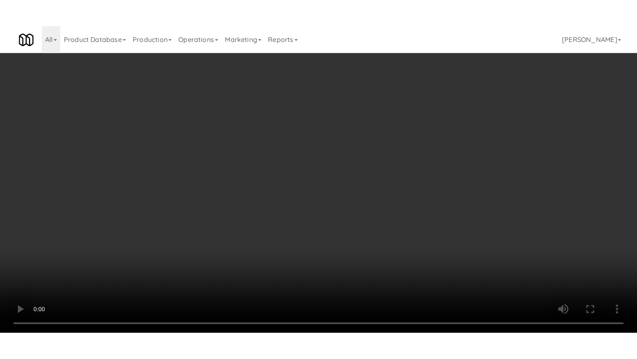
scroll to position [7068, 0]
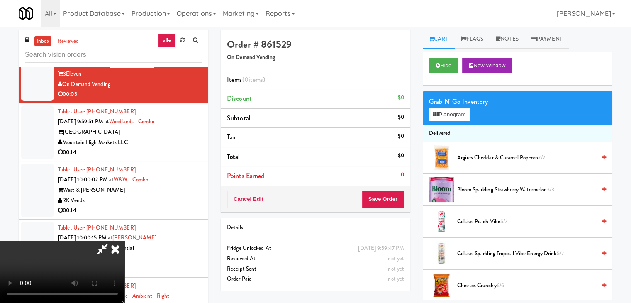
click at [125, 241] on video at bounding box center [62, 272] width 125 height 62
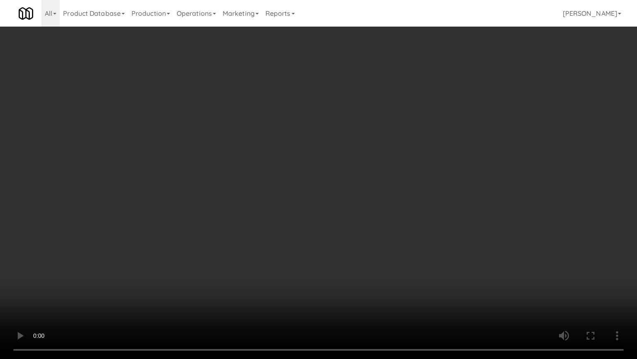
click at [342, 195] on video at bounding box center [318, 179] width 637 height 359
click at [347, 196] on video at bounding box center [318, 179] width 637 height 359
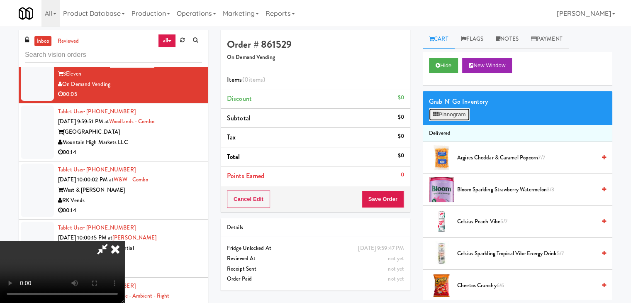
click at [454, 115] on button "Planogram" at bounding box center [449, 114] width 41 height 12
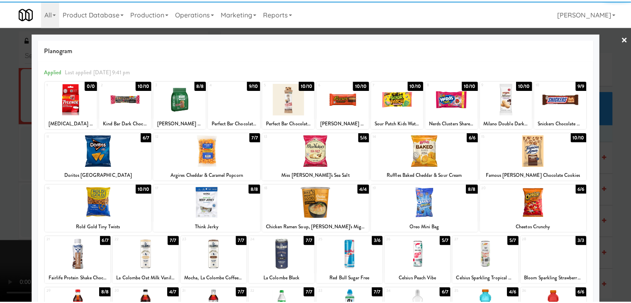
scroll to position [83, 0]
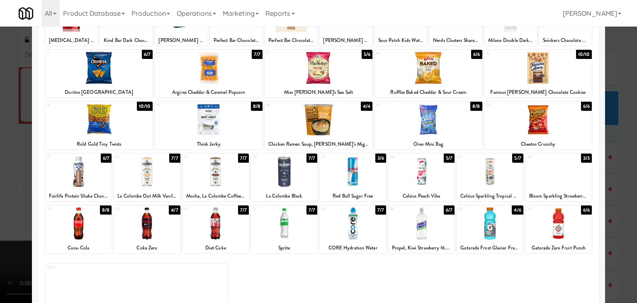
click at [157, 229] on div at bounding box center [147, 224] width 66 height 32
drag, startPoint x: 0, startPoint y: 229, endPoint x: 220, endPoint y: 227, distance: 220.4
click at [7, 229] on div at bounding box center [318, 151] width 637 height 303
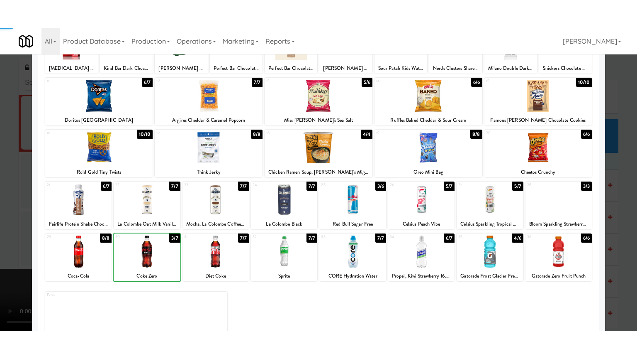
scroll to position [7068, 0]
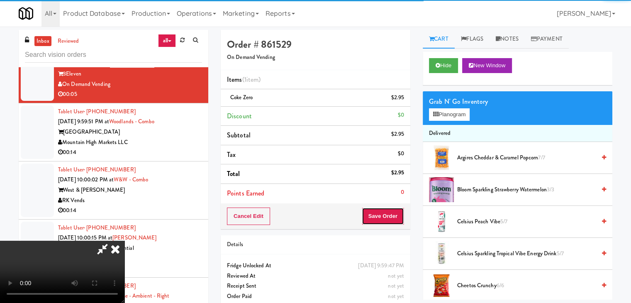
click at [397, 216] on button "Save Order" at bounding box center [383, 216] width 42 height 17
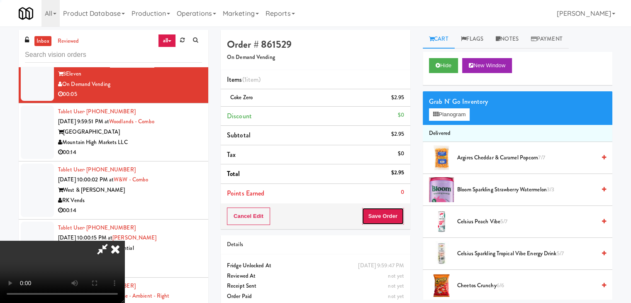
click at [397, 216] on button "Save Order" at bounding box center [383, 216] width 42 height 17
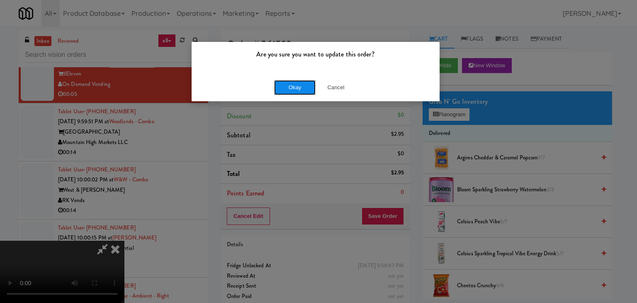
click at [300, 82] on button "Okay" at bounding box center [295, 87] width 42 height 15
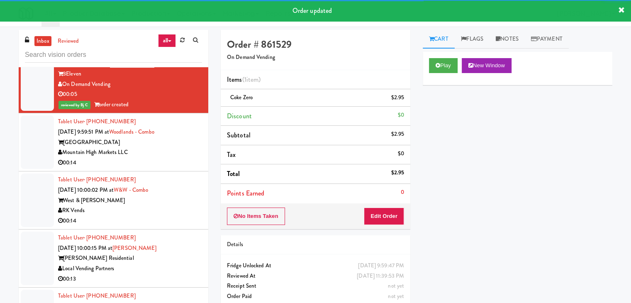
click at [177, 149] on div "Mountain High Markets LLC" at bounding box center [130, 152] width 144 height 10
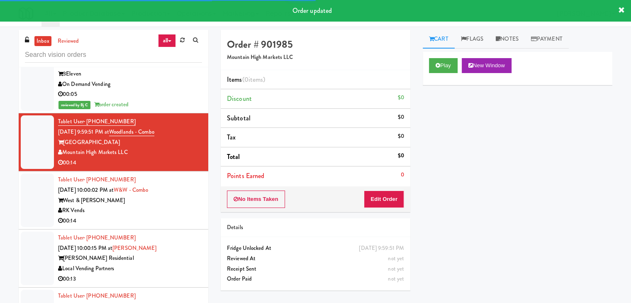
click at [445, 73] on div "Play New Window" at bounding box center [518, 68] width 190 height 33
click at [445, 66] on button "Play" at bounding box center [443, 65] width 29 height 15
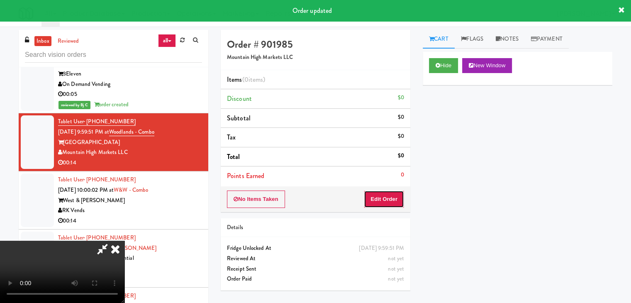
click at [383, 190] on button "Edit Order" at bounding box center [384, 198] width 40 height 17
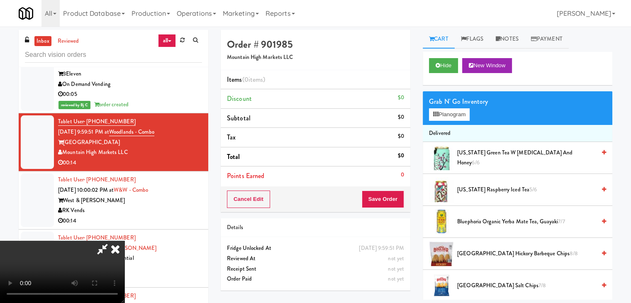
scroll to position [7047, 0]
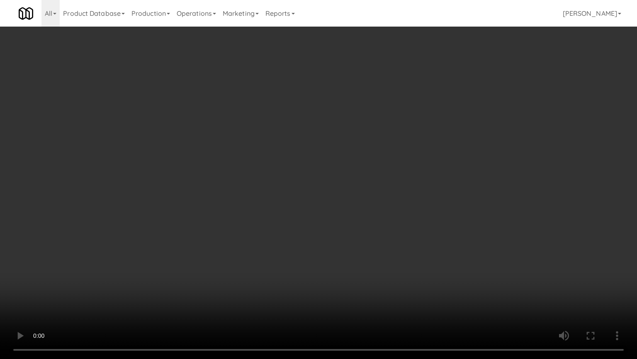
click at [400, 226] on video at bounding box center [318, 179] width 637 height 359
drag, startPoint x: 400, startPoint y: 226, endPoint x: 404, endPoint y: 232, distance: 7.6
click at [400, 226] on video at bounding box center [318, 179] width 637 height 359
click at [410, 222] on video at bounding box center [318, 179] width 637 height 359
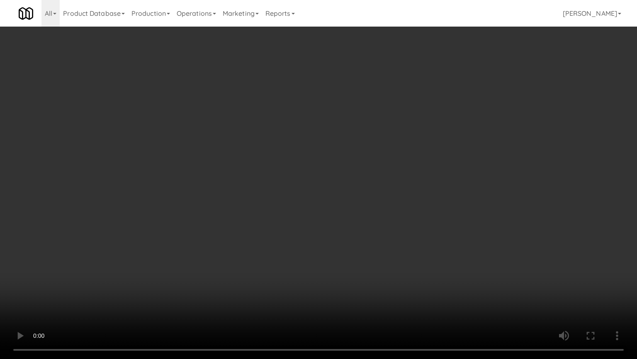
click at [419, 214] on video at bounding box center [318, 179] width 637 height 359
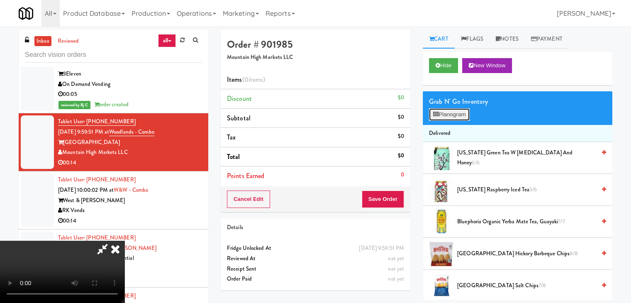
click at [445, 115] on button "Planogram" at bounding box center [449, 114] width 41 height 12
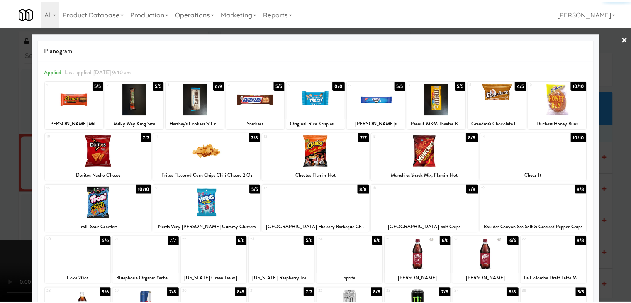
scroll to position [83, 0]
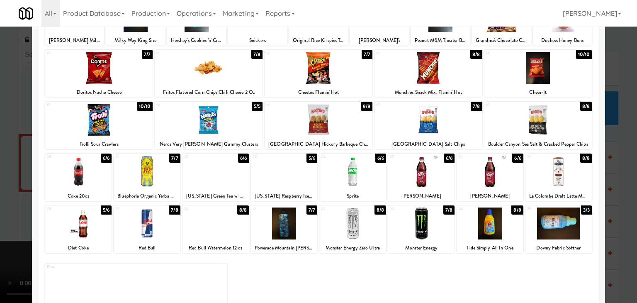
click at [292, 176] on div at bounding box center [284, 172] width 66 height 32
click at [279, 225] on div at bounding box center [284, 224] width 66 height 32
drag, startPoint x: 2, startPoint y: 225, endPoint x: 129, endPoint y: 222, distance: 127.4
click at [5, 224] on div at bounding box center [318, 151] width 637 height 303
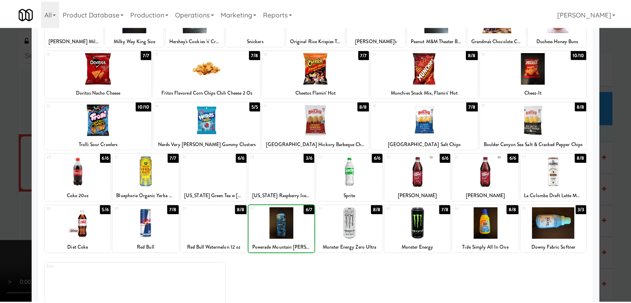
scroll to position [7068, 0]
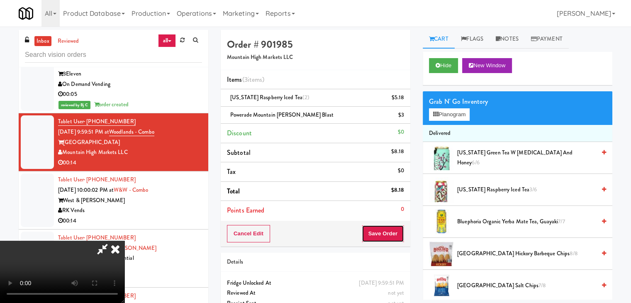
click at [387, 233] on button "Save Order" at bounding box center [383, 233] width 42 height 17
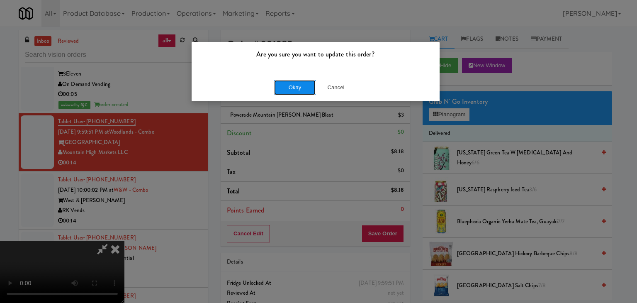
click at [304, 86] on button "Okay" at bounding box center [295, 87] width 42 height 15
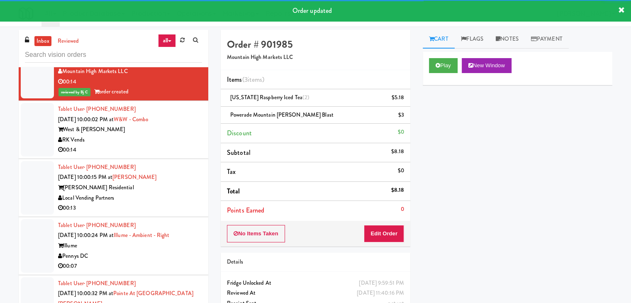
scroll to position [7151, 0]
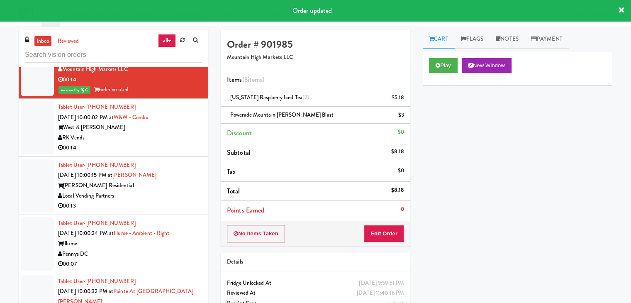
click at [183, 143] on div "00:14" at bounding box center [130, 148] width 144 height 10
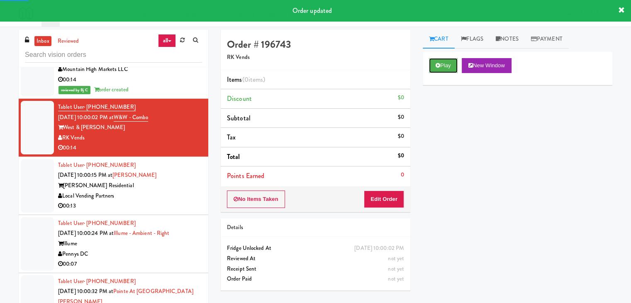
drag, startPoint x: 448, startPoint y: 61, endPoint x: 432, endPoint y: 80, distance: 24.8
click at [446, 62] on button "Play" at bounding box center [443, 65] width 29 height 15
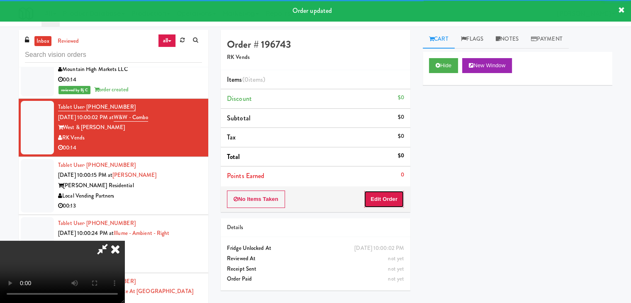
click at [388, 199] on button "Edit Order" at bounding box center [384, 198] width 40 height 17
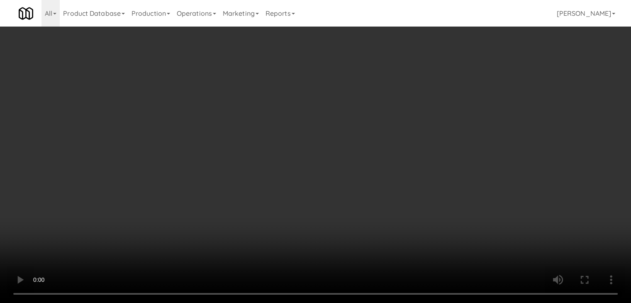
scroll to position [7130, 0]
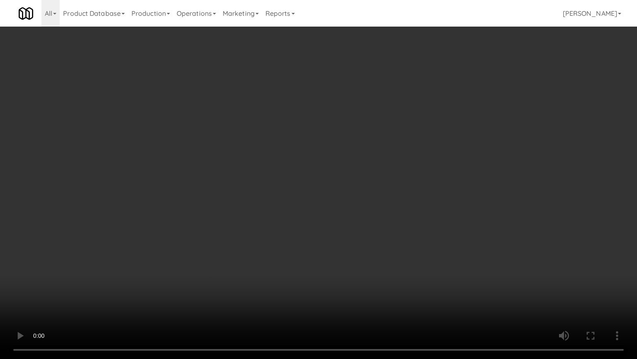
click at [413, 254] on video at bounding box center [318, 179] width 637 height 359
click at [422, 240] on video at bounding box center [318, 179] width 637 height 359
click at [425, 239] on video at bounding box center [318, 179] width 637 height 359
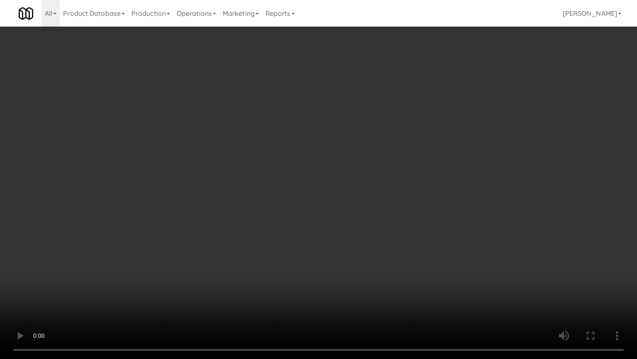
click at [425, 239] on video at bounding box center [318, 179] width 637 height 359
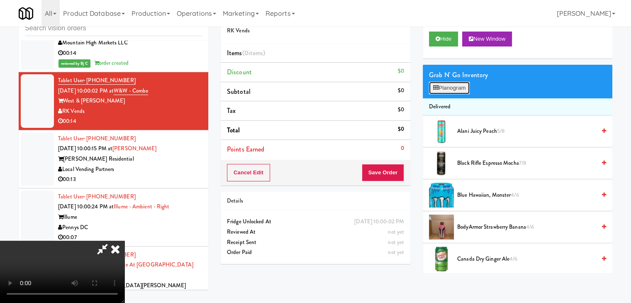
click at [463, 89] on button "Planogram" at bounding box center [449, 88] width 41 height 12
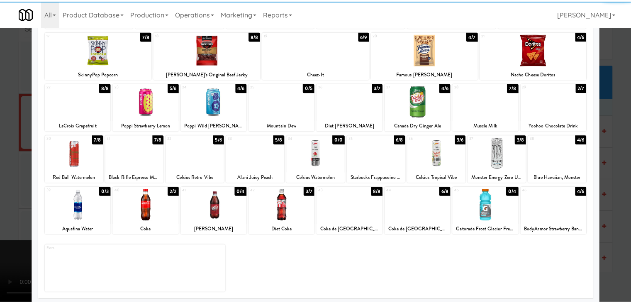
scroll to position [156, 0]
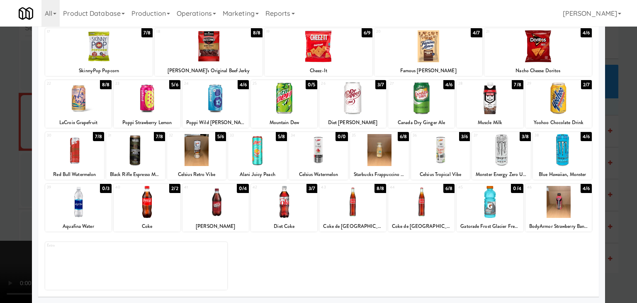
click at [153, 200] on div at bounding box center [147, 202] width 66 height 32
click at [302, 207] on div at bounding box center [284, 202] width 66 height 32
drag, startPoint x: 5, startPoint y: 200, endPoint x: 229, endPoint y: 197, distance: 224.1
click at [10, 199] on div at bounding box center [318, 151] width 637 height 303
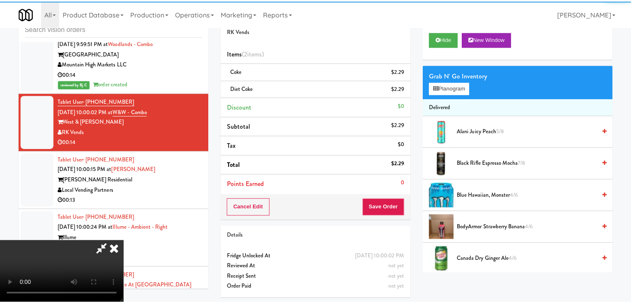
scroll to position [7151, 0]
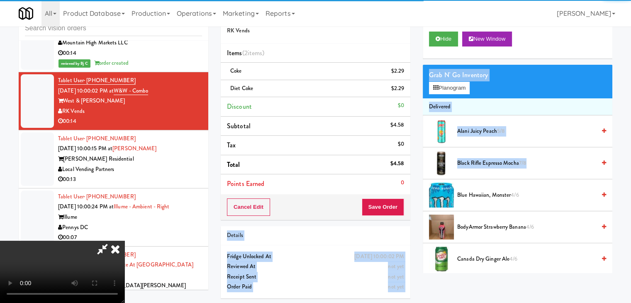
click at [407, 207] on div "Order # 196743 RK Vends Items (2 items ) Coke $2.29 Diet Coke $2.29 Discount $0…" at bounding box center [417, 153] width 404 height 301
click at [399, 205] on button "Save Order" at bounding box center [383, 206] width 42 height 17
click at [398, 205] on button "Save Order" at bounding box center [383, 206] width 42 height 17
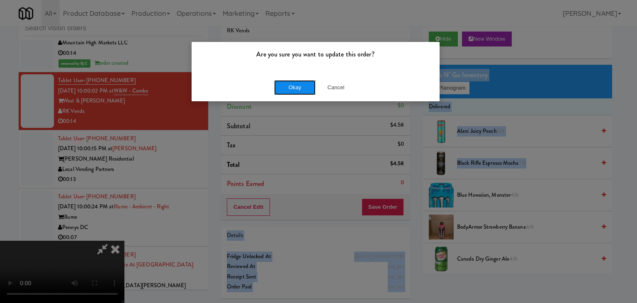
click at [293, 87] on button "Okay" at bounding box center [295, 87] width 42 height 15
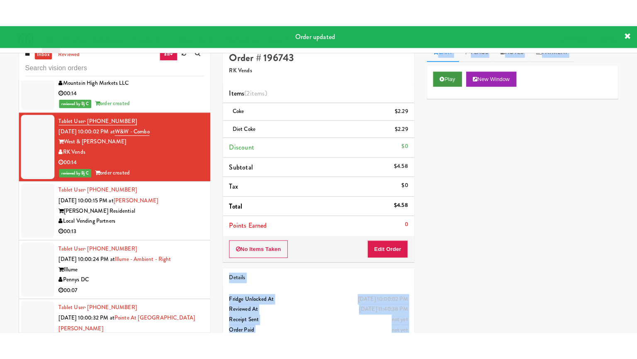
scroll to position [0, 0]
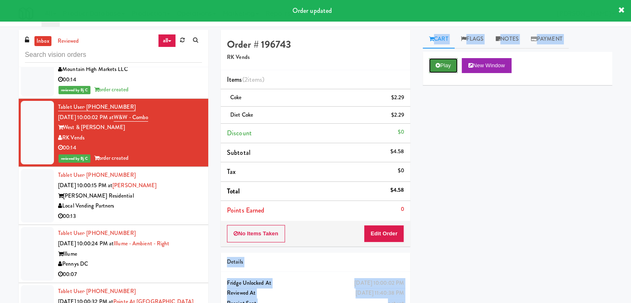
click at [438, 65] on icon at bounding box center [438, 65] width 5 height 5
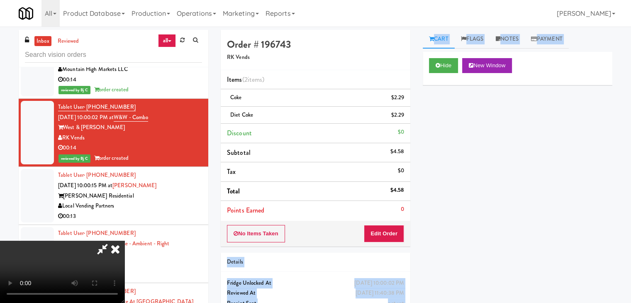
click at [125, 241] on video at bounding box center [62, 272] width 125 height 62
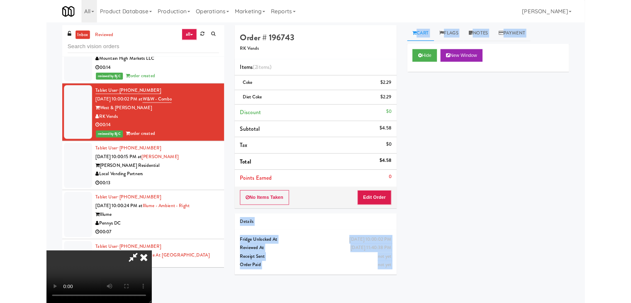
scroll to position [7130, 0]
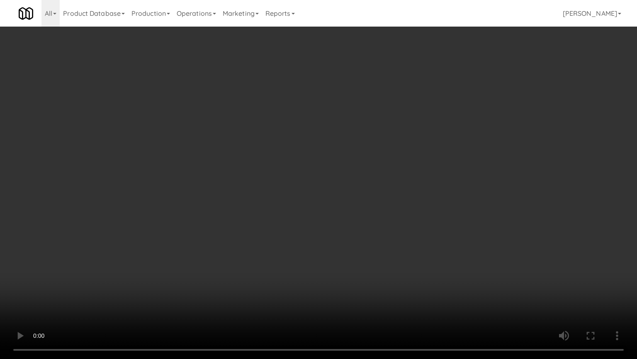
click at [420, 256] on video at bounding box center [318, 179] width 637 height 359
click at [401, 261] on video at bounding box center [318, 179] width 637 height 359
click at [401, 260] on video at bounding box center [318, 179] width 637 height 359
click at [403, 257] on video at bounding box center [318, 179] width 637 height 359
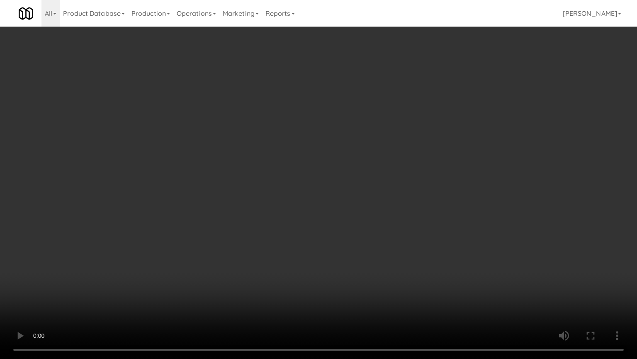
click at [403, 257] on video at bounding box center [318, 179] width 637 height 359
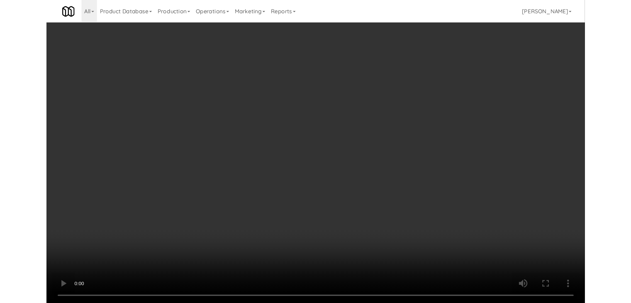
scroll to position [7151, 0]
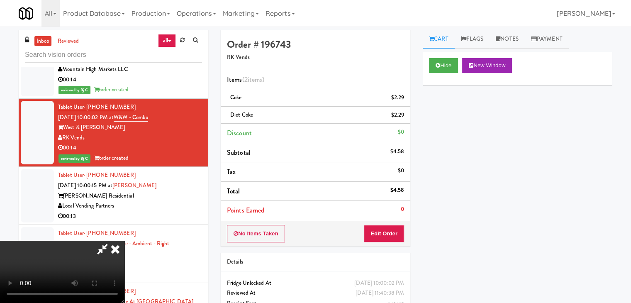
drag, startPoint x: 358, startPoint y: 36, endPoint x: 359, endPoint y: 41, distance: 5.4
click at [112, 241] on icon at bounding box center [102, 249] width 19 height 17
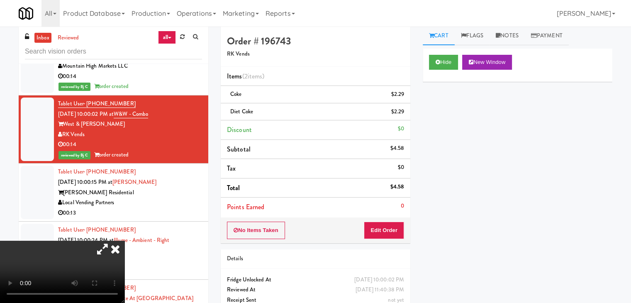
scroll to position [27, 0]
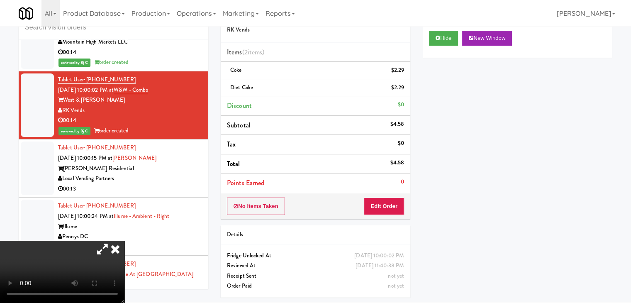
click at [125, 241] on icon at bounding box center [115, 249] width 18 height 17
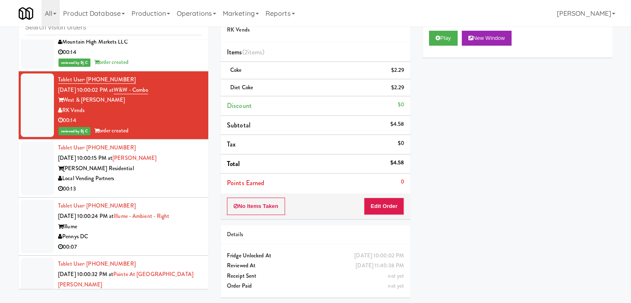
click at [156, 184] on div "00:13" at bounding box center [130, 189] width 144 height 10
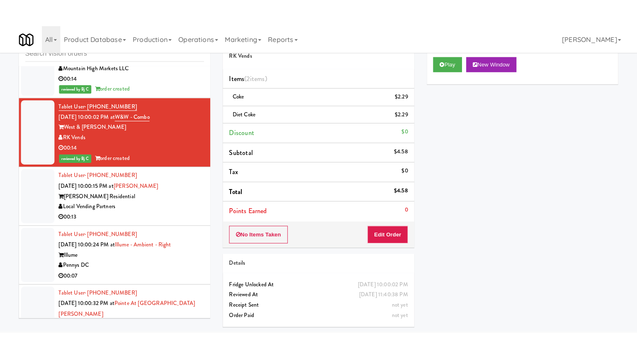
scroll to position [27, 0]
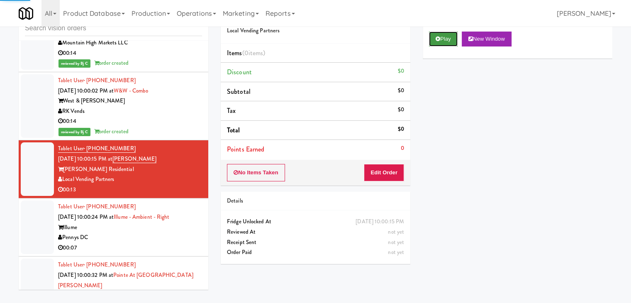
click at [436, 39] on icon at bounding box center [438, 38] width 5 height 5
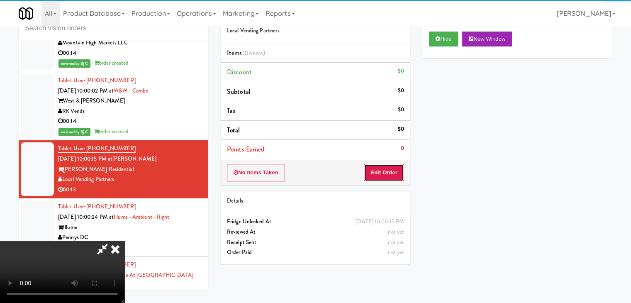
click at [387, 173] on button "Edit Order" at bounding box center [384, 172] width 40 height 17
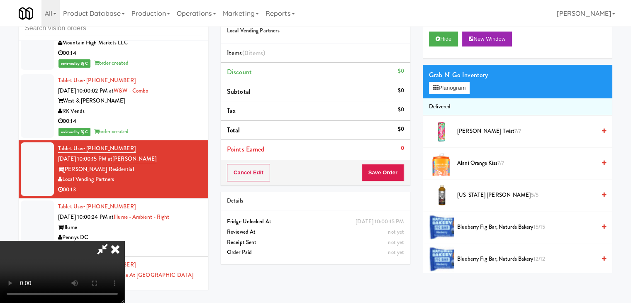
click at [378, 281] on div "inbox reviewed all all unclear take inventory issue suspicious failed recent Ta…" at bounding box center [315, 149] width 606 height 293
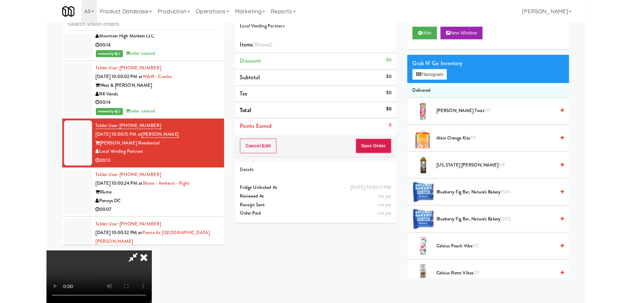
scroll to position [7130, 0]
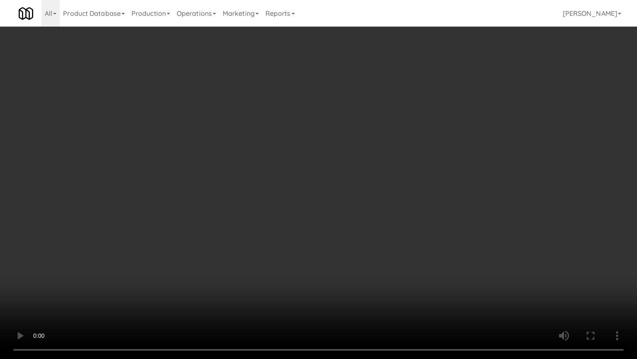
click at [387, 199] on video at bounding box center [318, 179] width 637 height 359
click at [400, 181] on video at bounding box center [318, 179] width 637 height 359
click at [444, 134] on video at bounding box center [318, 179] width 637 height 359
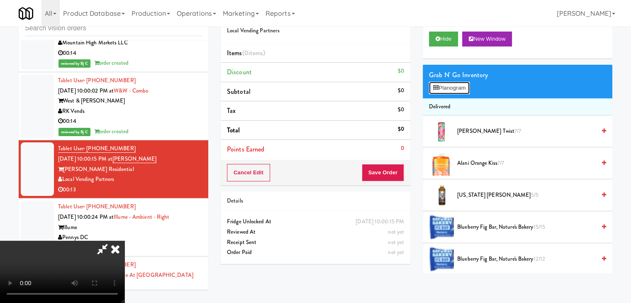
click at [457, 86] on button "Planogram" at bounding box center [449, 88] width 41 height 12
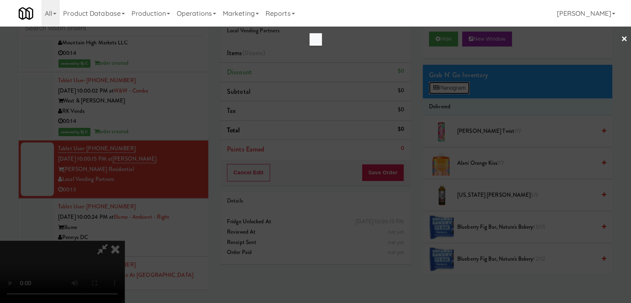
scroll to position [7130, 0]
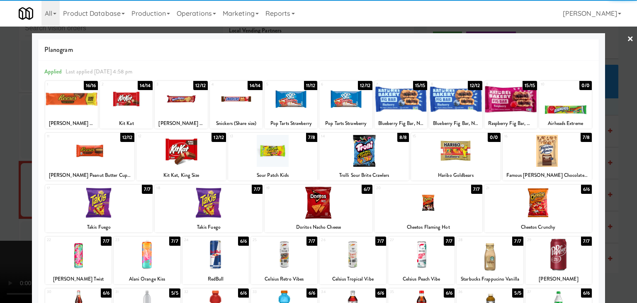
click at [183, 161] on div at bounding box center [182, 151] width 90 height 32
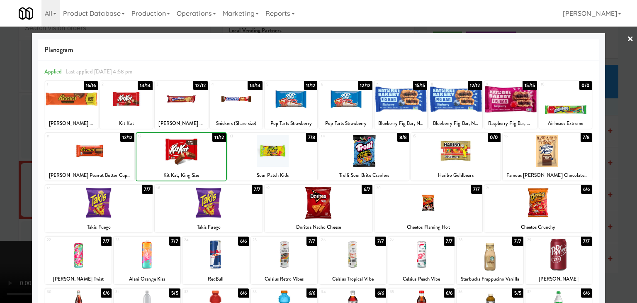
click at [5, 193] on div at bounding box center [318, 151] width 637 height 303
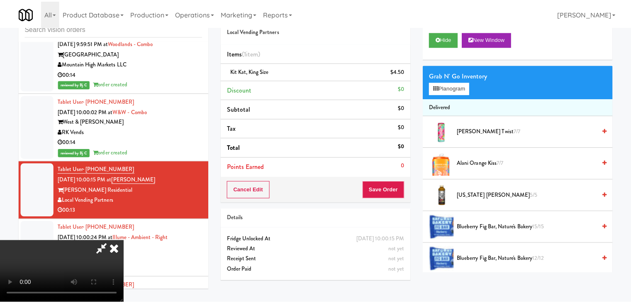
scroll to position [7151, 0]
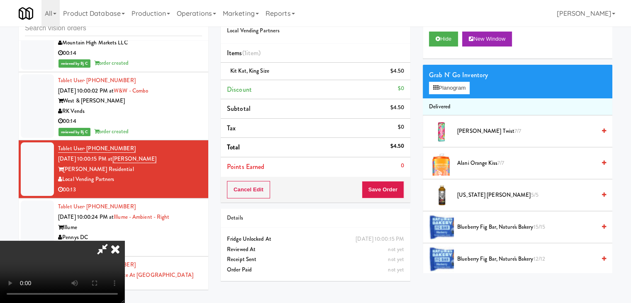
click at [404, 193] on div "Cancel Edit Save Order" at bounding box center [316, 190] width 190 height 26
click at [402, 191] on button "Save Order" at bounding box center [383, 189] width 42 height 17
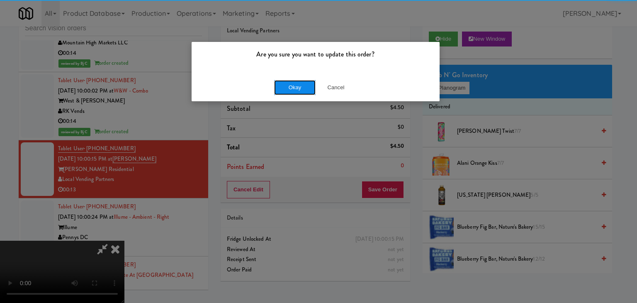
click at [297, 88] on button "Okay" at bounding box center [295, 87] width 42 height 15
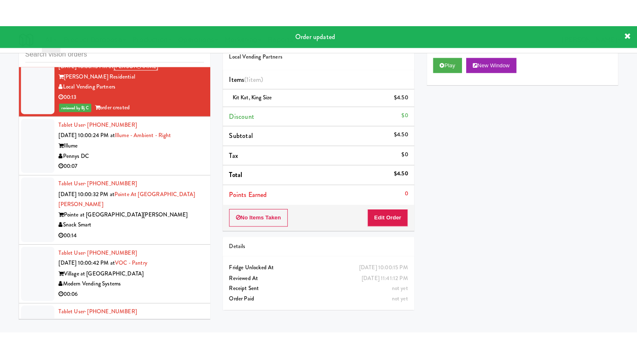
scroll to position [7275, 0]
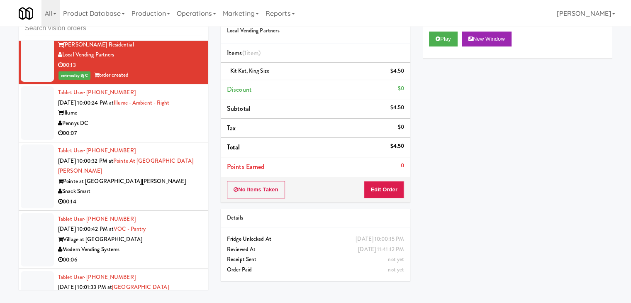
click at [165, 128] on div "00:07" at bounding box center [130, 133] width 144 height 10
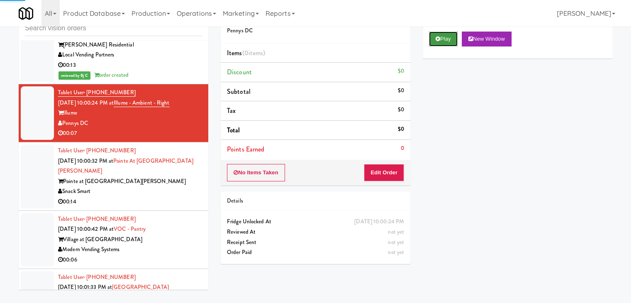
click at [444, 38] on button "Play" at bounding box center [443, 39] width 29 height 15
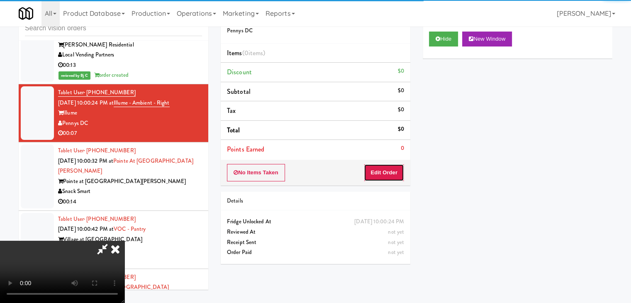
click at [395, 165] on button "Edit Order" at bounding box center [384, 172] width 40 height 17
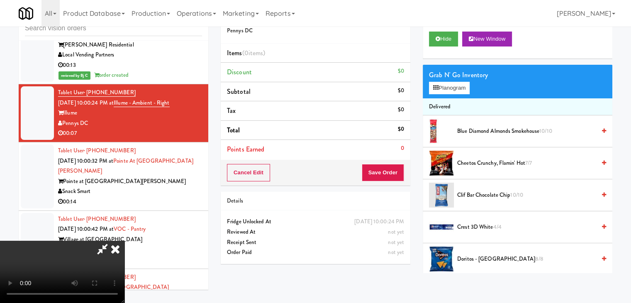
scroll to position [7255, 0]
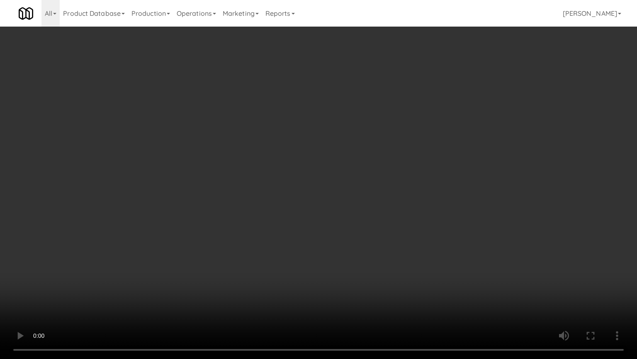
click at [362, 234] on video at bounding box center [318, 179] width 637 height 359
drag, startPoint x: 362, startPoint y: 234, endPoint x: 362, endPoint y: 192, distance: 41.9
click at [362, 232] on video at bounding box center [318, 179] width 637 height 359
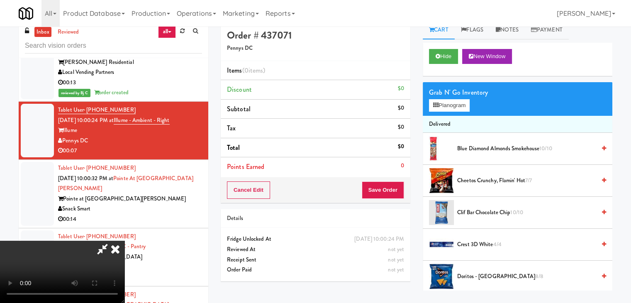
scroll to position [0, 0]
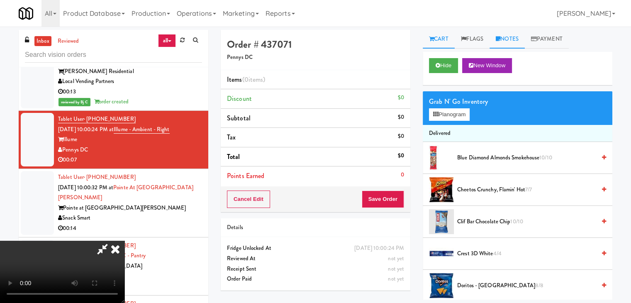
click at [515, 36] on link "Notes" at bounding box center [507, 39] width 35 height 19
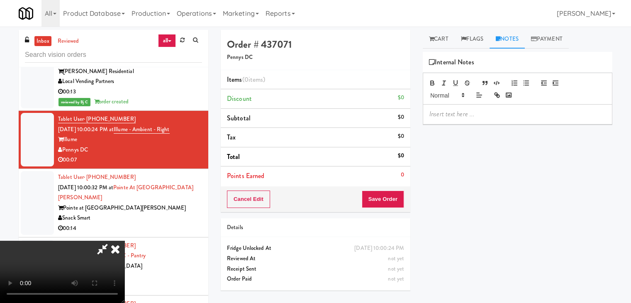
click at [474, 114] on p at bounding box center [518, 114] width 176 height 9
drag, startPoint x: 516, startPoint y: 115, endPoint x: 493, endPoint y: 119, distance: 23.9
click at [493, 119] on div "BJ: #DisabledCamera #TopRight" at bounding box center [517, 114] width 189 height 19
click at [523, 107] on div "BJ: #DisabledCamera #TopRight" at bounding box center [517, 114] width 189 height 19
drag, startPoint x: 483, startPoint y: 115, endPoint x: 378, endPoint y: 115, distance: 104.6
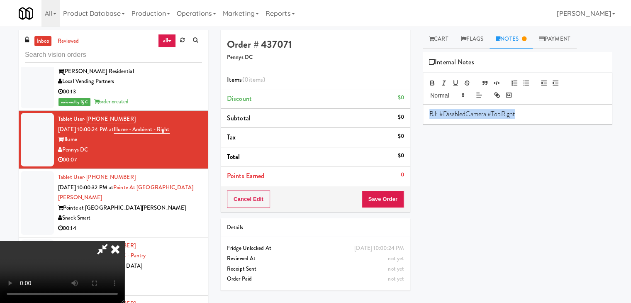
click at [379, 115] on div "Order # 437071 Pennys DC Items (0 items ) Discount $0 Subtotal $0 Tax $0 Total …" at bounding box center [417, 165] width 404 height 270
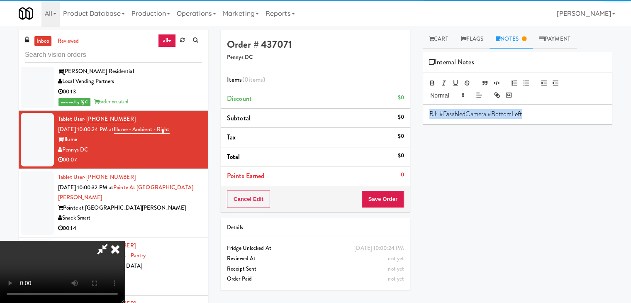
click at [125, 241] on video at bounding box center [62, 272] width 125 height 62
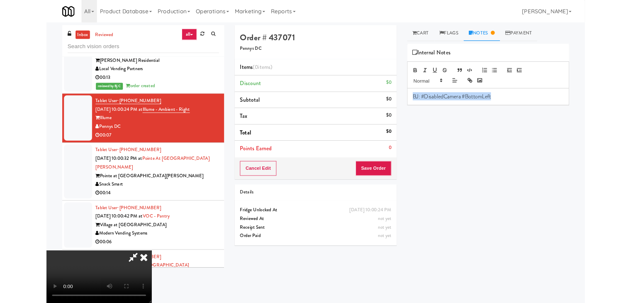
scroll to position [7255, 0]
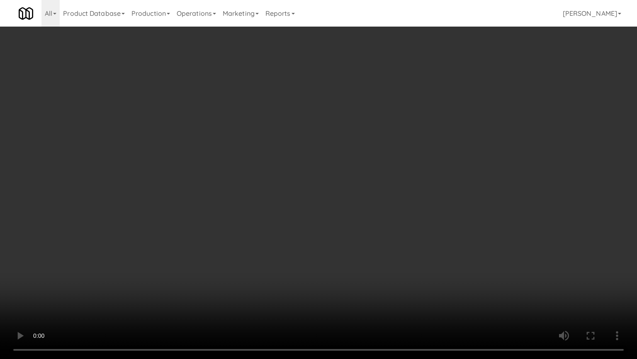
click at [315, 220] on video at bounding box center [318, 179] width 637 height 359
click at [322, 210] on video at bounding box center [318, 179] width 637 height 359
click at [295, 270] on video at bounding box center [318, 179] width 637 height 359
click at [294, 300] on video at bounding box center [318, 179] width 637 height 359
click at [308, 303] on video at bounding box center [318, 179] width 637 height 359
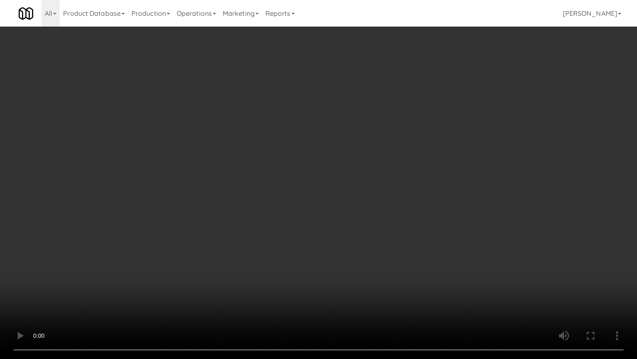
drag, startPoint x: 305, startPoint y: 303, endPoint x: 291, endPoint y: 289, distance: 20.0
click at [300, 299] on video at bounding box center [318, 179] width 637 height 359
click at [294, 254] on video at bounding box center [318, 179] width 637 height 359
drag, startPoint x: 338, startPoint y: 234, endPoint x: 342, endPoint y: 235, distance: 4.7
click at [341, 234] on video at bounding box center [318, 179] width 637 height 359
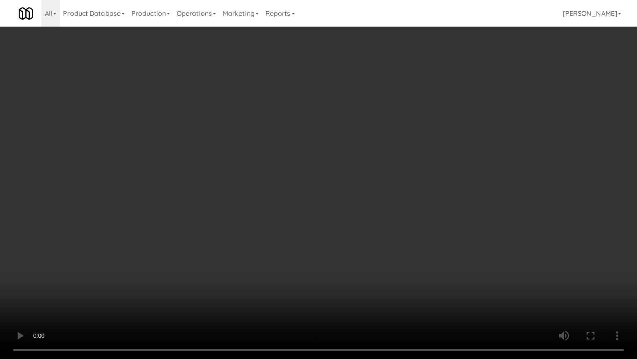
click at [347, 219] on video at bounding box center [318, 179] width 637 height 359
drag, startPoint x: 347, startPoint y: 219, endPoint x: 342, endPoint y: 184, distance: 35.2
click at [347, 218] on video at bounding box center [318, 179] width 637 height 359
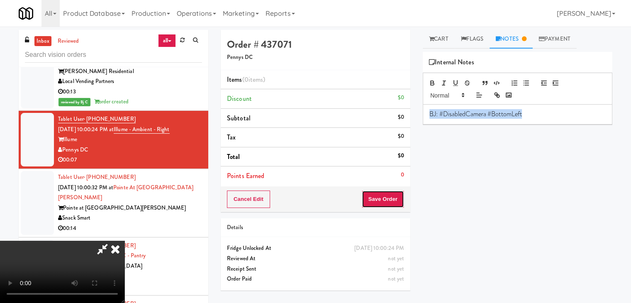
click at [395, 198] on button "Save Order" at bounding box center [383, 198] width 42 height 17
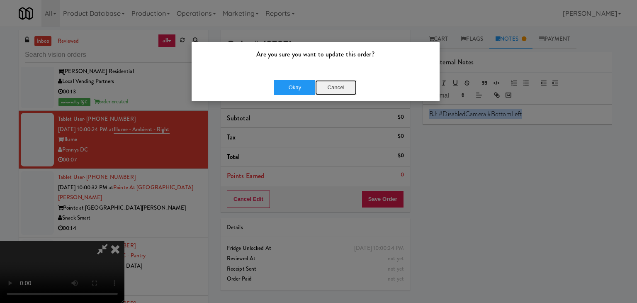
click at [348, 87] on button "Cancel" at bounding box center [336, 87] width 42 height 15
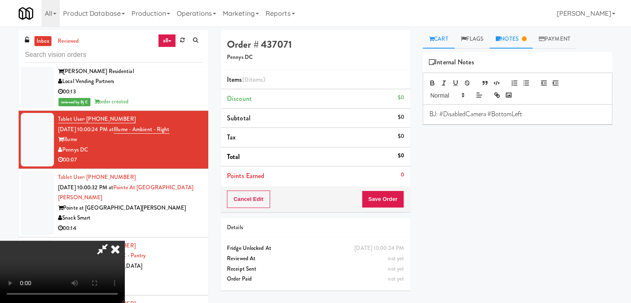
click at [439, 43] on link "Cart" at bounding box center [439, 39] width 32 height 19
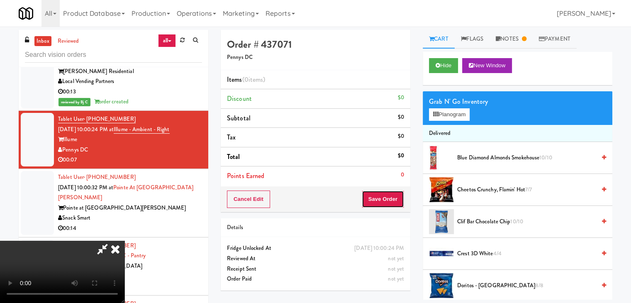
click at [400, 199] on button "Save Order" at bounding box center [383, 198] width 42 height 17
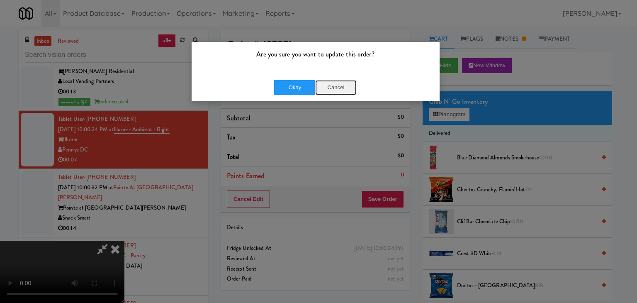
click at [347, 90] on button "Cancel" at bounding box center [336, 87] width 42 height 15
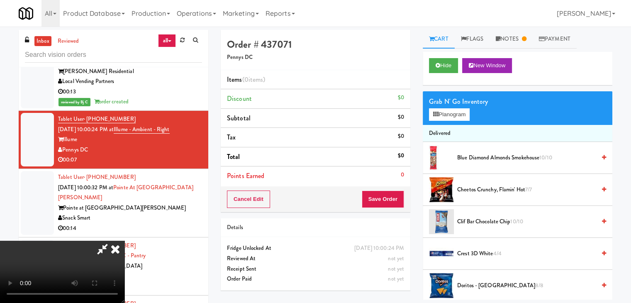
click at [125, 241] on video at bounding box center [62, 272] width 125 height 62
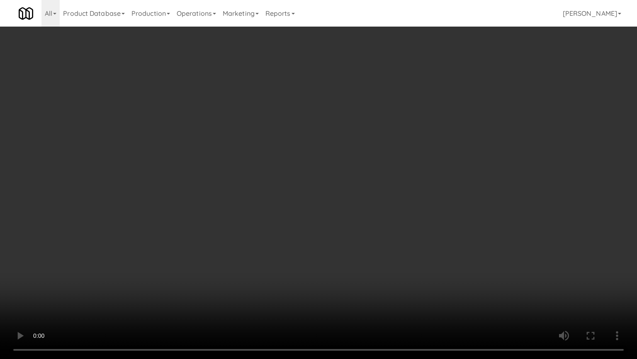
click at [340, 195] on video at bounding box center [318, 179] width 637 height 359
click at [344, 197] on video at bounding box center [318, 179] width 637 height 359
click at [156, 303] on video at bounding box center [318, 179] width 637 height 359
click at [176, 303] on video at bounding box center [318, 179] width 637 height 359
click at [400, 203] on video at bounding box center [318, 179] width 637 height 359
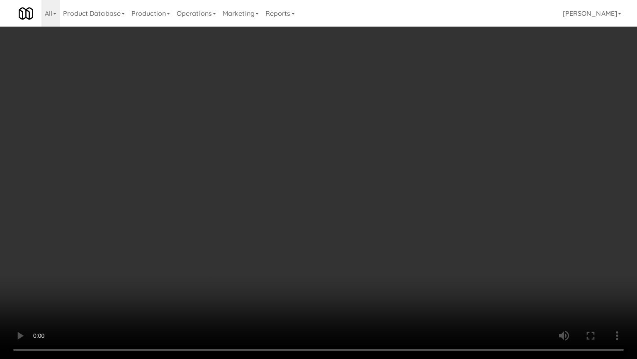
click at [400, 204] on video at bounding box center [318, 179] width 637 height 359
click at [400, 205] on video at bounding box center [318, 179] width 637 height 359
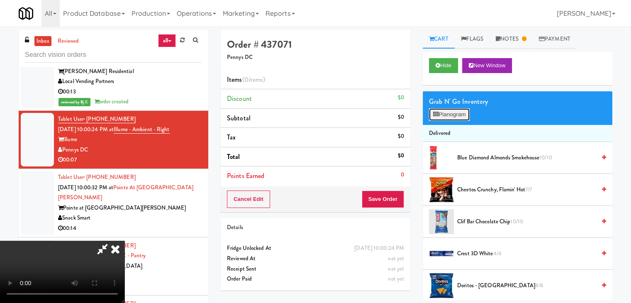
click at [463, 120] on button "Planogram" at bounding box center [449, 114] width 41 height 12
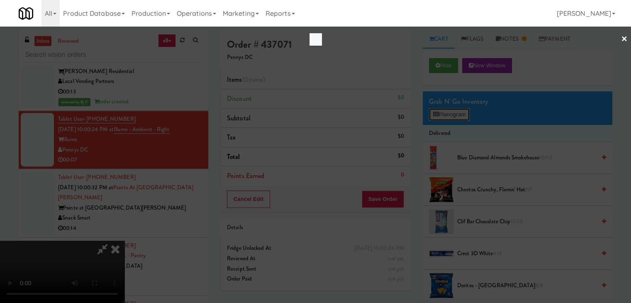
scroll to position [7255, 0]
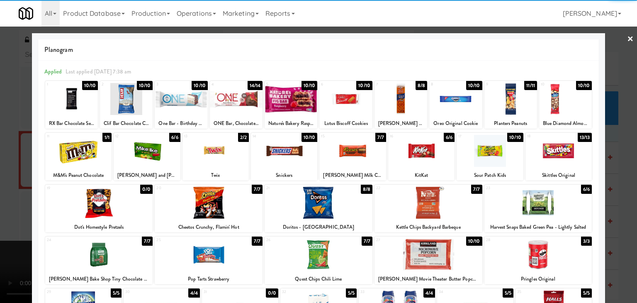
click at [0, 151] on div at bounding box center [318, 151] width 637 height 303
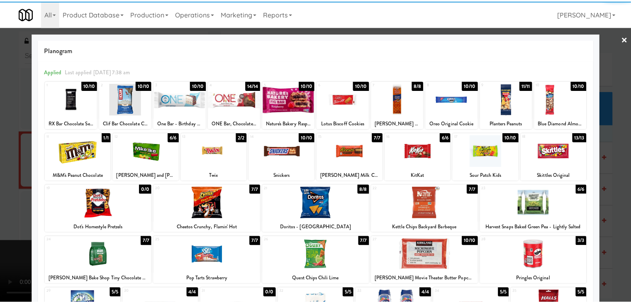
scroll to position [7275, 0]
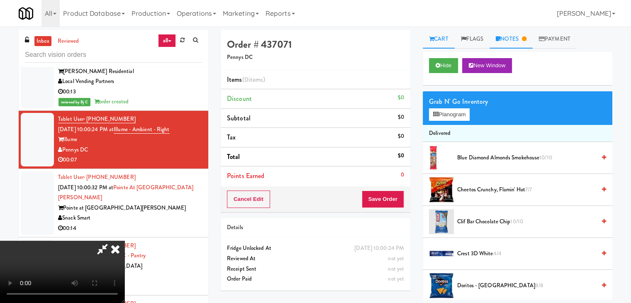
click at [513, 44] on link "Notes" at bounding box center [511, 39] width 43 height 19
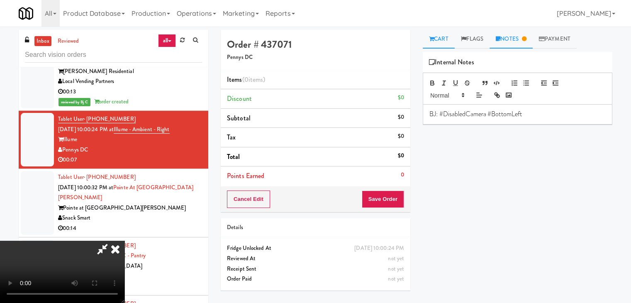
click at [430, 40] on icon at bounding box center [431, 38] width 5 height 5
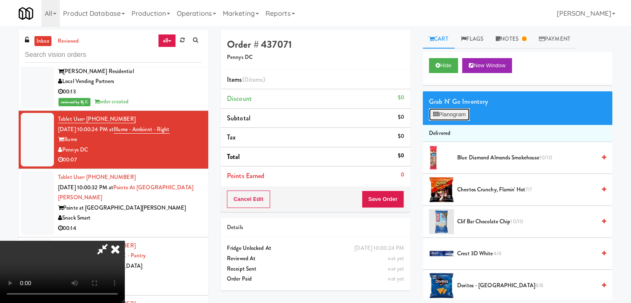
click at [468, 113] on button "Planogram" at bounding box center [449, 114] width 41 height 12
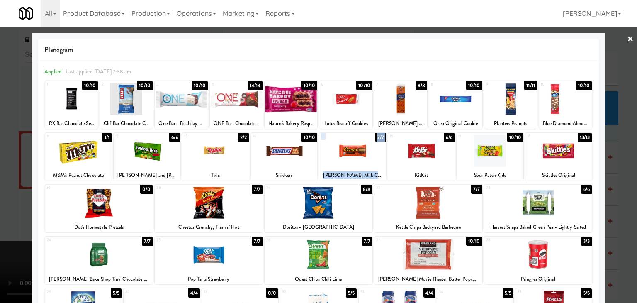
drag, startPoint x: 354, startPoint y: 163, endPoint x: 428, endPoint y: 161, distance: 74.3
click at [428, 161] on div "11 1/1 M&M's Peanut Chocolate 12 6/6 Mike and Ike Original 13 2/2 Twix 14 10/10…" at bounding box center [318, 157] width 547 height 48
click at [428, 161] on div at bounding box center [421, 151] width 66 height 32
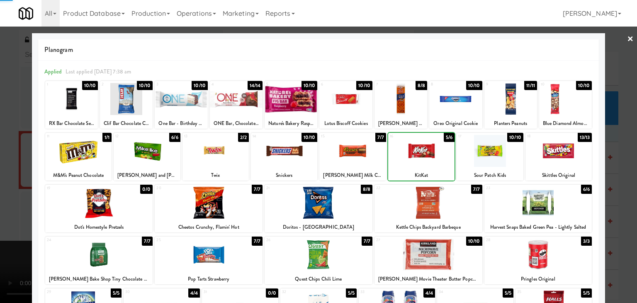
click at [4, 185] on div at bounding box center [318, 151] width 637 height 303
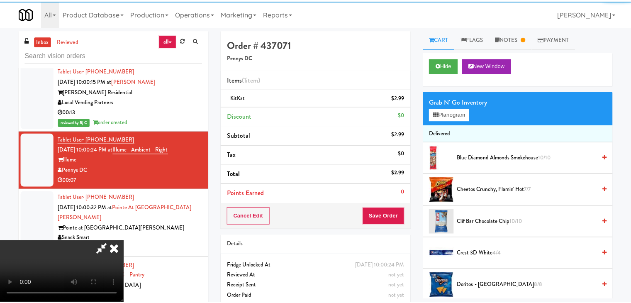
scroll to position [7275, 0]
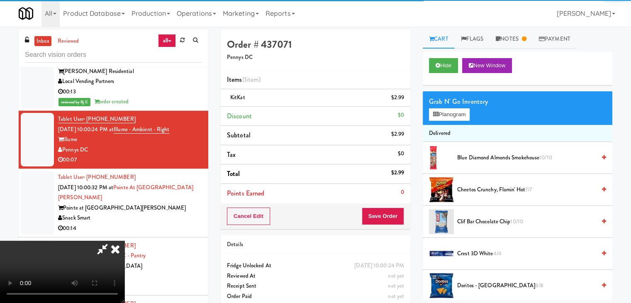
click at [125, 241] on video at bounding box center [62, 272] width 125 height 62
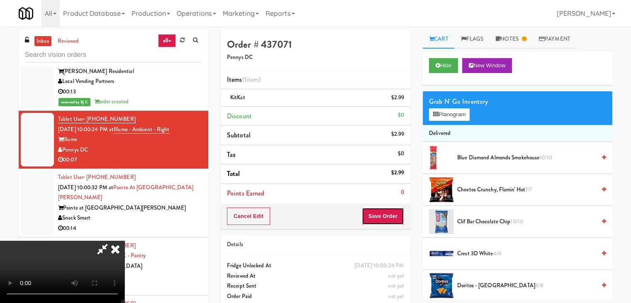
click at [398, 218] on button "Save Order" at bounding box center [383, 216] width 42 height 17
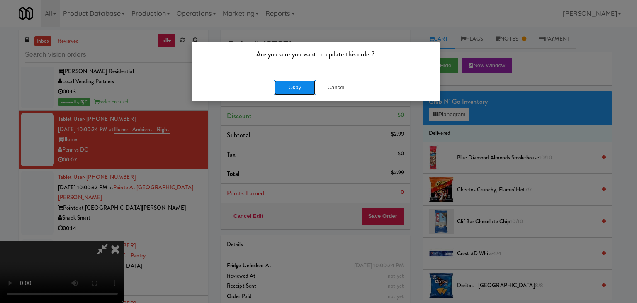
click at [284, 83] on button "Okay" at bounding box center [295, 87] width 42 height 15
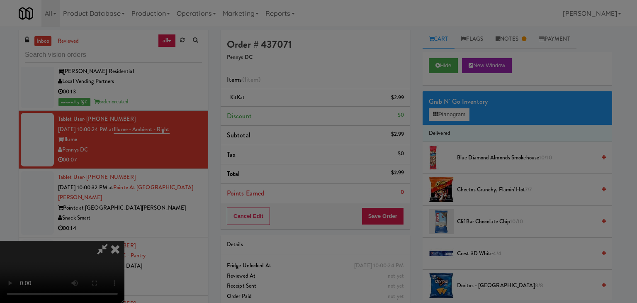
click at [284, 80] on button "Okay" at bounding box center [295, 72] width 42 height 15
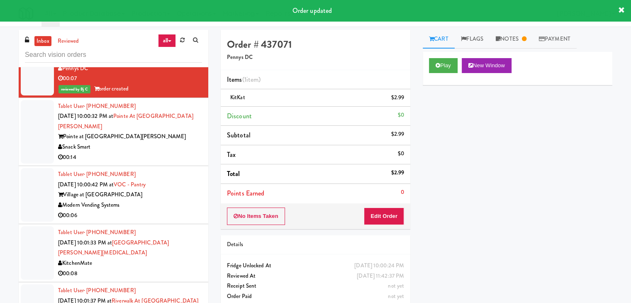
scroll to position [7358, 0]
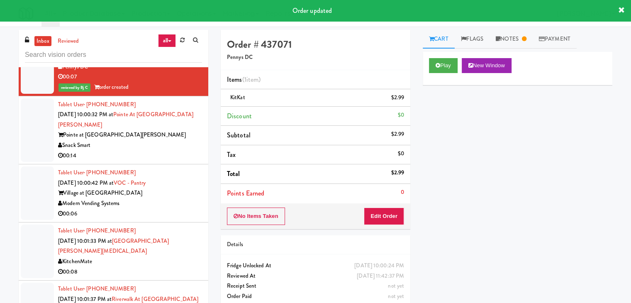
click at [174, 131] on div "Pointe at Lake Crabtree" at bounding box center [130, 135] width 144 height 10
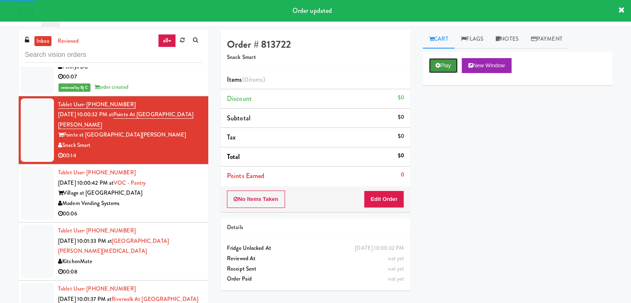
click at [445, 61] on button "Play" at bounding box center [443, 65] width 29 height 15
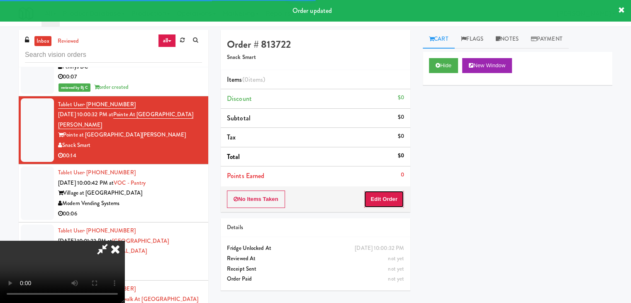
click at [390, 199] on button "Edit Order" at bounding box center [384, 198] width 40 height 17
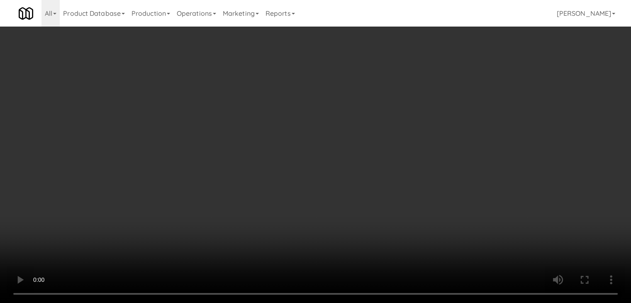
scroll to position [7338, 0]
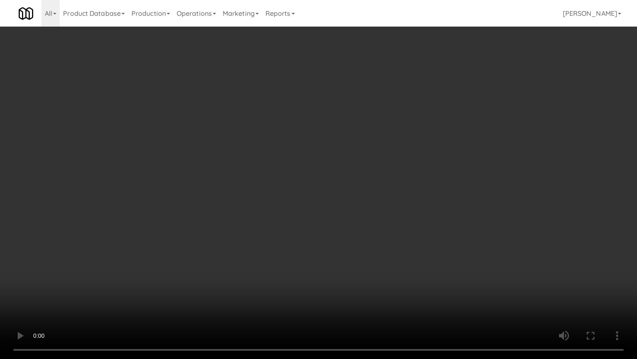
click at [392, 236] on video at bounding box center [318, 179] width 637 height 359
drag, startPoint x: 392, startPoint y: 236, endPoint x: 381, endPoint y: 239, distance: 11.8
click at [392, 236] on video at bounding box center [318, 179] width 637 height 359
click at [384, 239] on video at bounding box center [318, 179] width 637 height 359
drag, startPoint x: 385, startPoint y: 240, endPoint x: 378, endPoint y: 252, distance: 13.2
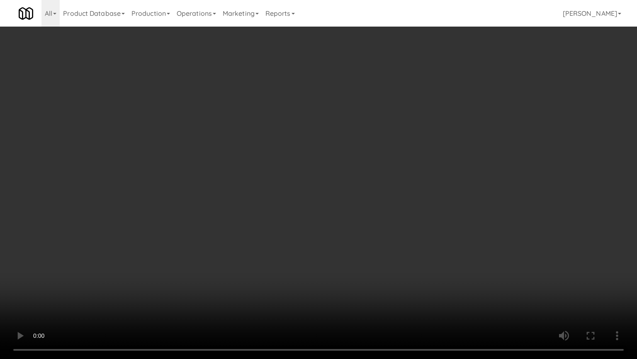
click at [386, 243] on video at bounding box center [318, 179] width 637 height 359
click at [396, 232] on video at bounding box center [318, 179] width 637 height 359
click at [397, 232] on video at bounding box center [318, 179] width 637 height 359
click at [396, 231] on video at bounding box center [318, 179] width 637 height 359
click at [389, 230] on video at bounding box center [318, 179] width 637 height 359
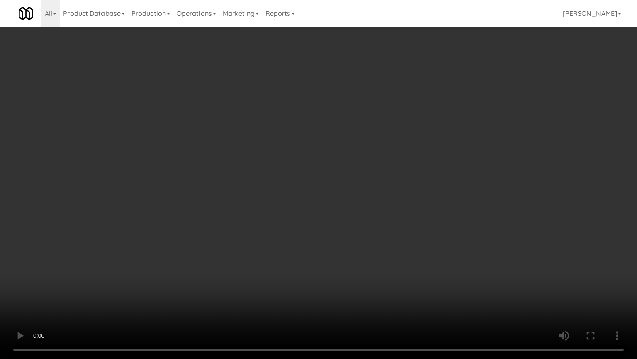
click at [385, 230] on video at bounding box center [318, 179] width 637 height 359
drag, startPoint x: 385, startPoint y: 230, endPoint x: 378, endPoint y: 233, distance: 7.6
click at [385, 231] on video at bounding box center [318, 179] width 637 height 359
click at [412, 198] on video at bounding box center [318, 179] width 637 height 359
click at [407, 198] on video at bounding box center [318, 179] width 637 height 359
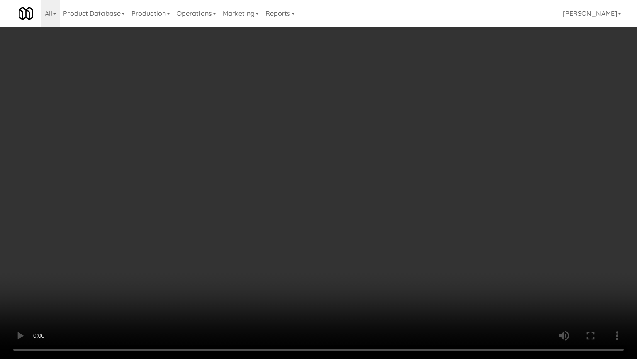
click at [408, 184] on video at bounding box center [318, 179] width 637 height 359
click at [472, 161] on video at bounding box center [318, 179] width 637 height 359
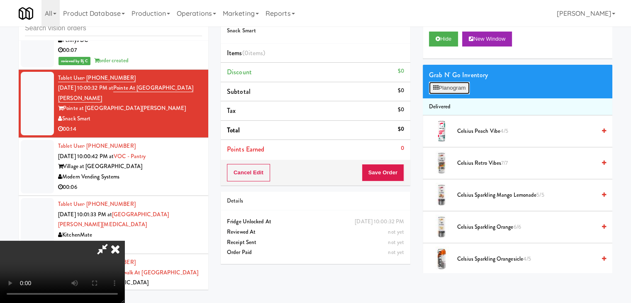
click at [447, 88] on button "Planogram" at bounding box center [449, 88] width 41 height 12
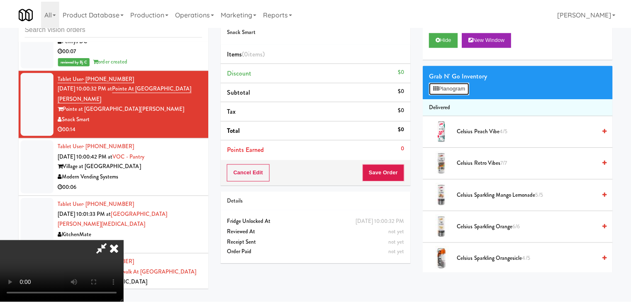
scroll to position [7338, 0]
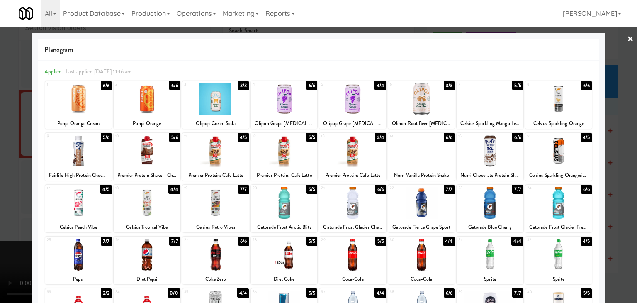
drag, startPoint x: 557, startPoint y: 154, endPoint x: 496, endPoint y: 123, distance: 68.1
click at [555, 154] on div at bounding box center [559, 151] width 66 height 32
drag, startPoint x: 471, startPoint y: 103, endPoint x: 458, endPoint y: 105, distance: 13.0
click at [470, 103] on div at bounding box center [490, 99] width 66 height 32
click at [193, 210] on div at bounding box center [216, 203] width 66 height 32
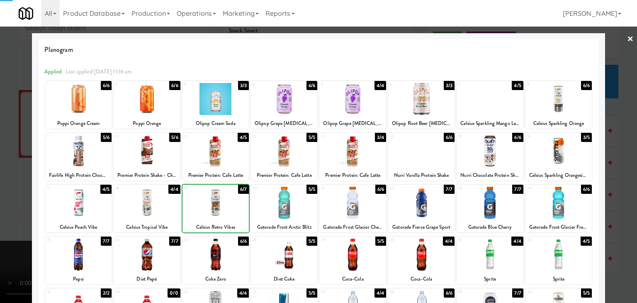
click at [5, 205] on div at bounding box center [318, 151] width 637 height 303
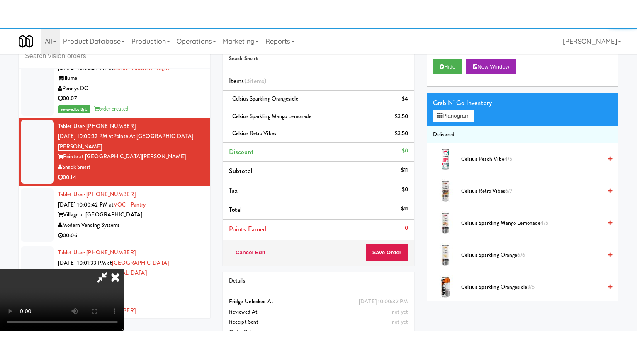
scroll to position [7358, 0]
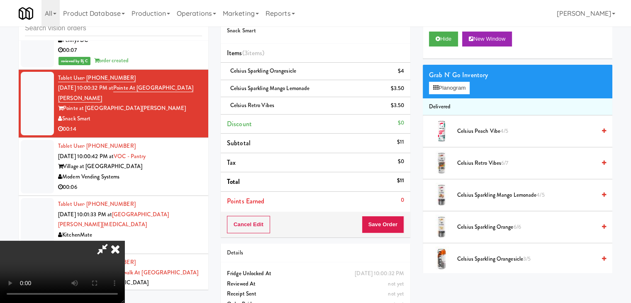
click at [125, 241] on video at bounding box center [62, 272] width 125 height 62
click at [381, 228] on button "Save Order" at bounding box center [383, 224] width 42 height 17
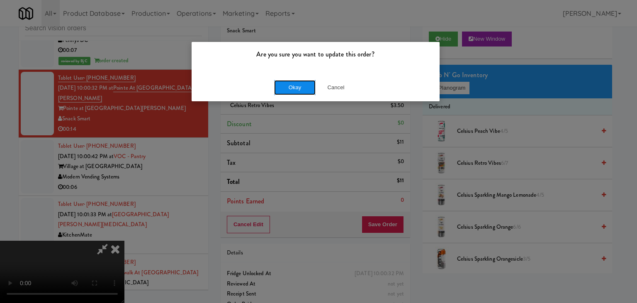
click at [299, 91] on button "Okay" at bounding box center [295, 87] width 42 height 15
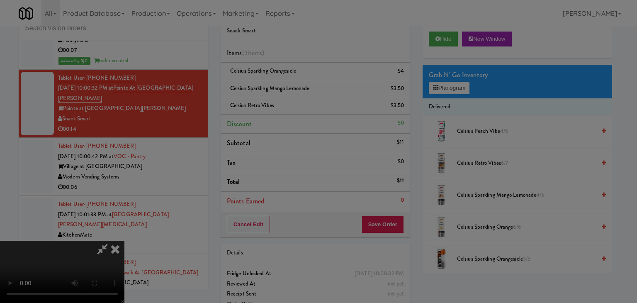
click at [300, 90] on body "Are you sure you want to update this order? Okay Cancel Okay Are you sure you w…" at bounding box center [318, 151] width 637 height 303
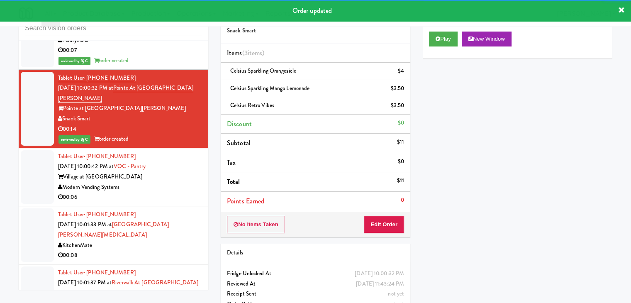
click at [187, 175] on div "Village at Commonwealth" at bounding box center [130, 177] width 144 height 10
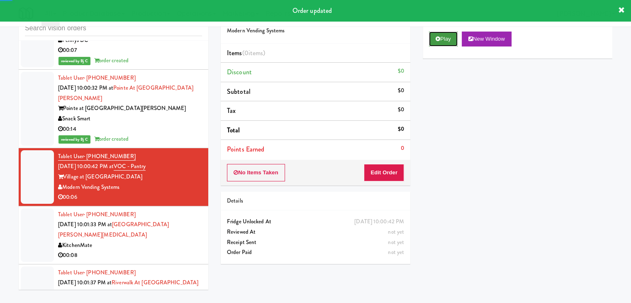
click at [438, 44] on button "Play" at bounding box center [443, 39] width 29 height 15
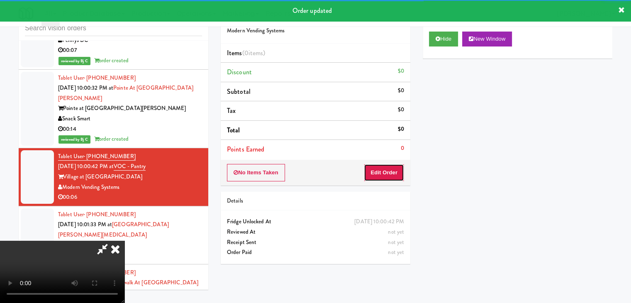
click at [391, 174] on button "Edit Order" at bounding box center [384, 172] width 40 height 17
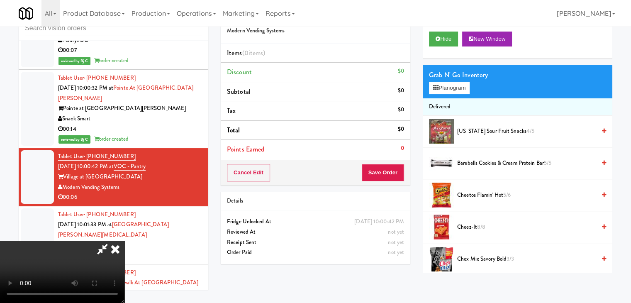
scroll to position [7338, 0]
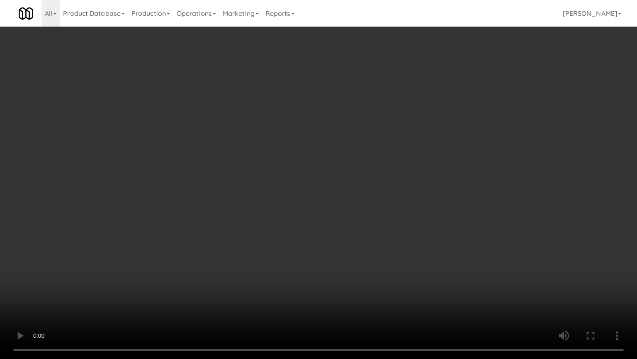
click at [406, 266] on video at bounding box center [318, 179] width 637 height 359
click at [408, 266] on video at bounding box center [318, 179] width 637 height 359
click at [413, 270] on video at bounding box center [318, 179] width 637 height 359
click at [411, 271] on video at bounding box center [318, 179] width 637 height 359
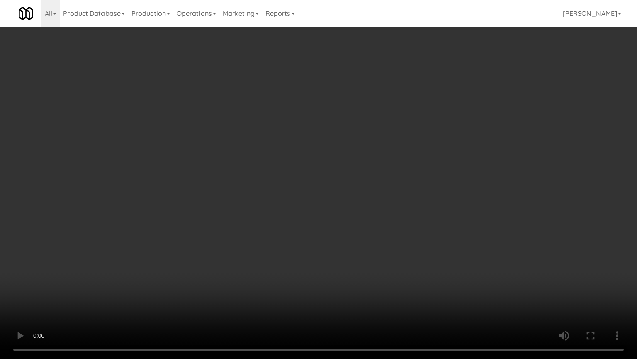
click at [411, 271] on video at bounding box center [318, 179] width 637 height 359
click at [409, 265] on video at bounding box center [318, 179] width 637 height 359
drag, startPoint x: 408, startPoint y: 265, endPoint x: 452, endPoint y: 132, distance: 140.3
click at [408, 262] on video at bounding box center [318, 179] width 637 height 359
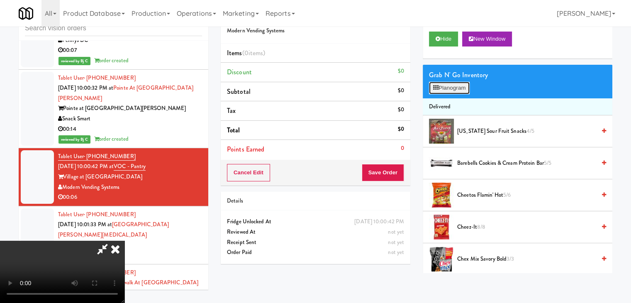
click at [464, 88] on button "Planogram" at bounding box center [449, 88] width 41 height 12
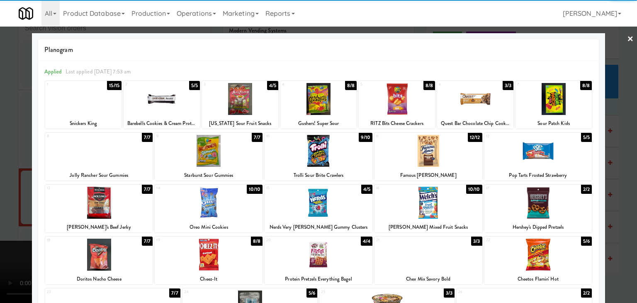
click at [228, 205] on div at bounding box center [209, 203] width 108 height 32
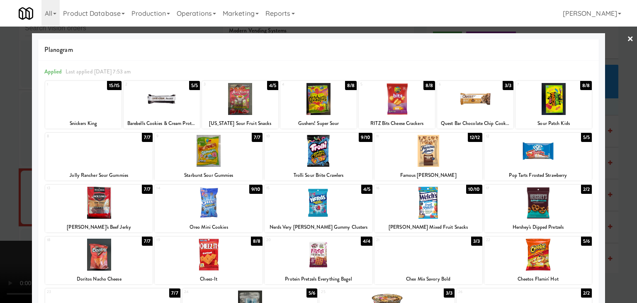
drag, startPoint x: 0, startPoint y: 211, endPoint x: 174, endPoint y: 204, distance: 174.4
click at [6, 211] on div at bounding box center [318, 151] width 637 height 303
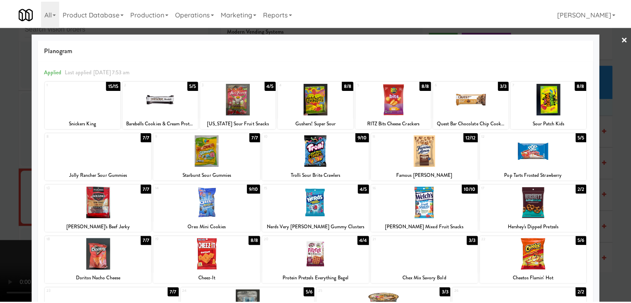
scroll to position [7358, 0]
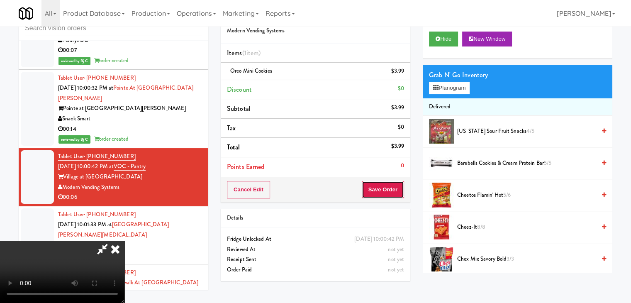
click at [393, 190] on button "Save Order" at bounding box center [383, 189] width 42 height 17
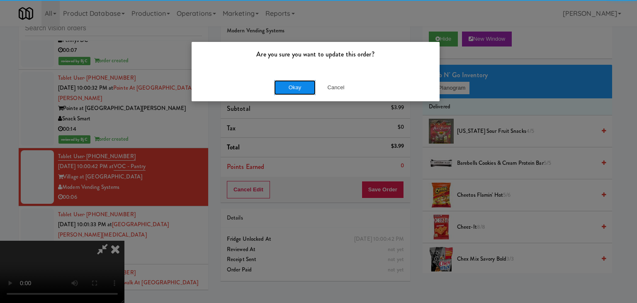
click at [293, 85] on button "Okay" at bounding box center [295, 87] width 42 height 15
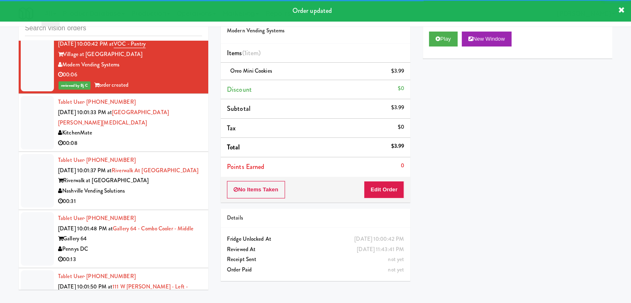
scroll to position [7483, 0]
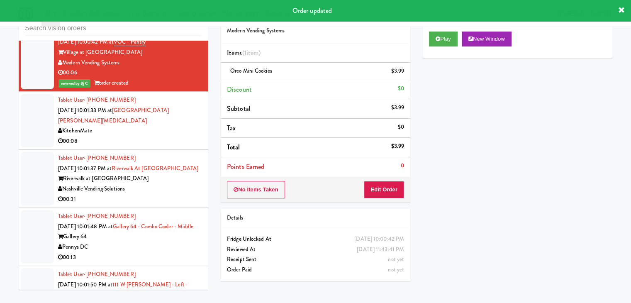
click at [190, 136] on div "00:08" at bounding box center [130, 141] width 144 height 10
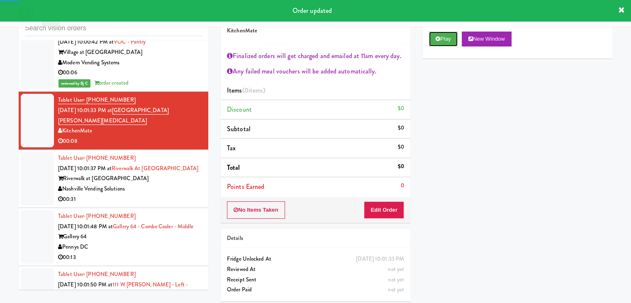
drag, startPoint x: 438, startPoint y: 43, endPoint x: 435, endPoint y: 61, distance: 18.2
click at [438, 42] on button "Play" at bounding box center [443, 39] width 29 height 15
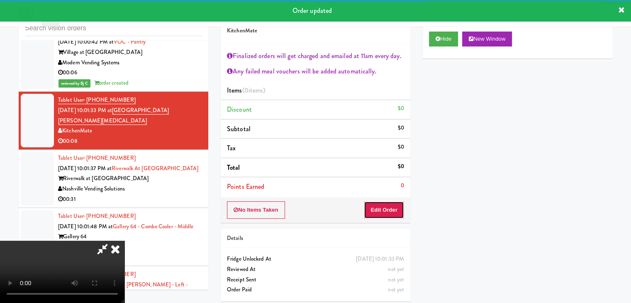
click at [382, 214] on button "Edit Order" at bounding box center [384, 209] width 40 height 17
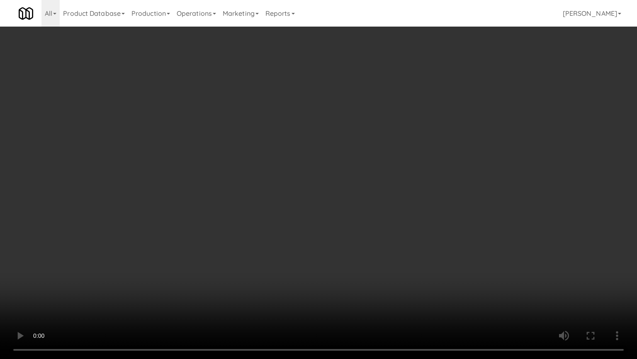
drag, startPoint x: 352, startPoint y: 278, endPoint x: 362, endPoint y: 277, distance: 10.0
click at [353, 278] on video at bounding box center [318, 179] width 637 height 359
click at [372, 278] on video at bounding box center [318, 179] width 637 height 359
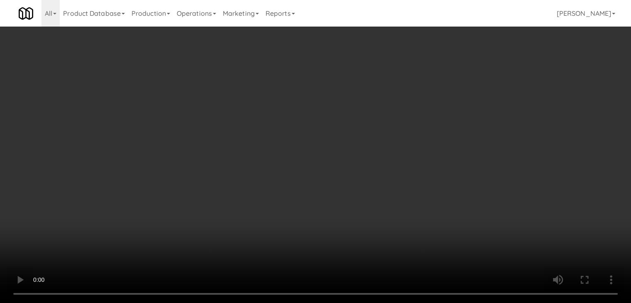
click at [229, 232] on video at bounding box center [315, 151] width 631 height 303
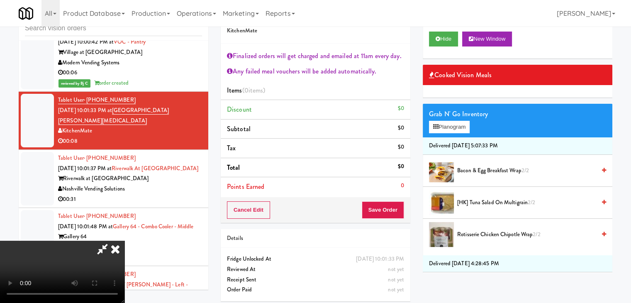
click at [125, 241] on video at bounding box center [62, 272] width 125 height 62
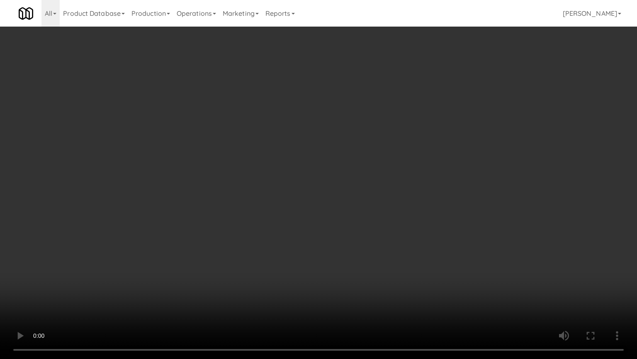
click at [258, 269] on video at bounding box center [318, 179] width 637 height 359
click at [264, 271] on video at bounding box center [318, 179] width 637 height 359
click at [318, 271] on video at bounding box center [318, 179] width 637 height 359
drag, startPoint x: 318, startPoint y: 271, endPoint x: 439, endPoint y: 117, distance: 195.4
click at [320, 264] on video at bounding box center [318, 179] width 637 height 359
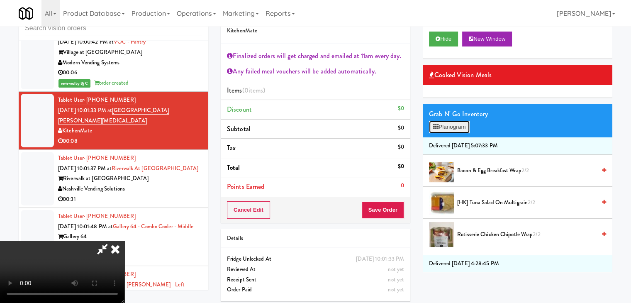
click at [455, 127] on button "Planogram" at bounding box center [449, 127] width 41 height 12
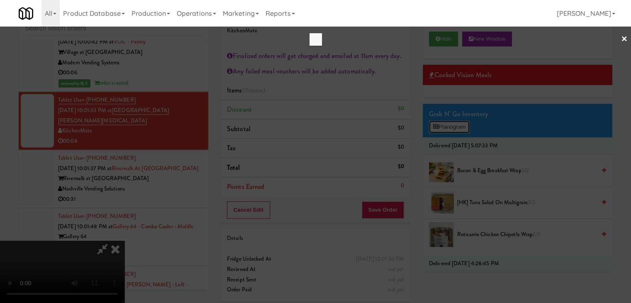
scroll to position [7462, 0]
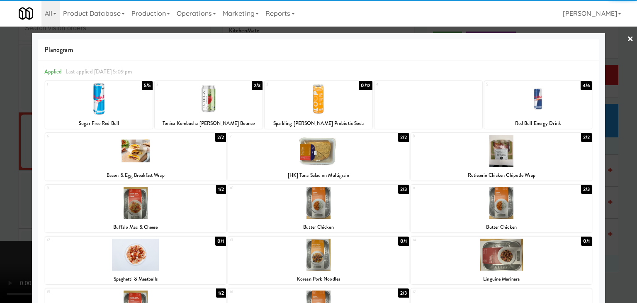
click
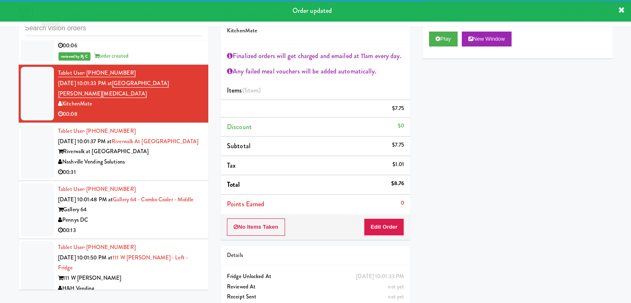
scroll to position [7524, 0]
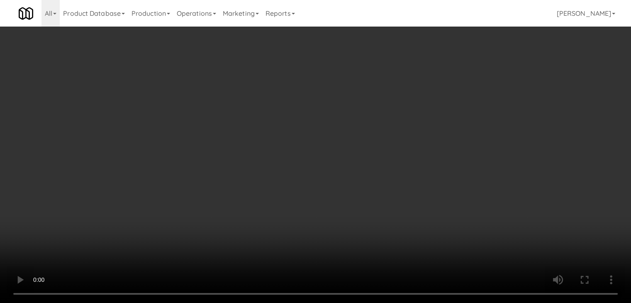
scroll to position [7504, 0]
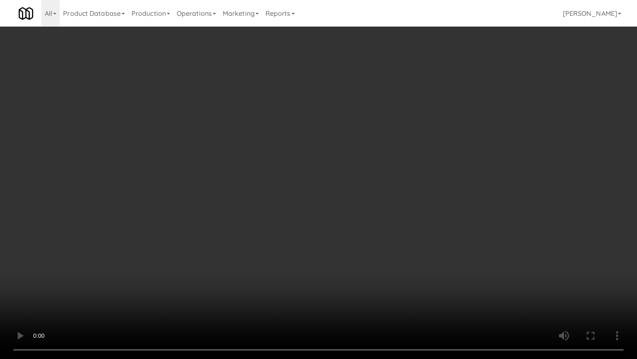
drag, startPoint x: 435, startPoint y: 233, endPoint x: 475, endPoint y: 115, distance: 124.4
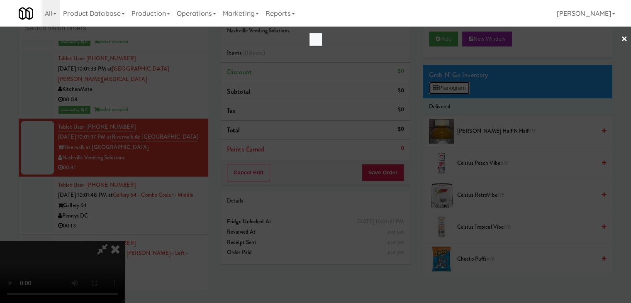
scroll to position [7504, 0]
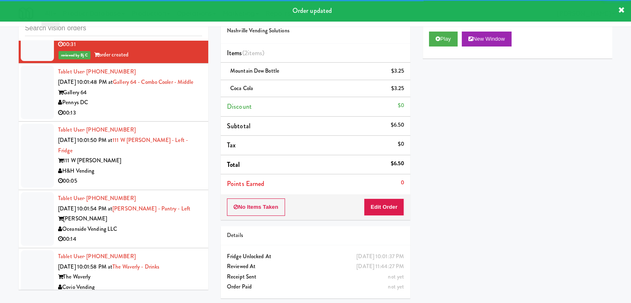
scroll to position [7649, 0]
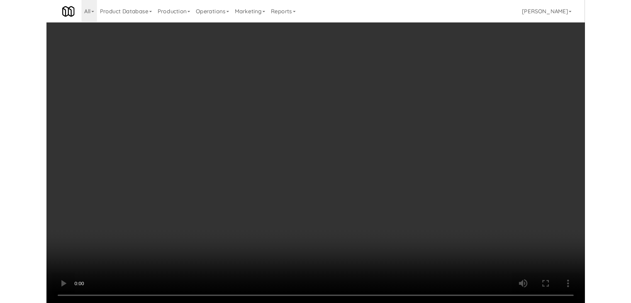
scroll to position [7628, 0]
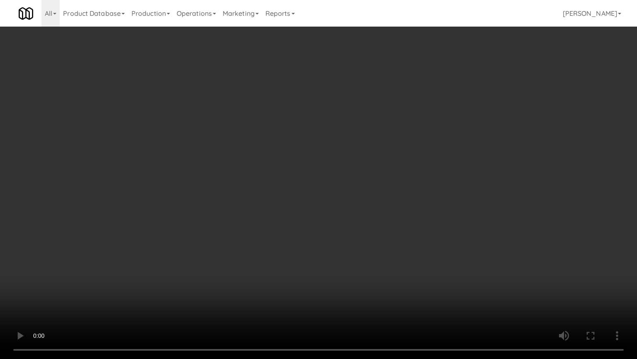
drag, startPoint x: 359, startPoint y: 246, endPoint x: 431, endPoint y: 150, distance: 120.6
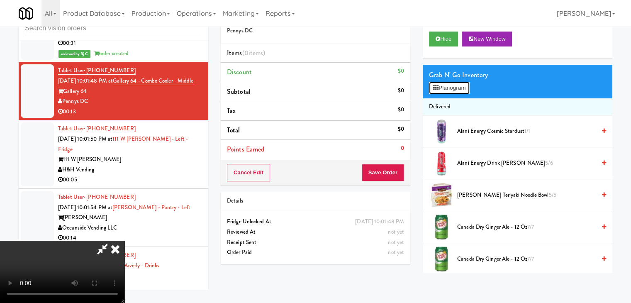
scroll to position [7628, 0]
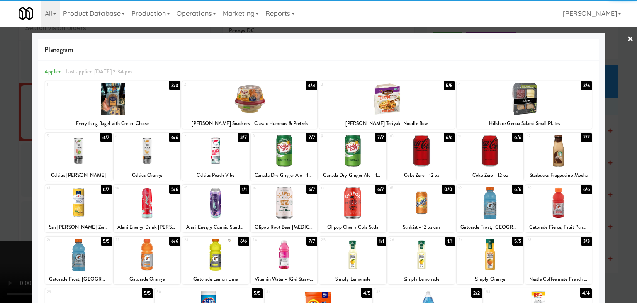
drag, startPoint x: 266, startPoint y: 100, endPoint x: 259, endPoint y: 103, distance: 7.9
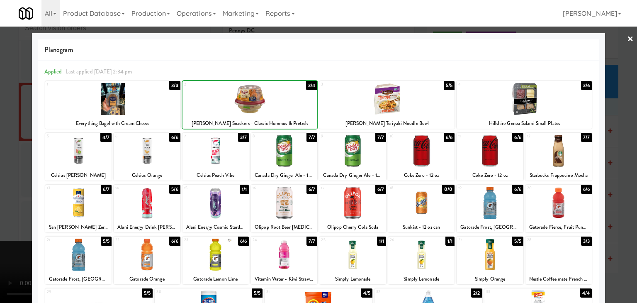
drag, startPoint x: 0, startPoint y: 142, endPoint x: 117, endPoint y: 138, distance: 117.1
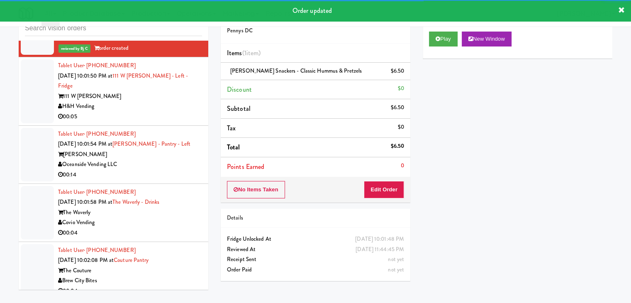
scroll to position [7732, 0]
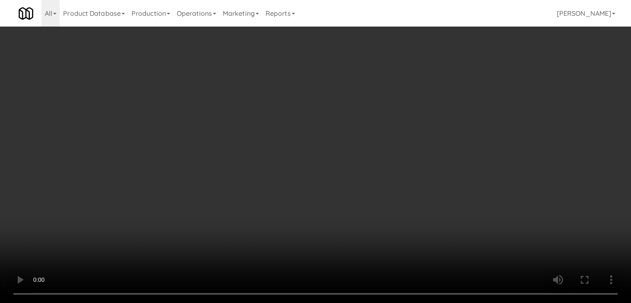
scroll to position [7711, 0]
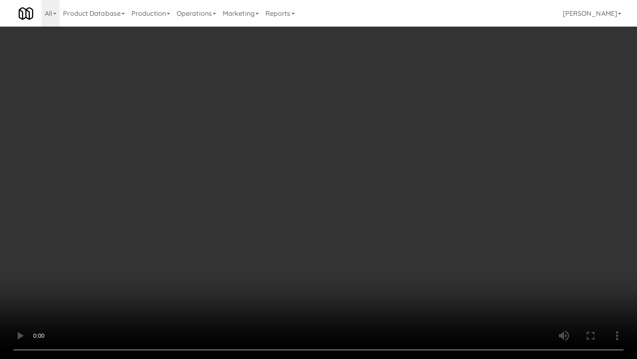
drag, startPoint x: 380, startPoint y: 271, endPoint x: 399, endPoint y: 212, distance: 61.7
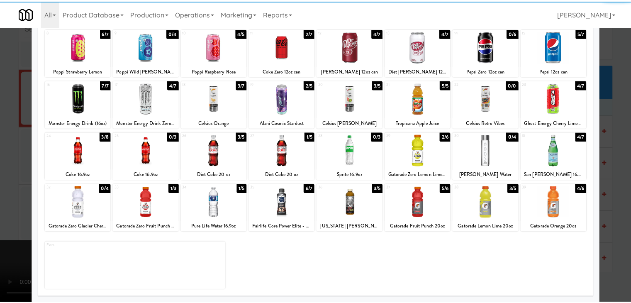
scroll to position [105, 0]
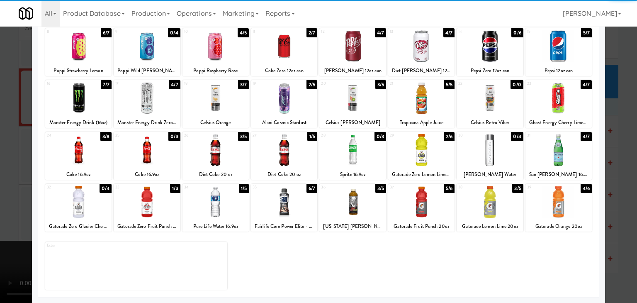
drag, startPoint x: 222, startPoint y: 208, endPoint x: 181, endPoint y: 211, distance: 41.2
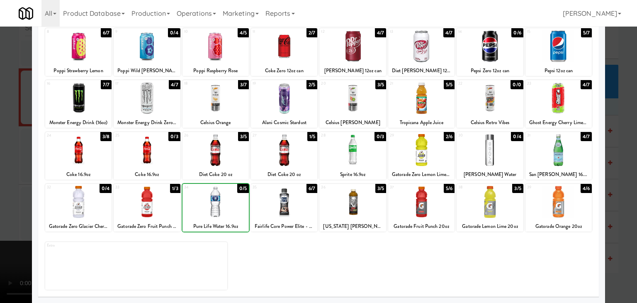
drag, startPoint x: 0, startPoint y: 208, endPoint x: 143, endPoint y: 208, distance: 143.2
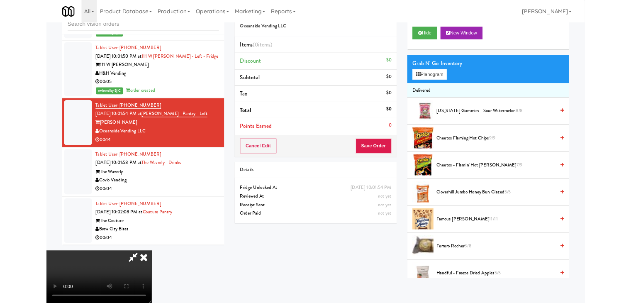
scroll to position [7711, 0]
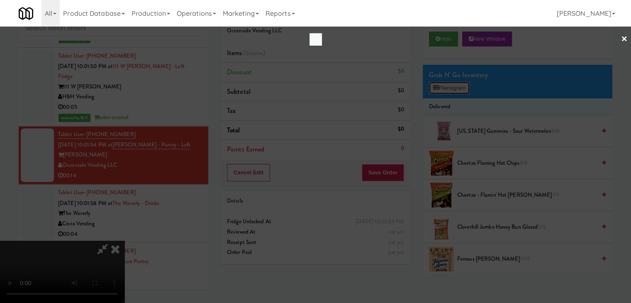
scroll to position [7711, 0]
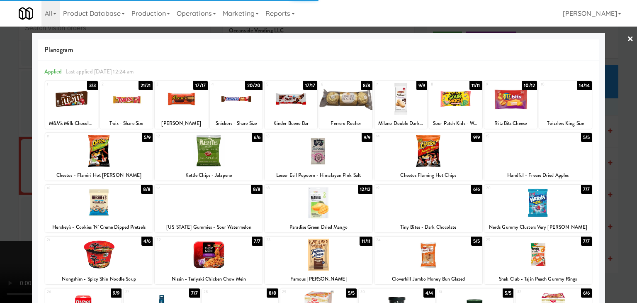
drag, startPoint x: 104, startPoint y: 203, endPoint x: 100, endPoint y: 204, distance: 4.2
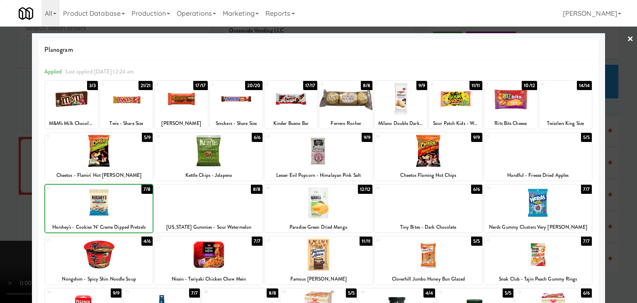
drag, startPoint x: 0, startPoint y: 208, endPoint x: 203, endPoint y: 207, distance: 203.4
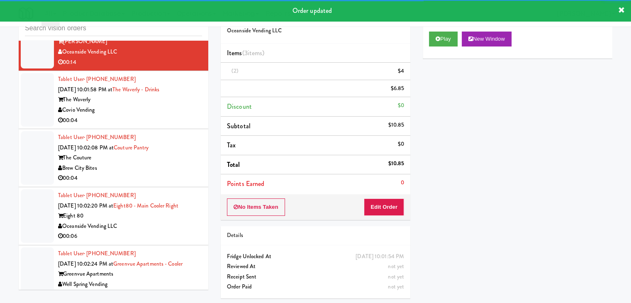
scroll to position [7856, 0]
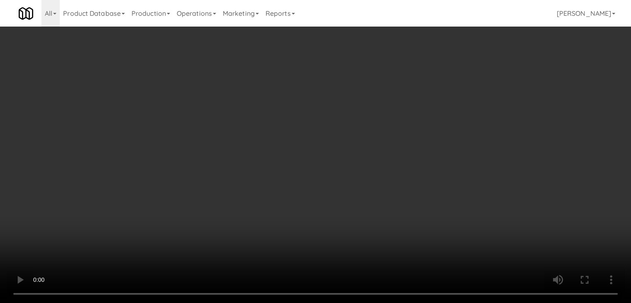
scroll to position [7836, 0]
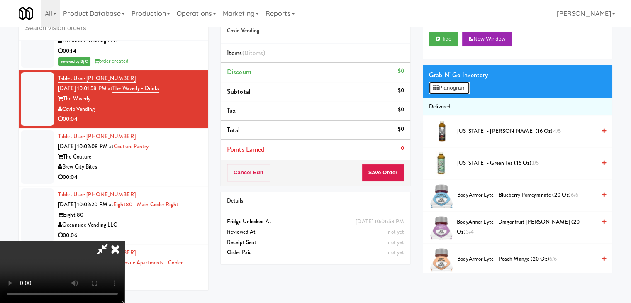
drag, startPoint x: 454, startPoint y: 82, endPoint x: 455, endPoint y: 86, distance: 4.6
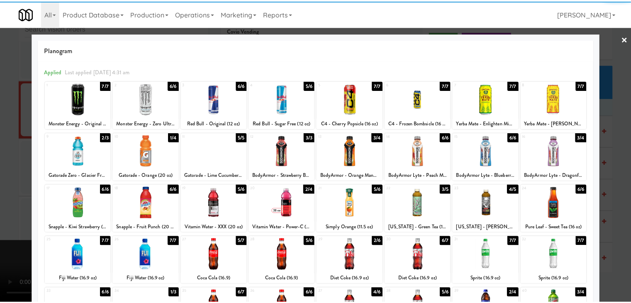
scroll to position [83, 0]
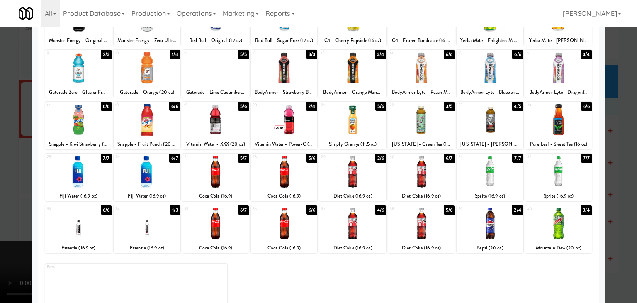
drag, startPoint x: 0, startPoint y: 185, endPoint x: 139, endPoint y: 179, distance: 138.7
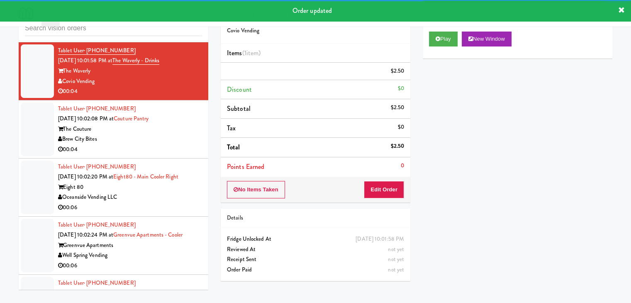
scroll to position [7939, 0]
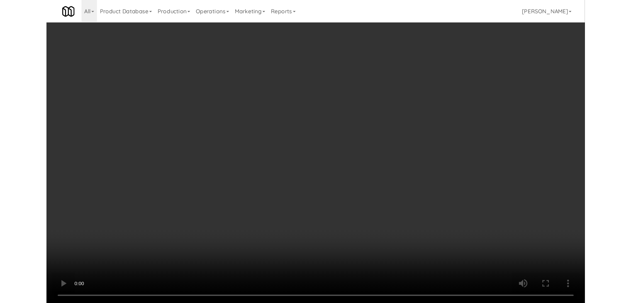
scroll to position [7919, 0]
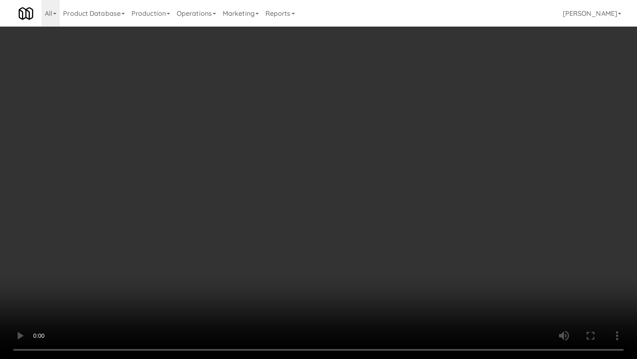
drag, startPoint x: 361, startPoint y: 256, endPoint x: 417, endPoint y: 128, distance: 139.7
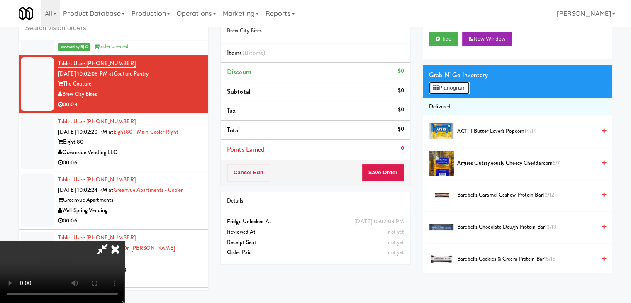
scroll to position [7919, 0]
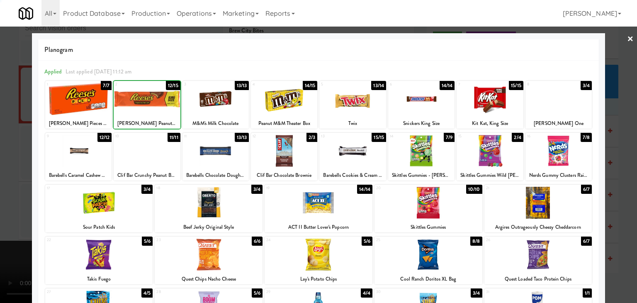
drag, startPoint x: 0, startPoint y: 153, endPoint x: 244, endPoint y: 156, distance: 244.0
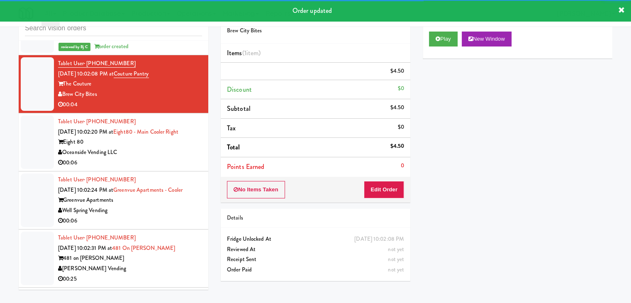
scroll to position [7981, 0]
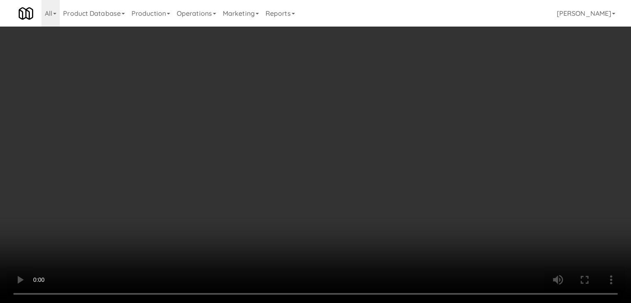
scroll to position [7960, 0]
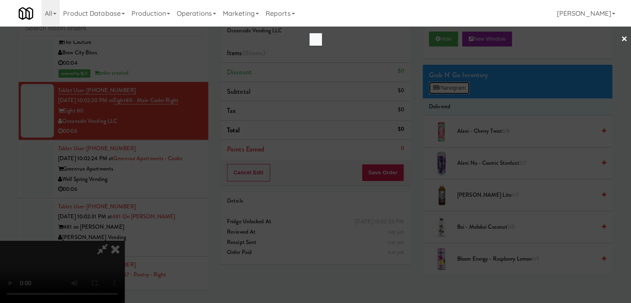
scroll to position [7960, 0]
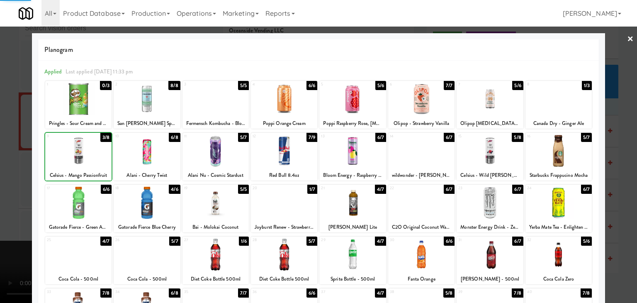
drag, startPoint x: 2, startPoint y: 172, endPoint x: 134, endPoint y: 176, distance: 132.5
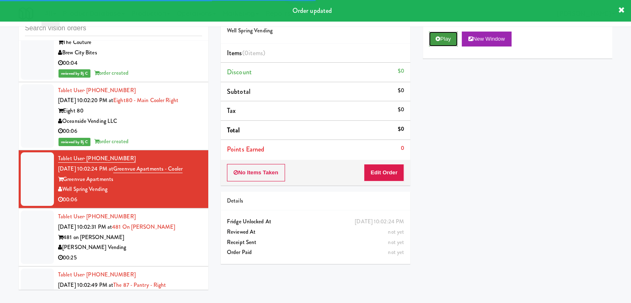
drag, startPoint x: 450, startPoint y: 40, endPoint x: 427, endPoint y: 92, distance: 56.9
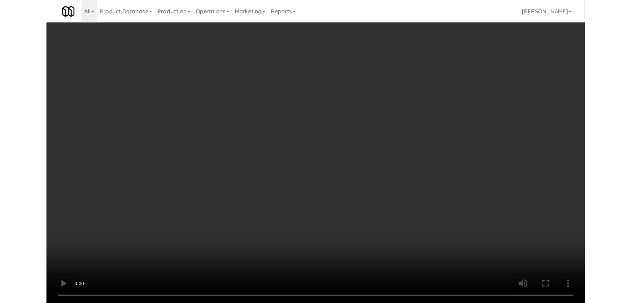
scroll to position [7960, 0]
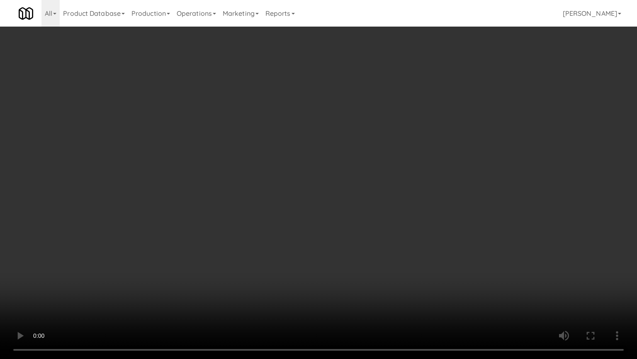
drag, startPoint x: 412, startPoint y: 238, endPoint x: 442, endPoint y: 139, distance: 103.6
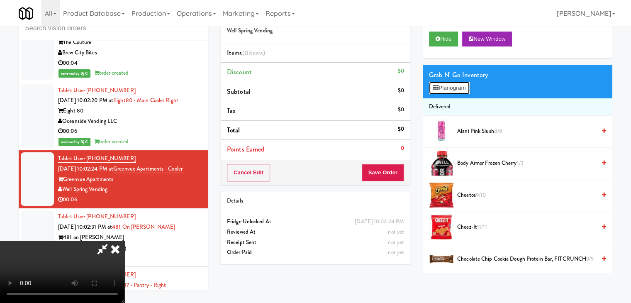
scroll to position [7960, 0]
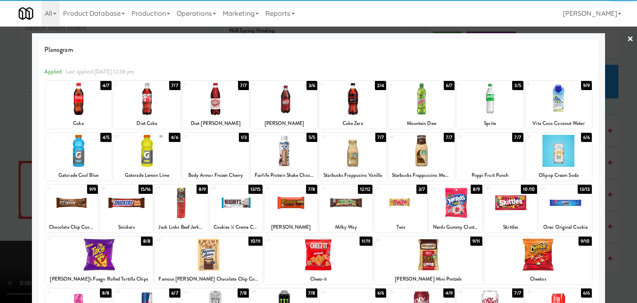
drag, startPoint x: 77, startPoint y: 100, endPoint x: 65, endPoint y: 107, distance: 13.7
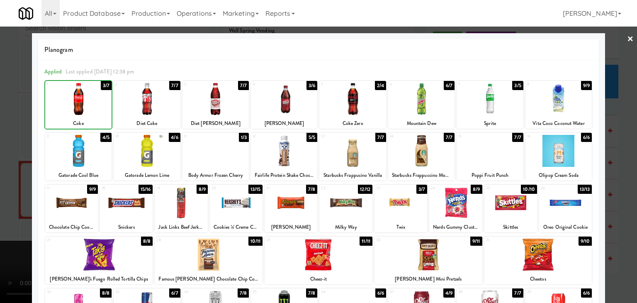
drag, startPoint x: 0, startPoint y: 134, endPoint x: 273, endPoint y: 164, distance: 274.2
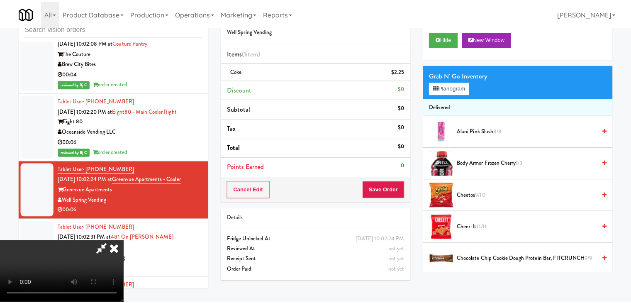
scroll to position [7981, 0]
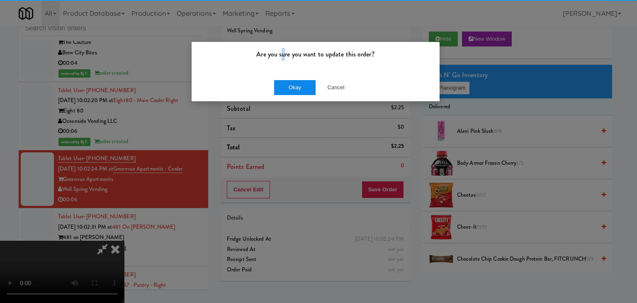
drag, startPoint x: 284, startPoint y: 71, endPoint x: 287, endPoint y: 80, distance: 9.7
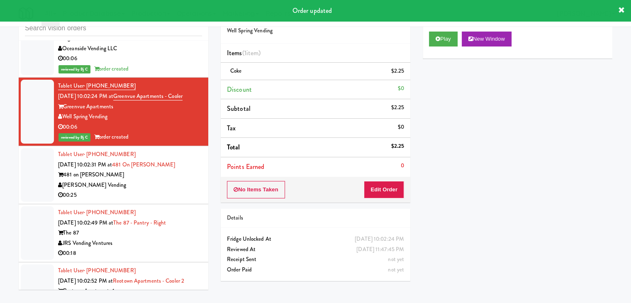
scroll to position [8105, 0]
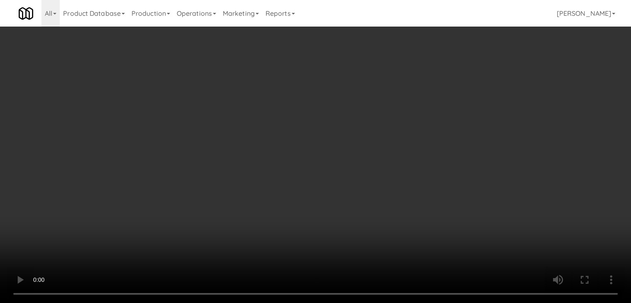
scroll to position [8085, 0]
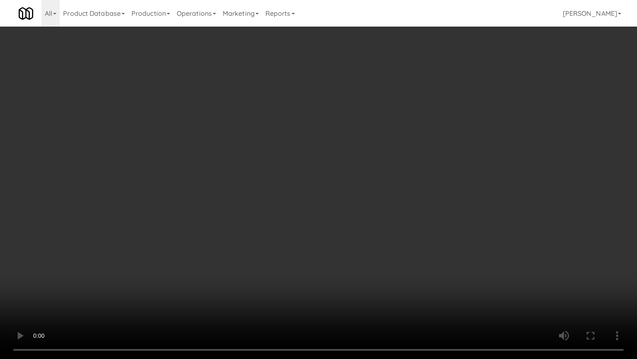
drag, startPoint x: 315, startPoint y: 284, endPoint x: 308, endPoint y: 243, distance: 41.8
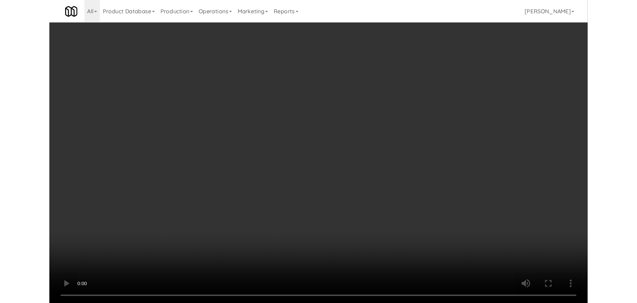
scroll to position [8105, 0]
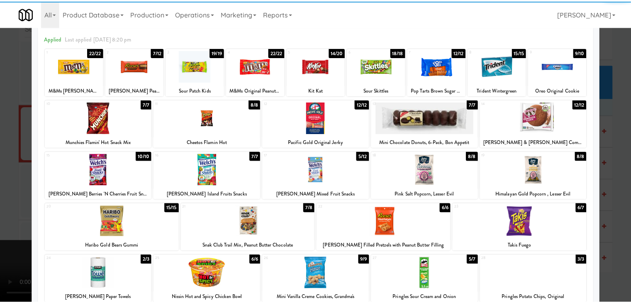
scroll to position [83, 0]
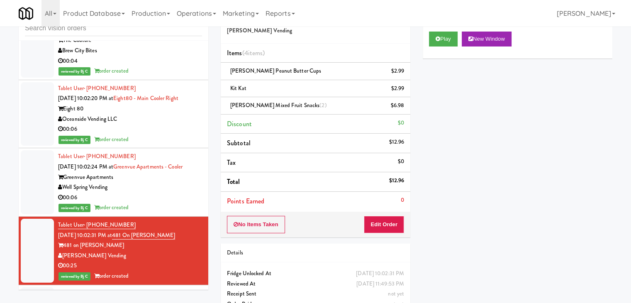
scroll to position [8105, 0]
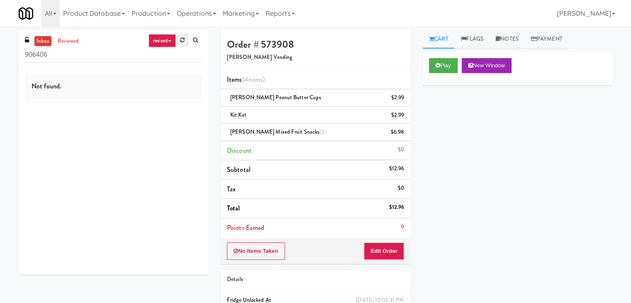
click at [183, 39] on icon at bounding box center [182, 39] width 5 height 5
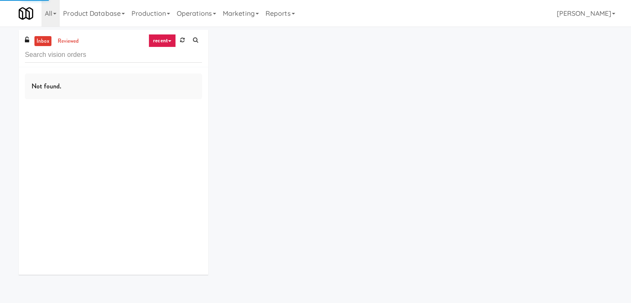
click at [183, 39] on icon at bounding box center [182, 39] width 5 height 5
click at [168, 41] on icon at bounding box center [169, 41] width 3 height 2
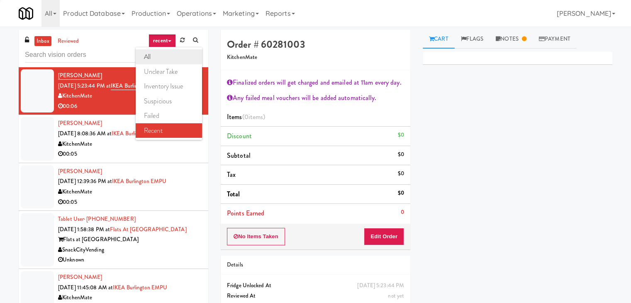
click at [168, 59] on link "all" at bounding box center [169, 56] width 66 height 15
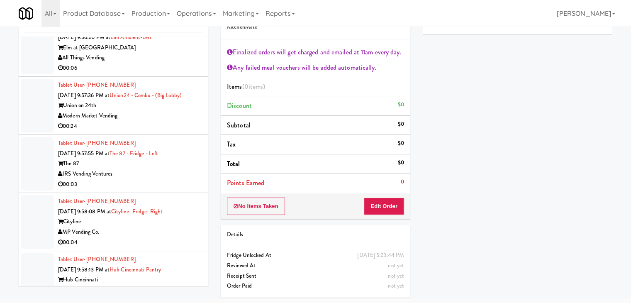
scroll to position [4296, 0]
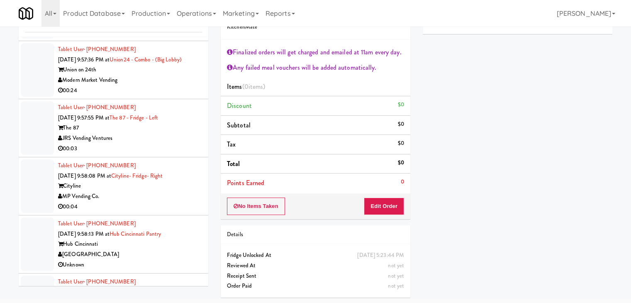
click at [147, 136] on div "JRS Vending Ventures" at bounding box center [130, 138] width 144 height 10
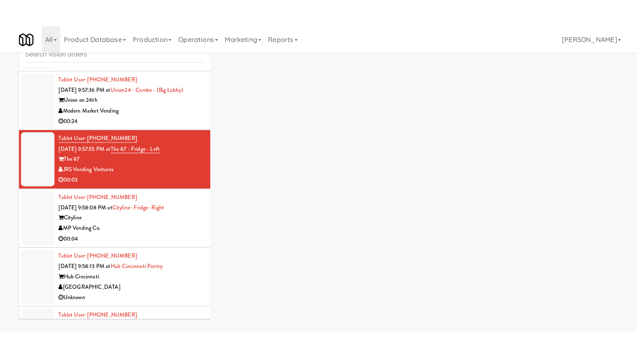
scroll to position [27, 0]
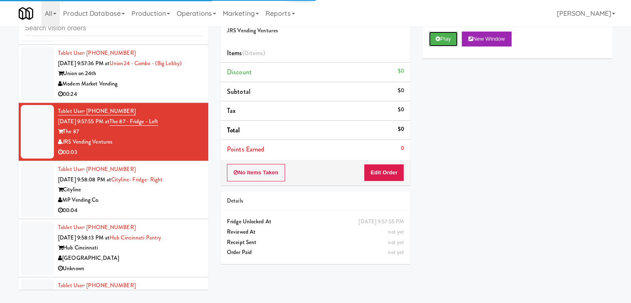
drag, startPoint x: 450, startPoint y: 35, endPoint x: 434, endPoint y: 57, distance: 27.3
click at [449, 36] on button "Play" at bounding box center [443, 39] width 29 height 15
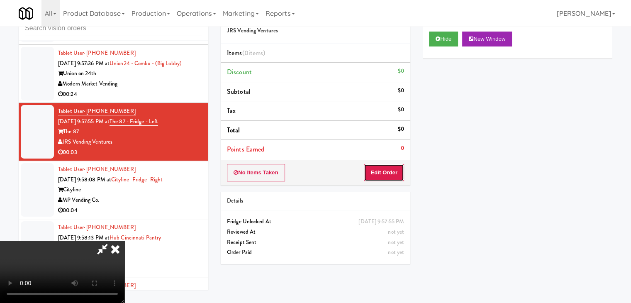
click at [393, 170] on button "Edit Order" at bounding box center [384, 172] width 40 height 17
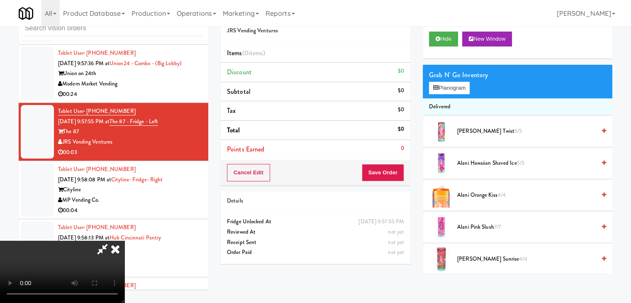
scroll to position [4286, 0]
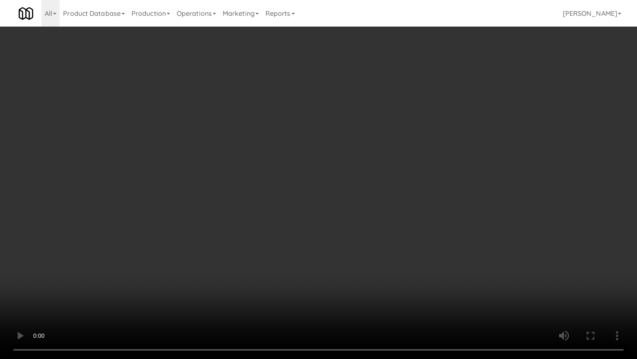
click at [372, 239] on video at bounding box center [318, 179] width 637 height 359
click at [349, 234] on video at bounding box center [318, 179] width 637 height 359
drag, startPoint x: 348, startPoint y: 234, endPoint x: 347, endPoint y: 199, distance: 35.3
click at [347, 234] on video at bounding box center [318, 179] width 637 height 359
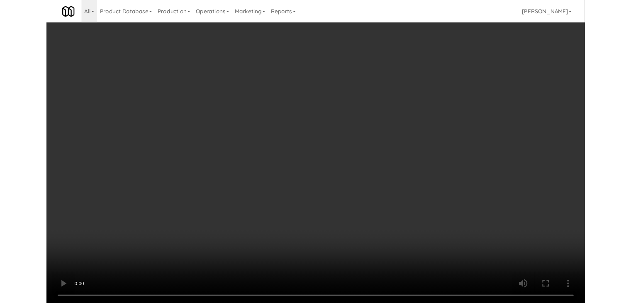
scroll to position [4296, 0]
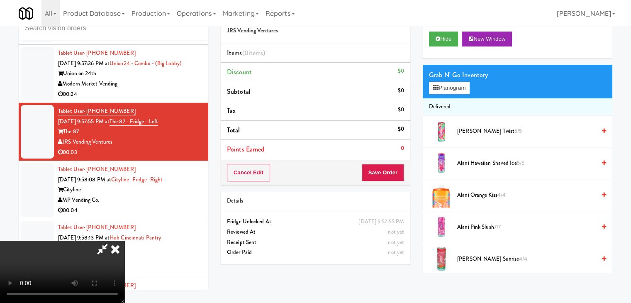
click at [125, 258] on video at bounding box center [62, 272] width 125 height 62
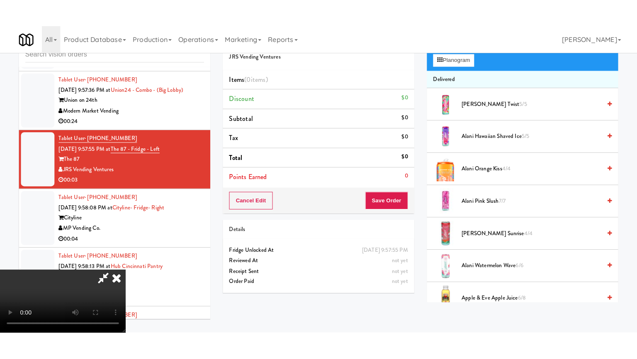
scroll to position [125, 0]
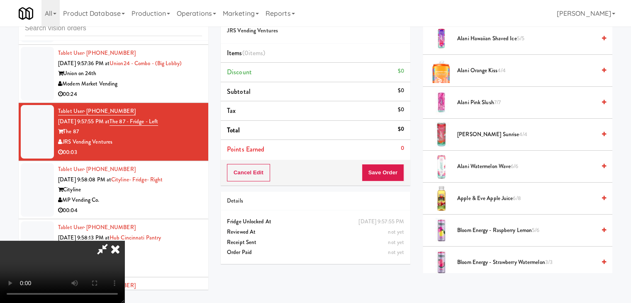
click at [411, 276] on div "inbox reviewed all all unclear take inventory issue suspicious failed recent Ta…" at bounding box center [315, 149] width 606 height 293
click at [409, 289] on div "inbox reviewed all all unclear take inventory issue suspicious failed recent Ta…" at bounding box center [315, 149] width 606 height 293
drag, startPoint x: 321, startPoint y: 255, endPoint x: 305, endPoint y: 256, distance: 15.4
click at [125, 254] on video at bounding box center [62, 272] width 125 height 62
click at [125, 256] on video at bounding box center [62, 272] width 125 height 62
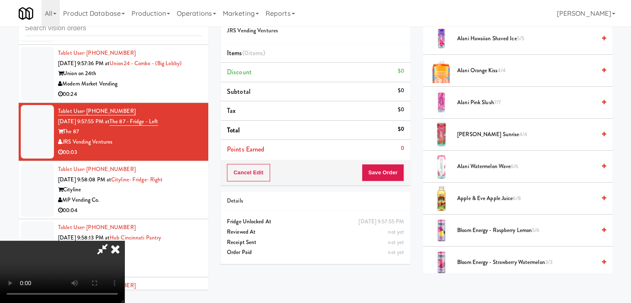
click at [125, 256] on video at bounding box center [62, 272] width 125 height 62
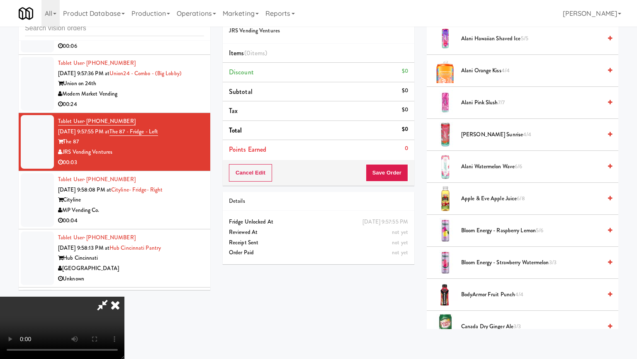
click at [125, 296] on video at bounding box center [62, 327] width 125 height 62
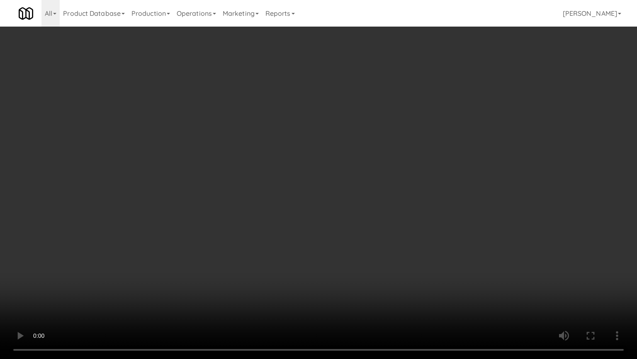
click at [347, 286] on video at bounding box center [318, 179] width 637 height 359
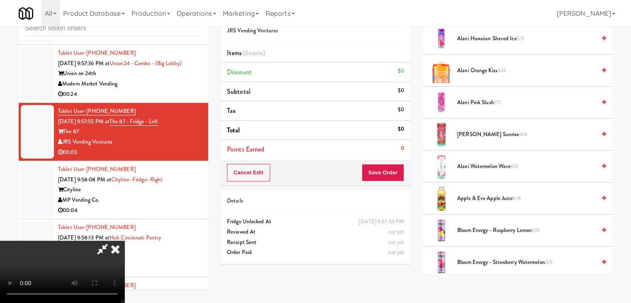
click at [125, 241] on icon at bounding box center [115, 249] width 18 height 17
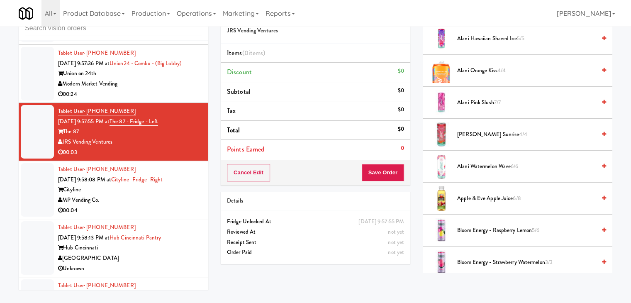
click at [148, 205] on div "00:04" at bounding box center [130, 210] width 144 height 10
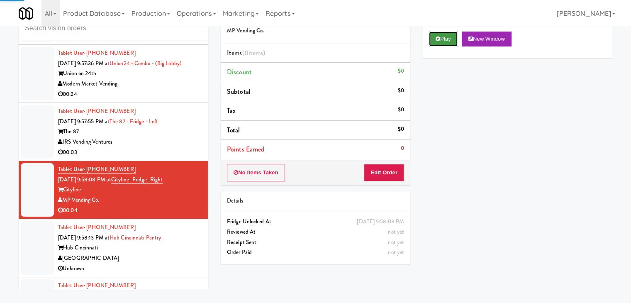
click at [453, 35] on button "Play" at bounding box center [443, 39] width 29 height 15
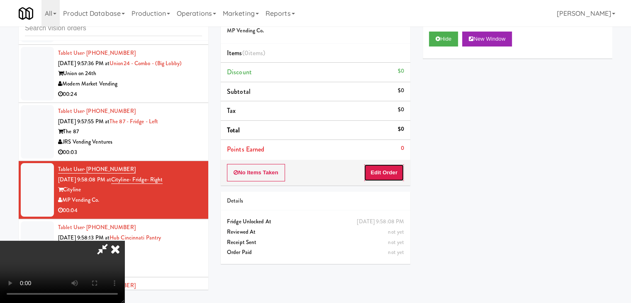
click at [377, 168] on button "Edit Order" at bounding box center [384, 172] width 40 height 17
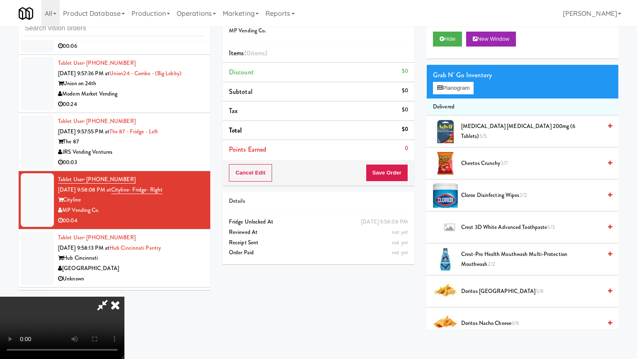
click at [125, 303] on video at bounding box center [62, 327] width 125 height 62
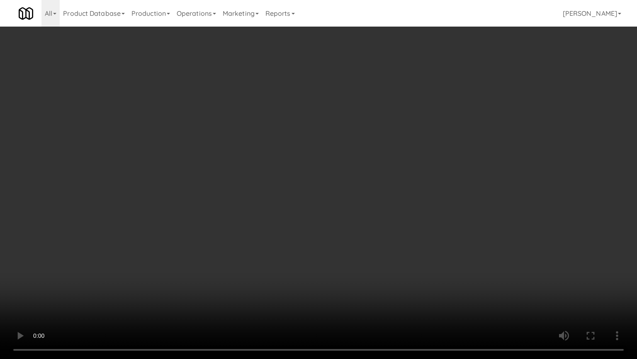
click at [343, 303] on video at bounding box center [318, 179] width 637 height 359
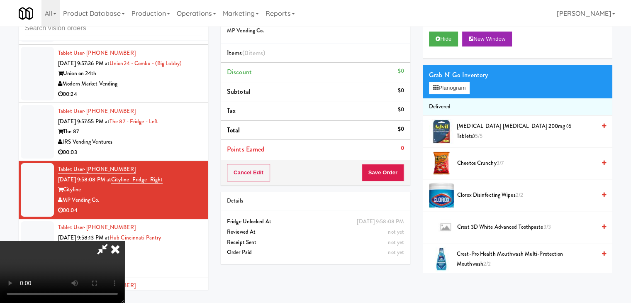
click at [125, 259] on video at bounding box center [62, 272] width 125 height 62
click at [125, 258] on video at bounding box center [62, 272] width 125 height 62
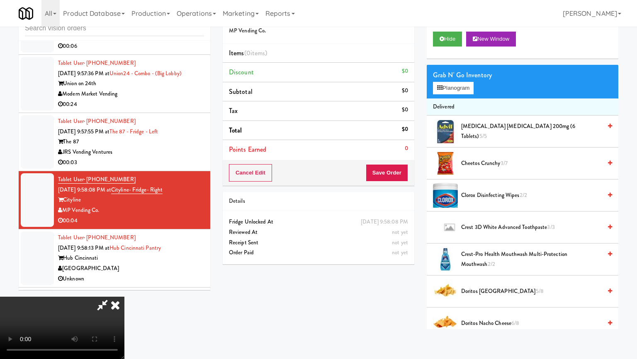
click at [125, 296] on video at bounding box center [62, 327] width 125 height 62
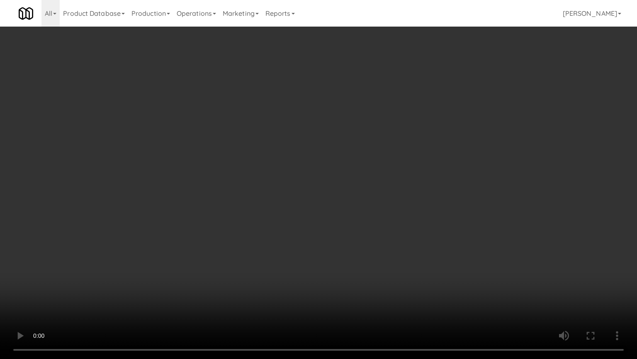
click at [316, 296] on video at bounding box center [318, 179] width 637 height 359
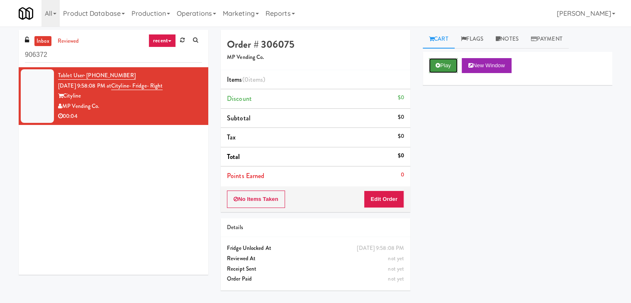
click at [447, 68] on button "Play" at bounding box center [443, 65] width 29 height 15
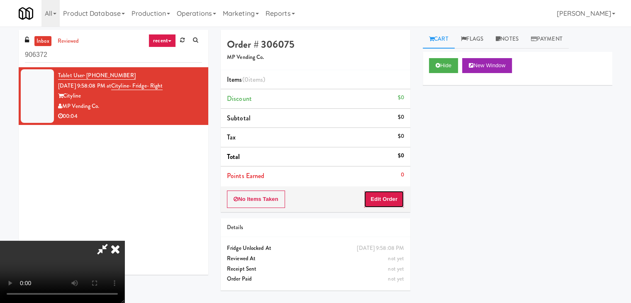
click at [386, 199] on button "Edit Order" at bounding box center [384, 198] width 40 height 17
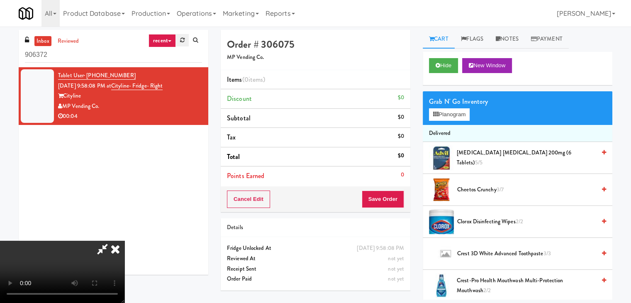
click at [179, 39] on link at bounding box center [182, 40] width 13 height 12
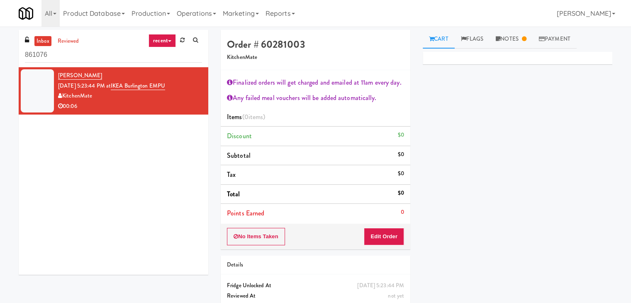
click at [173, 41] on link "recent" at bounding box center [162, 40] width 27 height 13
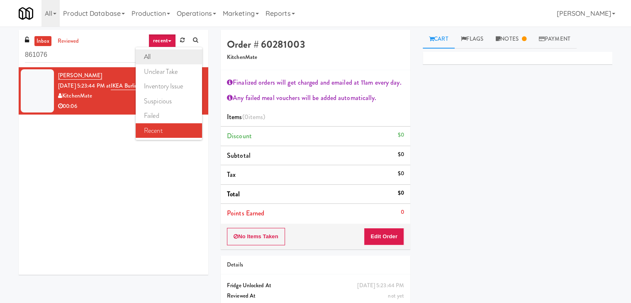
click at [159, 57] on link "all" at bounding box center [169, 56] width 66 height 15
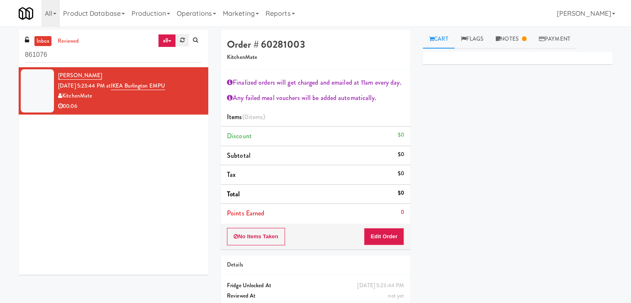
click at [183, 40] on icon at bounding box center [182, 39] width 5 height 5
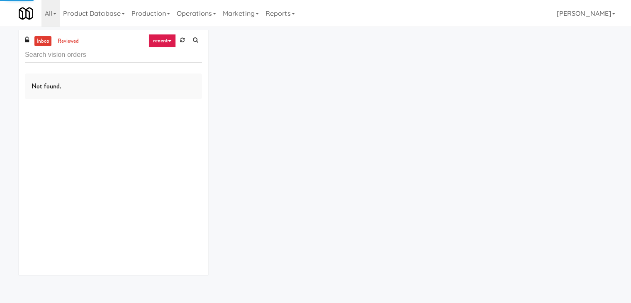
click at [168, 42] on link "recent" at bounding box center [162, 40] width 27 height 13
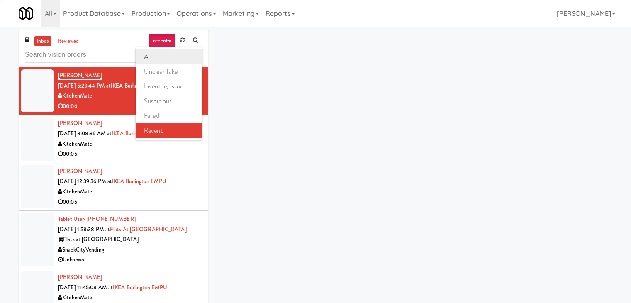
click at [161, 59] on link "all" at bounding box center [169, 56] width 66 height 15
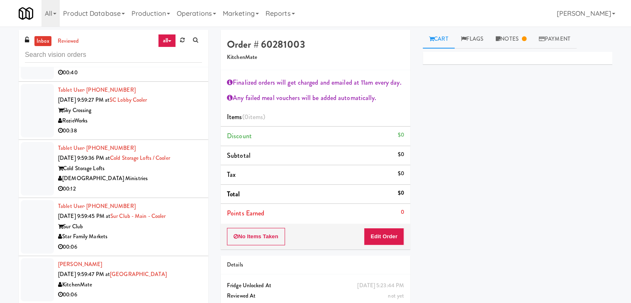
scroll to position [4669, 0]
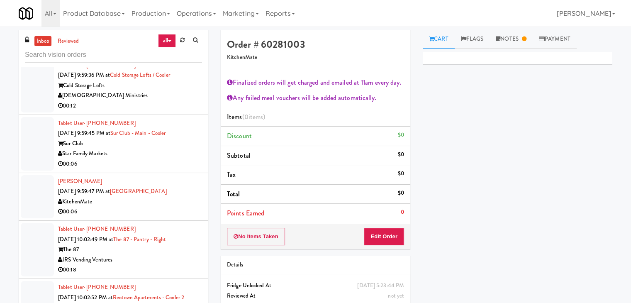
click at [153, 159] on div "00:06" at bounding box center [130, 164] width 144 height 10
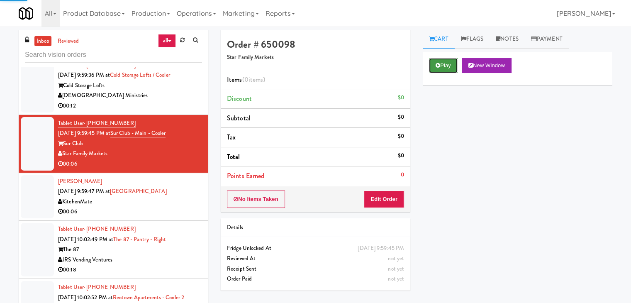
click at [441, 70] on button "Play" at bounding box center [443, 65] width 29 height 15
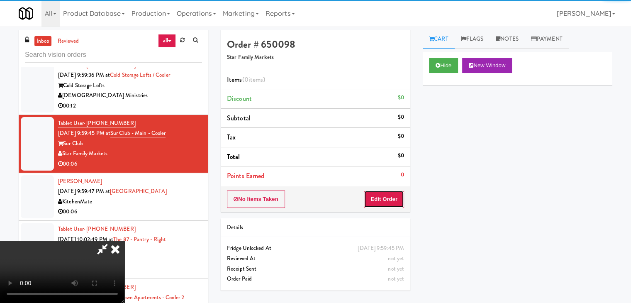
click at [385, 194] on button "Edit Order" at bounding box center [384, 198] width 40 height 17
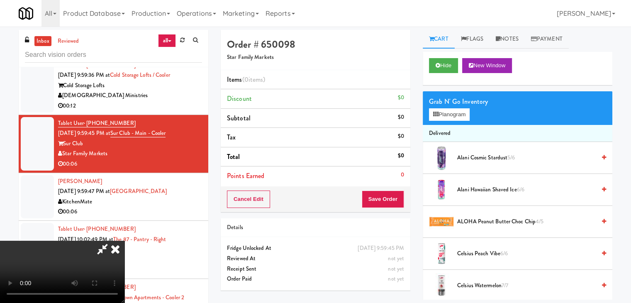
click at [125, 241] on video at bounding box center [62, 272] width 125 height 62
drag, startPoint x: 361, startPoint y: 229, endPoint x: 359, endPoint y: 232, distance: 4.4
click at [125, 241] on video at bounding box center [62, 272] width 125 height 62
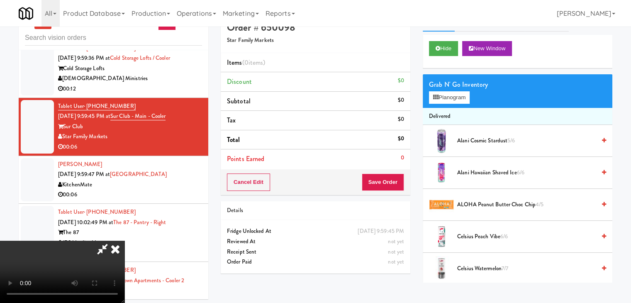
scroll to position [27, 0]
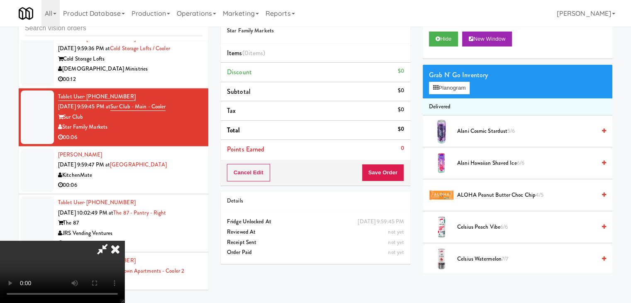
click at [125, 241] on icon at bounding box center [115, 249] width 18 height 17
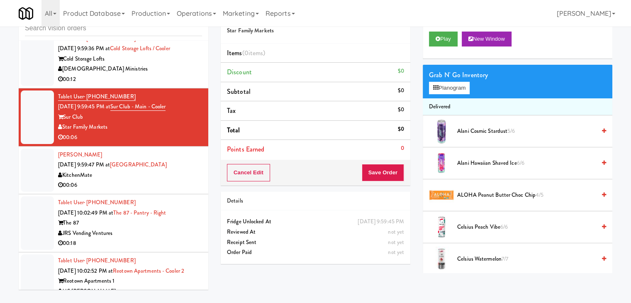
click at [148, 180] on div "00:06" at bounding box center [130, 185] width 144 height 10
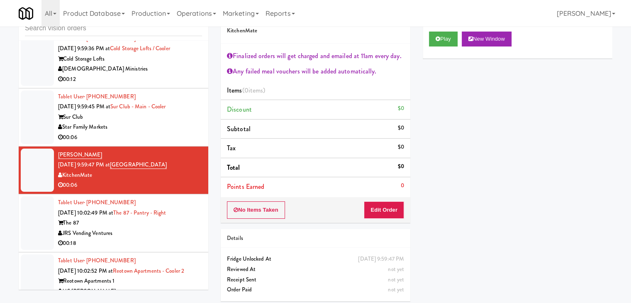
drag, startPoint x: 596, startPoint y: 0, endPoint x: 282, endPoint y: 141, distance: 343.8
click at [282, 141] on li "Tax $0" at bounding box center [316, 149] width 190 height 20
click at [482, 176] on div "Play New Window Primary Flag Clear Flag if unable to determine what was taken o…" at bounding box center [518, 180] width 190 height 311
